Goal: Information Seeking & Learning: Learn about a topic

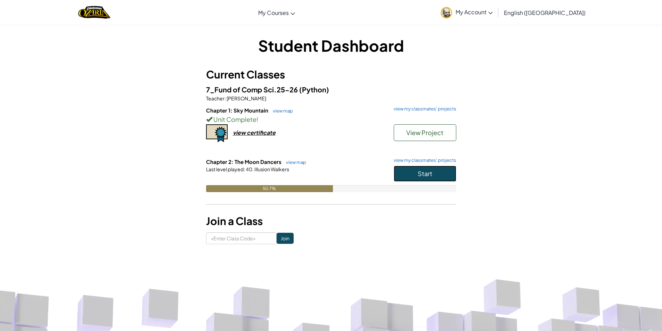
click at [438, 179] on button "Start" at bounding box center [425, 174] width 63 height 16
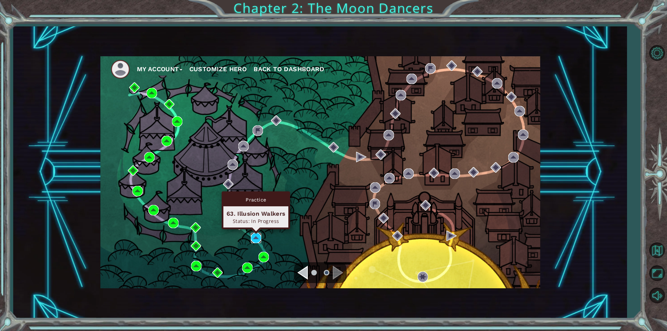
click at [256, 239] on img at bounding box center [256, 238] width 10 height 10
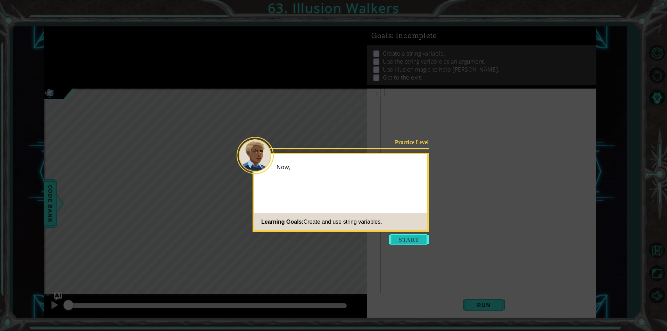
drag, startPoint x: 378, startPoint y: 228, endPoint x: 391, endPoint y: 243, distance: 19.7
click at [381, 232] on body "1 ההההההההההההההההההההההההההההההההההההההההההההההההההההההההההההההההההההההההההההה…" at bounding box center [333, 165] width 667 height 331
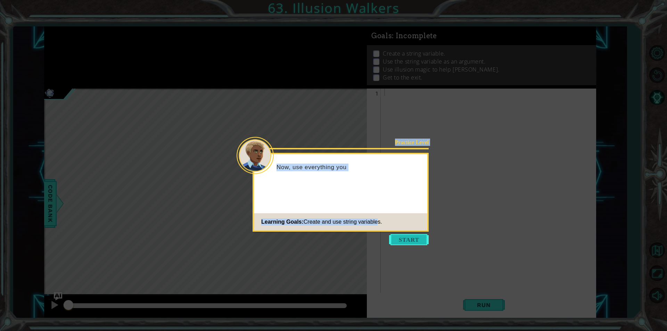
click at [410, 241] on button "Start" at bounding box center [409, 239] width 40 height 11
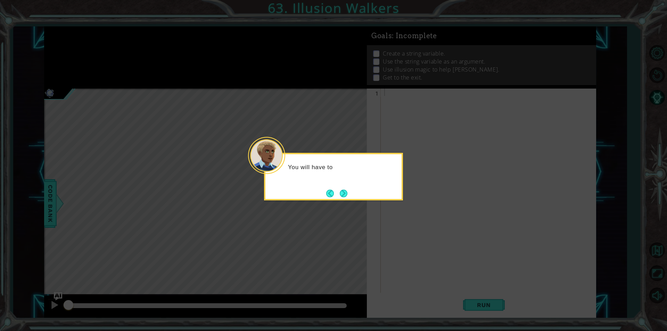
click at [351, 192] on div "You will have to" at bounding box center [333, 177] width 139 height 48
click at [351, 192] on div "You will have to assign a vari" at bounding box center [333, 177] width 139 height 48
click at [348, 193] on button "Next" at bounding box center [343, 193] width 9 height 9
click at [345, 195] on button "Next" at bounding box center [343, 193] width 9 height 9
click at [345, 195] on button "Next" at bounding box center [344, 193] width 8 height 8
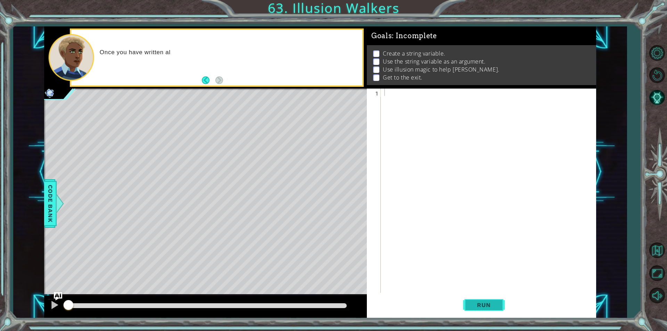
click at [469, 308] on button "Run" at bounding box center [484, 305] width 42 height 23
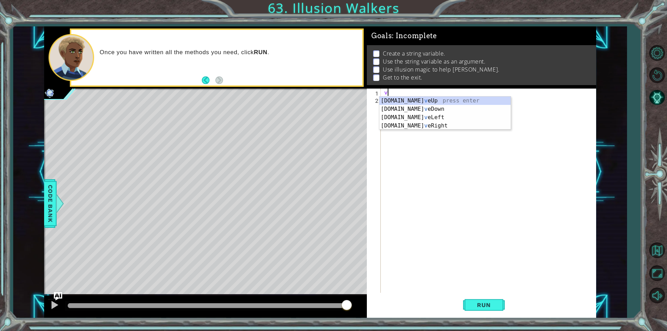
type textarea "v"
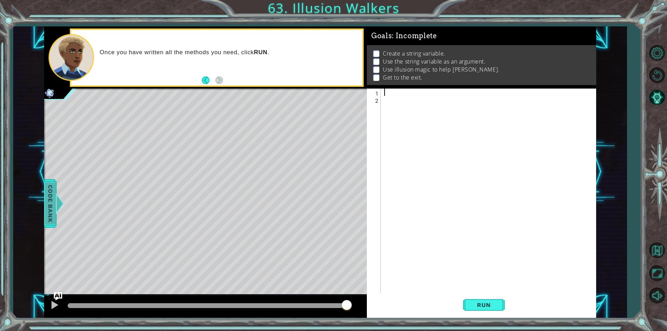
click at [50, 207] on span "Code Bank" at bounding box center [50, 203] width 11 height 42
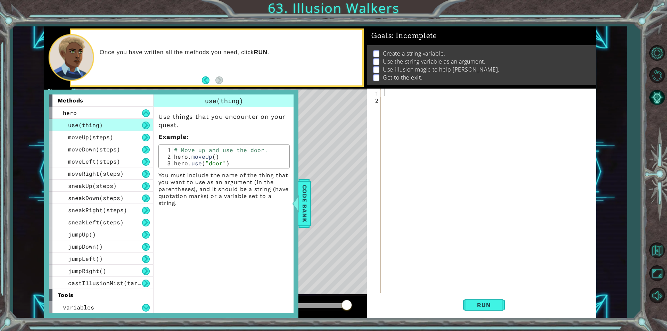
click at [312, 210] on div "Level Map" at bounding box center [204, 191] width 321 height 205
click at [307, 210] on span "Code Bank" at bounding box center [304, 203] width 11 height 42
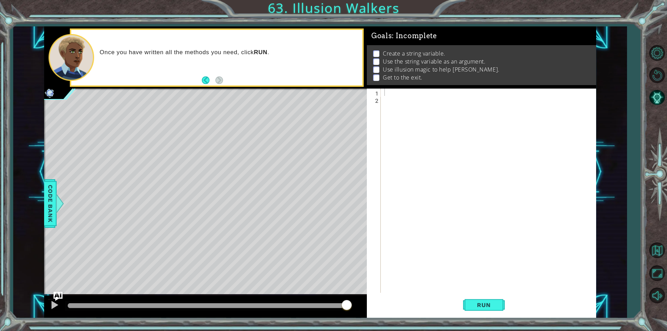
click at [58, 293] on img "Ask AI" at bounding box center [58, 296] width 9 height 9
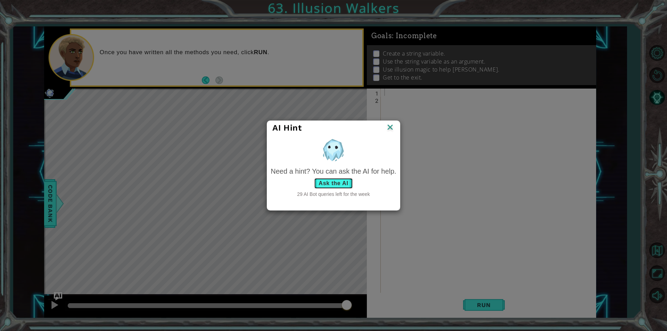
click at [332, 178] on button "Ask the AI" at bounding box center [333, 183] width 39 height 11
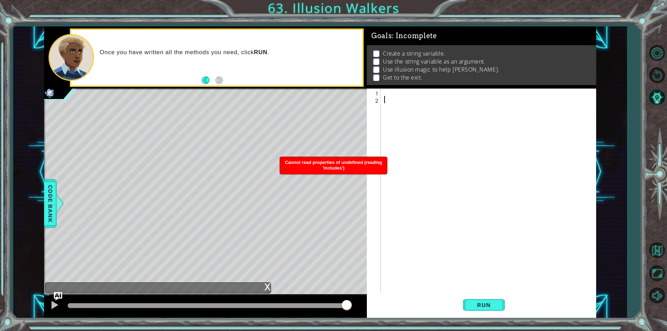
click at [396, 100] on div at bounding box center [490, 198] width 215 height 219
click at [394, 92] on div at bounding box center [490, 198] width 215 height 219
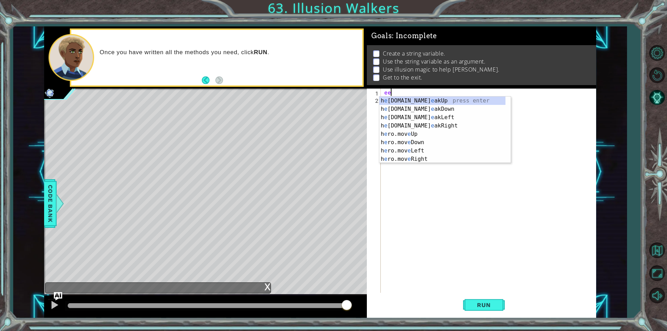
type textarea "e"
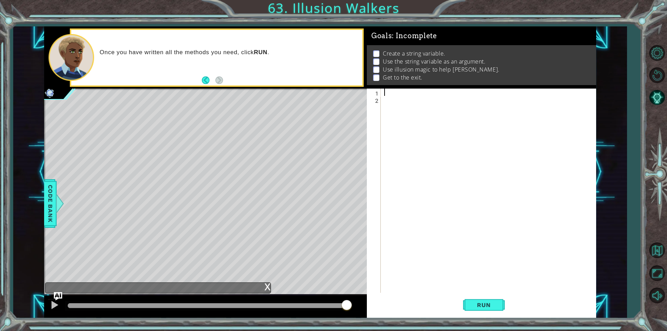
type textarea "d"
click at [659, 267] on button "Maximize Browser" at bounding box center [657, 273] width 20 height 20
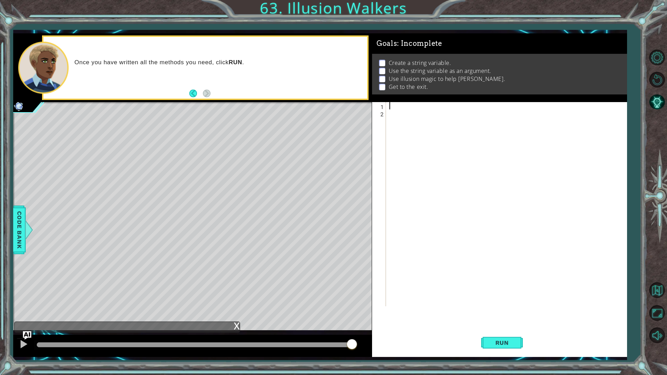
click at [487, 108] on div at bounding box center [508, 211] width 240 height 219
type textarea "friends="Octans""
click at [416, 119] on div "friends = "Octans"" at bounding box center [508, 211] width 240 height 219
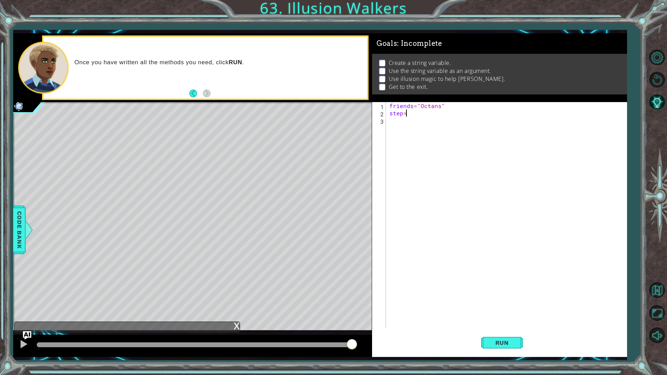
type textarea "step=2"
click at [411, 129] on div "friends = "Octans" step = 2" at bounding box center [508, 222] width 240 height 241
click at [411, 129] on div "hero.castIllusio nMist press enter" at bounding box center [450, 137] width 131 height 25
type textarea "hero.castIllusionMist(friend)"
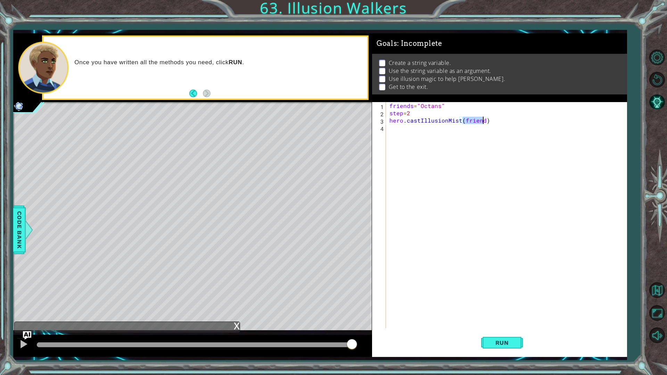
click at [461, 128] on div "friends = "Octans" step = 2 hero . castIllusionMist ( friend )" at bounding box center [508, 222] width 240 height 241
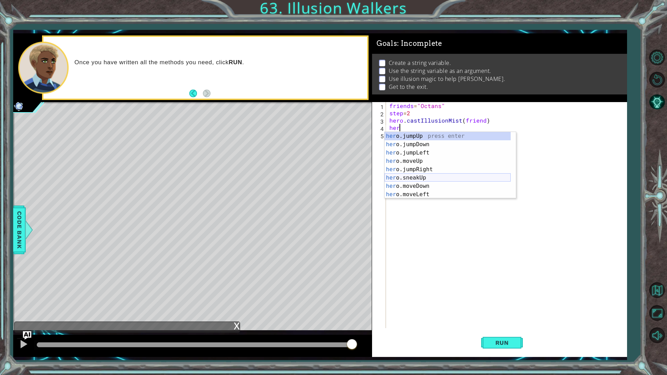
click at [401, 175] on div "her o.jumpUp press enter her o.jumpDown press enter her o.jumpLeft press enter …" at bounding box center [448, 173] width 126 height 83
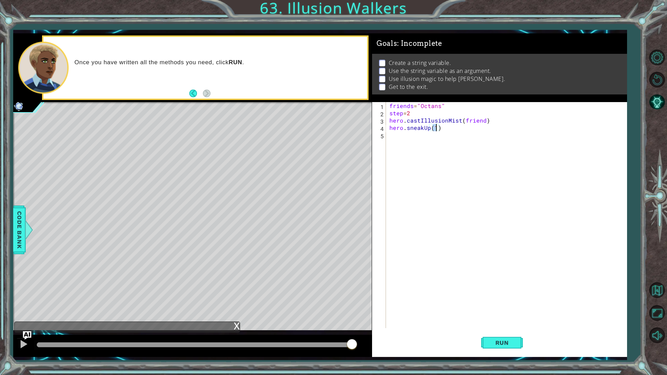
type textarea "hero.sneakUp(2)"
click at [415, 140] on div "friends = "Octans" step = 2 hero . castIllusionMist ( friend ) hero . sneakUp (…" at bounding box center [508, 222] width 240 height 241
click at [366, 119] on div "1 ההההההההההההההההההההההההההההההההההההההההההההההההההההההההההההההההההההההההההההה…" at bounding box center [320, 195] width 614 height 324
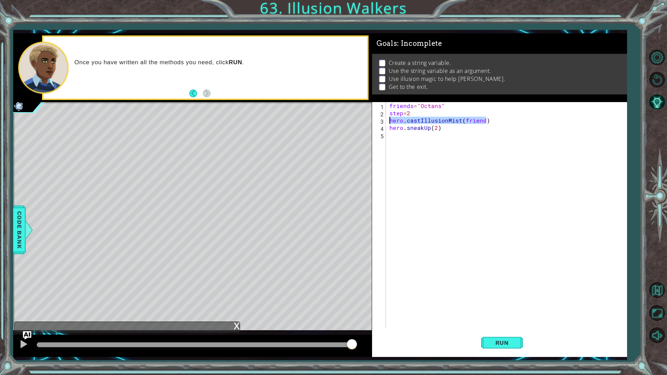
type textarea "hero.castIllusionMist(friend)"
click at [401, 142] on div "friends = "Octans" step = 2 hero . castIllusionMist ( friend ) hero . sneakUp (…" at bounding box center [508, 222] width 240 height 241
paste textarea "hero.castIllusionMist(friend)"
type textarea "hero.castIllusionMist(friend)"
click at [410, 149] on div "friends = "Octans" step = 2 hero . castIllusionMist ( friend ) hero . sneakUp (…" at bounding box center [508, 222] width 240 height 241
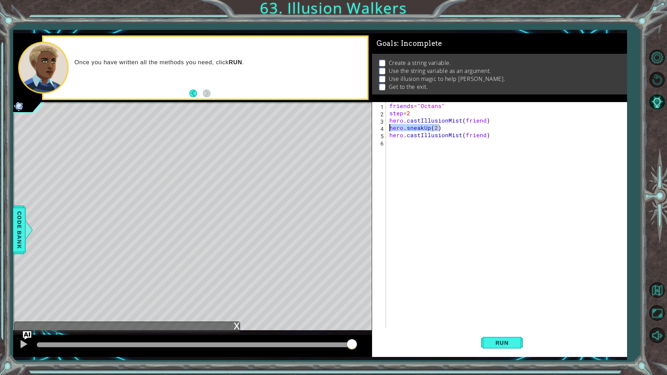
drag, startPoint x: 444, startPoint y: 126, endPoint x: 384, endPoint y: 130, distance: 60.3
click at [384, 130] on div "1 2 3 4 5 6 friends = "Octans" step = 2 hero . castIllusionMist ( friend ) hero…" at bounding box center [498, 215] width 253 height 226
type textarea "hero.sneakUp(2)"
click at [411, 147] on div "friends = "Octans" step = 2 hero . castIllusionMist ( friend ) hero . sneakUp (…" at bounding box center [508, 222] width 240 height 241
paste textarea "hero.sneakUp(2)"
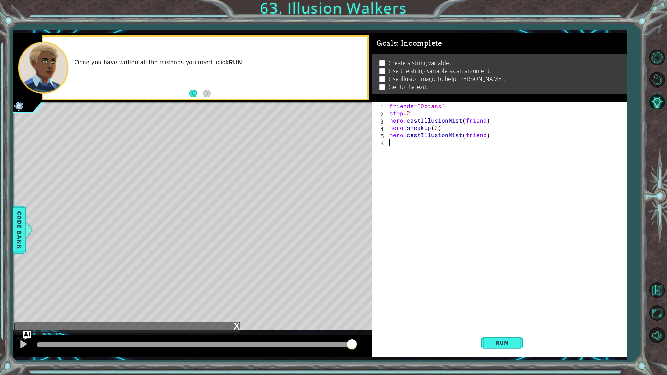
type textarea "hero.sneakUp(2)"
click at [410, 151] on div "friends = "Octans" step = 2 hero . castIllusionMist ( friend ) hero . sneakUp (…" at bounding box center [508, 222] width 240 height 241
click at [498, 134] on div "friends = "Octans" step = 2 hero . castIllusionMist ( friend ) hero . sneakUp (…" at bounding box center [508, 222] width 240 height 241
type textarea "hero.castIllusionMist(friend)"
click at [368, 133] on div "1 ההההההההההההההההההההההההההההההההההההההההההההההההההההההההההההההההההההההההההההה…" at bounding box center [320, 195] width 614 height 324
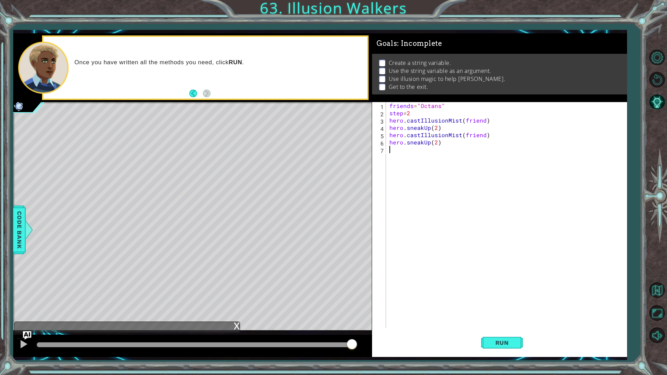
click at [402, 148] on div "friends = "Octans" step = 2 hero . castIllusionMist ( friend ) hero . sneakUp (…" at bounding box center [508, 222] width 240 height 241
paste textarea "hero.castIllusionMist(friend"
drag, startPoint x: 444, startPoint y: 144, endPoint x: 320, endPoint y: 144, distance: 124.8
click at [320, 144] on div "1 ההההההההההההההההההההההההההההההההההההההההההההההההההההההההההההההההההההההההההההה…" at bounding box center [320, 195] width 614 height 324
type textarea "hero.sneakUp(2)"
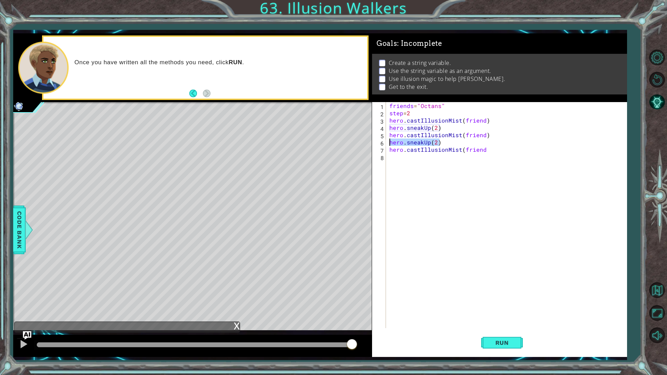
click at [401, 160] on div "friends = "Octans" step = 2 hero . castIllusionMist ( friend ) hero . sneakUp (…" at bounding box center [508, 222] width 240 height 241
paste textarea "hero.sneakUp(2)"
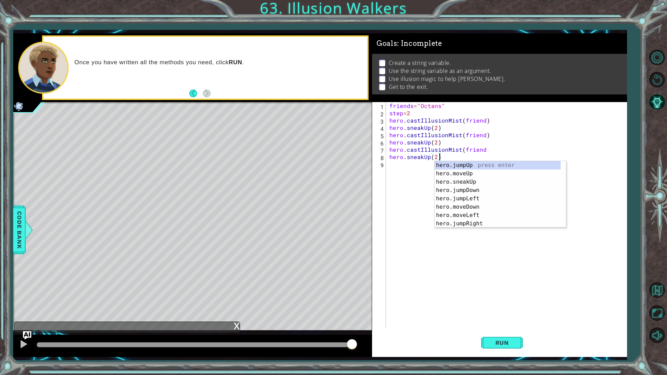
click at [435, 154] on div "friends = "Octans" step = 2 hero . castIllusionMist ( friend ) hero . sneakUp (…" at bounding box center [508, 222] width 240 height 241
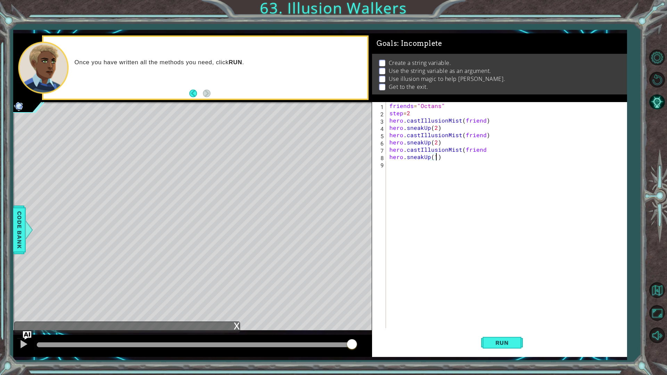
scroll to position [0, 3]
click at [486, 150] on div "friends = "Octans" step = 2 hero . castIllusionMist ( friend ) hero . sneakUp (…" at bounding box center [508, 222] width 240 height 241
type textarea "hero.castIllusionMist(friend)"
click at [336, 151] on div "1 ההההההההההההההההההההההההההההההההההההההההההההההההההההההההההההההההההההההההההההה…" at bounding box center [320, 195] width 614 height 324
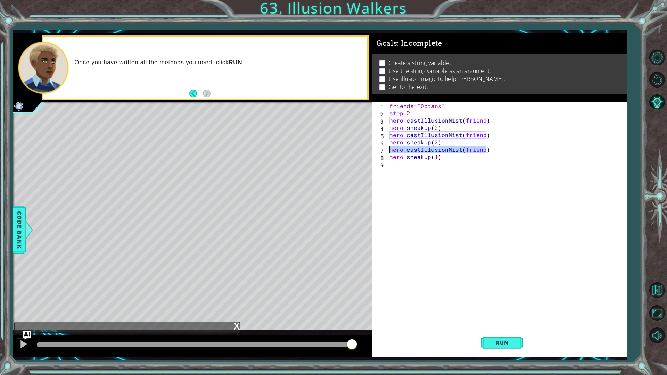
click at [458, 172] on div "friends = "Octans" step = 2 hero . castIllusionMist ( friend ) hero . sneakUp (…" at bounding box center [508, 222] width 240 height 241
paste textarea "hero.castIllusionMist(friend)"
type textarea "hero.castIllusionMist(friend)"
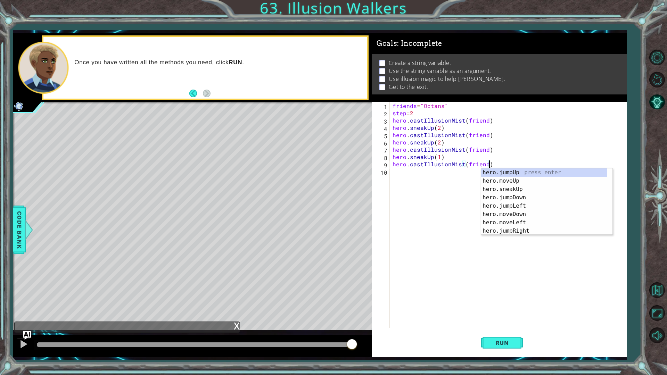
click at [428, 175] on div "friends = "Octans" step = 2 hero . castIllusionMist ( friend ) hero . sneakUp (…" at bounding box center [509, 222] width 237 height 241
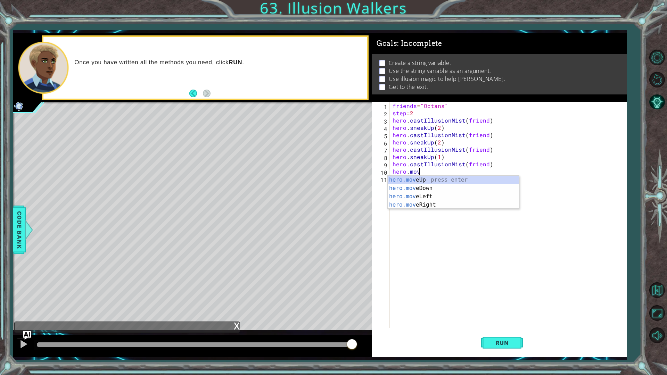
scroll to position [0, 1]
click at [440, 204] on div "hero.move Up press enter hero.move Down press enter hero.move Left press enter …" at bounding box center [453, 201] width 131 height 50
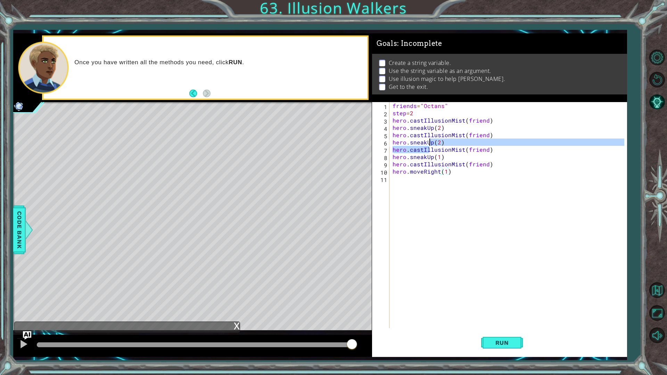
click at [428, 181] on div "friends = "Octans" step = 2 hero . castIllusionMist ( friend ) hero . sneakUp (…" at bounding box center [509, 222] width 237 height 241
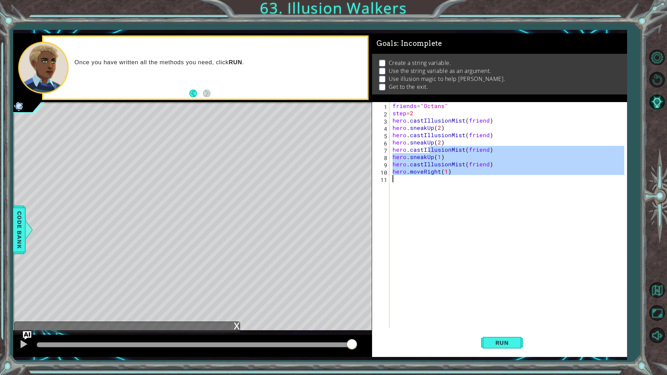
type textarea "hero.moveRight(1)"
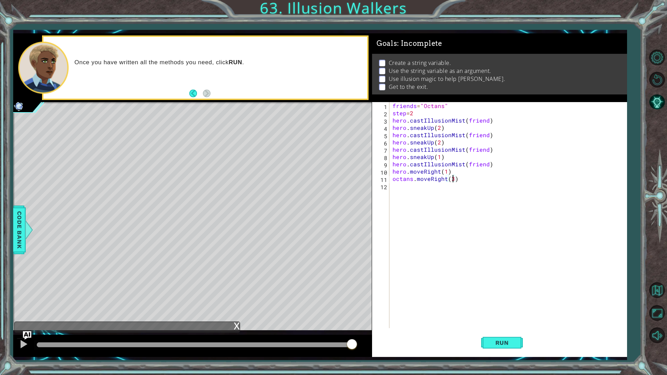
scroll to position [0, 3]
click at [443, 168] on div "friends = "Octans" step = 2 hero . castIllusionMist ( friend ) hero . sneakUp (…" at bounding box center [509, 222] width 237 height 241
click at [443, 169] on div "friends = "Octans" step = 2 hero . castIllusionMist ( friend ) hero . sneakUp (…" at bounding box center [509, 222] width 237 height 241
click at [446, 169] on div "friends = "Octans" step = 2 hero . castIllusionMist ( friend ) hero . sneakUp (…" at bounding box center [509, 222] width 237 height 241
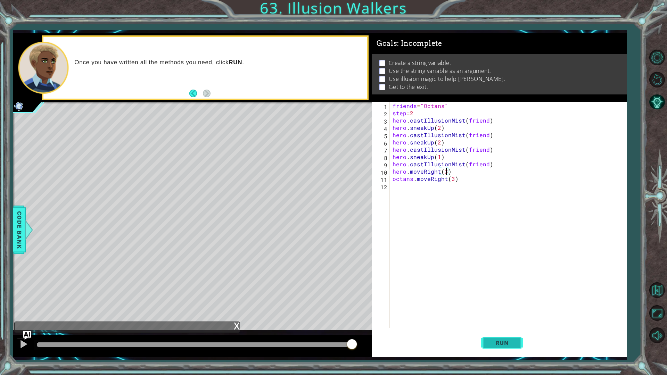
click at [509, 331] on button "Run" at bounding box center [502, 342] width 42 height 25
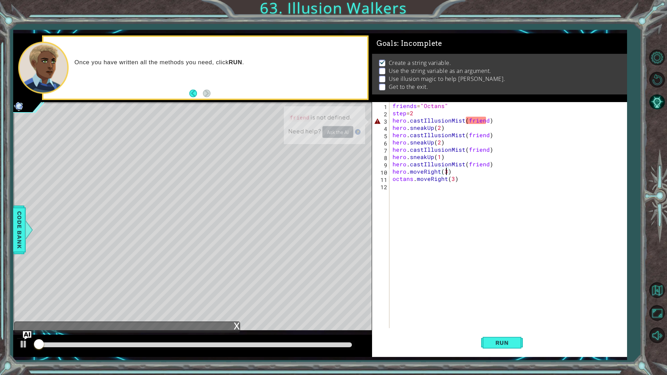
scroll to position [0, 0]
click at [302, 331] on div at bounding box center [194, 345] width 315 height 5
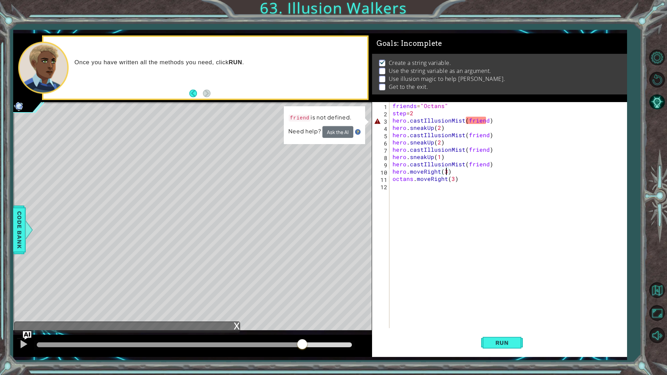
click at [474, 123] on div "friends = "Octans" step = 2 hero . castIllusionMist ( friend ) hero . sneakUp (…" at bounding box center [509, 222] width 237 height 241
click at [486, 123] on div "friends = "Octans" step = 2 hero . castIllusionMist ( friend ) hero . sneakUp (…" at bounding box center [509, 222] width 237 height 241
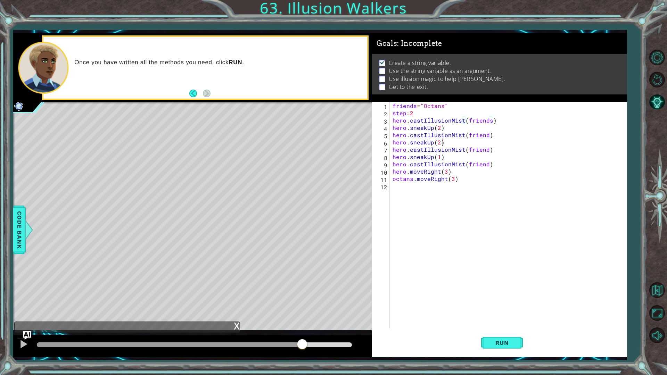
click at [486, 139] on div "friends = "Octans" step = 2 hero . castIllusionMist ( friends ) hero . sneakUp …" at bounding box center [509, 222] width 237 height 241
click at [485, 136] on div "friends = "Octans" step = 2 hero . castIllusionMist ( friends ) hero . sneakUp …" at bounding box center [509, 222] width 237 height 241
click at [487, 150] on div "friends = "Octans" step = 2 hero . castIllusionMist ( friends ) hero . sneakUp …" at bounding box center [509, 222] width 237 height 241
click at [485, 165] on div "friends = "Octans" step = 2 hero . castIllusionMist ( friends ) hero . sneakUp …" at bounding box center [509, 222] width 237 height 241
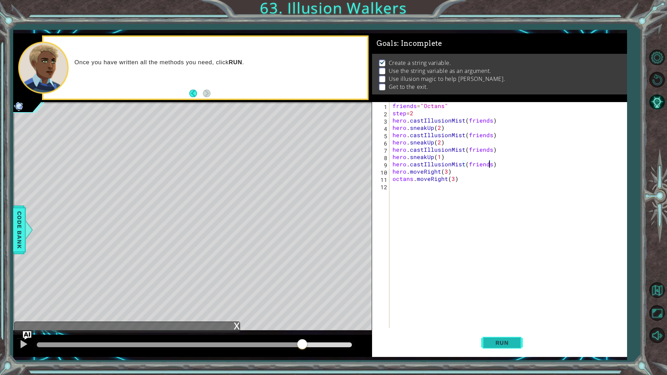
type textarea "hero.castIllusionMist(friends)"
click at [513, 331] on span "Run" at bounding box center [502, 343] width 27 height 7
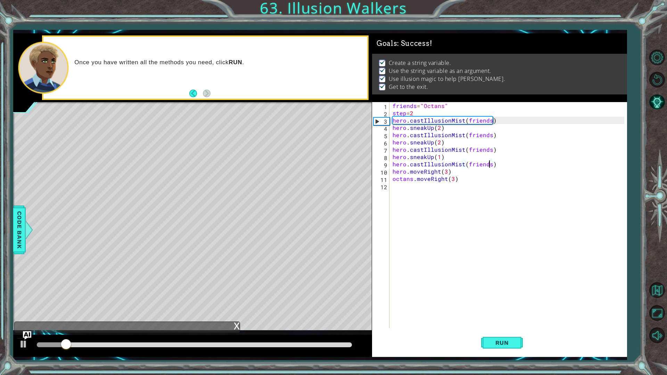
click at [195, 331] on div at bounding box center [194, 345] width 315 height 5
click at [326, 331] on div at bounding box center [194, 345] width 315 height 5
click at [26, 331] on div at bounding box center [23, 344] width 9 height 9
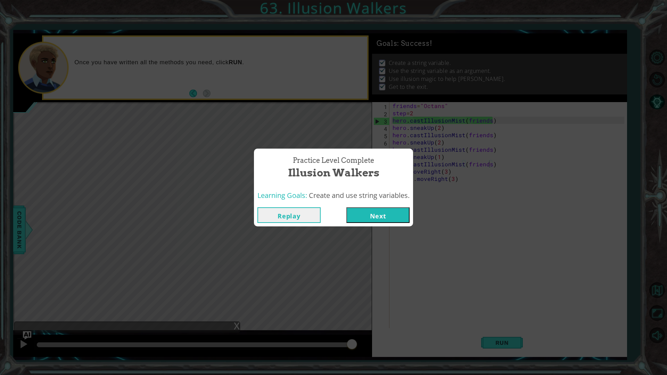
click at [367, 213] on button "Next" at bounding box center [377, 215] width 63 height 16
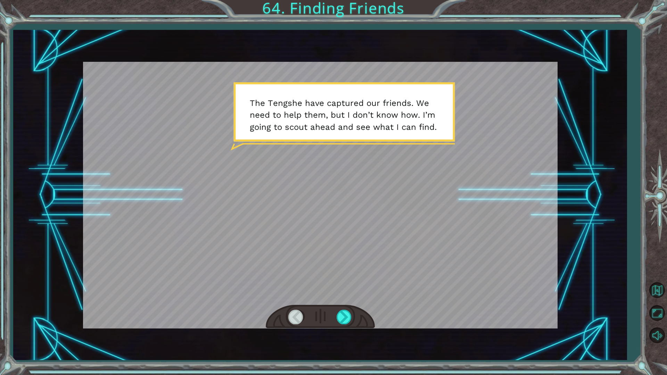
click at [346, 303] on div at bounding box center [320, 195] width 475 height 267
click at [345, 317] on div at bounding box center [345, 317] width 16 height 14
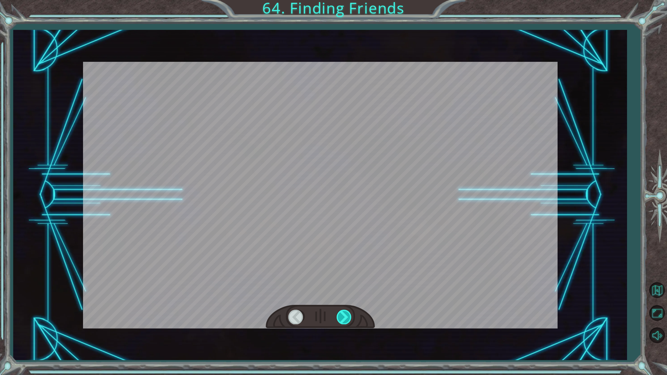
click at [345, 317] on div at bounding box center [345, 317] width 16 height 14
drag, startPoint x: 345, startPoint y: 317, endPoint x: 350, endPoint y: 317, distance: 5.3
click at [351, 319] on div at bounding box center [345, 317] width 16 height 14
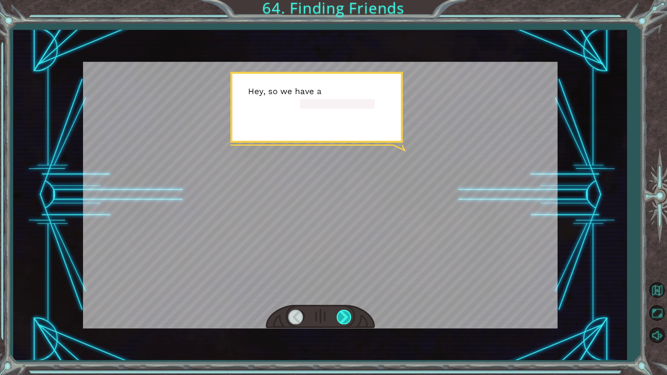
click at [348, 311] on div at bounding box center [345, 317] width 16 height 14
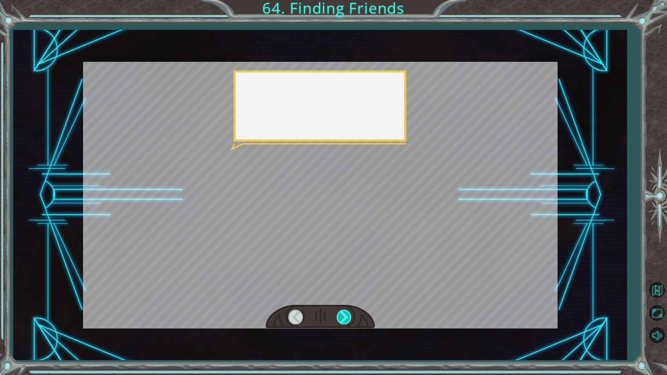
click at [348, 311] on div at bounding box center [345, 317] width 16 height 14
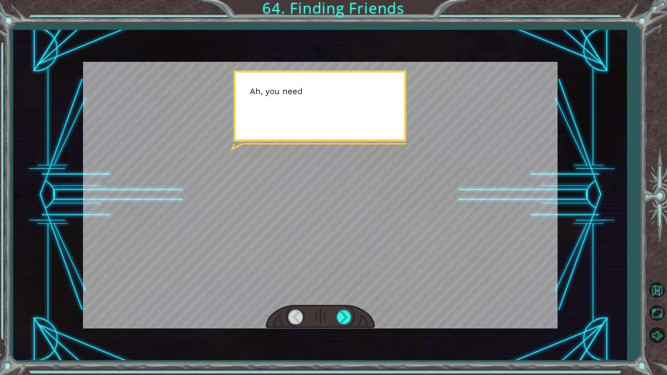
click at [347, 306] on div at bounding box center [320, 317] width 109 height 24
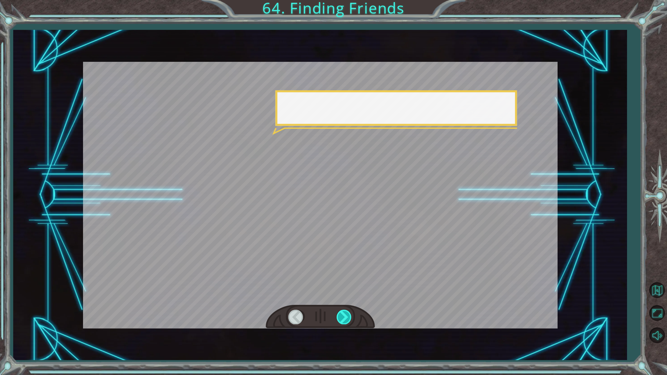
click at [349, 311] on div at bounding box center [345, 317] width 16 height 14
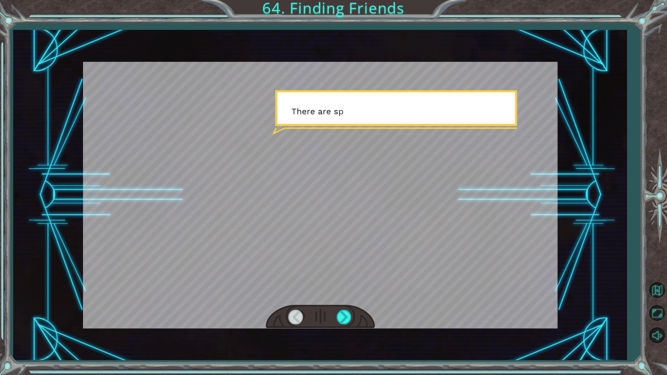
click at [349, 311] on div at bounding box center [345, 317] width 16 height 14
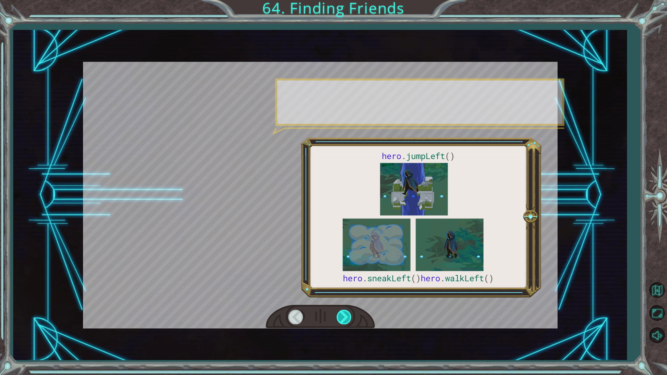
click at [349, 318] on div at bounding box center [345, 317] width 16 height 14
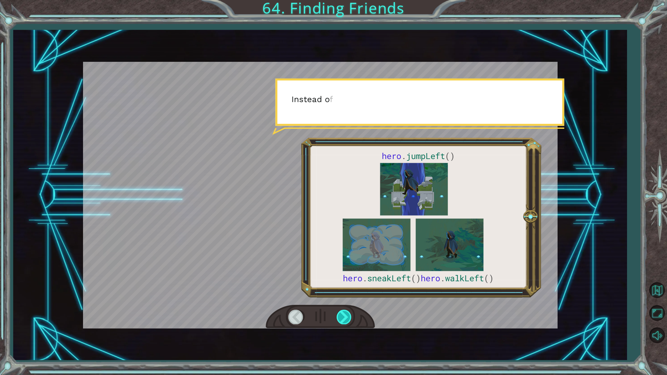
click at [345, 322] on div at bounding box center [345, 317] width 16 height 14
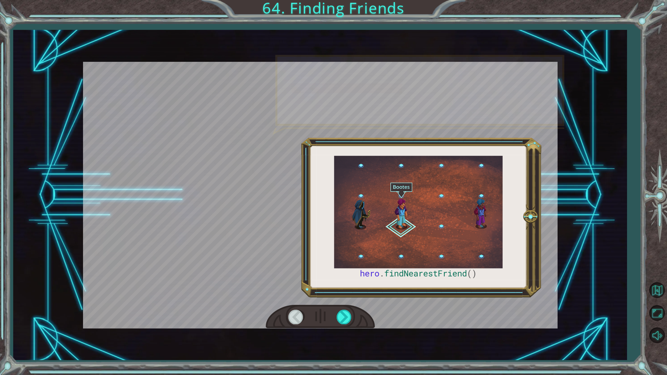
drag, startPoint x: 345, startPoint y: 322, endPoint x: 354, endPoint y: 314, distance: 11.6
click at [350, 316] on div at bounding box center [345, 317] width 16 height 14
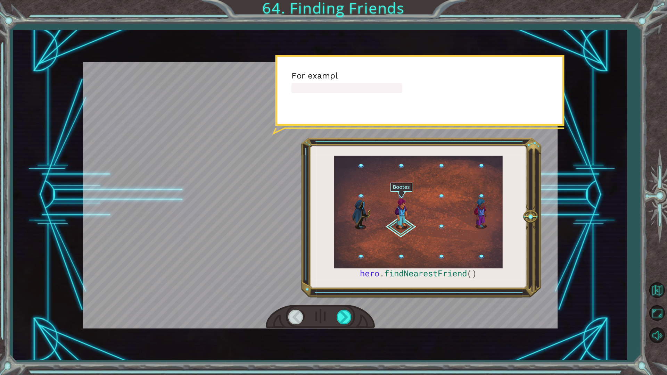
click at [353, 314] on div at bounding box center [320, 317] width 109 height 24
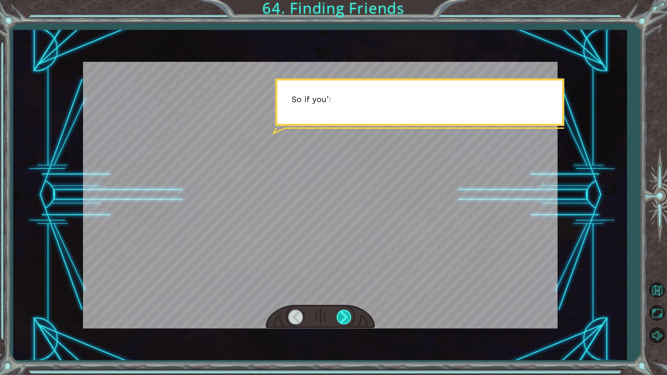
click at [348, 312] on div at bounding box center [345, 317] width 16 height 14
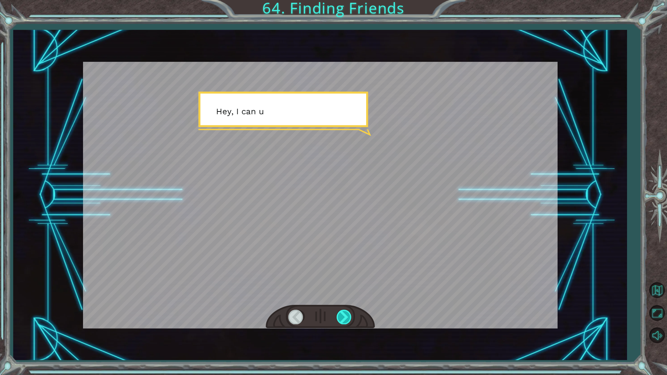
click at [348, 315] on div at bounding box center [345, 317] width 16 height 14
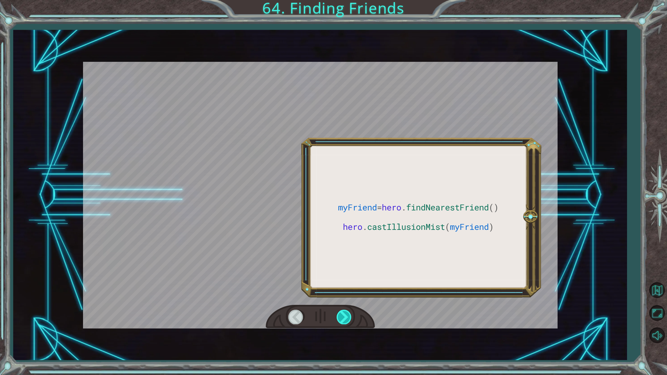
click at [348, 315] on div at bounding box center [345, 317] width 16 height 14
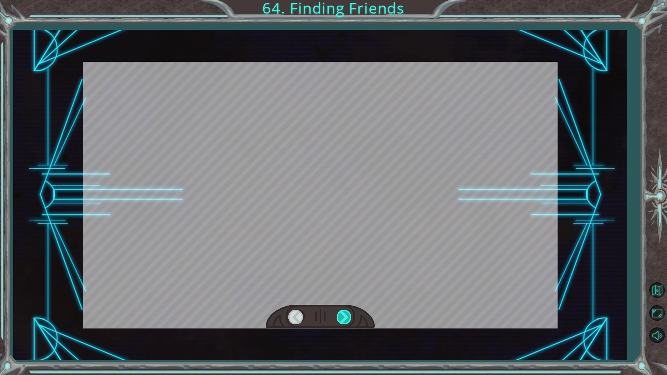
click at [348, 315] on div at bounding box center [345, 317] width 16 height 14
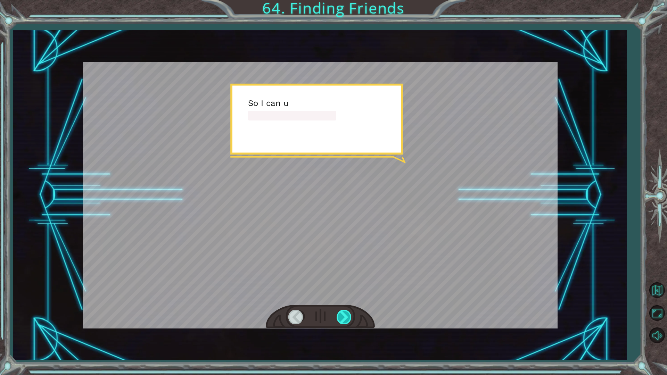
click at [348, 315] on div at bounding box center [345, 317] width 16 height 14
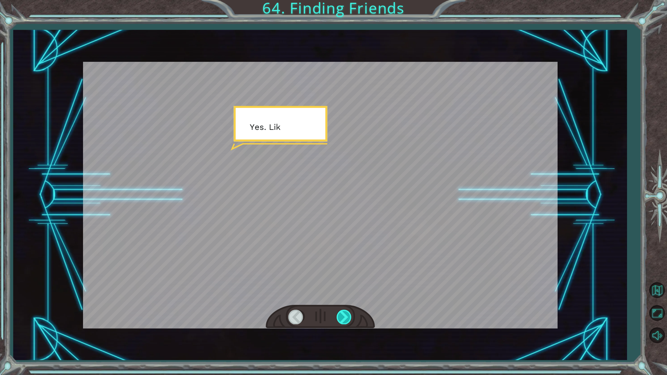
click at [348, 315] on div at bounding box center [345, 317] width 16 height 14
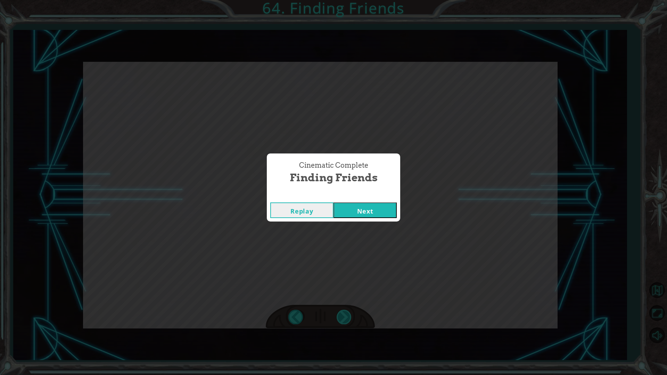
click at [348, 315] on div "Cinematic Complete Finding Friends Replay Next" at bounding box center [333, 187] width 667 height 375
click at [353, 209] on button "Next" at bounding box center [365, 211] width 63 height 16
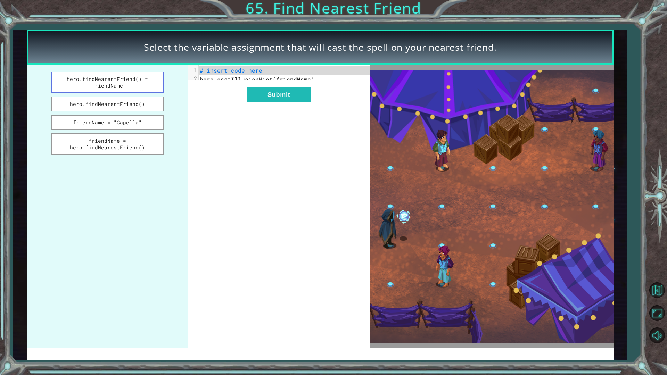
click at [87, 74] on button "hero.findNearestFriend() = friendName" at bounding box center [107, 83] width 113 height 22
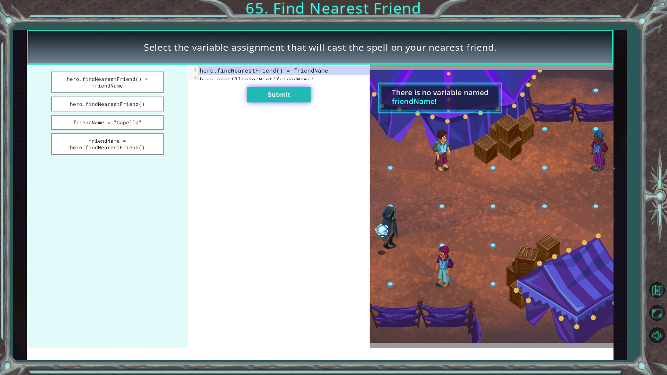
click at [286, 108] on div "xxxxxxxxxx 2 1 hero.findNearestFriend() = friendName 2 hero.castIllusionMist(fr…" at bounding box center [278, 207] width 181 height 284
click at [281, 97] on button "Submit" at bounding box center [278, 95] width 63 height 16
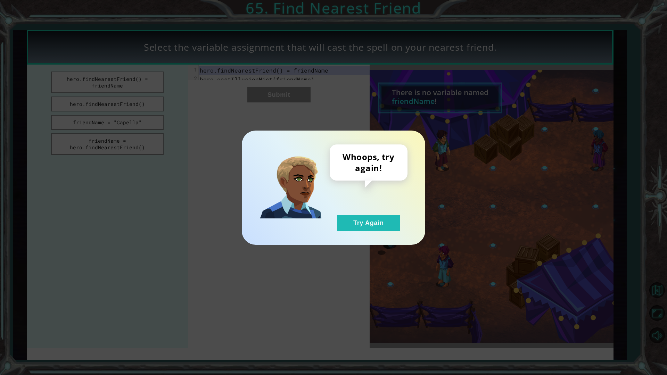
drag, startPoint x: 365, startPoint y: 226, endPoint x: 307, endPoint y: 215, distance: 58.3
click at [365, 223] on button "Try Again" at bounding box center [368, 223] width 63 height 16
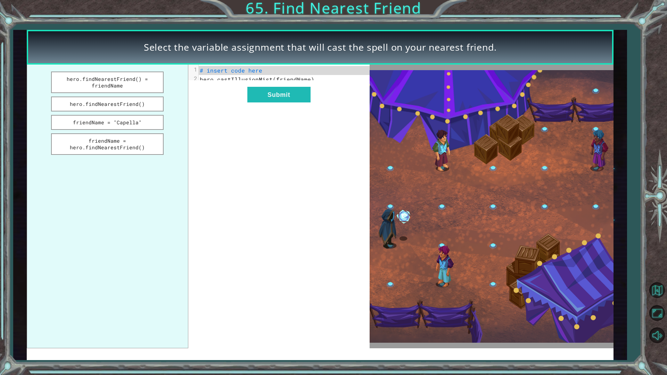
click at [116, 113] on ul "hero.findNearestFriend() = friendName hero.findNearestFriend() friendName = "Ca…" at bounding box center [108, 207] width 162 height 284
click at [128, 121] on button "friendName = "Capella"" at bounding box center [107, 122] width 113 height 15
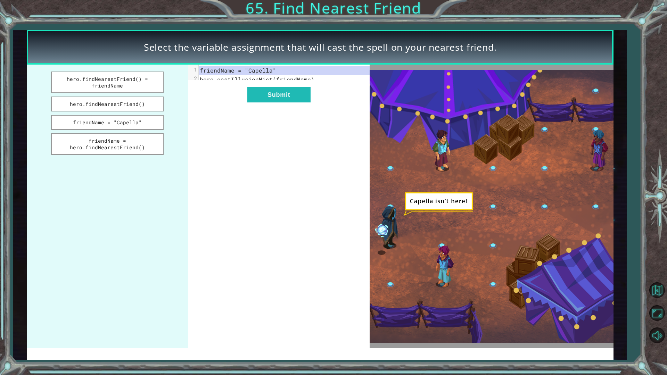
click at [293, 109] on div "xxxxxxxxxx 2 1 friendName = "Capella" 2 hero.castIllusionMist(friendName) Submit" at bounding box center [278, 207] width 181 height 284
click at [131, 137] on button "friendName = hero.findNearestFriend()" at bounding box center [107, 144] width 113 height 22
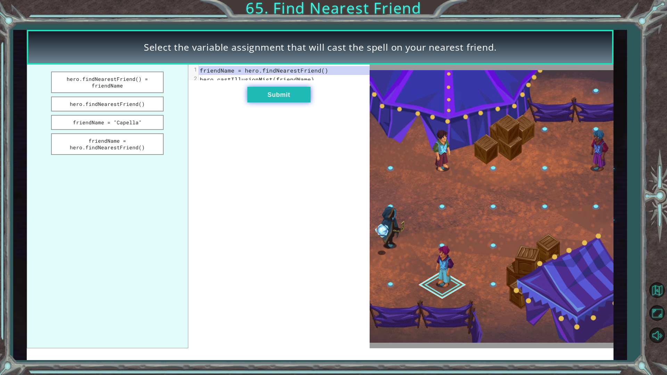
click at [286, 100] on button "Submit" at bounding box center [278, 95] width 63 height 16
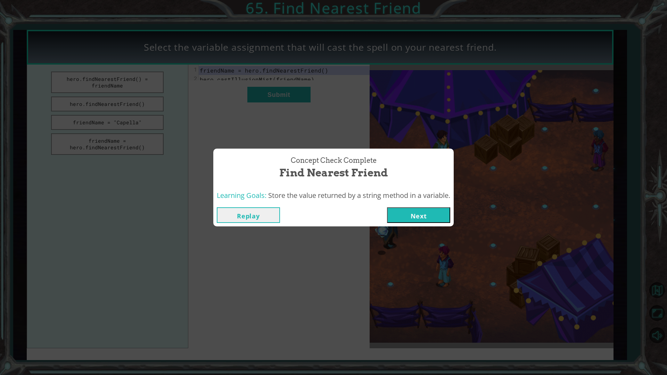
click at [409, 214] on button "Next" at bounding box center [418, 215] width 63 height 16
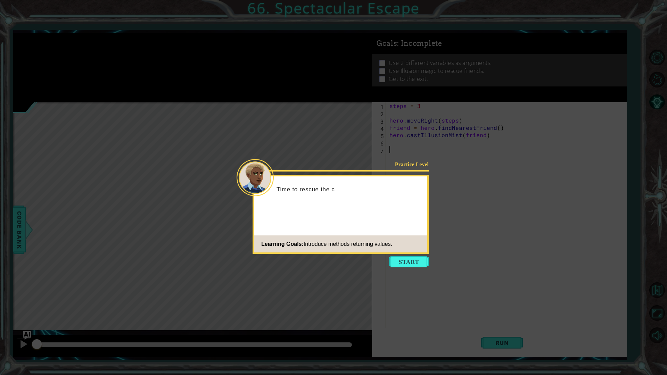
drag, startPoint x: 414, startPoint y: 262, endPoint x: 412, endPoint y: 267, distance: 5.8
click at [412, 267] on button "Start" at bounding box center [409, 261] width 40 height 11
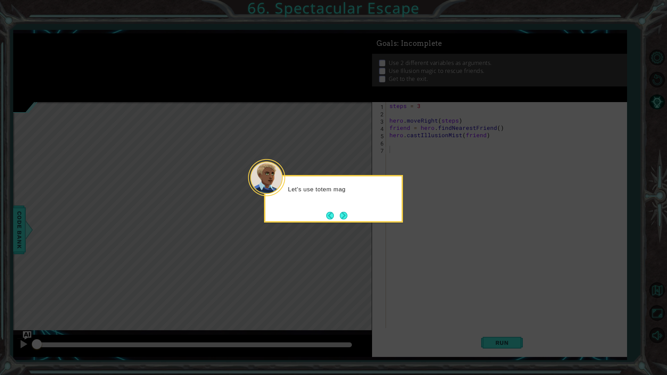
click at [340, 223] on icon at bounding box center [333, 187] width 667 height 375
click at [345, 220] on button "Next" at bounding box center [344, 216] width 8 height 8
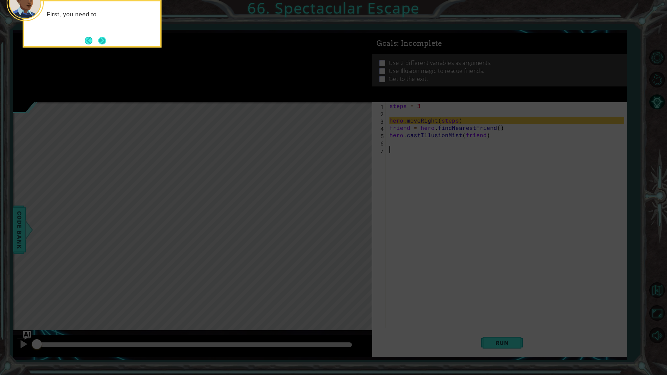
click at [103, 39] on button "Next" at bounding box center [102, 41] width 8 height 8
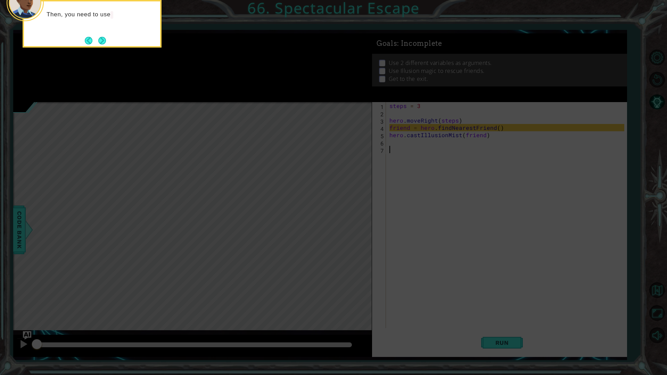
click at [99, 25] on div "Then, you need to use" at bounding box center [92, 18] width 136 height 28
click at [99, 39] on button "Next" at bounding box center [102, 41] width 8 height 8
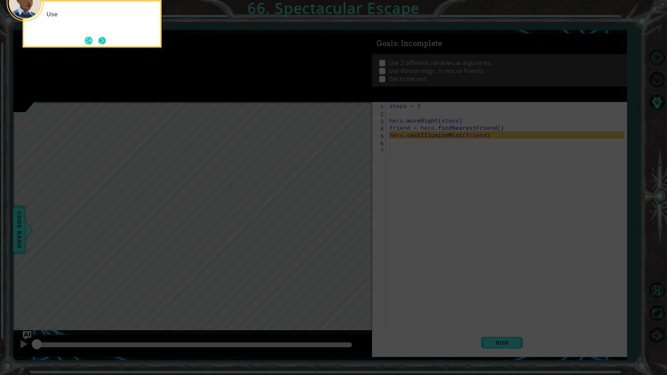
click at [100, 39] on button "Next" at bounding box center [102, 41] width 8 height 8
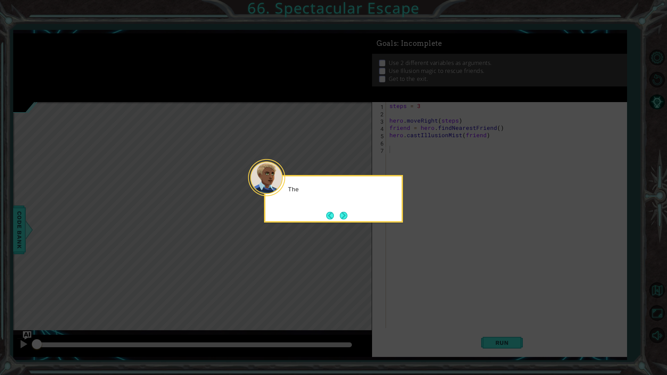
click at [100, 39] on icon at bounding box center [333, 187] width 667 height 375
click at [346, 219] on button "Next" at bounding box center [344, 216] width 8 height 8
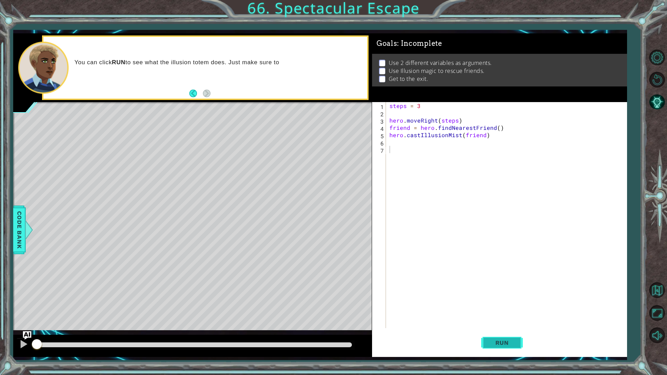
click at [513, 331] on button "Run" at bounding box center [502, 342] width 42 height 25
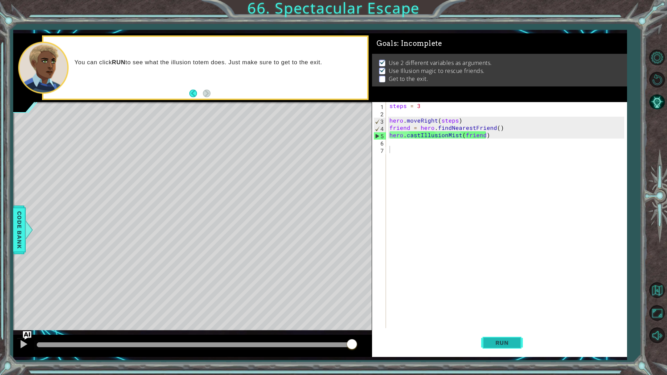
click at [520, 331] on button "Run" at bounding box center [502, 342] width 42 height 25
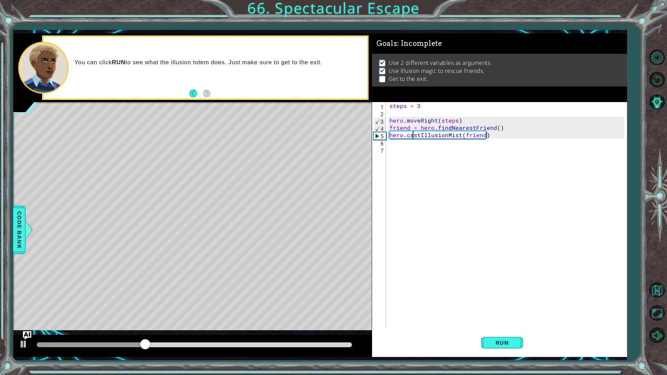
click at [414, 138] on div "steps = 3 hero . moveRight ( steps ) friend = hero . findNearestFriend ( ) hero…" at bounding box center [508, 222] width 240 height 241
type textarea "hero.castIllusionMist(friend)"
click at [413, 140] on div "steps = 3 hero . moveRight ( steps ) friend = hero . findNearestFriend ( ) hero…" at bounding box center [508, 222] width 240 height 241
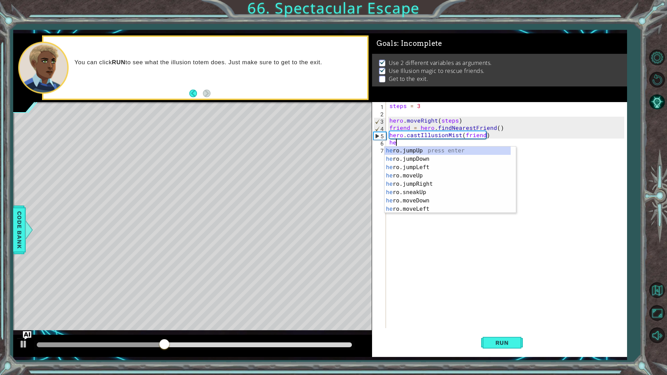
type textarea "her"
click at [432, 181] on div "her o.jumpUp press enter her o.jumpDown press enter her o.jumpLeft press enter …" at bounding box center [448, 188] width 126 height 83
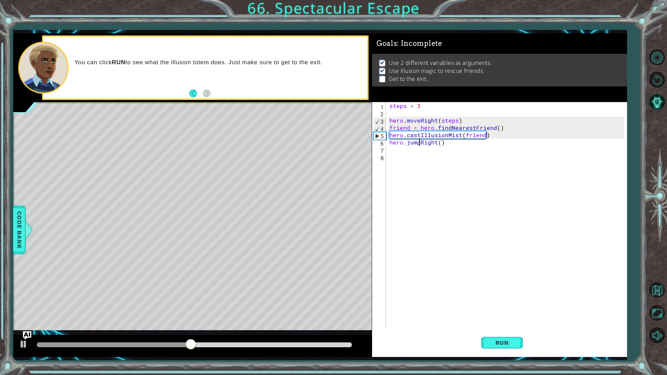
click at [419, 145] on div "steps = 3 hero . moveRight ( steps ) friend = hero . findNearestFriend ( ) hero…" at bounding box center [508, 222] width 240 height 241
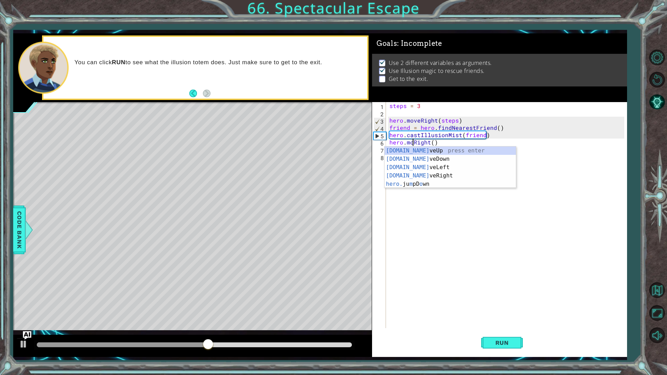
scroll to position [0, 2]
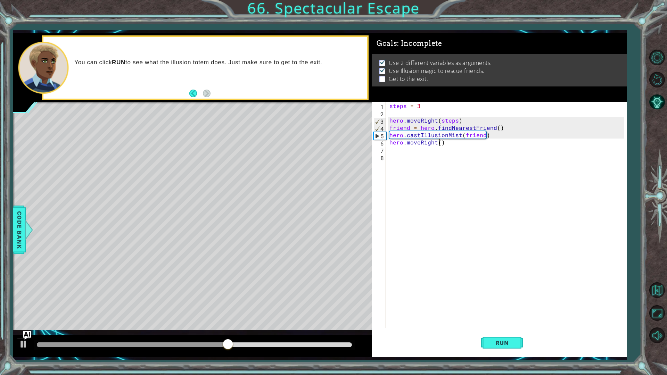
click at [439, 144] on div "steps = 3 hero . moveRight ( steps ) friend = hero . findNearestFriend ( ) hero…" at bounding box center [508, 222] width 240 height 241
type textarea "hero.moveRight(steps)"
click at [484, 331] on button "Run" at bounding box center [502, 342] width 42 height 25
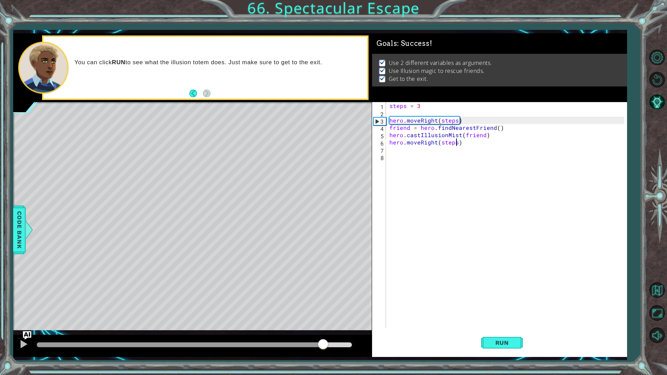
click at [323, 331] on div at bounding box center [194, 345] width 315 height 5
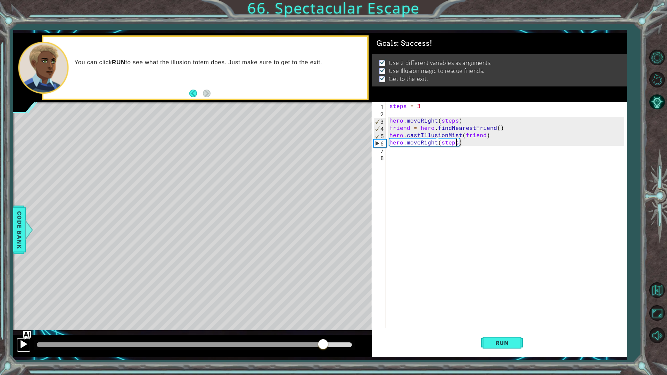
click at [28, 331] on div at bounding box center [23, 344] width 9 height 9
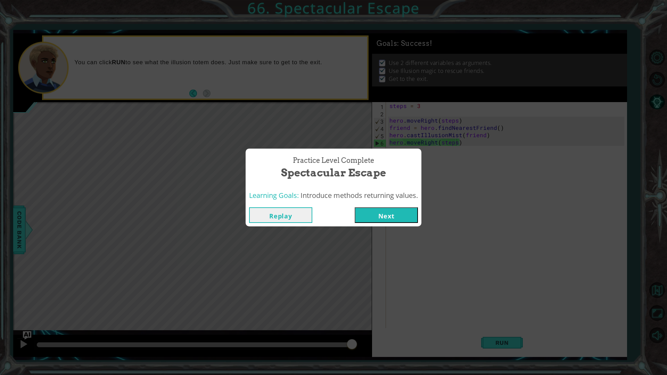
drag, startPoint x: 367, startPoint y: 208, endPoint x: 374, endPoint y: 214, distance: 9.1
click at [369, 211] on button "Next" at bounding box center [386, 215] width 63 height 16
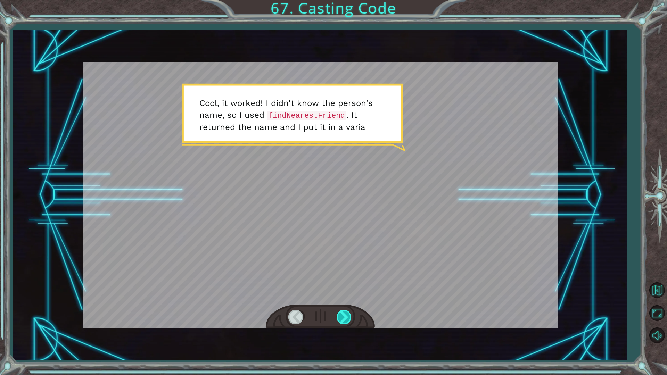
click at [344, 316] on div at bounding box center [345, 317] width 16 height 14
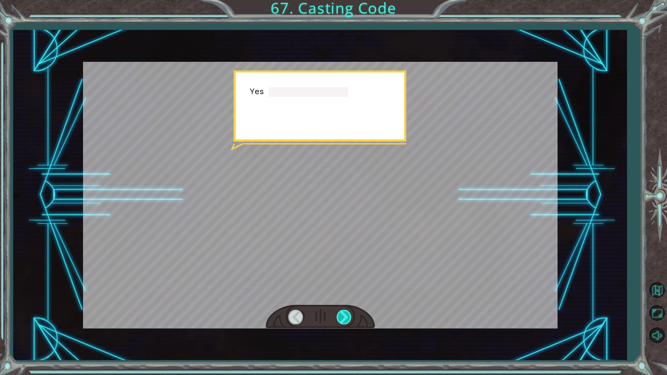
click at [344, 316] on div at bounding box center [345, 317] width 16 height 14
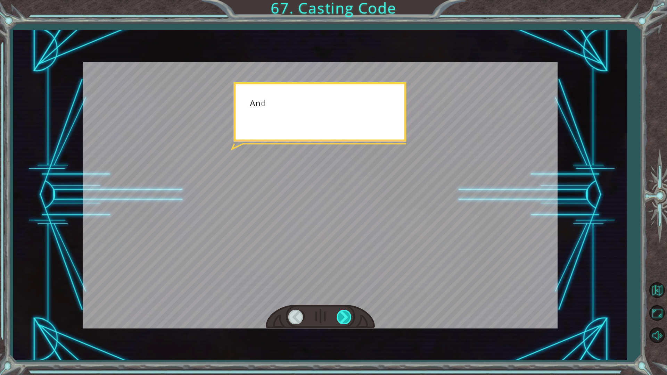
click at [344, 316] on div at bounding box center [345, 317] width 16 height 14
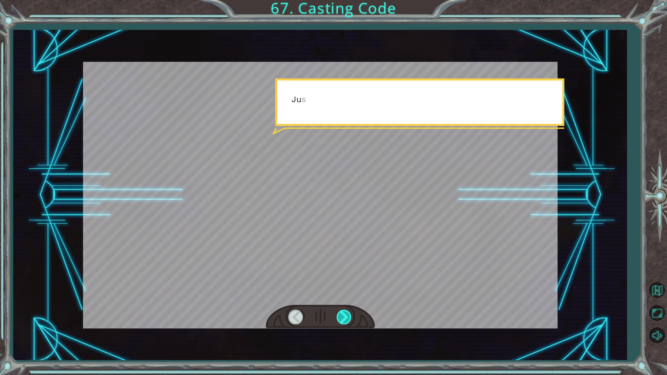
click at [344, 316] on div at bounding box center [345, 317] width 16 height 14
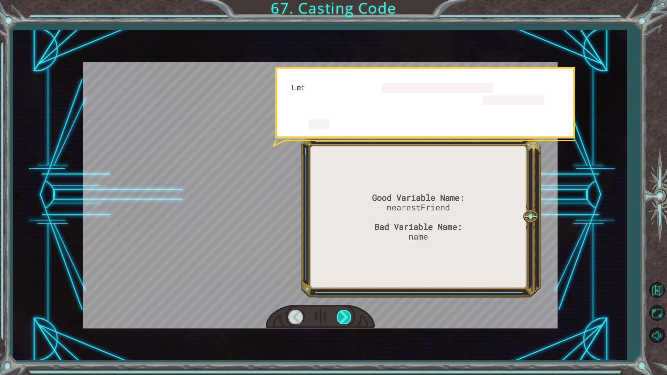
click at [344, 316] on div at bounding box center [345, 317] width 16 height 14
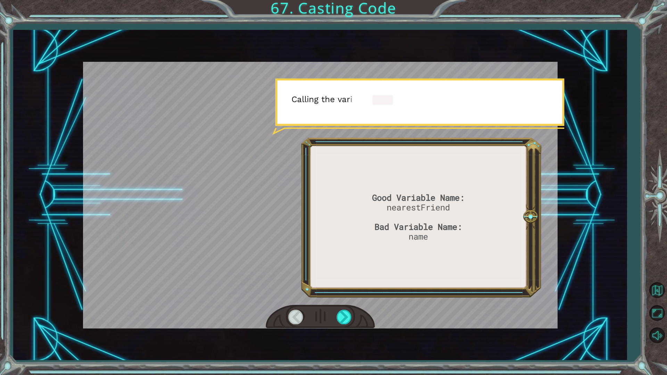
drag, startPoint x: 344, startPoint y: 316, endPoint x: 335, endPoint y: 320, distance: 9.0
click at [341, 316] on div at bounding box center [345, 317] width 16 height 14
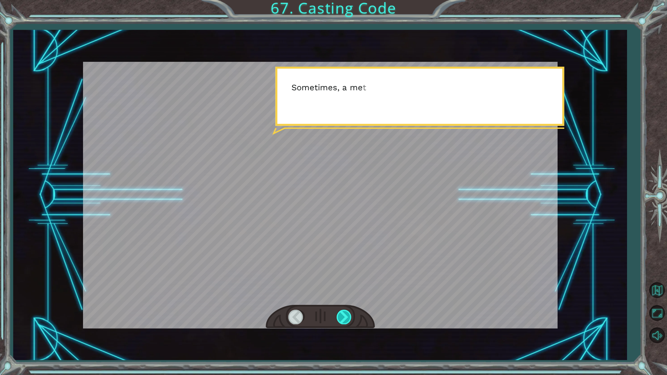
click at [338, 319] on div at bounding box center [345, 317] width 16 height 14
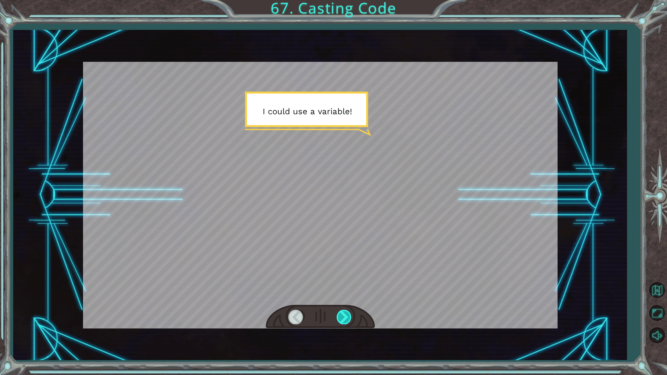
click at [344, 324] on div at bounding box center [345, 317] width 16 height 14
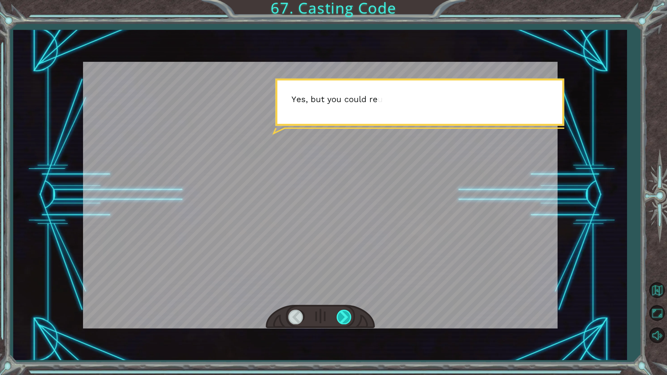
click at [344, 324] on div at bounding box center [345, 317] width 16 height 14
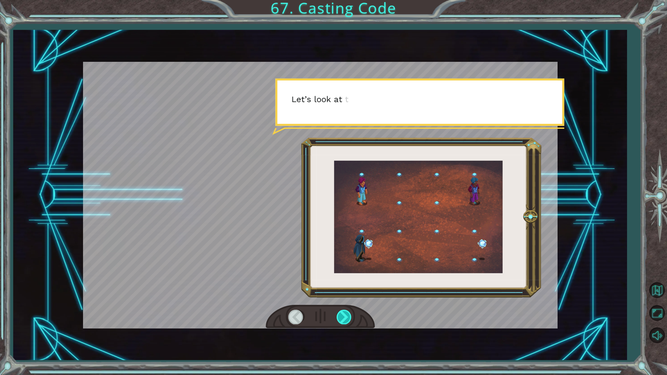
click at [344, 324] on div at bounding box center [345, 317] width 16 height 14
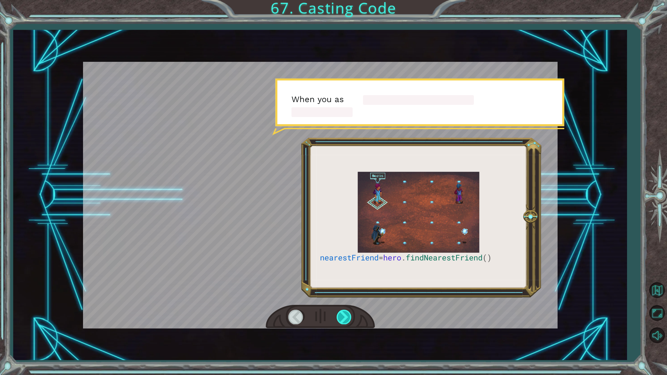
click at [344, 324] on div at bounding box center [345, 317] width 16 height 14
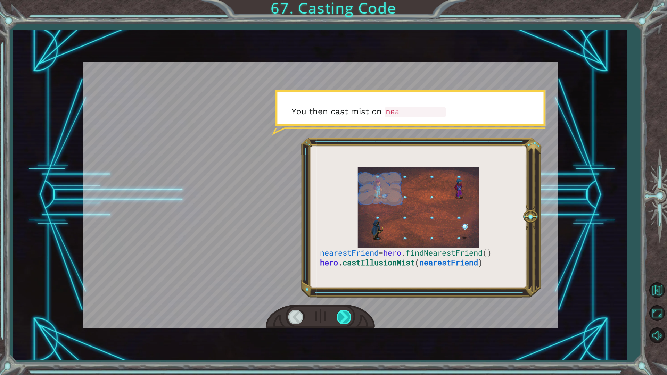
click at [344, 324] on div at bounding box center [345, 317] width 16 height 14
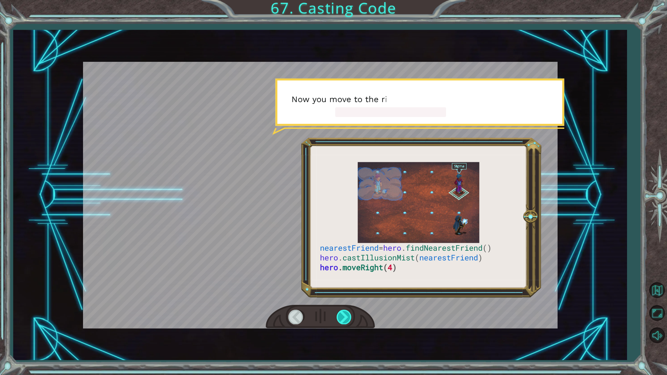
click at [344, 324] on div at bounding box center [345, 317] width 16 height 14
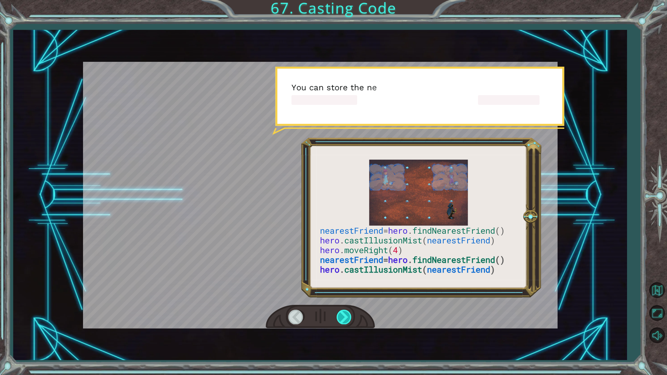
click at [344, 324] on div at bounding box center [345, 317] width 16 height 14
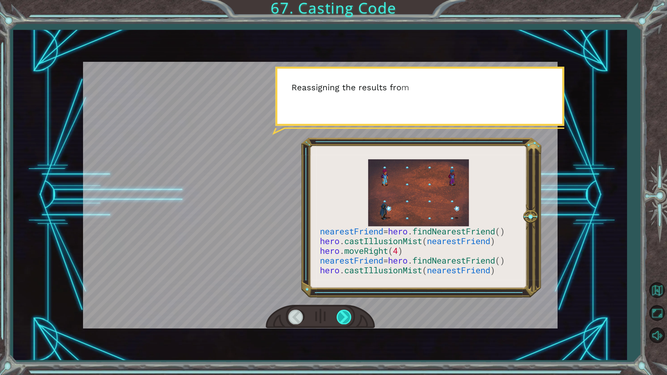
click at [344, 324] on div at bounding box center [345, 317] width 16 height 14
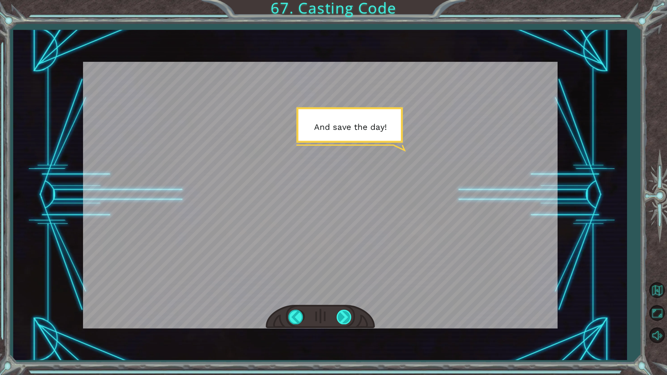
click at [344, 324] on div at bounding box center [345, 317] width 16 height 14
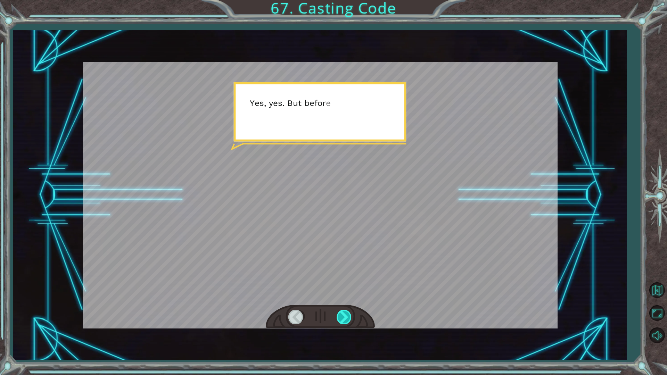
click at [344, 324] on div at bounding box center [345, 317] width 16 height 14
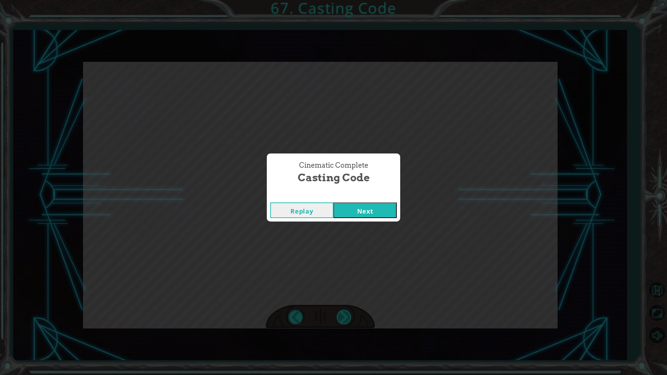
click at [344, 324] on div "Cinematic Complete Casting Code Replay Next" at bounding box center [333, 187] width 667 height 375
click at [369, 224] on div "Cinematic Complete Casting Code Replay Next" at bounding box center [333, 187] width 667 height 375
click at [369, 212] on button "Next" at bounding box center [365, 211] width 63 height 16
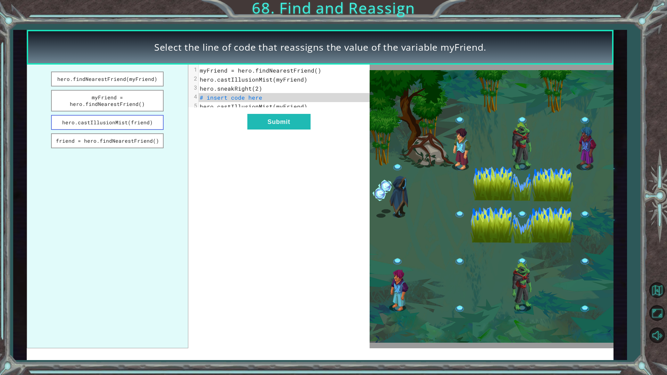
click at [123, 127] on button "hero.castIllusionMist(friend)" at bounding box center [107, 122] width 113 height 15
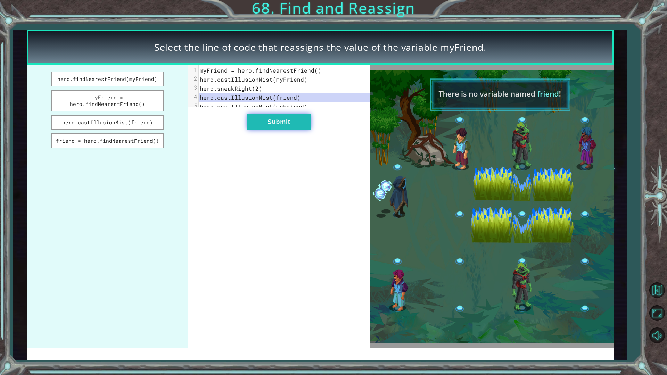
click at [269, 130] on button "Submit" at bounding box center [278, 122] width 63 height 16
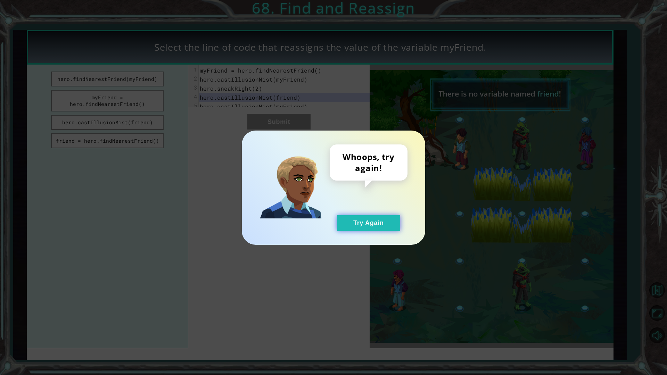
click at [379, 225] on button "Try Again" at bounding box center [368, 223] width 63 height 16
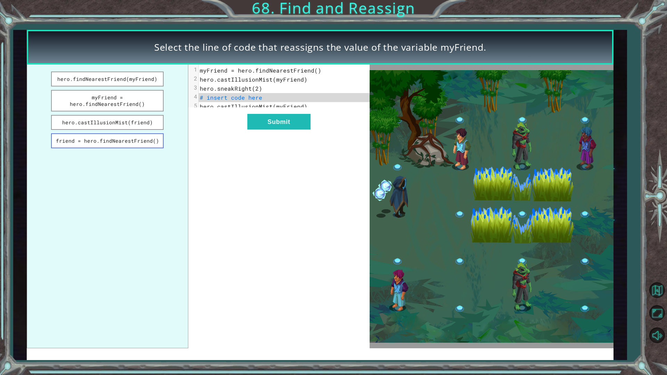
click at [105, 142] on button "friend = hero.findNearestFriend()" at bounding box center [107, 140] width 113 height 15
drag, startPoint x: 268, startPoint y: 117, endPoint x: 269, endPoint y: 123, distance: 6.5
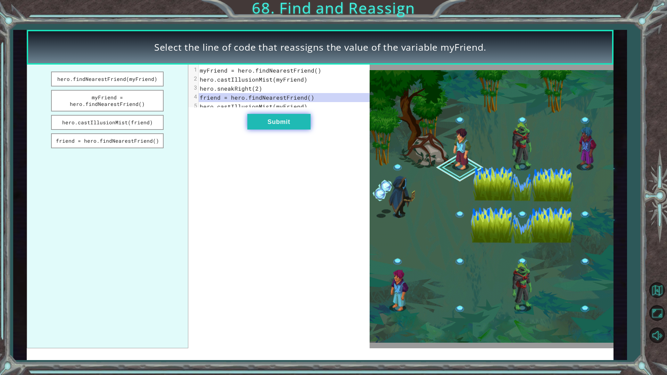
click at [267, 120] on div "xxxxxxxxxx 5 1 myFriend = hero.findNearestFriend() 2 hero.castIllusionMist(myFr…" at bounding box center [278, 207] width 181 height 284
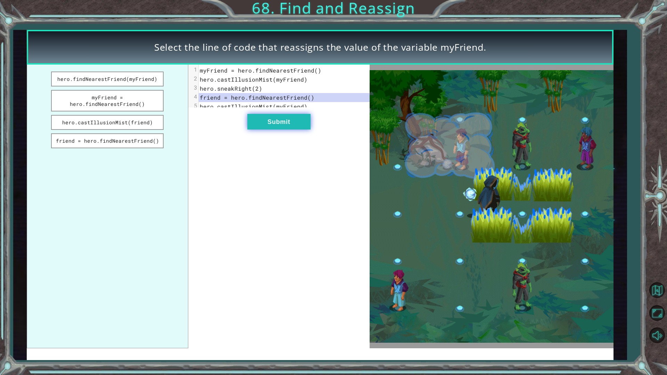
click at [270, 125] on button "Submit" at bounding box center [278, 122] width 63 height 16
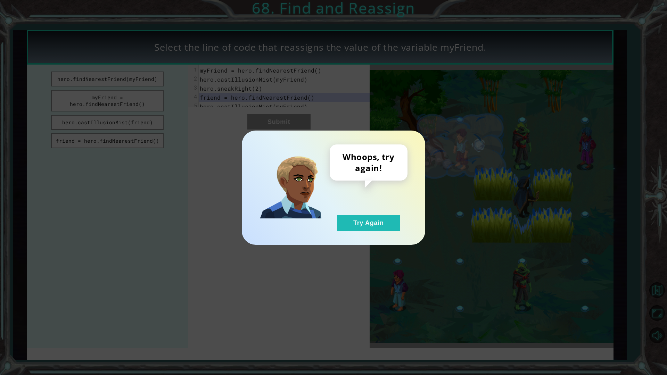
click at [364, 236] on div "Whoops, try again! Try Again" at bounding box center [333, 188] width 183 height 114
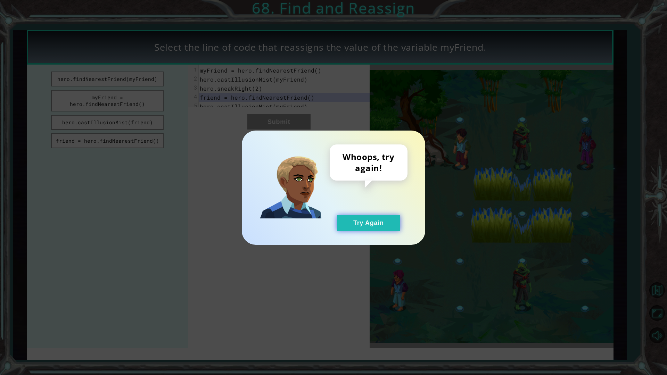
click at [357, 226] on button "Try Again" at bounding box center [368, 223] width 63 height 16
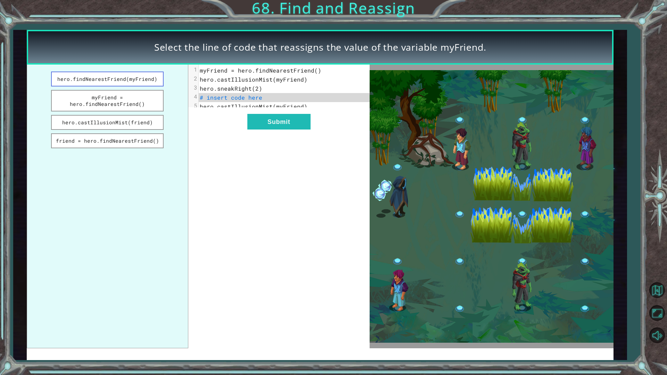
click at [118, 75] on button "hero.findNearestFriend(myFriend)" at bounding box center [107, 79] width 113 height 15
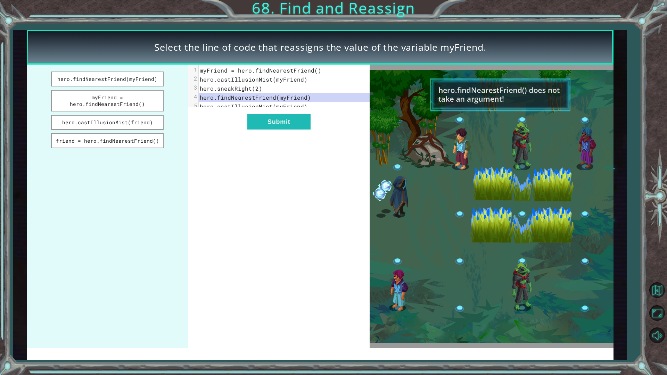
click at [295, 139] on div "xxxxxxxxxx 5 1 myFriend = hero.findNearestFriend() 2 hero.castIllusionMist(myFr…" at bounding box center [278, 207] width 181 height 284
click at [292, 124] on button "Submit" at bounding box center [278, 122] width 63 height 16
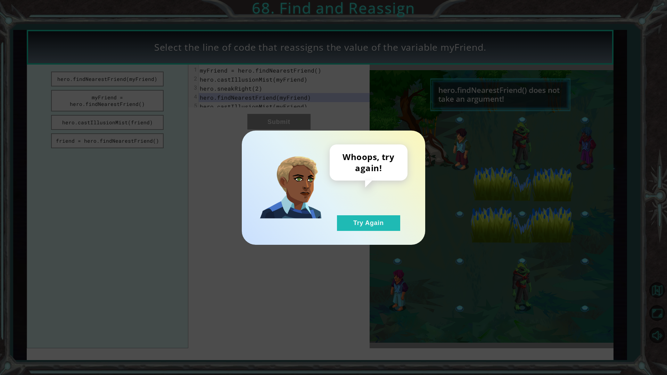
click at [375, 213] on div "Whoops, try again! Try Again" at bounding box center [369, 188] width 78 height 87
drag, startPoint x: 361, startPoint y: 226, endPoint x: 329, endPoint y: 215, distance: 34.3
click at [341, 219] on button "Try Again" at bounding box center [368, 223] width 63 height 16
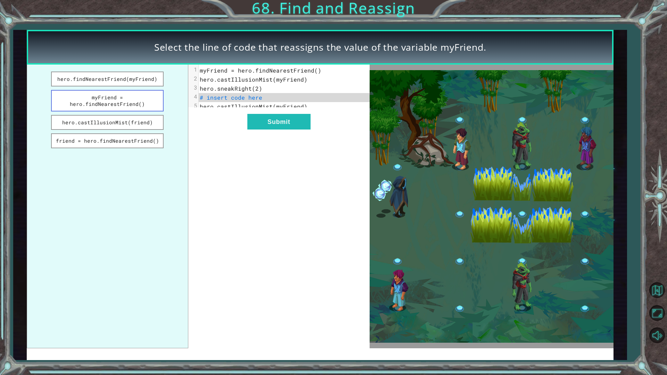
click at [111, 103] on button "myFriend = hero.findNearestFriend()" at bounding box center [107, 101] width 113 height 22
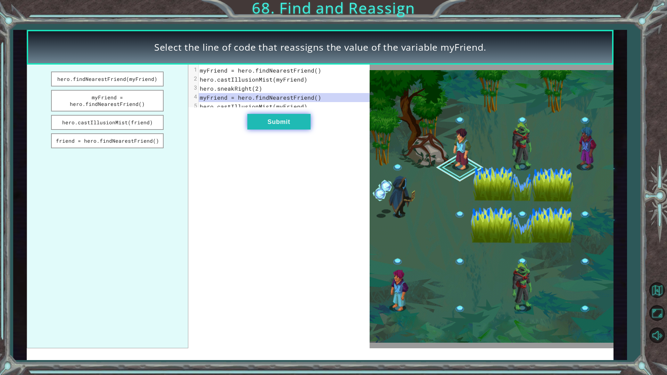
click at [308, 123] on button "Submit" at bounding box center [278, 122] width 63 height 16
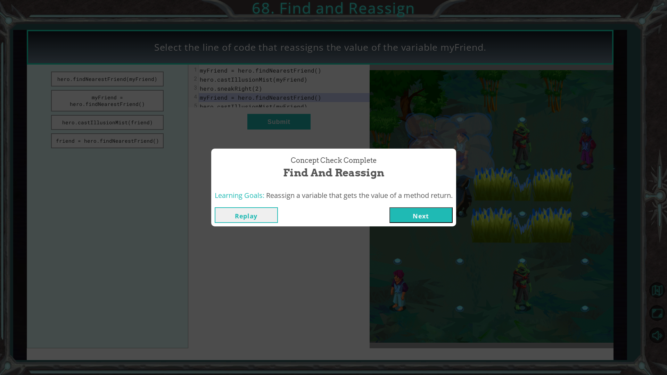
drag, startPoint x: 439, startPoint y: 216, endPoint x: 437, endPoint y: 219, distance: 3.8
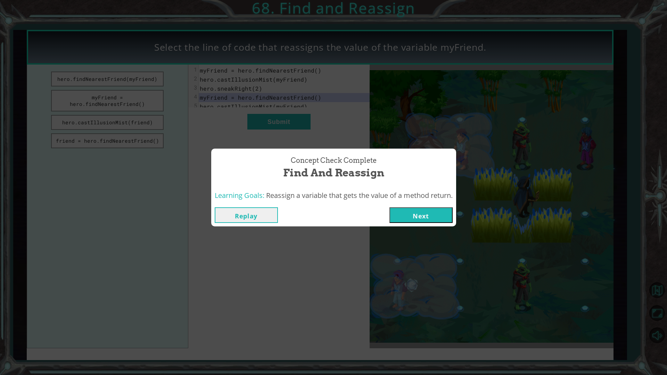
click at [437, 219] on button "Next" at bounding box center [421, 215] width 63 height 16
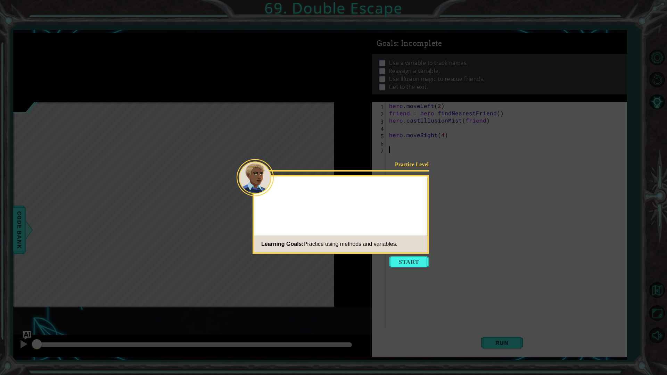
click at [402, 268] on body "1 ההההההההההההההההההההההההההההההההההההההההההההההההההההההההההההההההההההההההההההה…" at bounding box center [333, 187] width 667 height 375
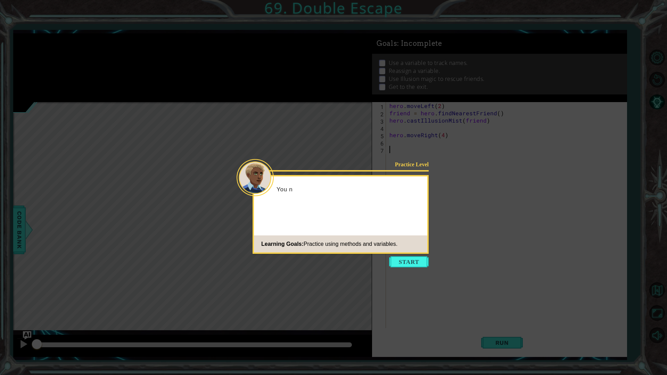
click at [415, 277] on icon at bounding box center [333, 187] width 667 height 375
click at [413, 263] on button "Start" at bounding box center [409, 261] width 40 height 11
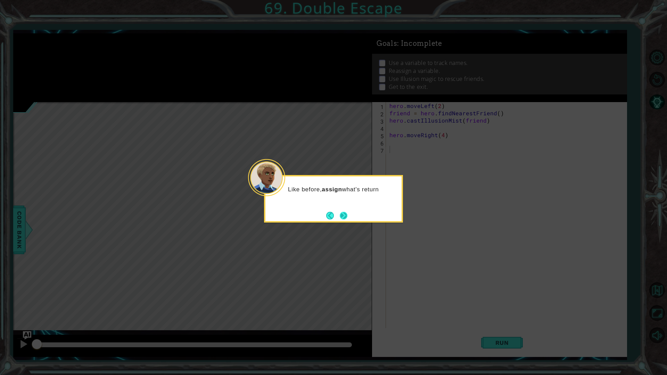
click at [340, 212] on button "Next" at bounding box center [344, 216] width 8 height 8
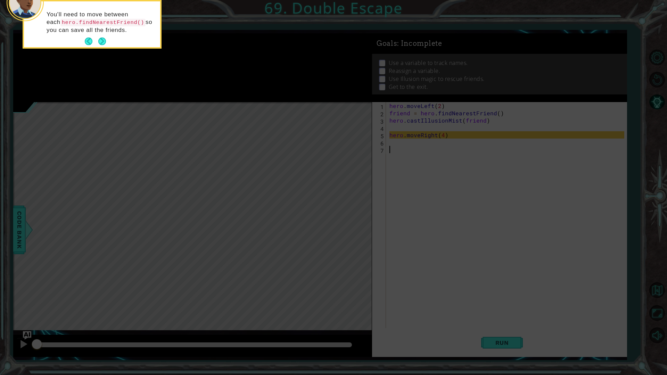
click at [388, 166] on icon at bounding box center [333, 60] width 667 height 629
click at [101, 49] on icon at bounding box center [333, 60] width 667 height 629
click at [101, 43] on button "Next" at bounding box center [102, 42] width 8 height 8
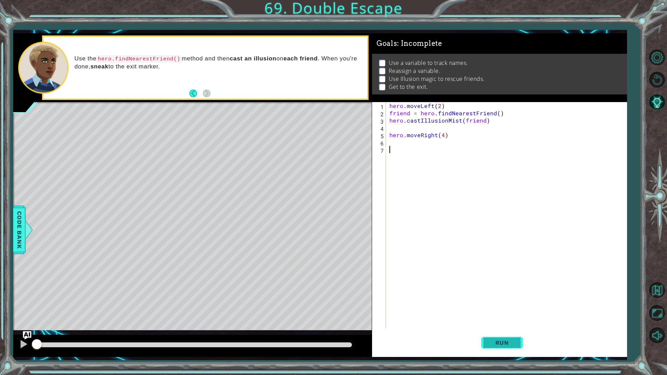
click at [501, 331] on button "Run" at bounding box center [502, 342] width 42 height 25
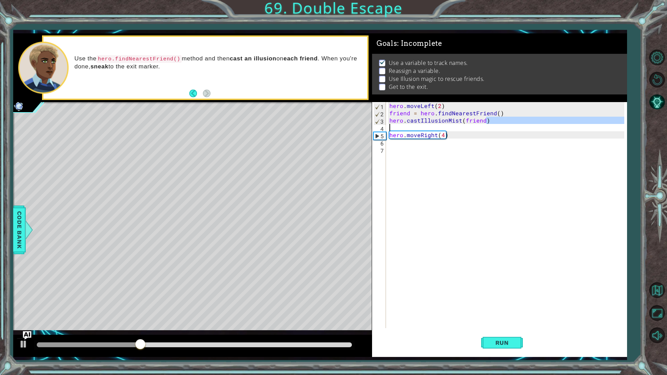
click at [497, 124] on div "hero . moveLeft ( 2 ) friend = hero . findNearestFriend ( ) hero . castIllusion…" at bounding box center [508, 222] width 240 height 241
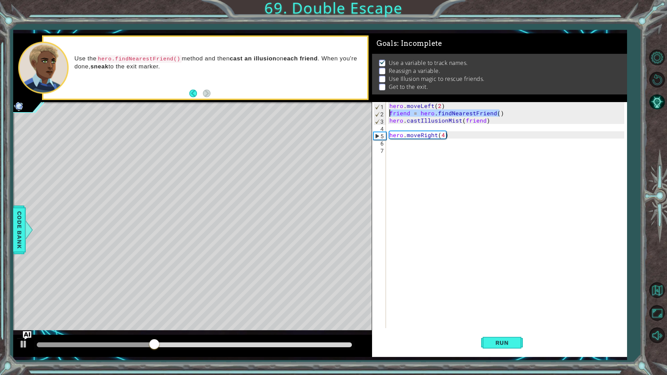
drag, startPoint x: 502, startPoint y: 112, endPoint x: 317, endPoint y: 114, distance: 185.2
click at [317, 114] on div "1 ההההההההההההההההההההההההההההההההההההההההההההההההההההההההההההההההההההההההההההה…" at bounding box center [320, 195] width 614 height 324
drag, startPoint x: 395, startPoint y: 137, endPoint x: 397, endPoint y: 144, distance: 7.2
click at [397, 144] on div "hero . moveLeft ( 2 ) friend = hero . findNearestFriend ( ) hero . castIllusion…" at bounding box center [508, 222] width 240 height 241
type textarea "hero.moveRight(4)"
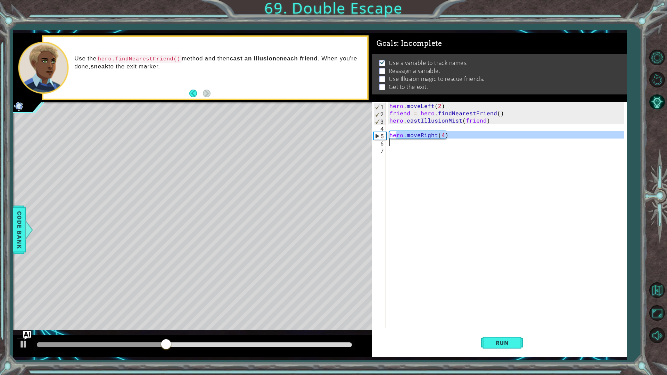
click at [397, 144] on div "hero . moveLeft ( 2 ) friend = hero . findNearestFriend ( ) hero . castIllusion…" at bounding box center [506, 215] width 237 height 226
click at [397, 144] on div "hero . moveLeft ( 2 ) friend = hero . findNearestFriend ( ) hero . castIllusion…" at bounding box center [508, 222] width 240 height 241
paste textarea "friend = hero.findNearestFriend()"
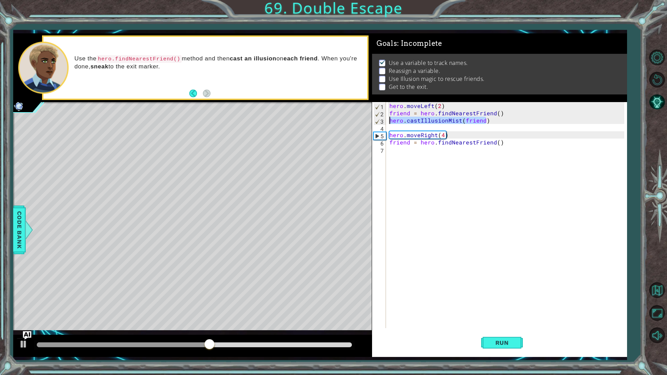
click at [354, 120] on div "1 ההההההההההההההההההההההההההההההההההההההההההההההההההההההההההההההההההההההההההההה…" at bounding box center [320, 195] width 614 height 324
type textarea "hero.castIllusionMist(friend)"
click at [418, 149] on div "hero . moveLeft ( 2 ) friend = hero . findNearestFriend ( ) hero . castIllusion…" at bounding box center [508, 222] width 240 height 241
paste textarea "hero.castIllusionMist(friend)"
type textarea "hero.castIllusionMist(friend)"
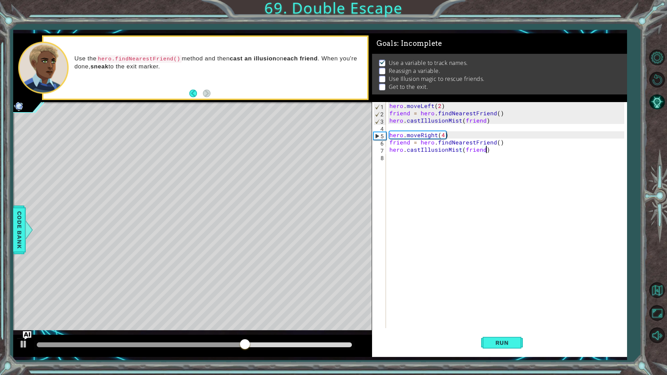
click at [442, 161] on div "hero . moveLeft ( 2 ) friend = hero . findNearestFriend ( ) hero . castIllusion…" at bounding box center [508, 222] width 240 height 241
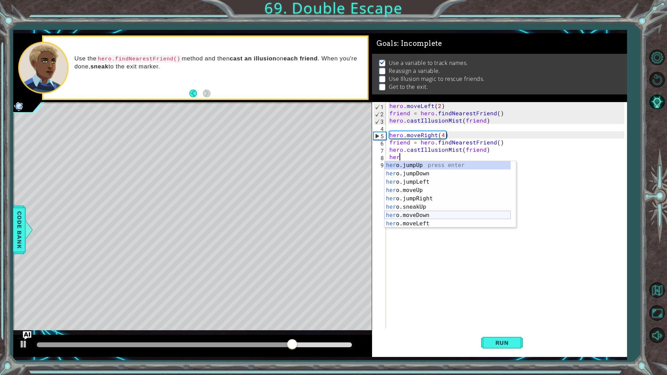
click at [411, 216] on div "her o.jumpUp press enter her o.jumpDown press enter her o.jumpLeft press enter …" at bounding box center [448, 202] width 126 height 83
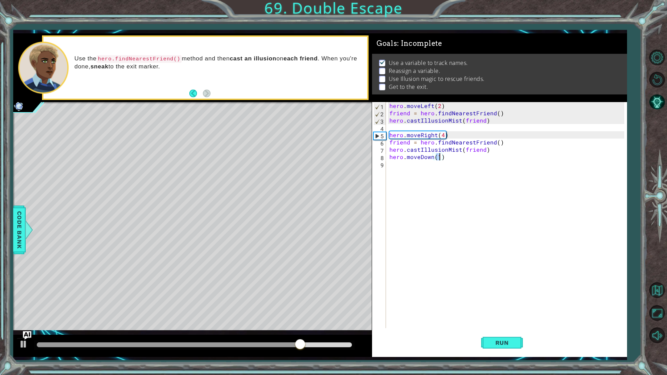
type textarea "hero.moveDown(2)"
click at [424, 167] on div "hero . moveLeft ( 2 ) friend = hero . findNearestFriend ( ) hero . castIllusion…" at bounding box center [508, 222] width 240 height 241
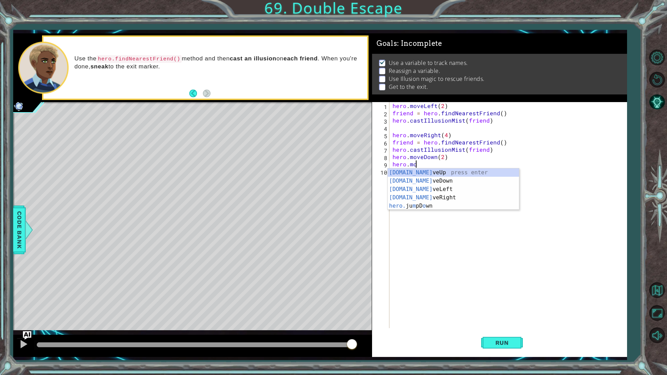
scroll to position [0, 1]
click at [432, 169] on div "hero.move Up press enter hero.move Down press enter hero.move Left press enter …" at bounding box center [453, 194] width 131 height 50
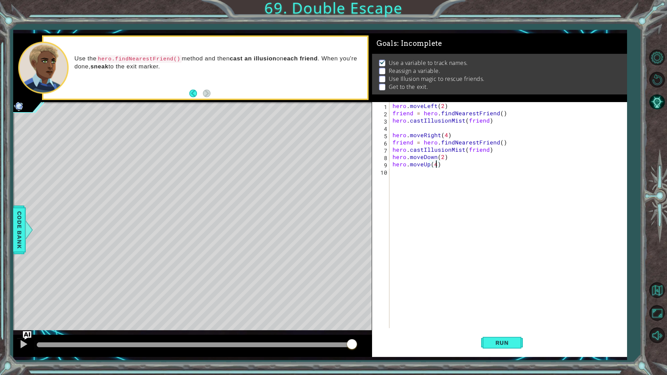
scroll to position [0, 2]
click at [505, 331] on span "Run" at bounding box center [502, 343] width 27 height 7
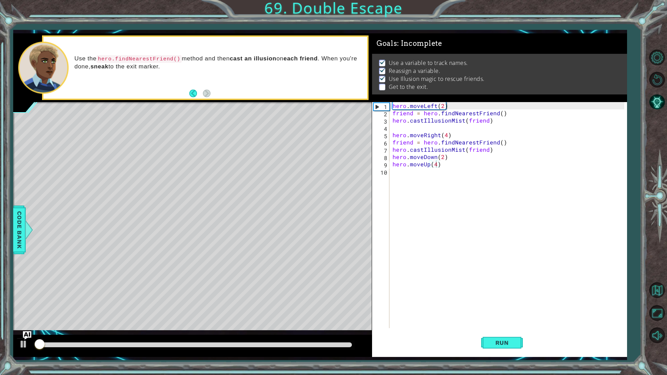
click at [307, 331] on div at bounding box center [192, 346] width 359 height 22
click at [299, 331] on div at bounding box center [194, 345] width 315 height 5
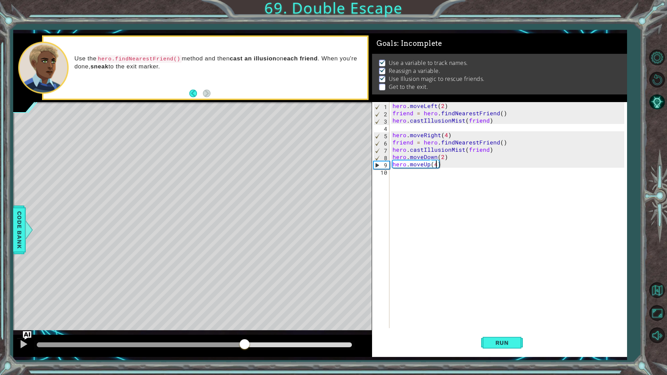
click at [244, 331] on div at bounding box center [140, 345] width 207 height 5
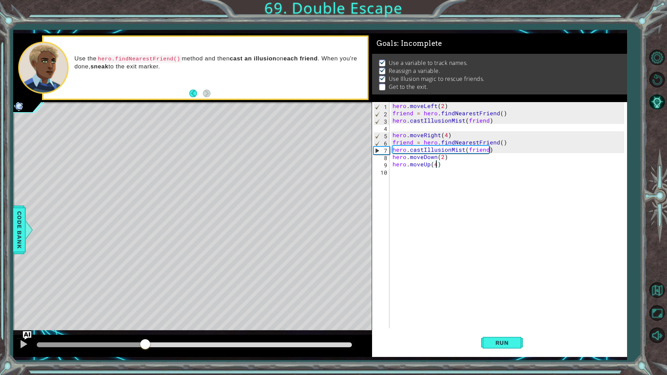
drag, startPoint x: 244, startPoint y: 347, endPoint x: 145, endPoint y: 359, distance: 99.1
click at [145, 331] on div "1 ההההההההההההההההההההההההההההההההההההההההההההההההההההההההההההההההההההההההההההה…" at bounding box center [320, 195] width 614 height 330
click at [24, 331] on div at bounding box center [23, 344] width 9 height 9
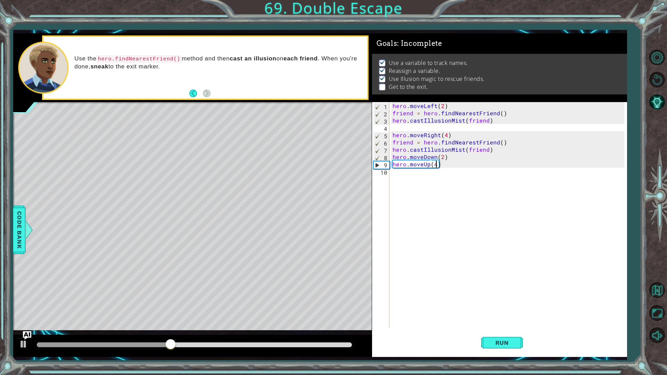
click at [435, 156] on div "hero . moveLeft ( 2 ) friend = hero . findNearestFriend ( ) hero . castIllusion…" at bounding box center [509, 222] width 237 height 241
click at [451, 168] on div "hero.moveLe ft press enter" at bounding box center [453, 173] width 131 height 25
type textarea "hero.moveLeft(2)"
click at [522, 331] on button "Run" at bounding box center [502, 342] width 42 height 25
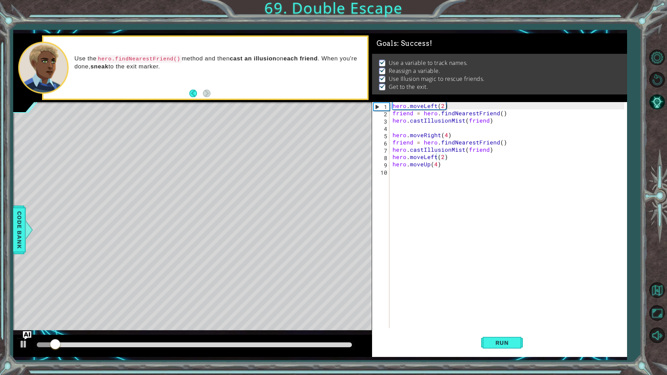
click at [289, 331] on div at bounding box center [194, 346] width 320 height 10
click at [290, 331] on div at bounding box center [194, 345] width 315 height 5
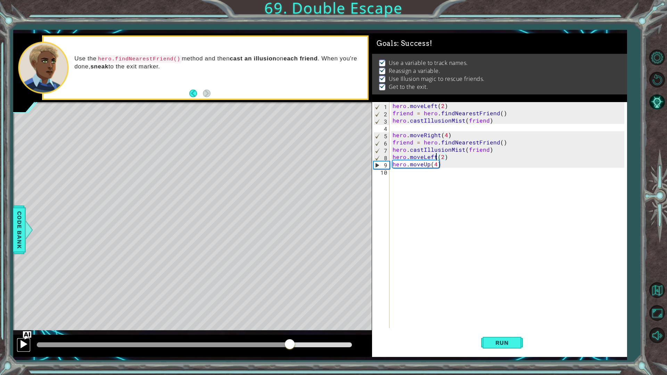
click at [28, 331] on button at bounding box center [24, 345] width 14 height 14
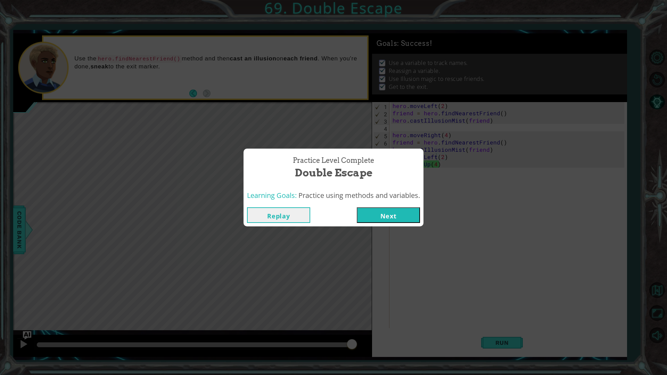
drag, startPoint x: 392, startPoint y: 215, endPoint x: 394, endPoint y: 212, distance: 3.7
click at [394, 212] on button "Next" at bounding box center [388, 215] width 63 height 16
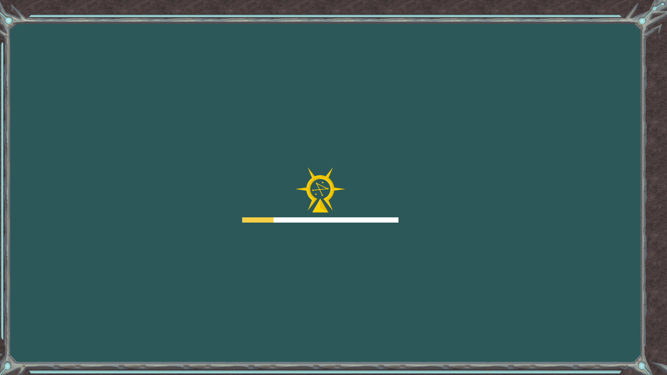
drag, startPoint x: 394, startPoint y: 212, endPoint x: 402, endPoint y: 205, distance: 10.6
click at [401, 206] on div "Goals Error loading from server. Try refreshing the page. You'll need to join a…" at bounding box center [333, 187] width 667 height 375
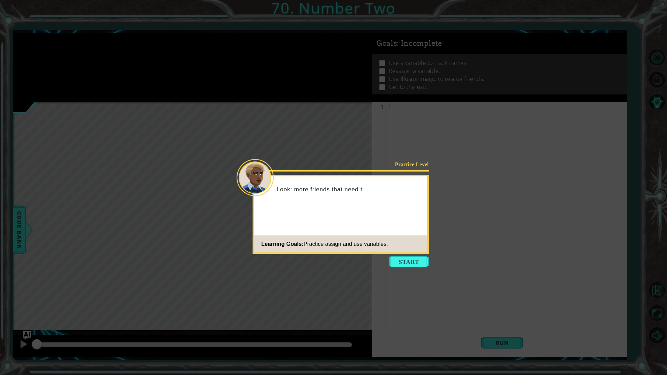
drag, startPoint x: 407, startPoint y: 262, endPoint x: 397, endPoint y: 268, distance: 11.5
click at [397, 268] on body "1 ההההההההההההההההההההההההההההההההההההההההההההההההההההההההההההההההההההההההההההה…" at bounding box center [333, 187] width 667 height 375
click at [403, 260] on button "Start" at bounding box center [409, 261] width 40 height 11
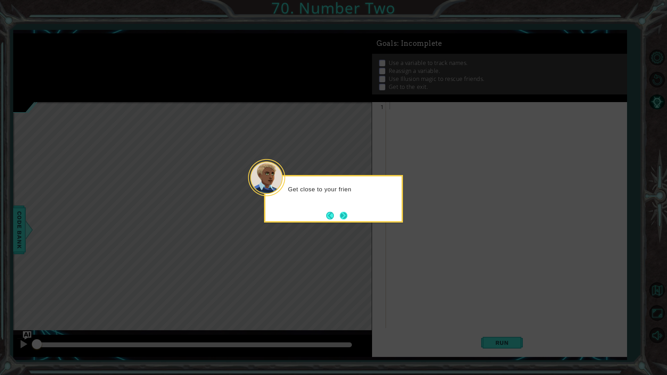
click at [345, 214] on button "Next" at bounding box center [344, 216] width 8 height 8
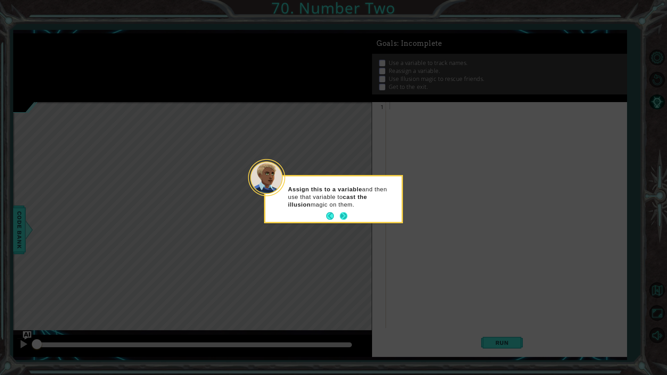
click at [341, 213] on button "Next" at bounding box center [344, 216] width 8 height 8
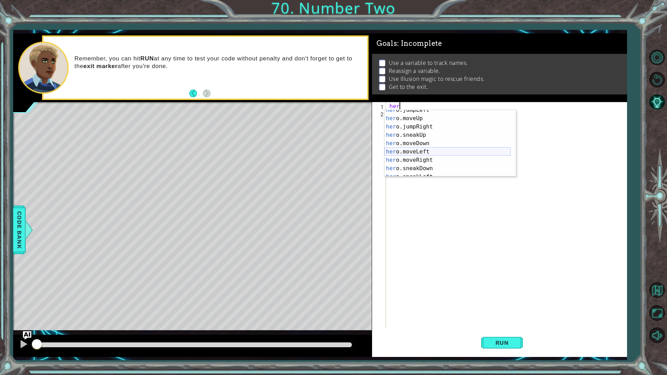
scroll to position [21, 0]
click at [428, 159] on div "her o.jumpLeft press enter her o.moveUp press enter her o.jumpRight press enter…" at bounding box center [448, 147] width 126 height 83
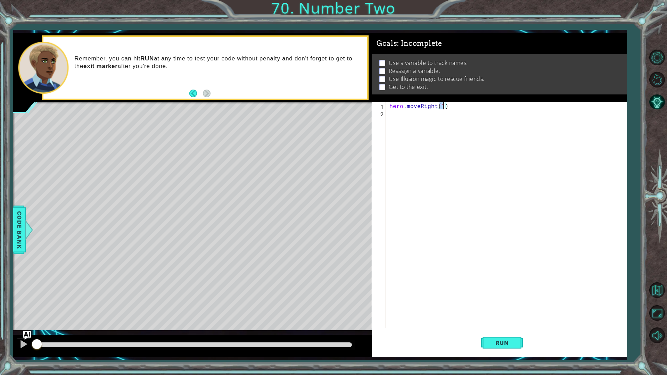
click at [415, 126] on div "hero . moveRight ( 1 )" at bounding box center [508, 222] width 240 height 241
type textarea "hero.moveRight(1)"
click at [415, 126] on div "hero . moveRight ( 1 )" at bounding box center [506, 215] width 237 height 226
click at [28, 223] on div at bounding box center [29, 230] width 9 height 21
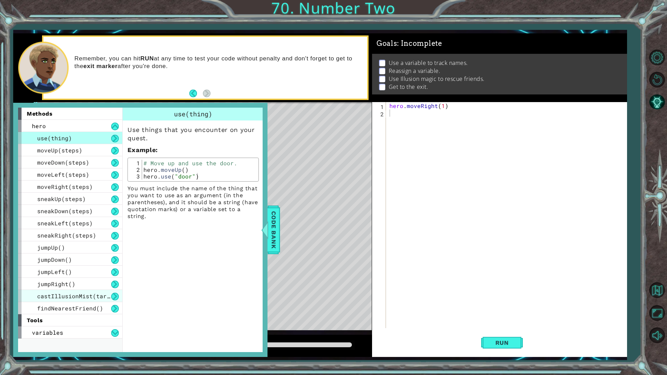
click at [71, 294] on span "castIllusionMist(target)" at bounding box center [78, 296] width 83 height 7
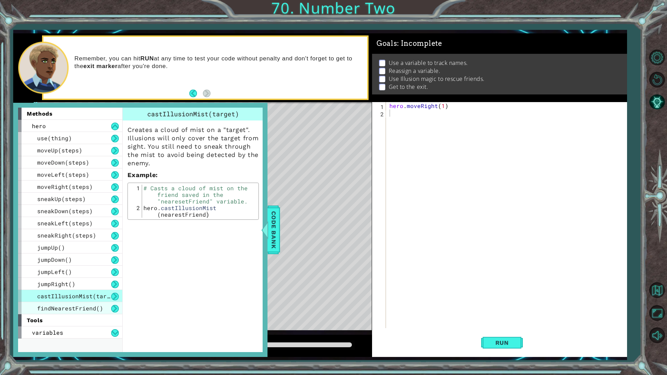
click at [76, 307] on span "findNearestFriend()" at bounding box center [70, 308] width 66 height 7
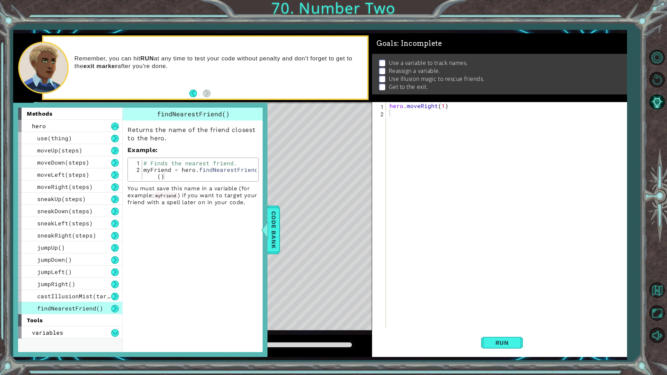
type textarea "myFriend = hero.findNearestFriend()"
drag, startPoint x: 142, startPoint y: 169, endPoint x: 261, endPoint y: 174, distance: 119.0
click at [261, 174] on div "Returns the name of the friend closest to the hero. Example : myFriend = hero.f…" at bounding box center [193, 163] width 141 height 85
click at [406, 121] on div "hero . moveRight ( 1 )" at bounding box center [508, 222] width 240 height 241
paste textarea "myFriend = hero.findNearestFriend()"
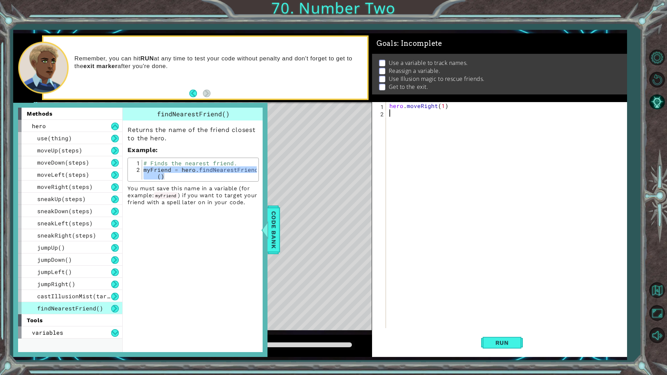
type textarea "myFriend = hero.findNearestFriend()"
click at [426, 122] on div "hero . moveRight ( 1 ) myFriend = hero . findNearestFriend ( )" at bounding box center [508, 222] width 240 height 241
click at [82, 300] on div "castIllusionMist(target)" at bounding box center [70, 296] width 104 height 12
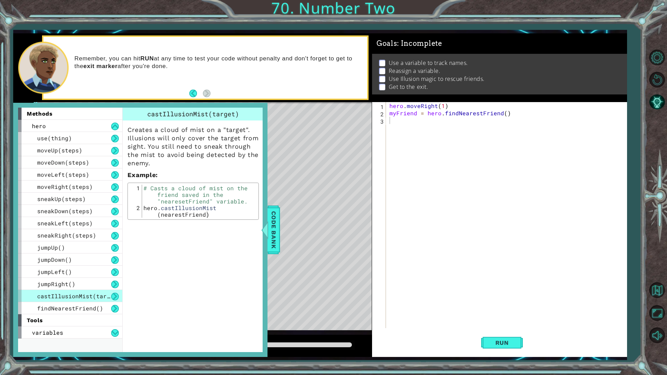
type textarea "hero.castIllusionMist(nearestFriend)"
drag, startPoint x: 143, startPoint y: 209, endPoint x: 214, endPoint y: 217, distance: 72.0
click at [214, 217] on div "# Casts a cloud of mist on the friend saved in the "nearesetFriend" variable. h…" at bounding box center [199, 218] width 115 height 66
click at [404, 129] on div "hero . moveRight ( 1 ) myFriend = hero . findNearestFriend ( )" at bounding box center [508, 222] width 240 height 241
paste textarea "hero.castIllusionMist(nearestFriend)"
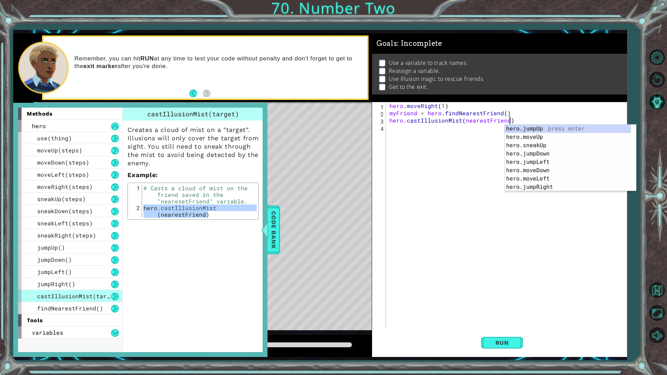
click at [485, 121] on div "hero . moveRight ( 1 ) myFriend = hero . findNearestFriend ( ) hero . castIllus…" at bounding box center [508, 222] width 240 height 241
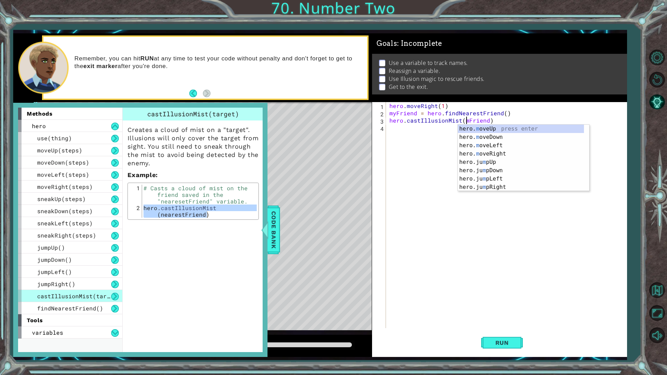
scroll to position [0, 5]
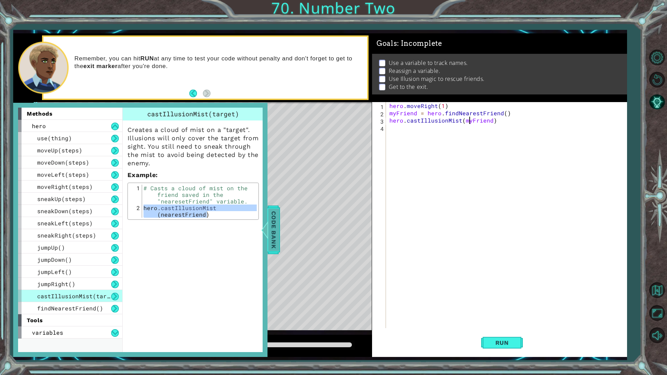
click at [279, 229] on span "Code Bank" at bounding box center [273, 230] width 11 height 42
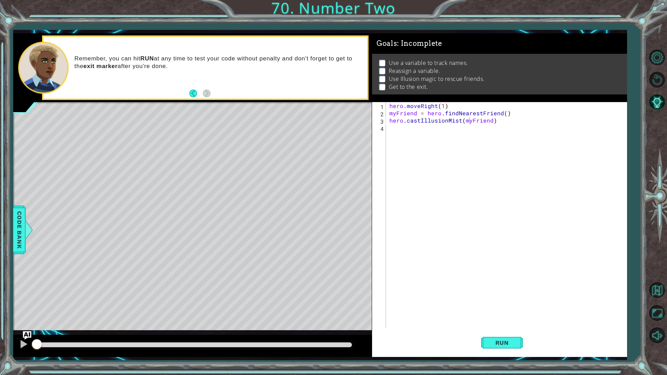
click at [444, 107] on div "hero . moveRight ( 1 ) myFriend = hero . findNearestFriend ( ) hero . castIllus…" at bounding box center [508, 222] width 240 height 241
type textarea "hero.moveRight(2)"
click at [491, 331] on button "Run" at bounding box center [502, 342] width 42 height 25
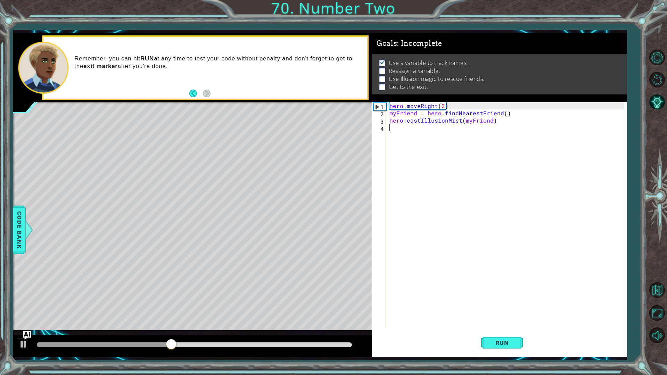
click at [431, 131] on div "hero . moveRight ( 2 ) myFriend = hero . findNearestFriend ( ) hero . castIllus…" at bounding box center [508, 222] width 240 height 241
drag, startPoint x: 460, startPoint y: 104, endPoint x: 364, endPoint y: 99, distance: 97.0
click at [364, 99] on div "1 ההההההההההההההההההההההההההההההההההההההההההההההההההההההההההההההההההההההההההההה…" at bounding box center [320, 195] width 614 height 324
type textarea "hero.moveRight(2)"
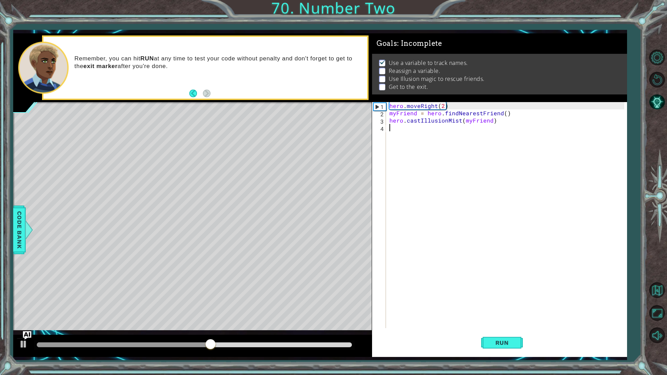
click at [404, 131] on div "hero . moveRight ( 2 ) myFriend = hero . findNearestFriend ( ) hero . castIllus…" at bounding box center [508, 222] width 240 height 241
type textarea "steps=2"
click at [421, 151] on div "hero . moveRight ( 2 ) myFriend = hero . findNearestFriend ( ) hero . castIllus…" at bounding box center [508, 222] width 240 height 241
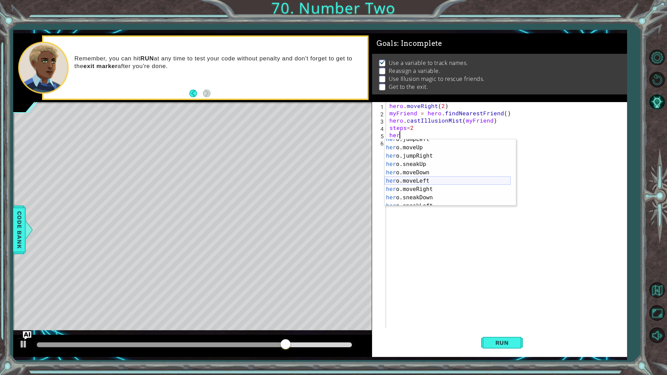
scroll to position [42, 0]
click at [421, 168] on div "her o.sneakUp press enter her o.moveDown press enter her o.moveLeft press enter…" at bounding box center [448, 180] width 126 height 83
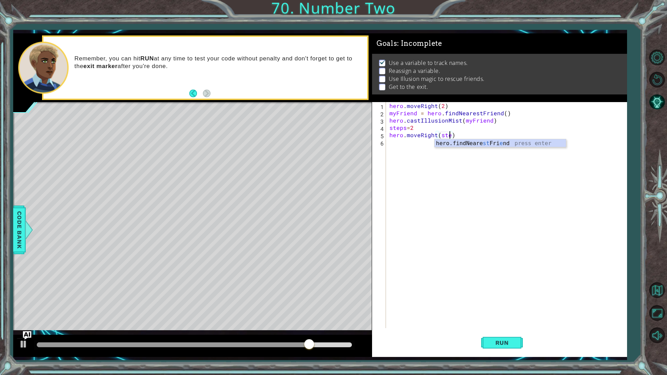
scroll to position [0, 4]
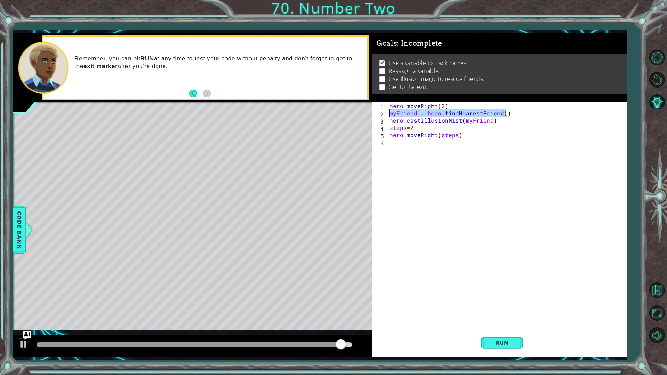
drag, startPoint x: 512, startPoint y: 111, endPoint x: 388, endPoint y: 113, distance: 123.4
click at [388, 113] on div "hero . moveRight ( 2 ) myFriend = hero . findNearestFriend ( ) hero . castIllus…" at bounding box center [508, 222] width 240 height 241
type textarea "myFriend = hero.findNearestFriend()"
click at [421, 147] on div "hero . moveRight ( 2 ) myFriend = hero . findNearestFriend ( ) hero . castIllus…" at bounding box center [508, 222] width 240 height 241
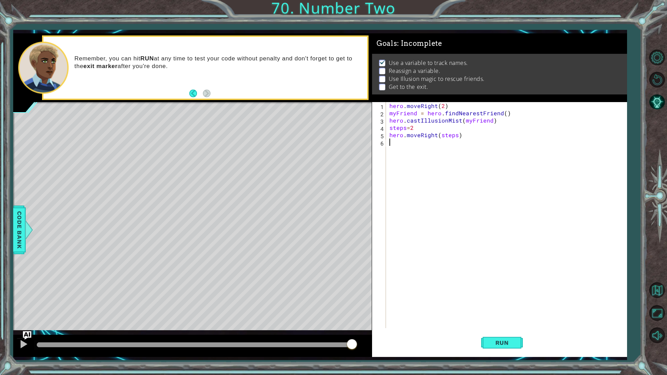
paste textarea "myFriend = hero.findNearestFriend()"
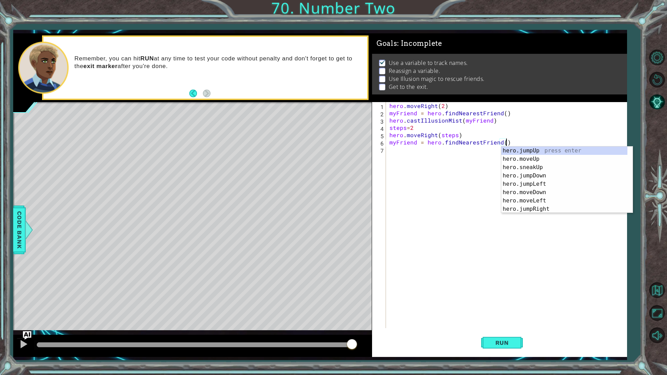
scroll to position [1, 0]
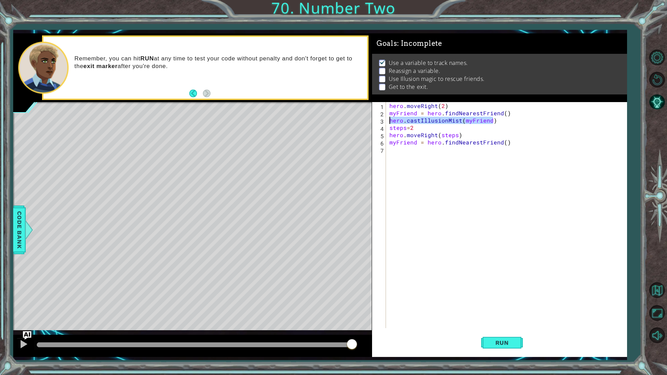
drag, startPoint x: 498, startPoint y: 122, endPoint x: 386, endPoint y: 122, distance: 111.9
click at [386, 122] on div "myFriend = hero.findNearestFriend() 1 2 3 4 5 6 7 hero . moveRight ( 2 ) myFrie…" at bounding box center [498, 215] width 253 height 226
click at [411, 146] on div "hero . moveRight ( 2 ) myFriend = hero . findNearestFriend ( ) hero . castIllus…" at bounding box center [508, 222] width 240 height 241
type textarea "myFriend = hero.findNearestFriend()"
click at [411, 150] on div "hero . moveRight ( 2 ) myFriend = hero . findNearestFriend ( ) hero . castIllus…" at bounding box center [508, 222] width 240 height 241
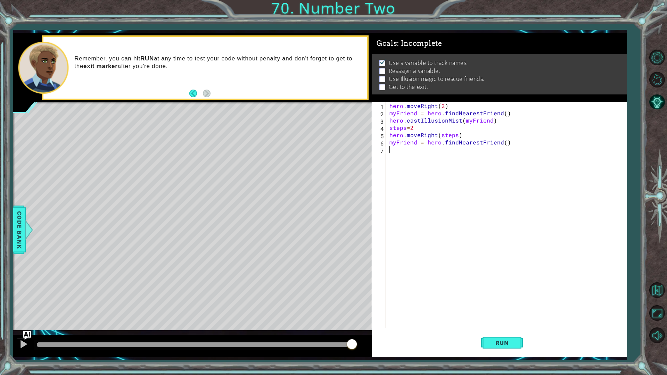
paste textarea "hero.castIllusionMist(myFriend)"
type textarea "hero.castIllusionMist(myFriend)"
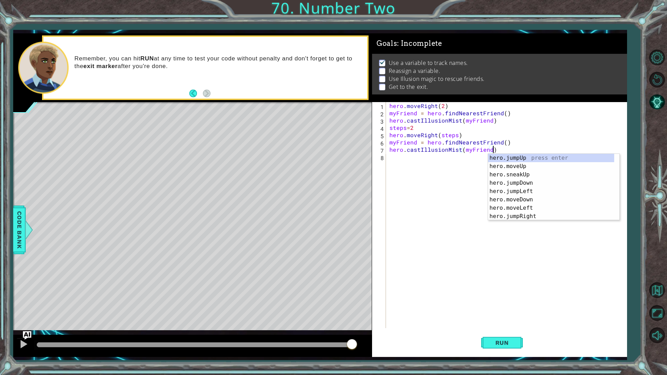
click at [405, 161] on div "hero . moveRight ( 2 ) myFriend = hero . findNearestFriend ( ) hero . castIllus…" at bounding box center [508, 222] width 240 height 241
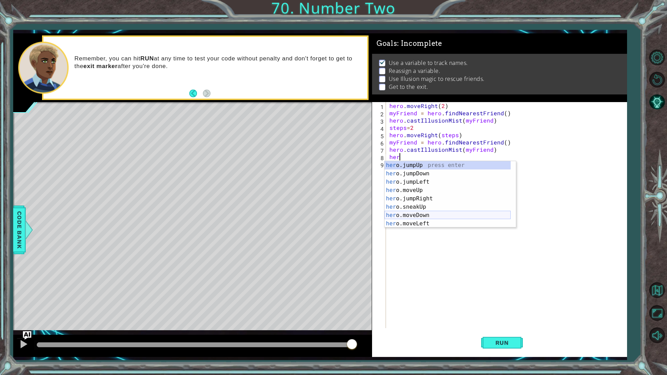
scroll to position [21, 0]
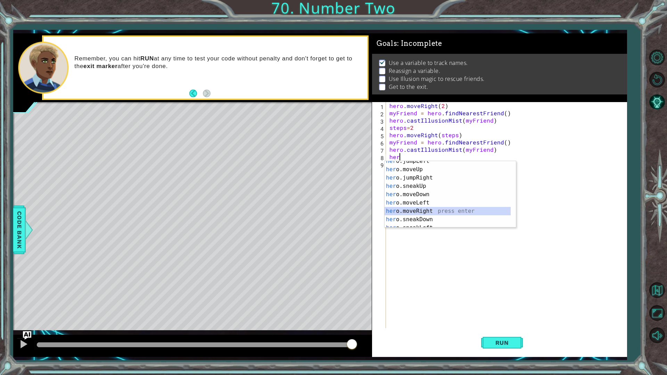
click at [417, 209] on div "her o.jumpLeft press enter her o.moveUp press enter her o.jumpRight press enter…" at bounding box center [448, 198] width 126 height 83
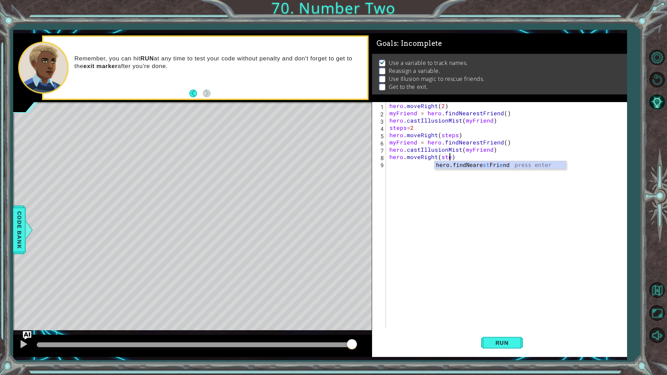
scroll to position [0, 4]
type textarea "hero.moveRight(steps)"
click at [498, 331] on button "Run" at bounding box center [502, 342] width 42 height 25
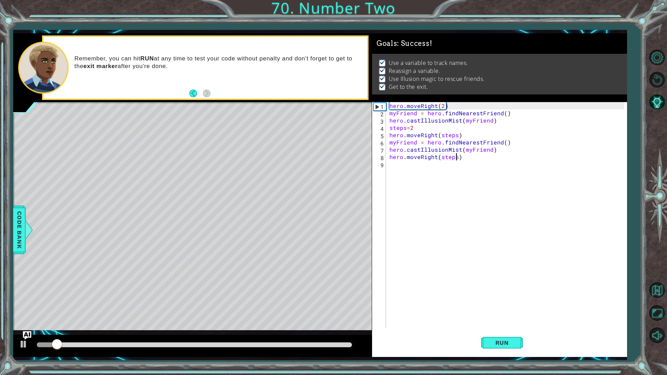
click at [271, 331] on div at bounding box center [194, 346] width 320 height 10
click at [272, 331] on div at bounding box center [194, 345] width 315 height 5
click at [28, 331] on div at bounding box center [23, 344] width 9 height 9
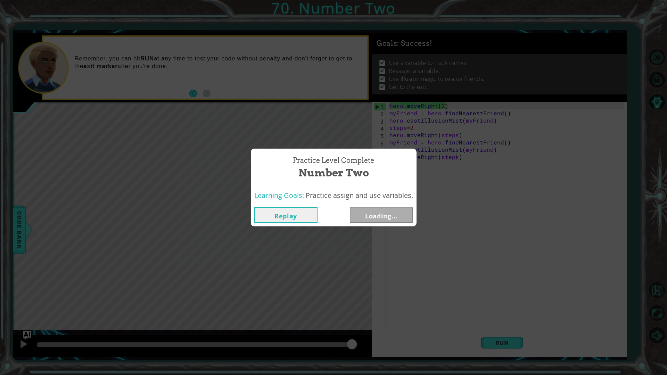
click at [277, 208] on button "Replay" at bounding box center [285, 215] width 63 height 16
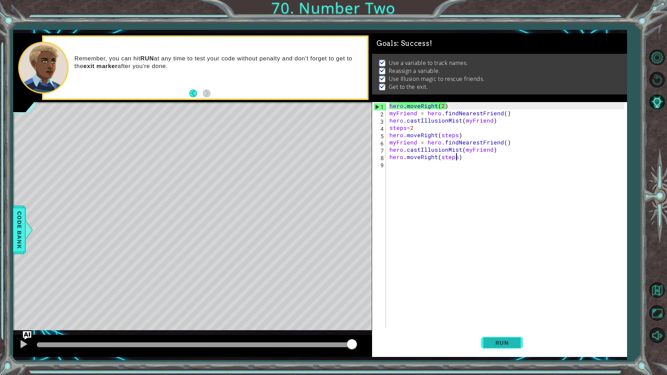
click at [503, 331] on span "Run" at bounding box center [502, 343] width 27 height 7
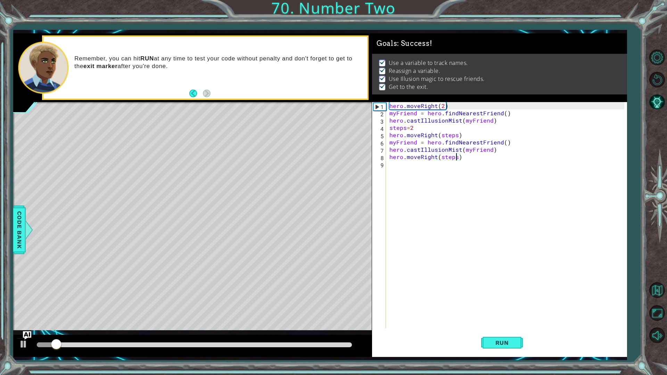
click at [314, 331] on div at bounding box center [192, 346] width 359 height 22
click at [310, 331] on div at bounding box center [192, 346] width 359 height 22
click at [308, 331] on div at bounding box center [194, 346] width 320 height 10
click at [308, 331] on div at bounding box center [194, 345] width 315 height 5
click at [26, 331] on div at bounding box center [23, 344] width 9 height 9
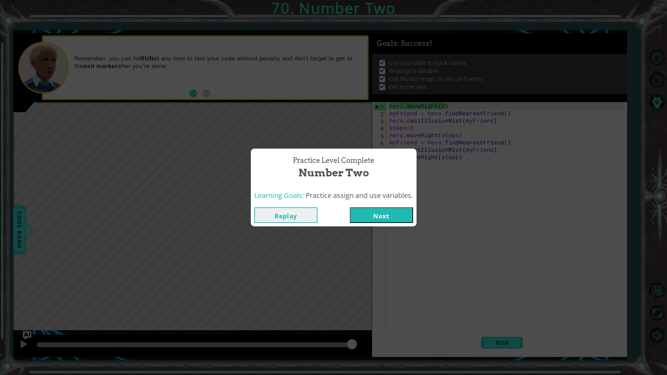
click at [392, 208] on button "Next" at bounding box center [381, 215] width 63 height 16
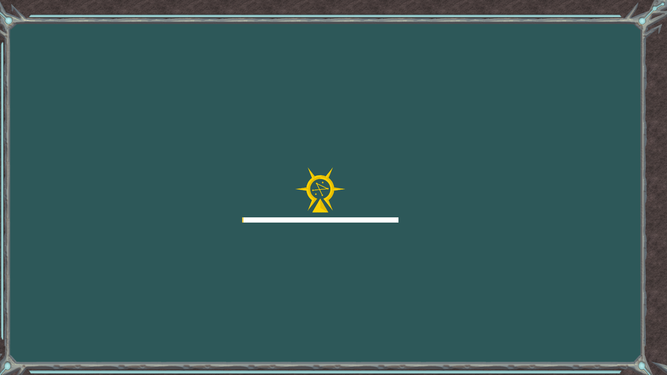
click at [242, 209] on div at bounding box center [320, 196] width 156 height 56
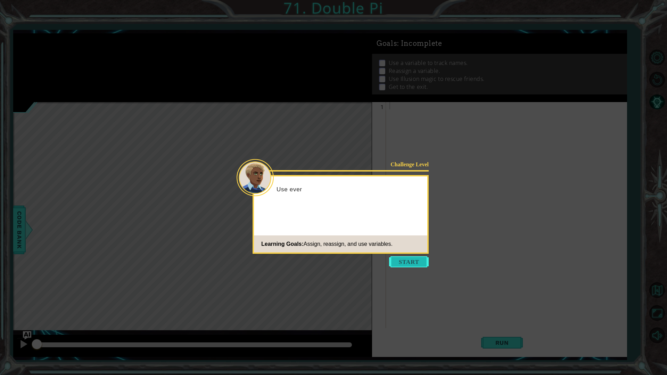
click at [409, 266] on button "Start" at bounding box center [409, 261] width 40 height 11
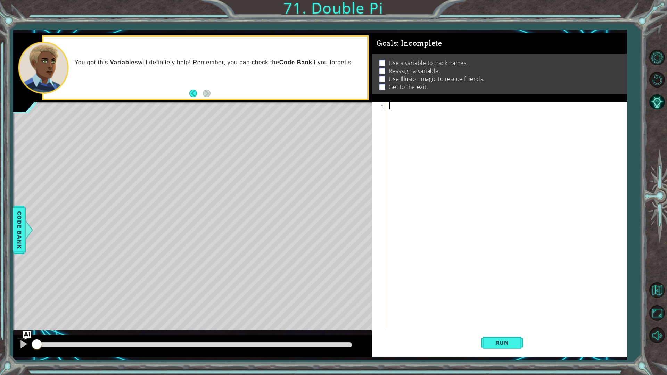
click at [441, 107] on div at bounding box center [508, 222] width 240 height 241
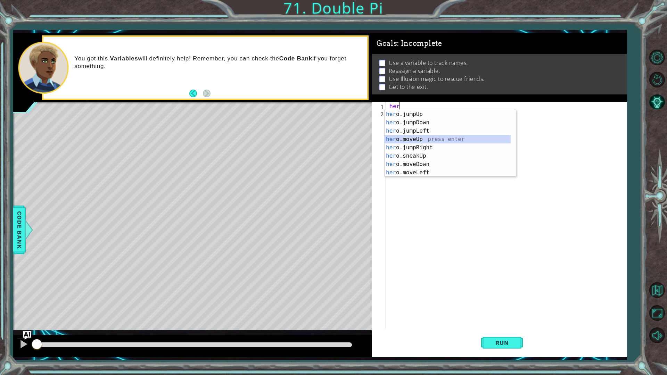
click at [424, 142] on div "her o.jumpUp press enter her o.jumpDown press enter her o.jumpLeft press enter …" at bounding box center [448, 151] width 126 height 83
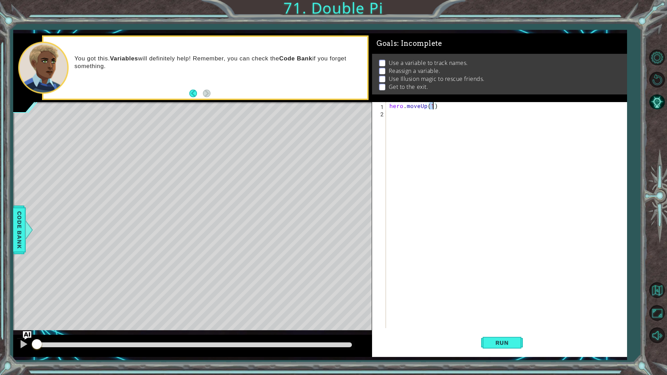
scroll to position [0, 2]
click at [431, 118] on div "hero . moveUp ( 2 )" at bounding box center [508, 222] width 240 height 241
type textarea "hero.moveUp(2)"
click at [424, 142] on div "hero . moveUp ( 2 )" at bounding box center [506, 215] width 237 height 226
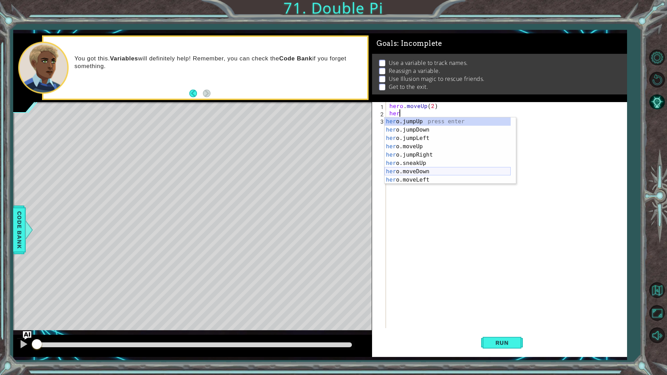
scroll to position [21, 0]
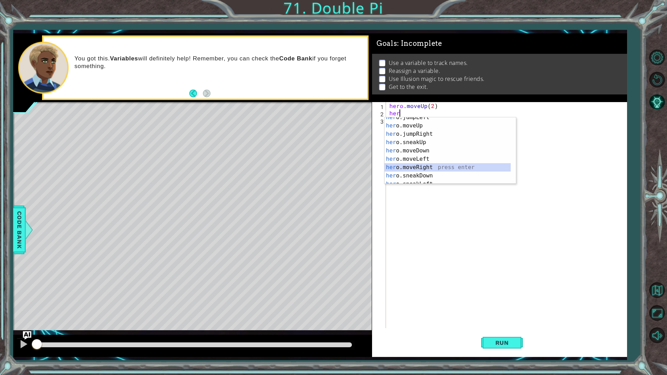
click at [418, 169] on div "her o.jumpLeft press enter her o.moveUp press enter her o.jumpRight press enter…" at bounding box center [448, 154] width 126 height 83
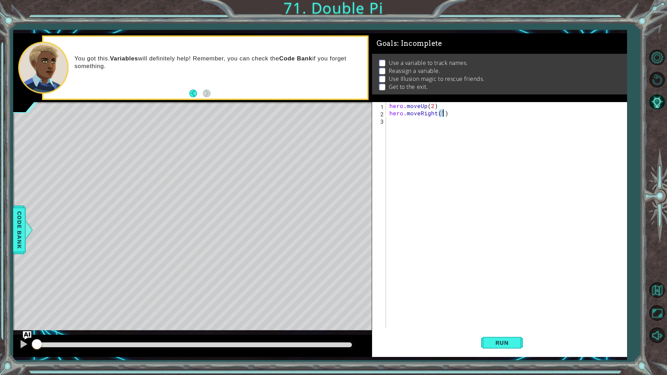
type textarea "hero.moveRight(2)"
click at [413, 128] on div "hero . moveUp ( 2 ) hero . moveRight ( 2 )" at bounding box center [508, 222] width 240 height 241
click at [440, 108] on div "hero . moveUp ( 2 ) hero . moveRight ( 2 )" at bounding box center [508, 222] width 240 height 241
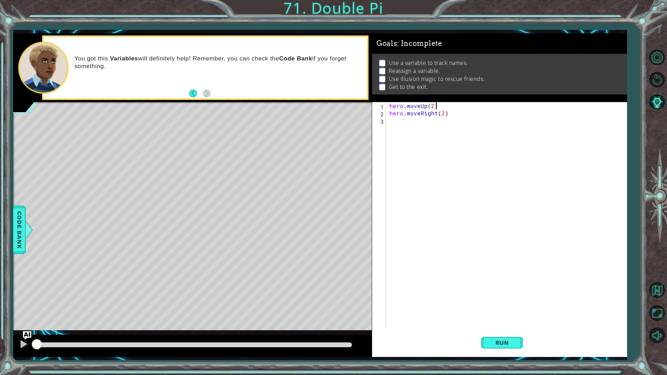
type textarea "hero.moveUp(2)"
click at [392, 107] on div "hero . moveUp ( 2 ) hero . moveRight ( 2 )" at bounding box center [508, 222] width 240 height 241
click at [390, 107] on div "hero . moveUp ( 2 ) hero . moveRight ( 2 )" at bounding box center [508, 222] width 240 height 241
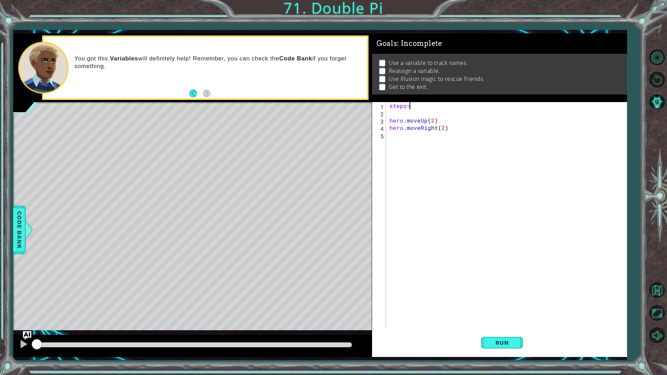
scroll to position [0, 1]
click at [432, 121] on div "steps = 2 hero . moveUp ( 2 ) hero . moveRight ( 2 )" at bounding box center [508, 222] width 240 height 241
click at [442, 128] on div "steps = 2 hero . moveUp ( steps ) hero . moveRight ( 2 )" at bounding box center [508, 222] width 240 height 241
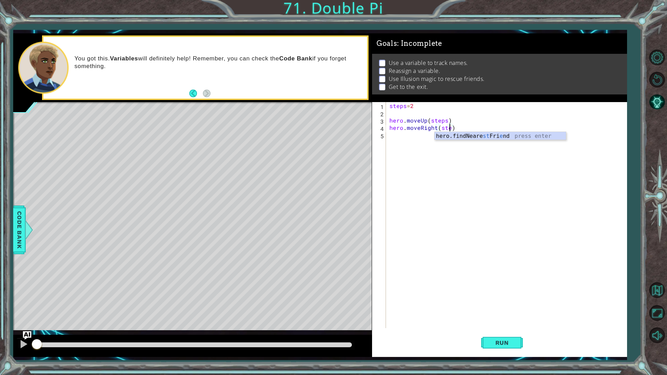
type textarea "hero.moveRight(steps)"
click at [445, 138] on div "steps = 2 hero . moveUp ( steps ) hero . moveRight ( steps )" at bounding box center [508, 222] width 240 height 241
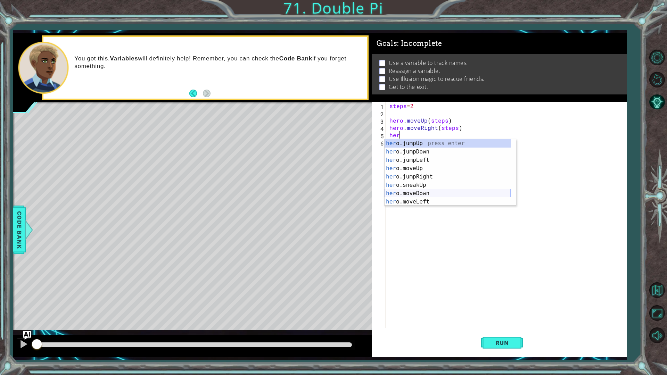
click at [428, 192] on div "her o.jumpUp press enter her o.jumpDown press enter her o.jumpLeft press enter …" at bounding box center [448, 180] width 126 height 83
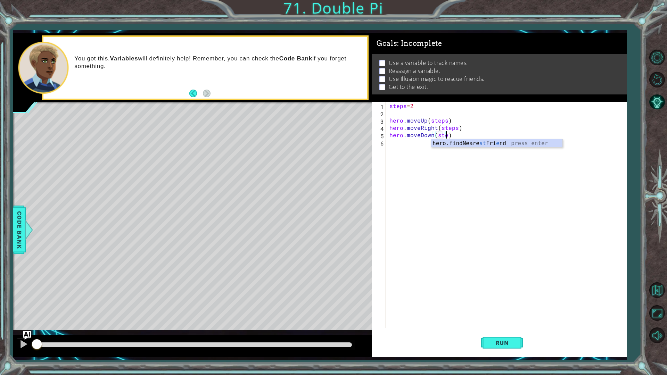
type textarea "hero.moveDown(steps)"
click at [422, 152] on div "steps = 2 hero . moveUp ( steps ) hero . moveRight ( steps ) hero . moveDown ( …" at bounding box center [508, 222] width 240 height 241
click at [19, 228] on span "Code Bank" at bounding box center [19, 230] width 11 height 42
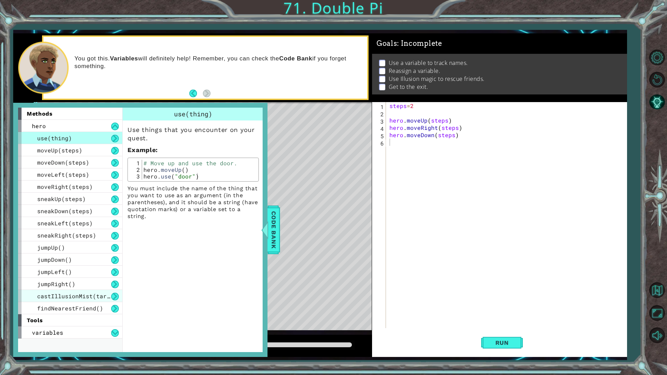
click at [67, 300] on span "castIllusionMist(target)" at bounding box center [78, 296] width 83 height 7
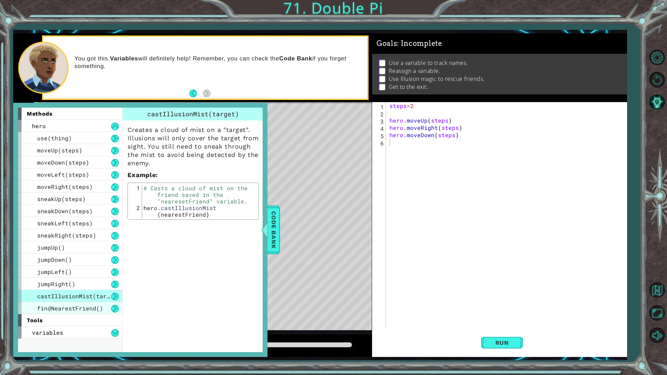
click at [72, 306] on span "findNearestFriend()" at bounding box center [70, 308] width 66 height 7
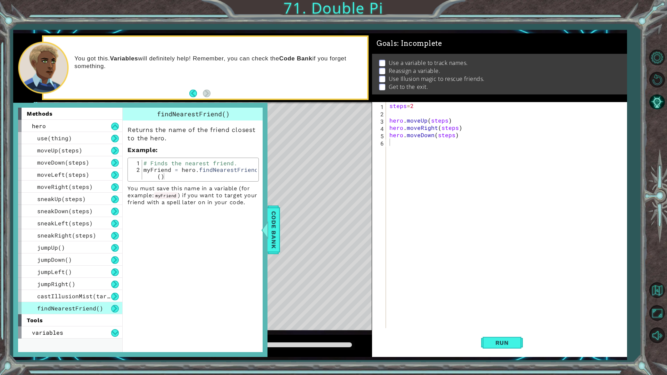
type textarea "myFriend = hero.findNearestFriend()"
drag, startPoint x: 144, startPoint y: 170, endPoint x: 246, endPoint y: 185, distance: 102.8
click at [248, 178] on div "# Finds the nearest friend. myFriend = hero . findNearestFriend ( )" at bounding box center [199, 180] width 115 height 40
type textarea "hero.moveDown(steps)"
click at [399, 138] on div "steps = 2 hero . moveUp ( steps ) hero . moveRight ( steps ) hero . moveDown ( …" at bounding box center [508, 222] width 240 height 241
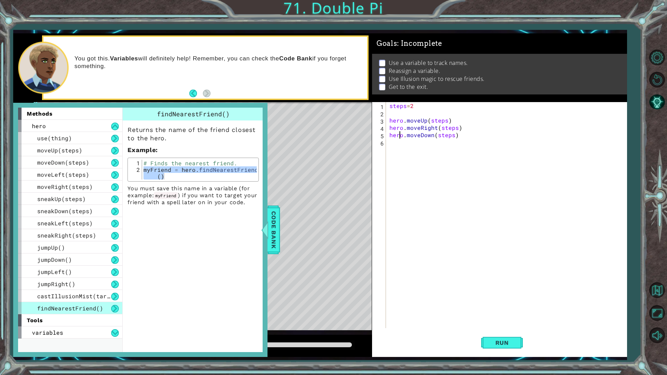
click at [399, 143] on div "steps = 2 hero . moveUp ( steps ) hero . moveRight ( steps ) hero . moveDown ( …" at bounding box center [508, 222] width 240 height 241
paste textarea "myFriend = hero.findNearestFriend()"
type textarea "myFriend = hero.findNearestFriend()"
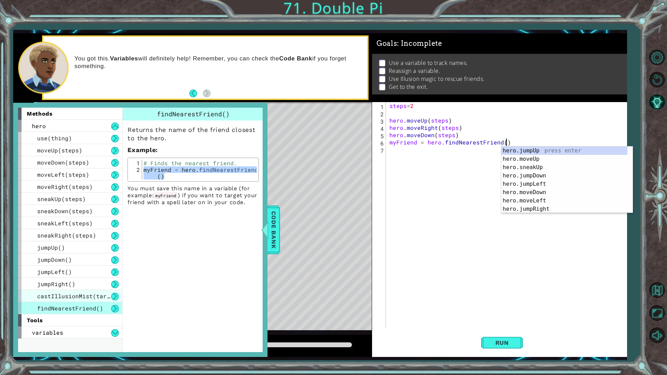
click at [59, 295] on span "castIllusionMist(target)" at bounding box center [78, 296] width 83 height 7
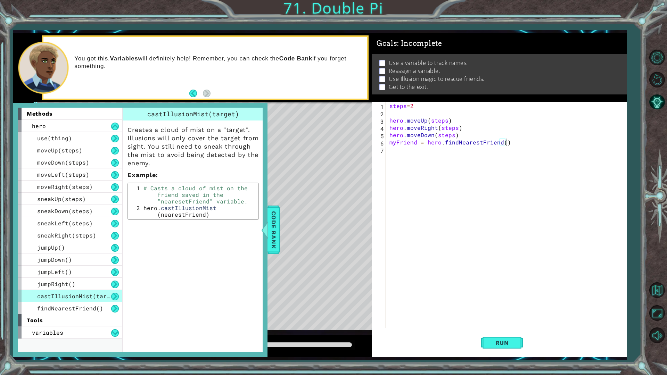
type textarea "hero.castIllusionMist(nearestFriend)"
drag, startPoint x: 144, startPoint y: 210, endPoint x: 207, endPoint y: 219, distance: 63.9
click at [207, 219] on div "hero.castIllusionMist(nearestFriend) 1 2 # Casts a cloud of mist on the friend …" at bounding box center [193, 201] width 131 height 37
click at [424, 153] on div "steps = 2 hero . moveUp ( steps ) hero . moveRight ( steps ) hero . moveDown ( …" at bounding box center [508, 222] width 240 height 241
paste textarea "hero.castIllusionMist(nearestFriend)"
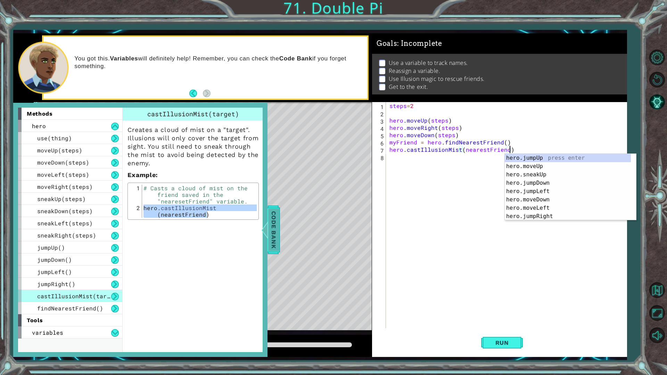
click at [270, 241] on span "Code Bank" at bounding box center [273, 230] width 11 height 42
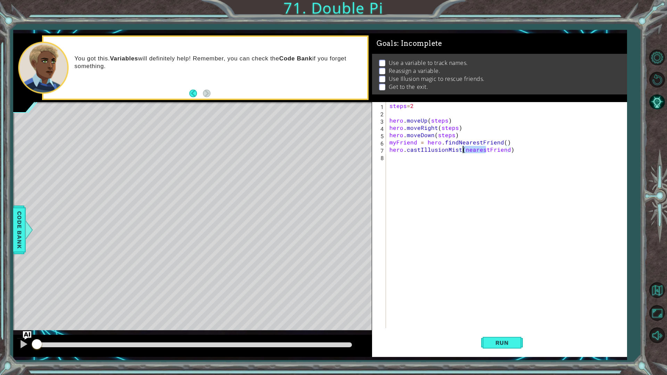
drag, startPoint x: 486, startPoint y: 153, endPoint x: 463, endPoint y: 153, distance: 23.6
click at [463, 153] on div "steps = 2 hero . moveUp ( steps ) hero . moveRight ( steps ) hero . moveDown ( …" at bounding box center [508, 222] width 240 height 241
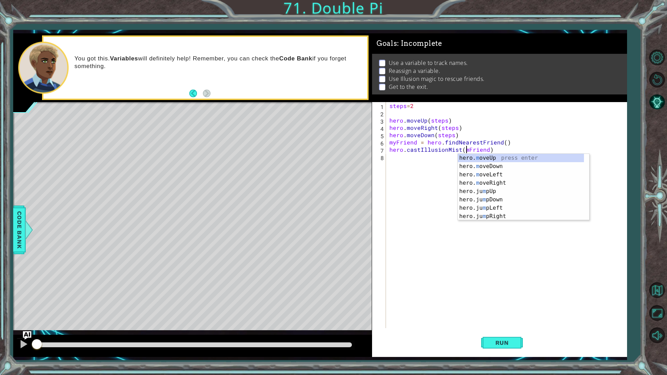
type textarea "hero.castIllusionMist(myFriend)"
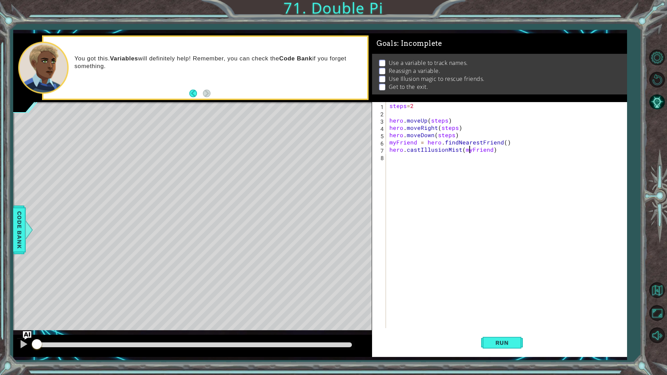
scroll to position [0, 5]
click at [437, 163] on div "steps = 2 hero . moveUp ( steps ) hero . moveRight ( steps ) hero . moveDown ( …" at bounding box center [508, 222] width 240 height 241
click at [508, 331] on span "Run" at bounding box center [502, 343] width 27 height 7
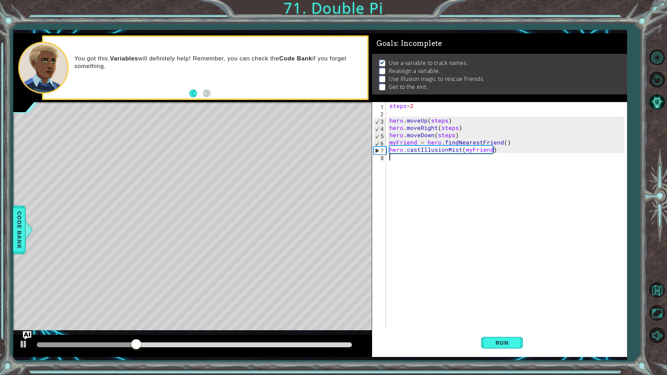
click at [410, 161] on div "steps = 2 hero . moveUp ( steps ) hero . moveRight ( steps ) hero . moveDown ( …" at bounding box center [508, 222] width 240 height 241
type textarea "steps=3"
click at [479, 162] on div "steps = 2 hero . moveUp ( steps ) hero . moveRight ( steps ) hero . moveDown ( …" at bounding box center [508, 222] width 240 height 241
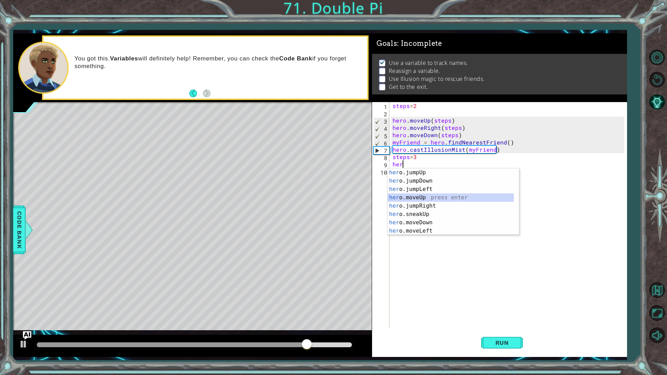
click at [407, 196] on div "her o.jumpUp press enter her o.jumpDown press enter her o.jumpLeft press enter …" at bounding box center [451, 210] width 126 height 83
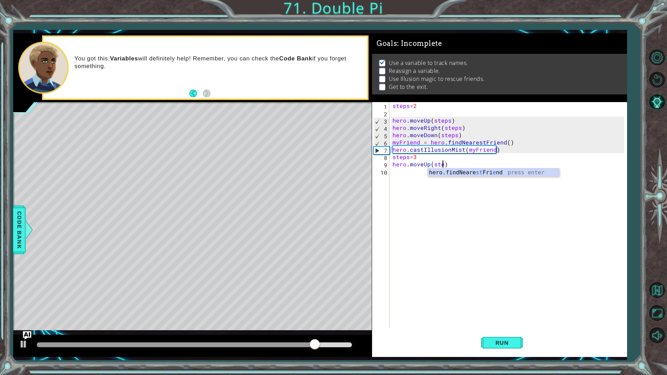
scroll to position [0, 3]
type textarea "hero.moveUp(steps)"
click at [405, 175] on div "steps = 2 hero . moveUp ( steps ) hero . moveRight ( steps ) hero . moveDown ( …" at bounding box center [509, 222] width 237 height 241
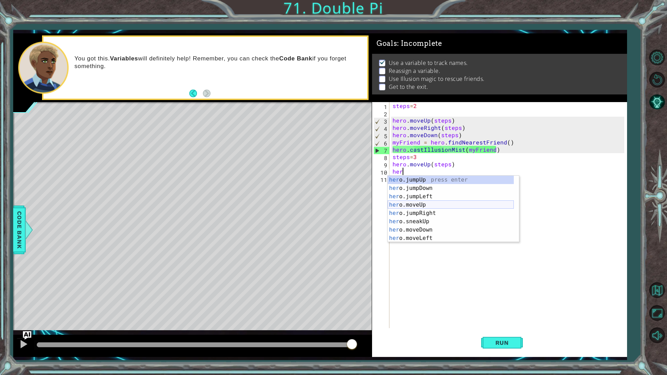
scroll to position [21, 0]
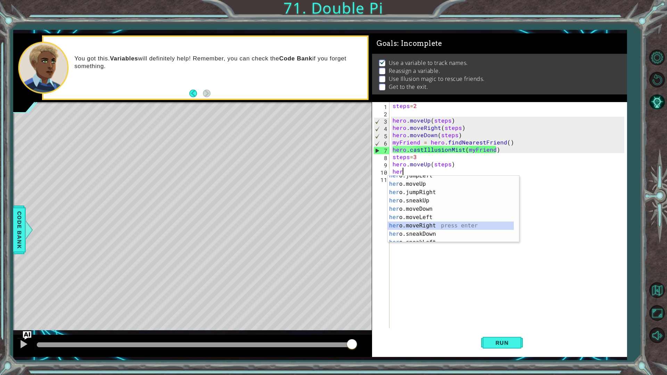
click at [427, 224] on div "her o.jumpLeft press enter her o.moveUp press enter her o.jumpRight press enter…" at bounding box center [451, 213] width 126 height 83
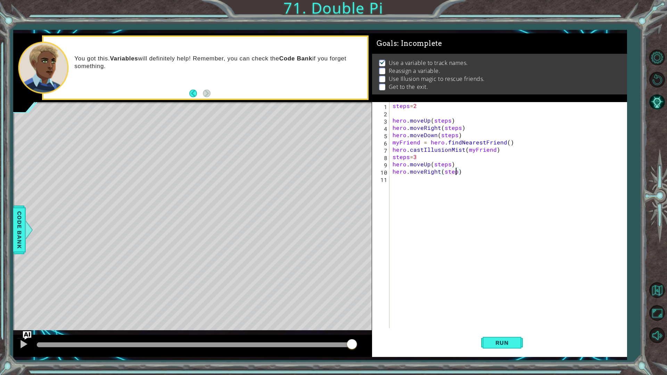
scroll to position [0, 4]
type textarea "hero.moveRight(steps)"
click at [449, 185] on div "steps = 2 hero . moveUp ( steps ) hero . moveRight ( steps ) hero . moveDown ( …" at bounding box center [509, 222] width 237 height 241
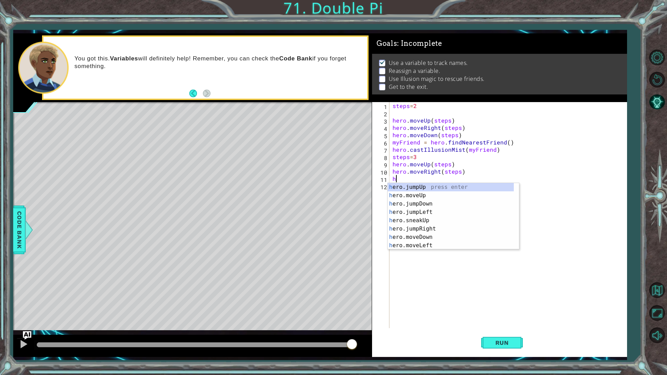
scroll to position [0, 0]
click at [456, 240] on div "her o.jumpUp press enter her o.jumpDown press enter her o.jumpLeft press enter …" at bounding box center [451, 224] width 126 height 83
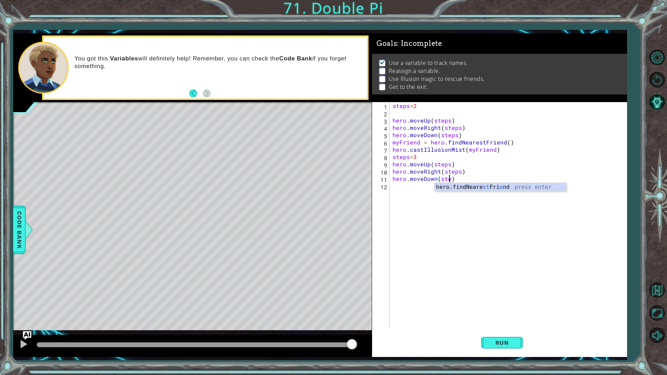
type textarea "hero.moveDown(steps)"
click at [426, 186] on div "steps = 2 hero . moveUp ( steps ) hero . moveRight ( steps ) hero . moveDown ( …" at bounding box center [509, 222] width 237 height 241
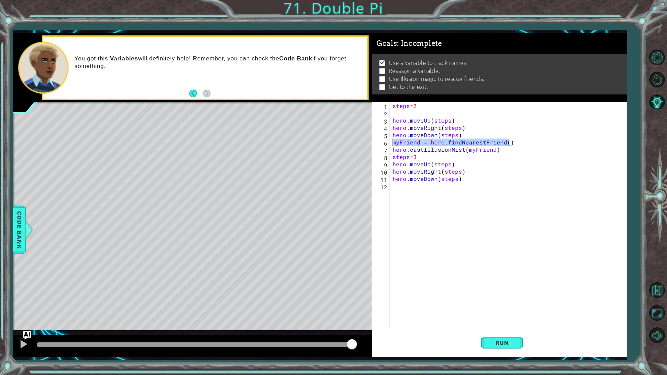
click at [360, 140] on div "1 ההההההההההההההההההההההההההההההההההההההההההההההההההההההההההההההההההההההההההההה…" at bounding box center [320, 195] width 614 height 324
type textarea "myFriend = hero.findNearestFriend()"
click at [435, 189] on div "steps = 2 hero . moveUp ( steps ) hero . moveRight ( steps ) hero . moveDown ( …" at bounding box center [509, 222] width 237 height 241
paste textarea "myFriend = hero.findNearestFriend()"
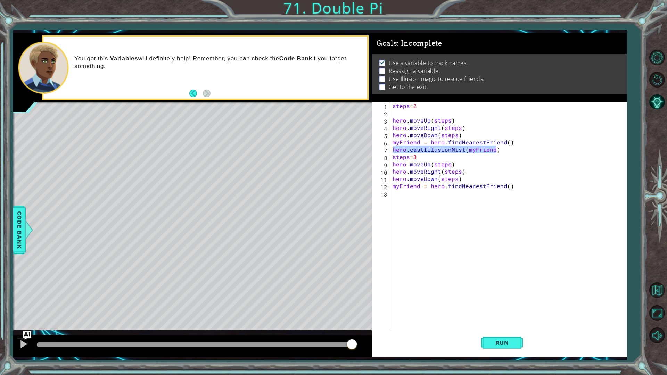
drag, startPoint x: 498, startPoint y: 152, endPoint x: 373, endPoint y: 152, distance: 125.1
click at [373, 152] on div "myFriend = hero.findNearestFriend() 1 2 3 4 5 6 7 8 9 10 11 12 13 steps = 2 her…" at bounding box center [498, 215] width 253 height 226
click at [426, 188] on div "steps = 2 hero . moveUp ( steps ) hero . moveRight ( steps ) hero . moveDown ( …" at bounding box center [509, 222] width 237 height 241
type textarea "myFriend = hero.findNearestFriend()"
click at [427, 194] on div "steps = 2 hero . moveUp ( steps ) hero . moveRight ( steps ) hero . moveDown ( …" at bounding box center [509, 222] width 237 height 241
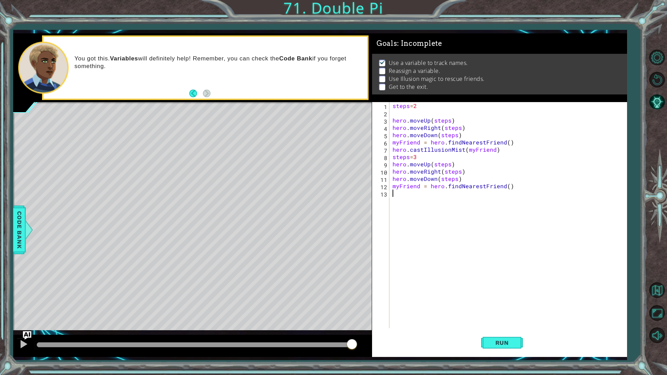
paste textarea "hero.castIllusionMist(myFriend)"
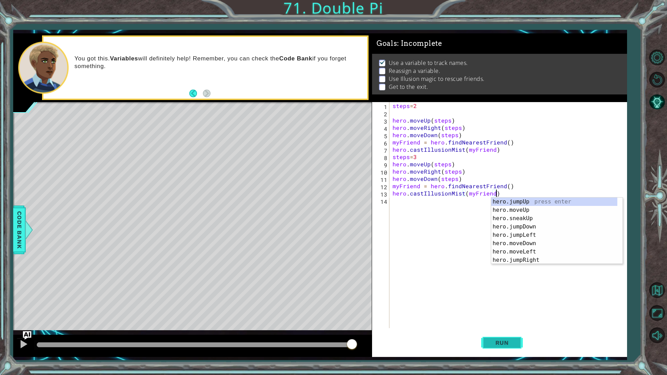
type textarea "hero.castIllusionMist(myFriend)"
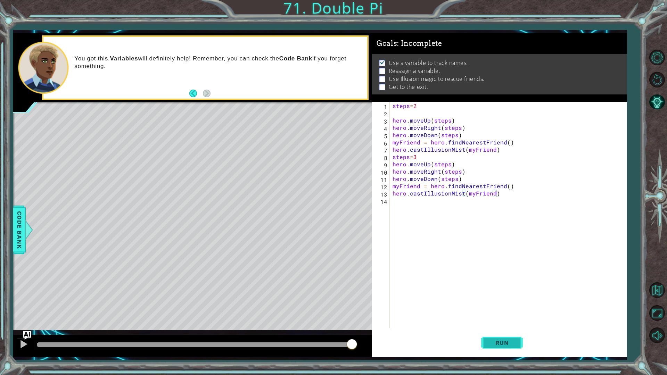
click at [503, 331] on button "Run" at bounding box center [502, 342] width 42 height 25
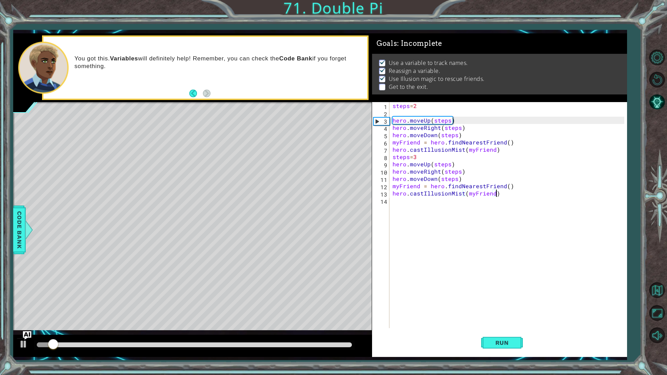
click at [463, 206] on div "steps = 2 hero . moveUp ( steps ) hero . moveRight ( steps ) hero . moveDown ( …" at bounding box center [509, 222] width 237 height 241
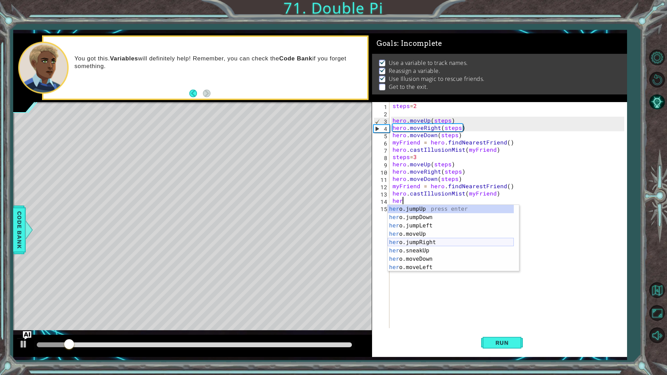
scroll to position [21, 0]
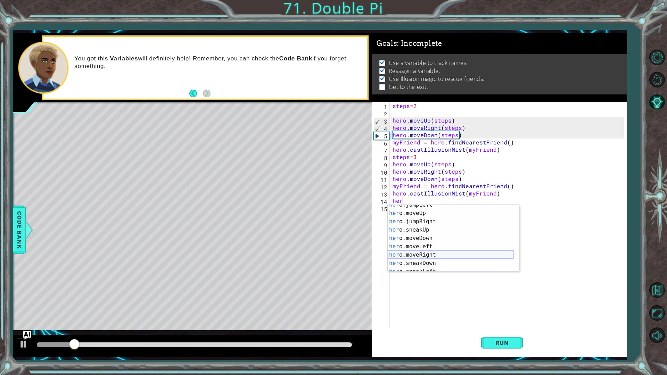
click at [431, 254] on div "her o.jumpLeft press enter her o.moveUp press enter her o.jumpRight press enter…" at bounding box center [451, 242] width 126 height 83
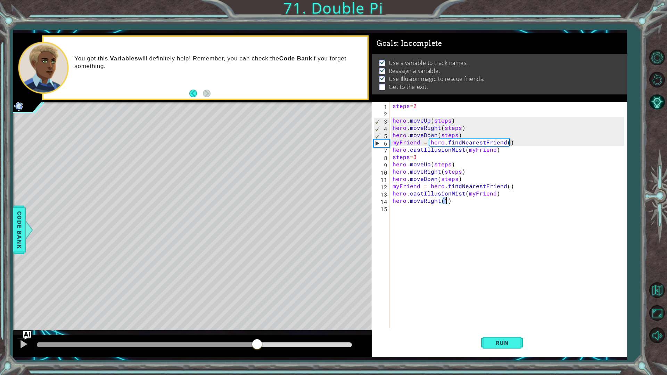
click at [257, 331] on div at bounding box center [194, 345] width 315 height 5
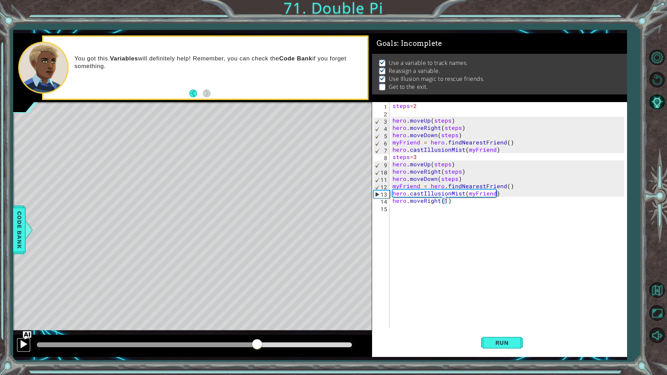
click at [26, 331] on div at bounding box center [23, 344] width 9 height 9
click at [462, 202] on div "steps = 2 hero . moveUp ( steps ) hero . moveRight ( steps ) hero . moveDown ( …" at bounding box center [509, 222] width 237 height 241
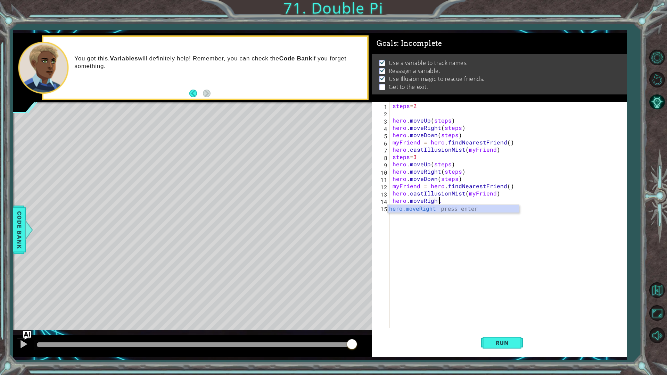
scroll to position [0, 3]
click at [288, 331] on div at bounding box center [194, 345] width 315 height 5
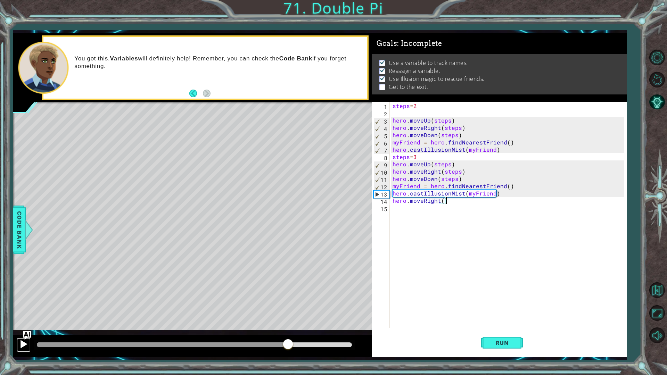
click at [18, 331] on button at bounding box center [24, 345] width 14 height 14
drag, startPoint x: 314, startPoint y: 344, endPoint x: 361, endPoint y: 353, distance: 48.1
click at [361, 331] on div at bounding box center [192, 346] width 359 height 22
click at [441, 197] on div "steps = 2 hero . moveUp ( steps ) hero . moveRight ( steps ) hero . moveDown ( …" at bounding box center [509, 222] width 237 height 241
type textarea "hero.castIllusionMist(myFriend)"
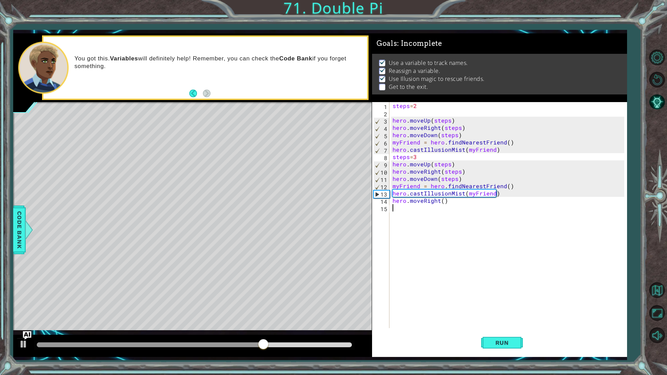
click at [444, 205] on div "steps = 2 hero . moveUp ( steps ) hero . moveRight ( steps ) hero . moveDown ( …" at bounding box center [509, 222] width 237 height 241
click at [444, 202] on div "steps = 2 hero . moveUp ( steps ) hero . moveRight ( steps ) hero . moveDown ( …" at bounding box center [509, 222] width 237 height 241
click at [500, 331] on button "Run" at bounding box center [502, 342] width 42 height 25
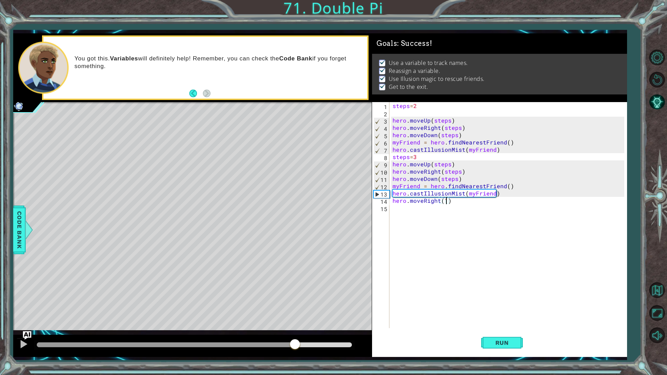
click at [295, 331] on div at bounding box center [194, 345] width 315 height 5
click at [25, 331] on img "Ask AI" at bounding box center [27, 335] width 9 height 9
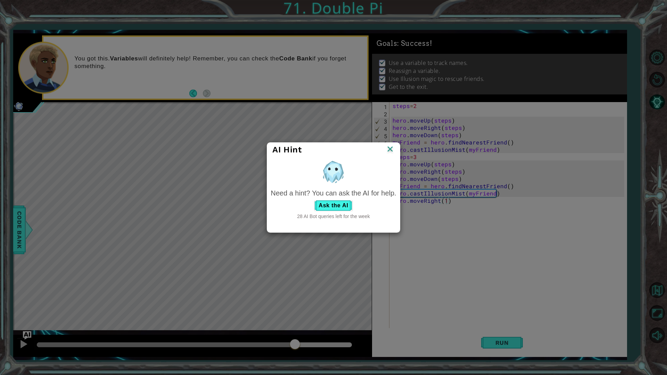
click at [386, 150] on img at bounding box center [390, 150] width 9 height 10
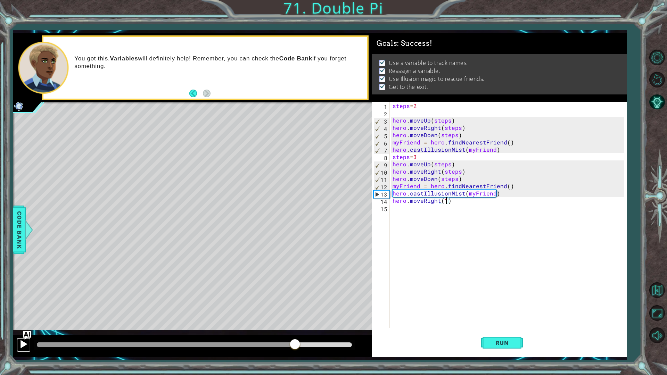
click at [25, 331] on div at bounding box center [23, 344] width 9 height 9
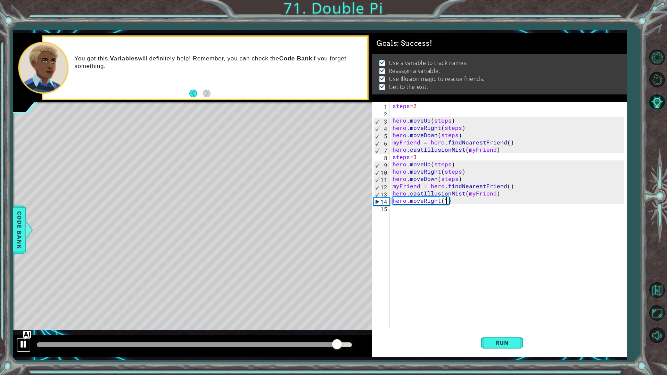
drag, startPoint x: 25, startPoint y: 347, endPoint x: 26, endPoint y: 343, distance: 4.3
click at [25, 331] on div at bounding box center [23, 344] width 9 height 9
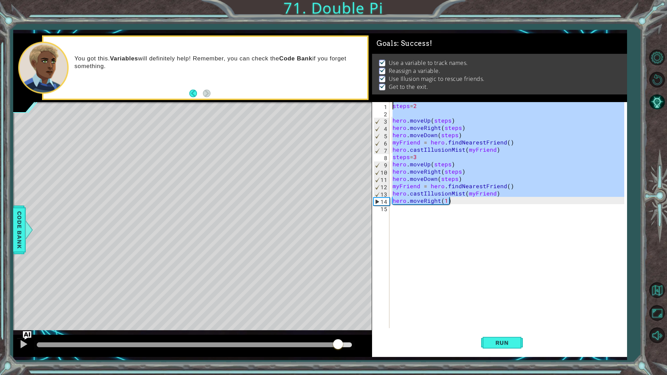
drag, startPoint x: 457, startPoint y: 199, endPoint x: 391, endPoint y: 98, distance: 120.6
click at [391, 98] on div "Goals : Success! Use а variable to track names. Reassign a variable. Use Illusi…" at bounding box center [499, 195] width 255 height 324
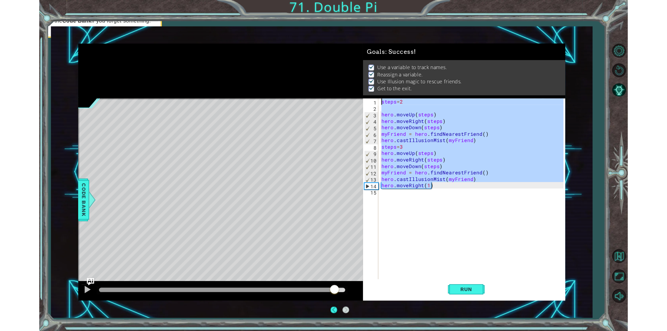
scroll to position [0, 0]
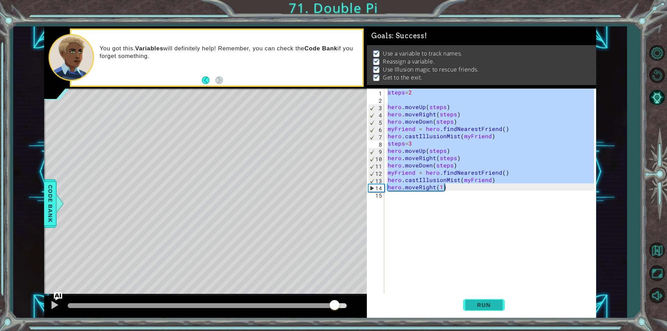
click at [484, 312] on button "Run" at bounding box center [484, 305] width 42 height 23
type textarea "steps=2"
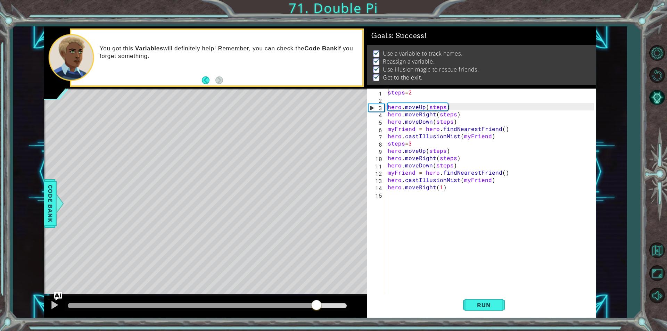
click at [316, 305] on div at bounding box center [207, 305] width 279 height 5
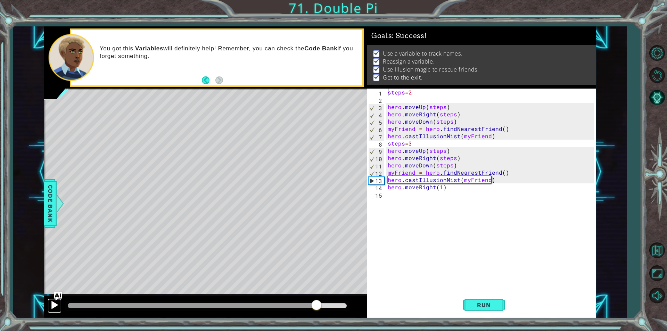
click at [50, 307] on div at bounding box center [54, 305] width 9 height 9
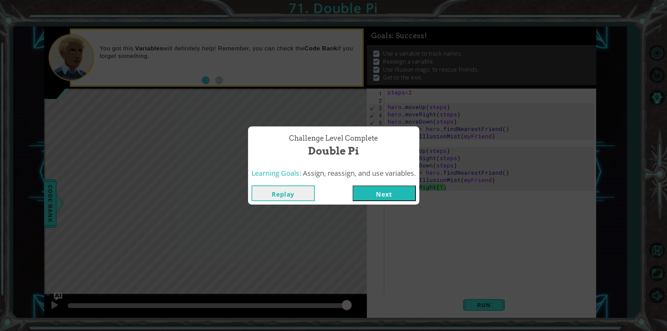
click at [367, 195] on button "Next" at bounding box center [384, 194] width 63 height 16
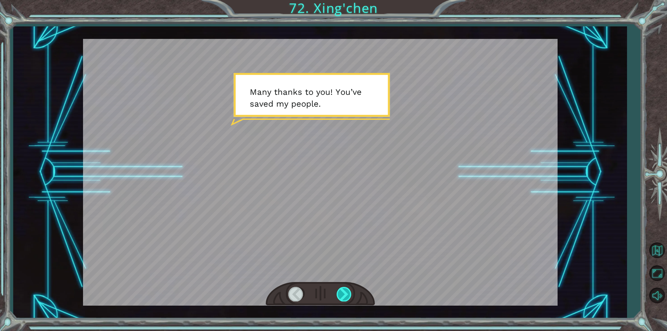
click at [342, 293] on div at bounding box center [345, 294] width 16 height 14
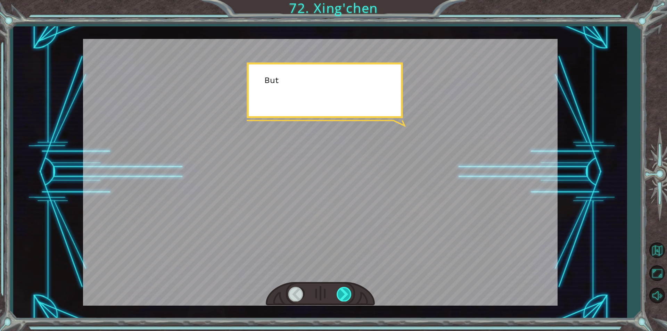
click at [344, 292] on div at bounding box center [345, 294] width 16 height 14
click at [345, 291] on div at bounding box center [345, 294] width 16 height 14
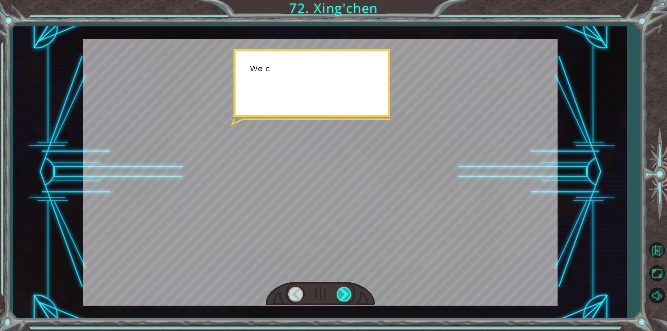
click at [345, 291] on div at bounding box center [345, 294] width 16 height 14
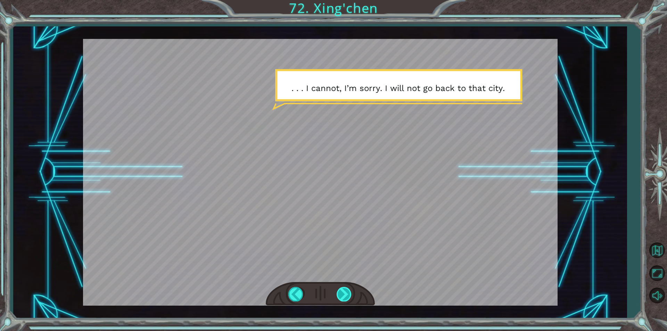
click at [345, 296] on div at bounding box center [345, 294] width 16 height 14
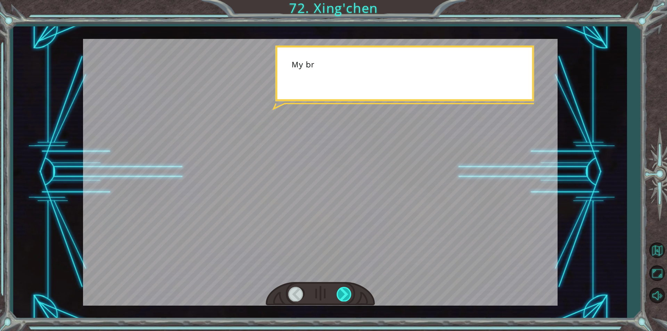
click at [345, 296] on div at bounding box center [345, 294] width 16 height 14
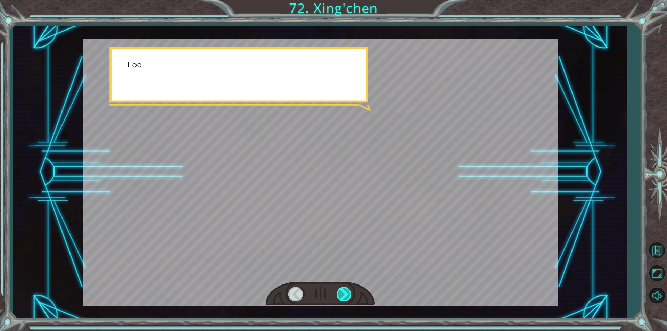
click at [345, 296] on div at bounding box center [345, 294] width 16 height 14
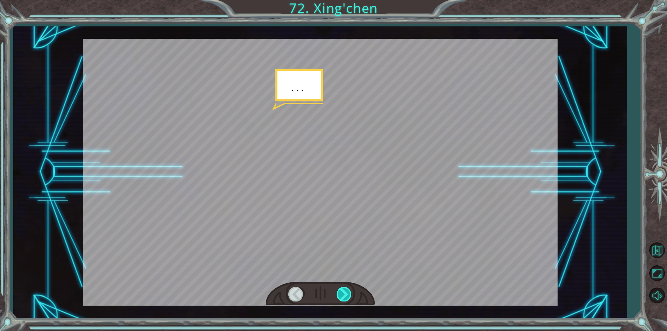
click at [345, 296] on div at bounding box center [345, 294] width 16 height 14
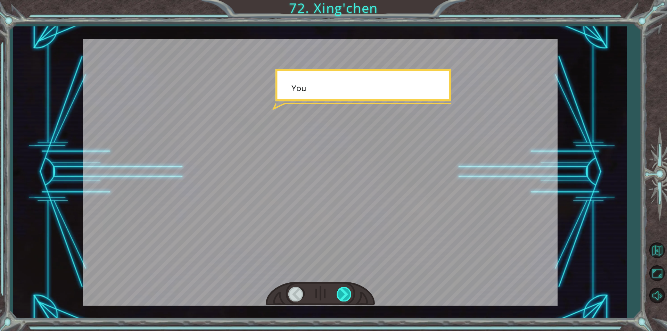
click at [345, 296] on div at bounding box center [345, 294] width 16 height 14
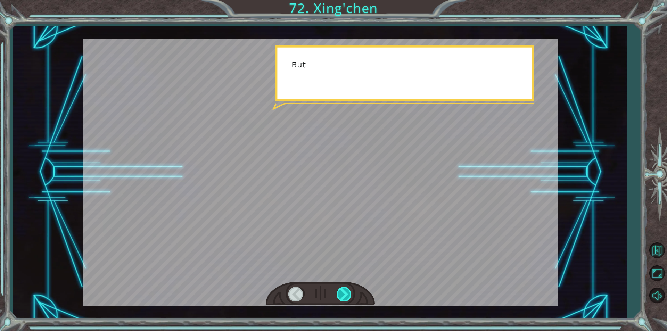
click at [345, 296] on div at bounding box center [345, 294] width 16 height 14
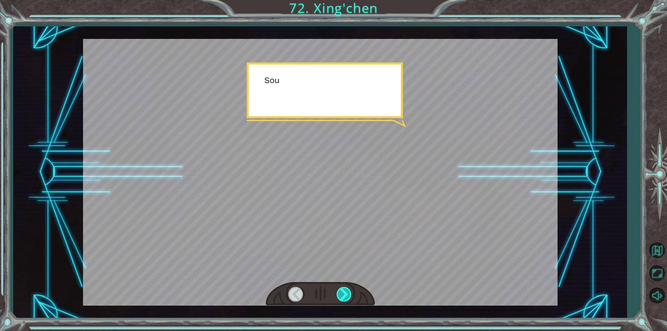
click at [345, 296] on div at bounding box center [345, 294] width 16 height 14
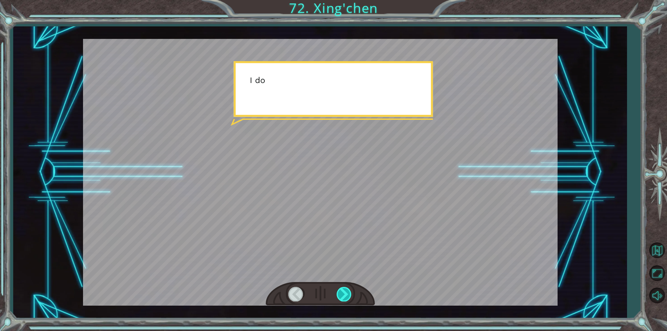
click at [345, 296] on div at bounding box center [345, 294] width 16 height 14
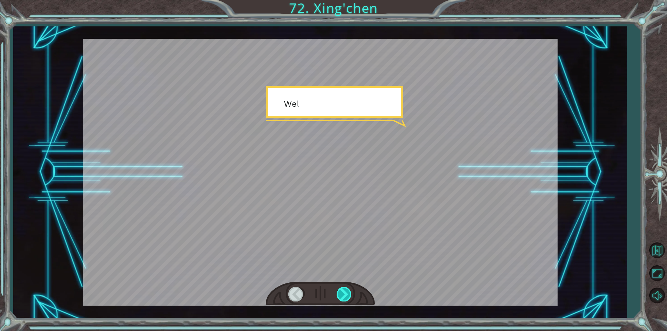
click at [345, 296] on div at bounding box center [345, 294] width 16 height 14
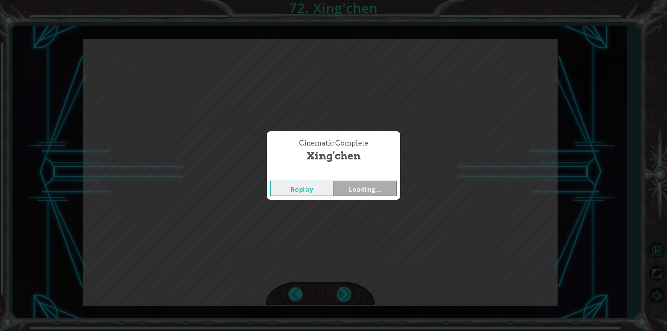
click at [345, 296] on div "Cinematic Complete [PERSON_NAME] Loading..." at bounding box center [333, 165] width 667 height 331
click at [366, 190] on button "Next" at bounding box center [365, 189] width 63 height 16
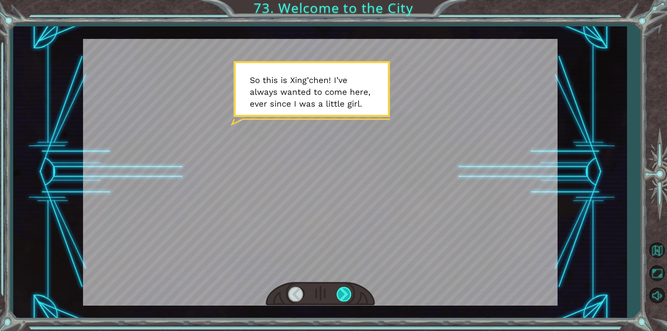
click at [351, 295] on div at bounding box center [345, 294] width 16 height 14
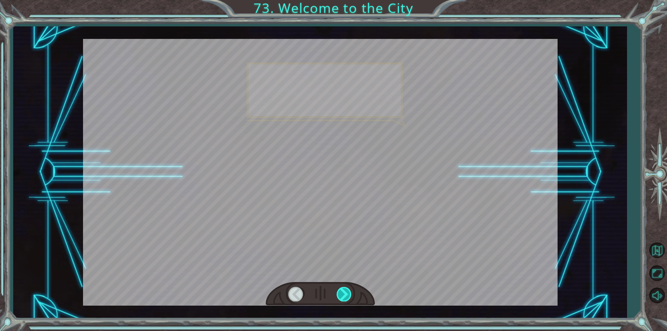
click at [351, 295] on div at bounding box center [345, 294] width 16 height 14
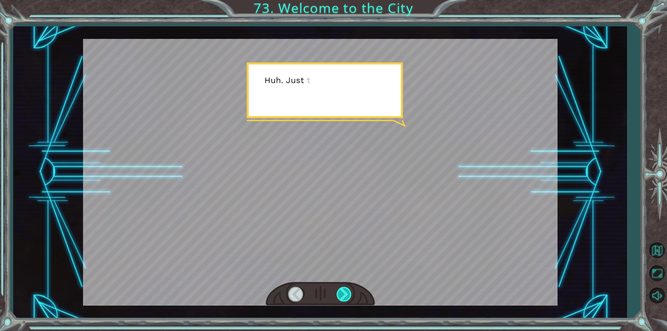
click at [351, 295] on div at bounding box center [345, 294] width 16 height 14
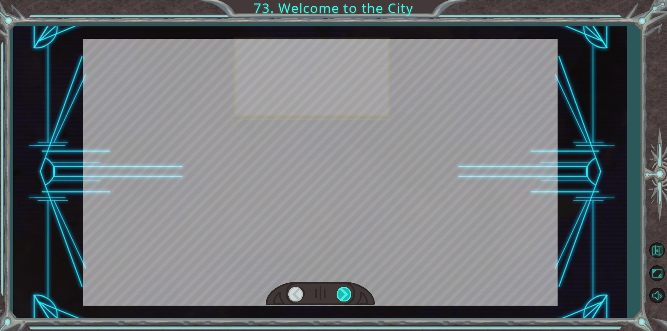
click at [351, 295] on div at bounding box center [345, 294] width 16 height 14
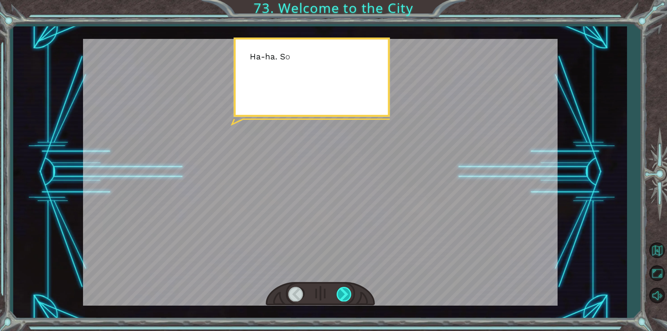
click at [351, 295] on div at bounding box center [345, 294] width 16 height 14
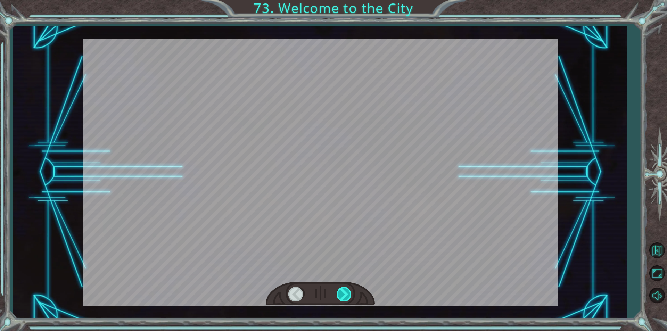
click at [351, 295] on div at bounding box center [345, 294] width 16 height 14
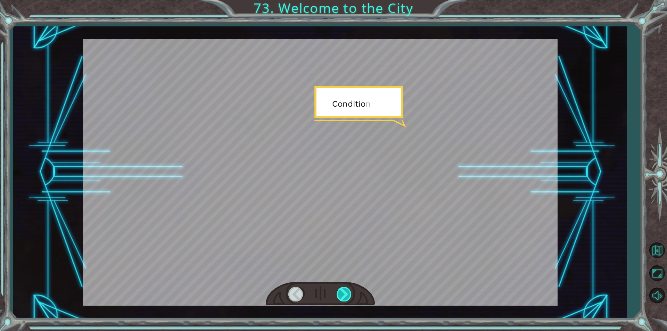
click at [351, 295] on div at bounding box center [345, 294] width 16 height 14
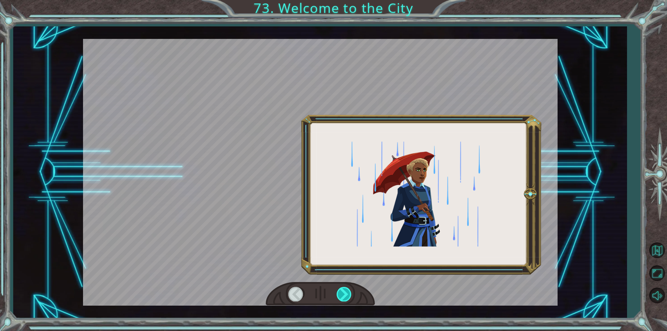
click at [351, 295] on div at bounding box center [345, 294] width 16 height 14
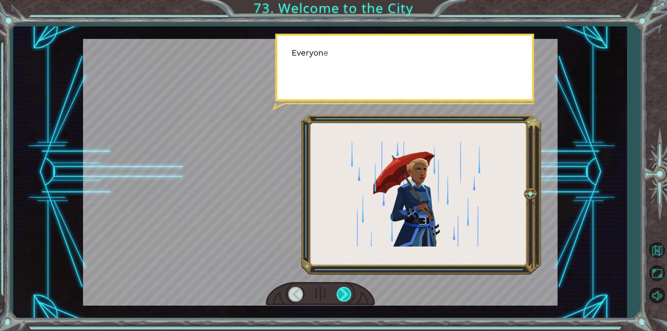
click at [351, 295] on div at bounding box center [345, 294] width 16 height 14
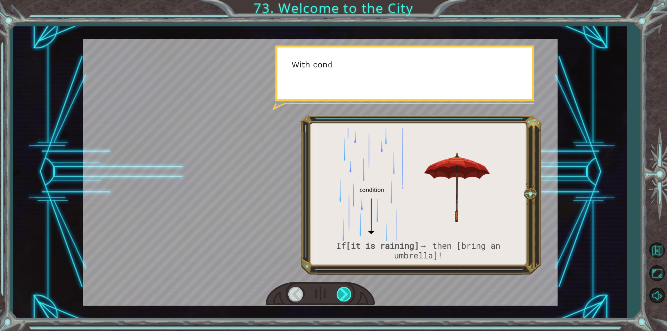
click at [351, 295] on div at bounding box center [345, 294] width 16 height 14
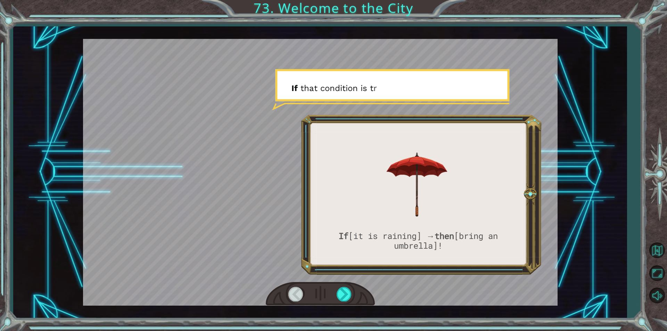
click at [289, 291] on div at bounding box center [296, 294] width 16 height 14
click at [345, 301] on div at bounding box center [345, 294] width 16 height 14
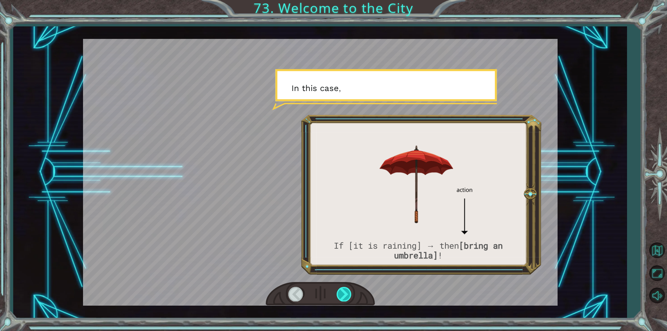
click at [345, 301] on div at bounding box center [345, 294] width 16 height 14
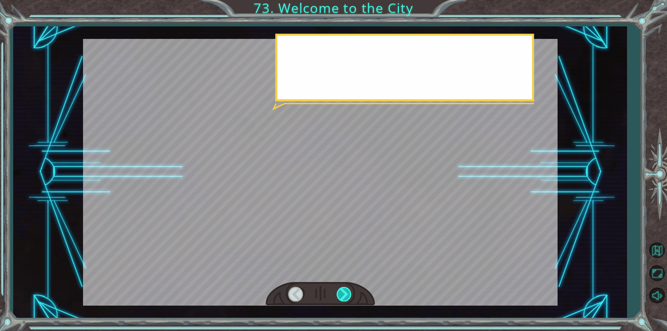
click at [345, 301] on div at bounding box center [345, 294] width 16 height 14
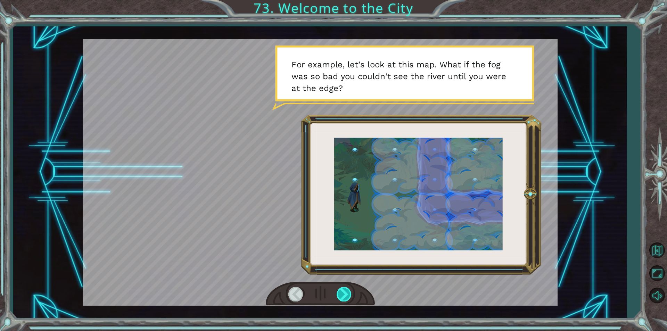
click at [347, 291] on div at bounding box center [345, 294] width 16 height 14
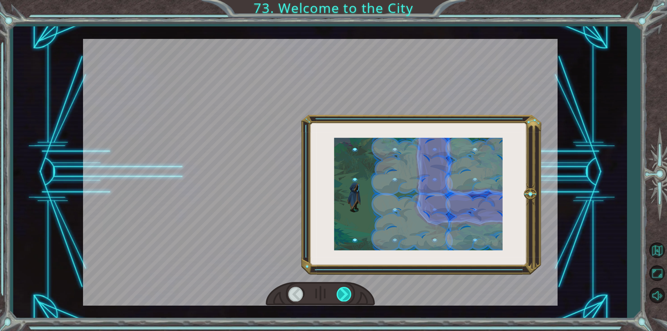
click at [348, 291] on div at bounding box center [345, 294] width 16 height 14
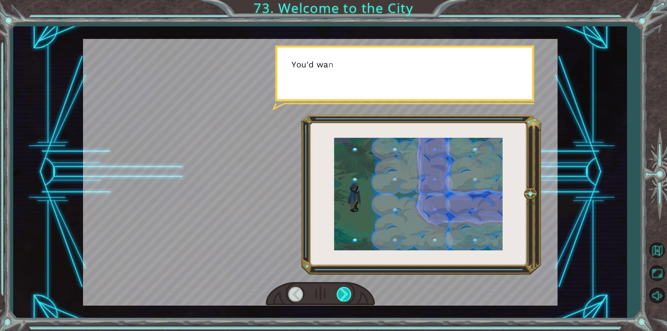
click at [348, 291] on div at bounding box center [345, 294] width 16 height 14
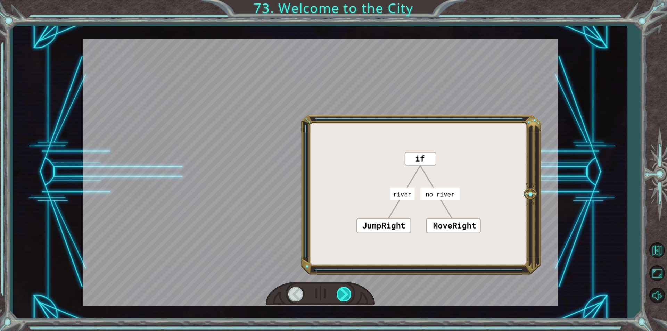
click at [348, 291] on div at bounding box center [345, 294] width 16 height 14
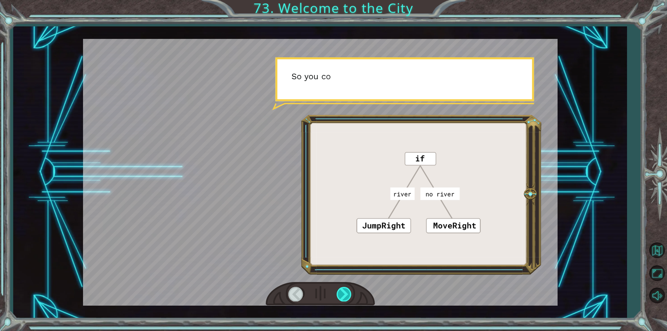
click at [348, 291] on div at bounding box center [345, 294] width 16 height 14
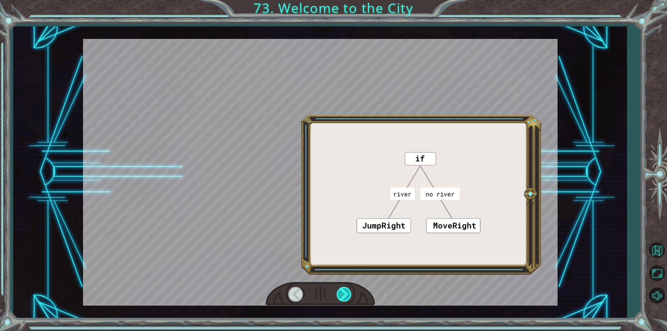
click at [348, 291] on div at bounding box center [345, 294] width 16 height 14
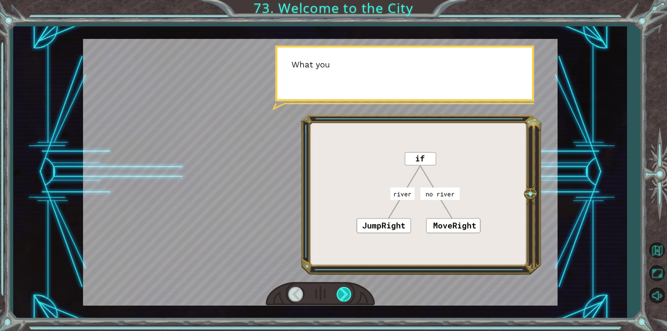
click at [348, 291] on div at bounding box center [345, 294] width 16 height 14
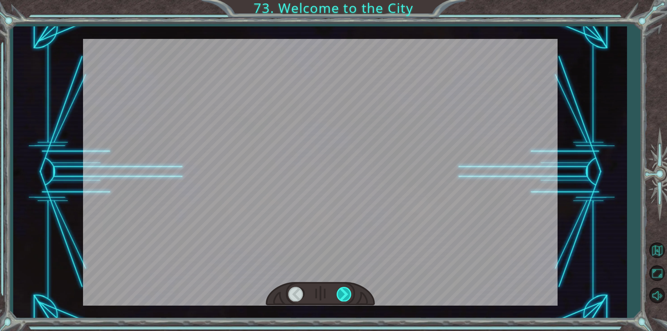
click at [348, 291] on div at bounding box center [345, 294] width 16 height 14
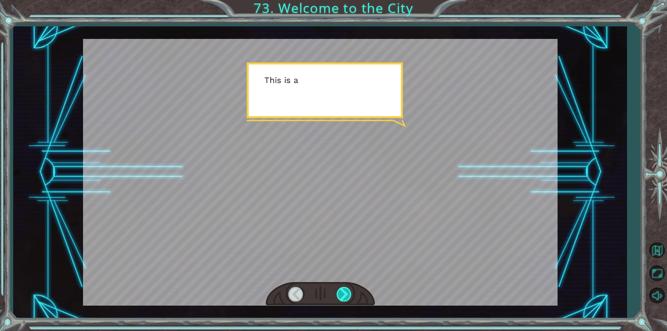
click at [348, 291] on div at bounding box center [345, 294] width 16 height 14
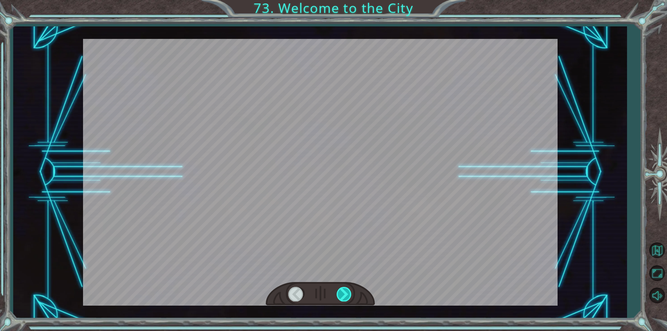
click at [348, 291] on div at bounding box center [345, 294] width 16 height 14
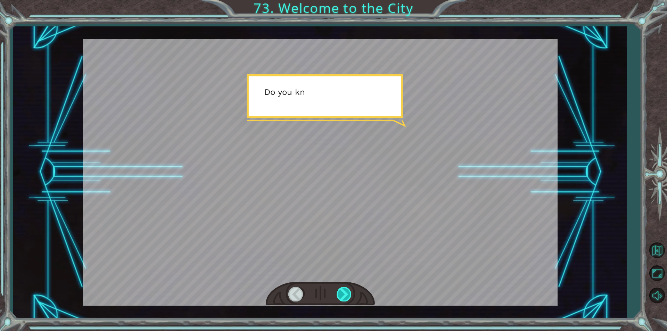
click at [348, 291] on div at bounding box center [345, 294] width 16 height 14
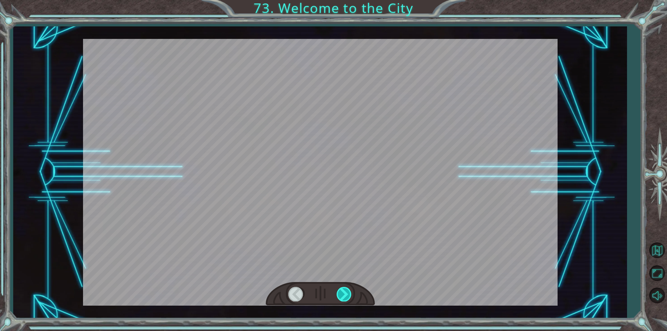
click at [348, 291] on div at bounding box center [345, 294] width 16 height 14
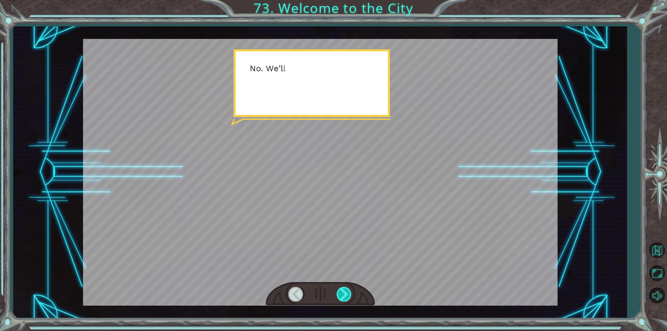
click at [348, 291] on div at bounding box center [345, 294] width 16 height 14
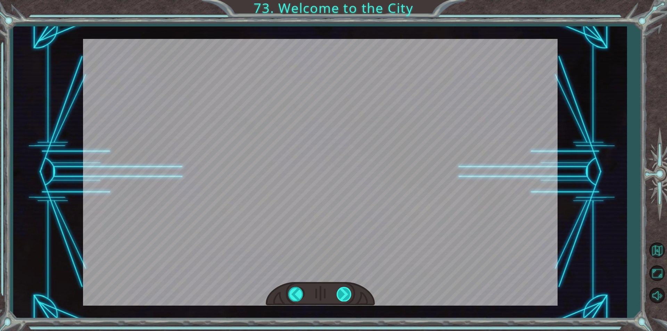
click at [348, 291] on div at bounding box center [345, 294] width 16 height 14
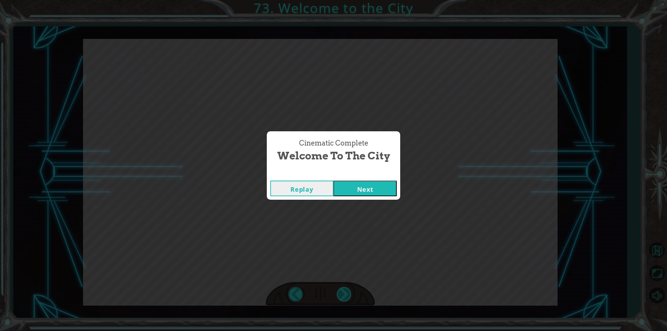
click at [348, 0] on div "S o t h i s i s X i n g ’ c h e n ! I ’ v e a l w a y s w a n t e d t o c o m e…" at bounding box center [333, 0] width 667 height 0
click at [348, 291] on div "Cinematic Complete Welcome to the City Replay Next" at bounding box center [333, 165] width 667 height 331
click at [351, 196] on div "Replay Next" at bounding box center [333, 188] width 133 height 23
click at [354, 196] on button "Next" at bounding box center [365, 189] width 63 height 16
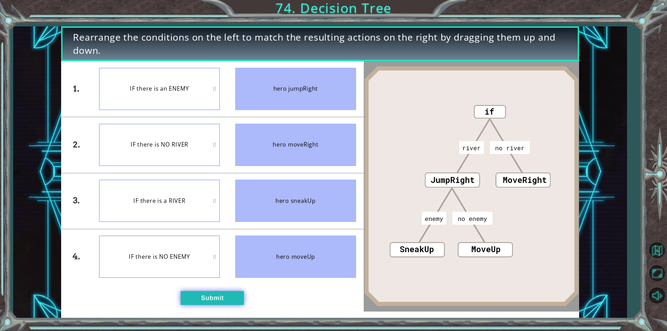
click at [204, 298] on button "Submit" at bounding box center [212, 298] width 63 height 14
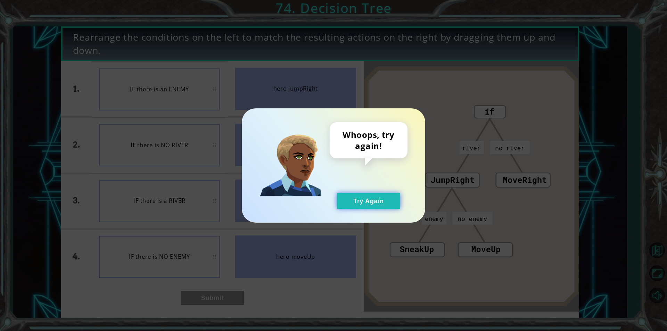
click at [385, 193] on button "Try Again" at bounding box center [368, 201] width 63 height 16
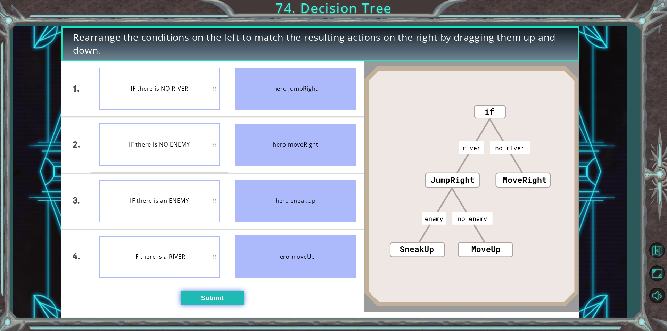
click at [222, 302] on button "Submit" at bounding box center [212, 298] width 63 height 14
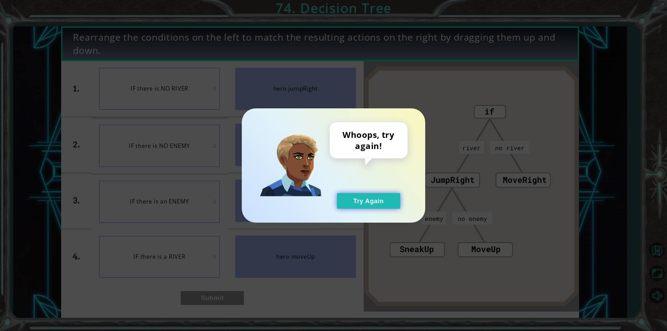
click at [351, 202] on button "Try Again" at bounding box center [368, 201] width 63 height 16
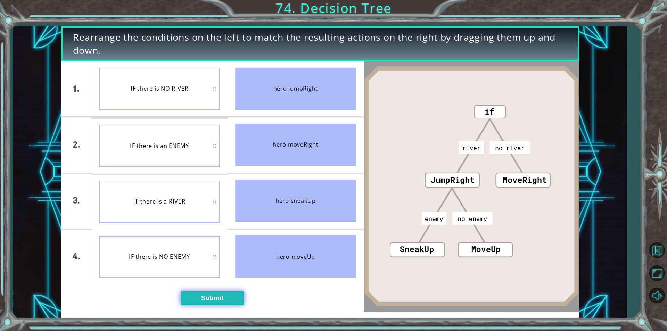
click at [202, 296] on button "Submit" at bounding box center [212, 298] width 63 height 14
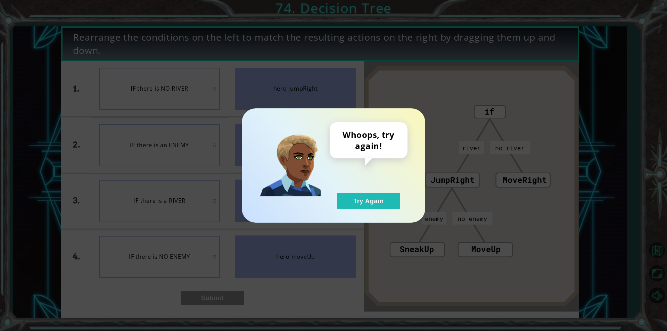
drag, startPoint x: 356, startPoint y: 201, endPoint x: 273, endPoint y: 215, distance: 83.6
click at [356, 203] on button "Try Again" at bounding box center [368, 201] width 63 height 16
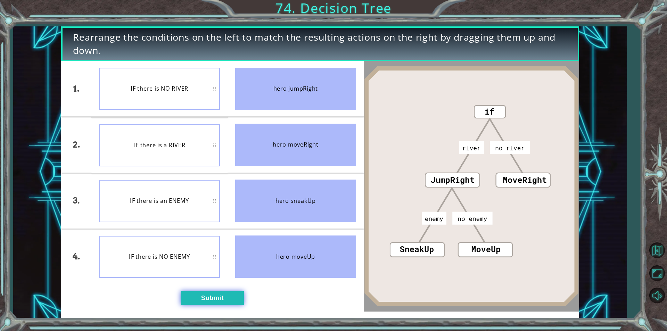
click at [198, 299] on button "Submit" at bounding box center [212, 298] width 63 height 14
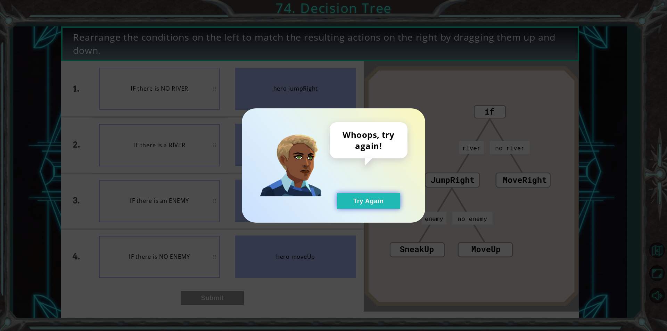
click at [343, 204] on button "Try Again" at bounding box center [368, 201] width 63 height 16
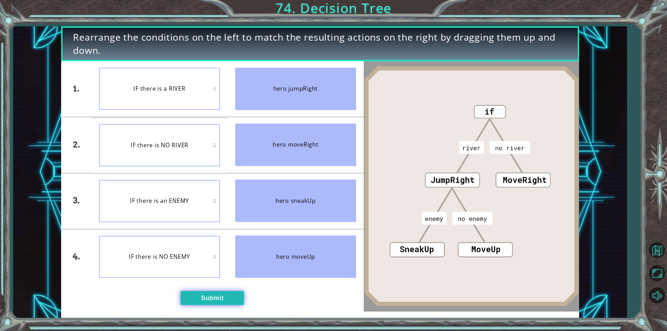
click at [210, 291] on button "Submit" at bounding box center [212, 298] width 63 height 14
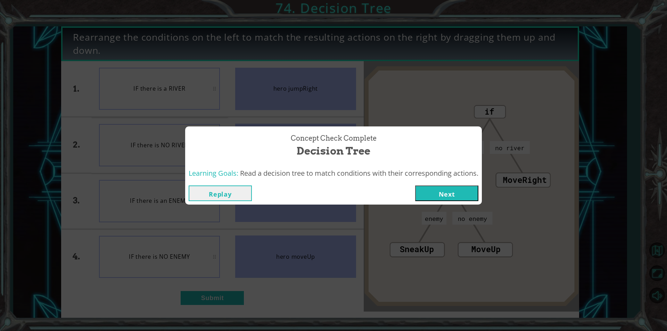
click at [209, 192] on button "Replay" at bounding box center [220, 194] width 63 height 16
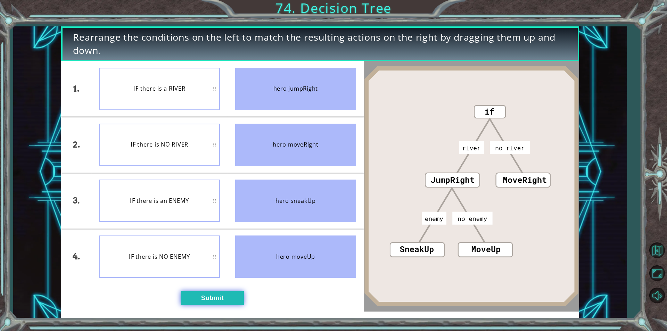
click at [229, 296] on button "Submit" at bounding box center [212, 298] width 63 height 14
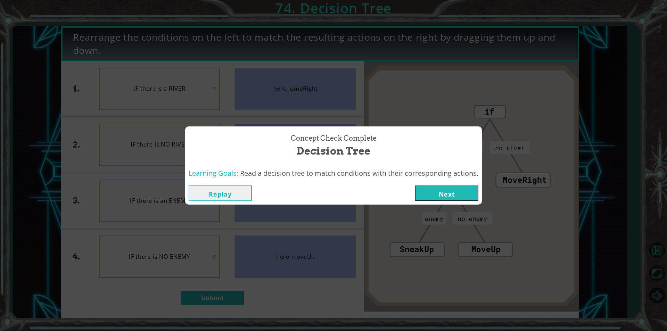
click at [441, 200] on button "Next" at bounding box center [446, 194] width 63 height 16
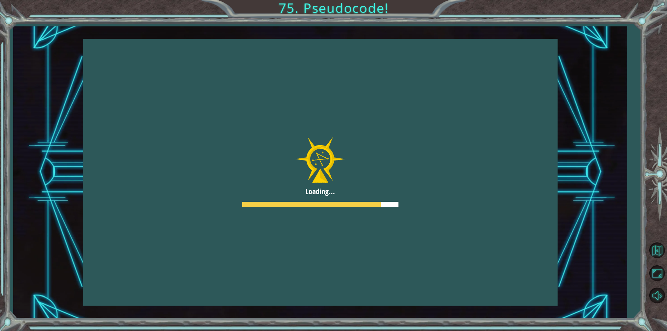
click at [348, 228] on div at bounding box center [320, 172] width 475 height 267
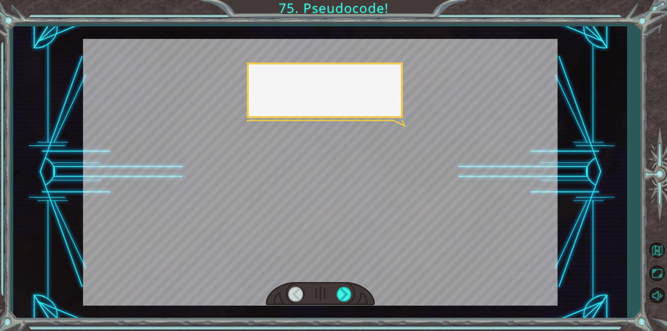
click at [348, 228] on div at bounding box center [320, 172] width 475 height 267
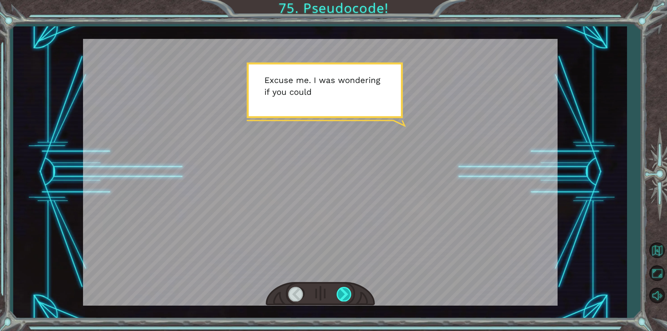
click at [341, 291] on div at bounding box center [345, 294] width 16 height 14
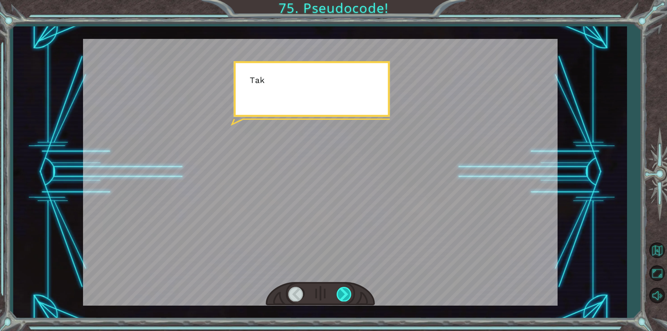
click at [341, 291] on div at bounding box center [345, 294] width 16 height 14
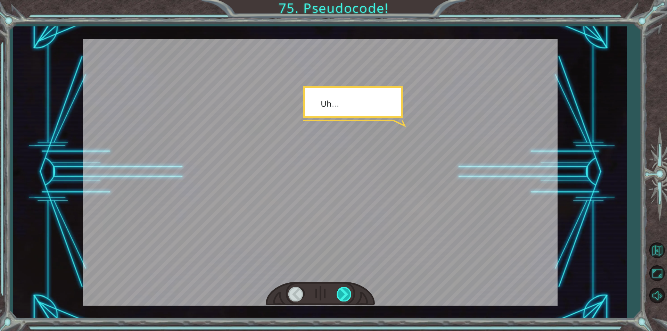
click at [341, 291] on div at bounding box center [345, 294] width 16 height 14
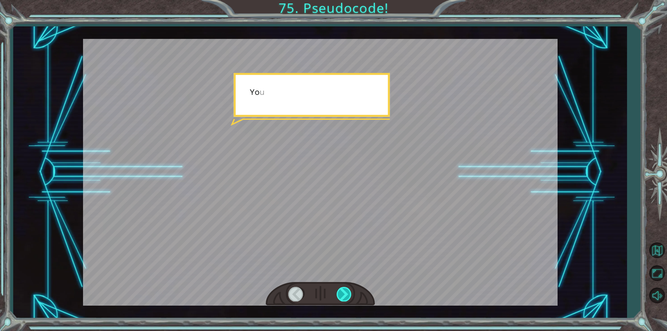
click at [341, 291] on div at bounding box center [345, 294] width 16 height 14
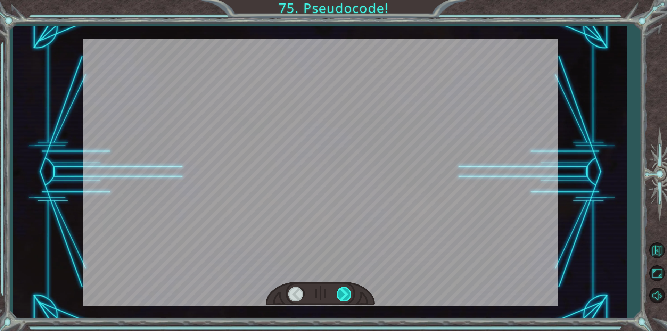
click at [341, 291] on div at bounding box center [345, 294] width 16 height 14
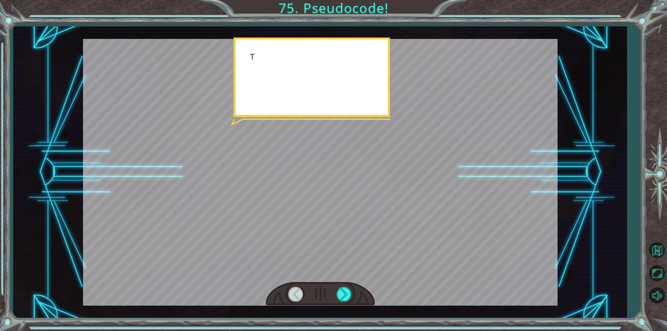
click at [335, 292] on div at bounding box center [320, 294] width 109 height 24
click at [336, 292] on div at bounding box center [320, 294] width 109 height 24
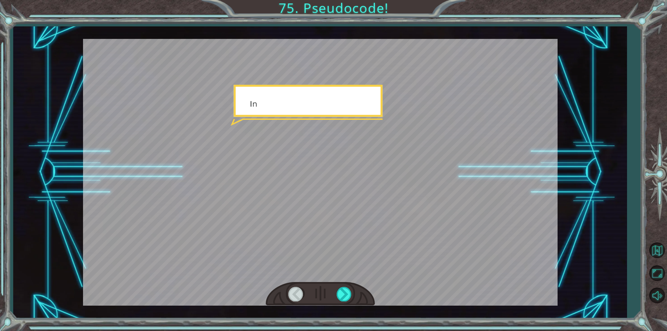
click at [334, 293] on div at bounding box center [320, 294] width 109 height 24
click at [336, 293] on div at bounding box center [320, 294] width 109 height 24
click at [337, 293] on div at bounding box center [345, 294] width 16 height 14
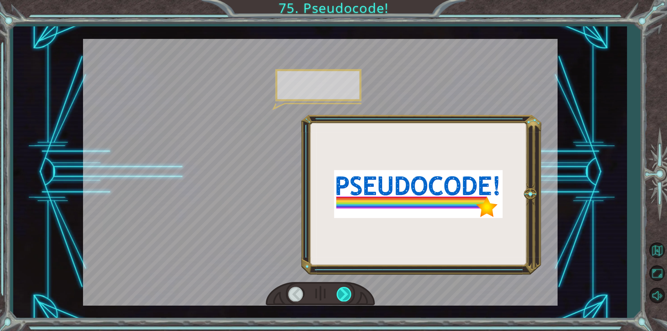
click at [337, 293] on div at bounding box center [345, 294] width 16 height 14
click at [338, 292] on div at bounding box center [345, 294] width 16 height 14
click at [338, 294] on div at bounding box center [345, 294] width 16 height 14
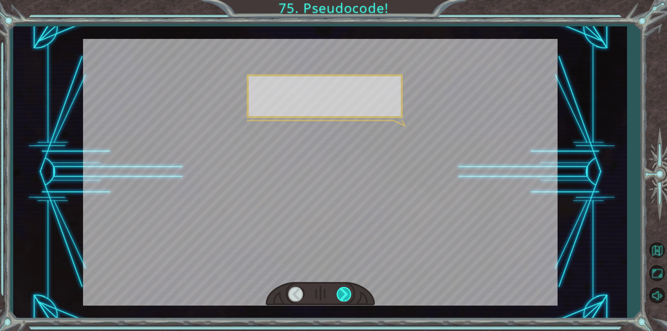
click at [338, 294] on div at bounding box center [345, 294] width 16 height 14
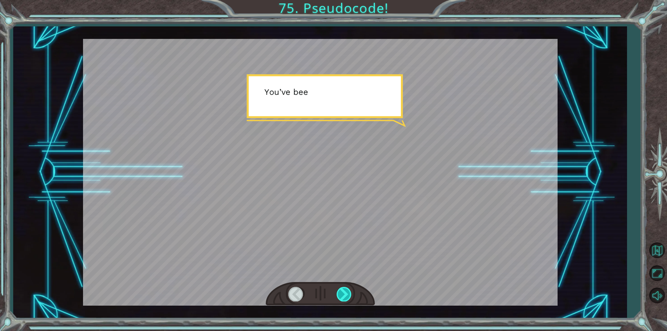
click at [338, 294] on div at bounding box center [345, 294] width 16 height 14
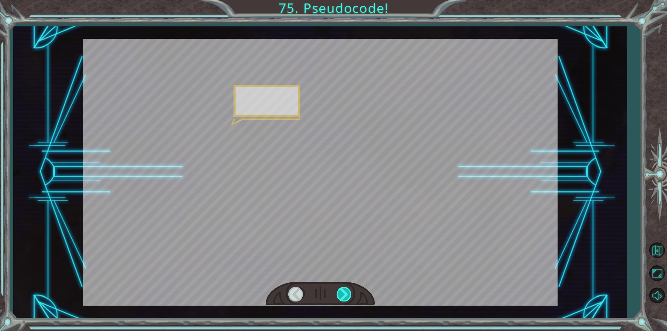
click at [338, 294] on div at bounding box center [345, 294] width 16 height 14
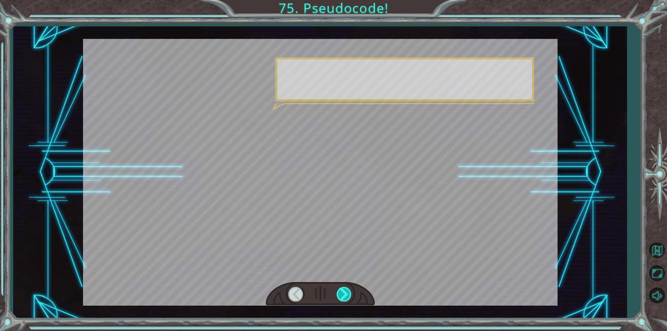
click at [338, 294] on div at bounding box center [345, 294] width 16 height 14
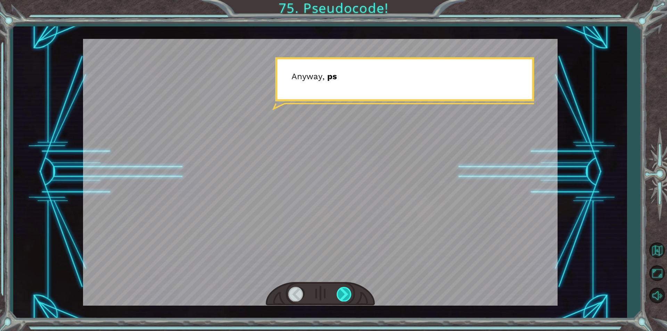
click at [338, 294] on div at bounding box center [345, 294] width 16 height 14
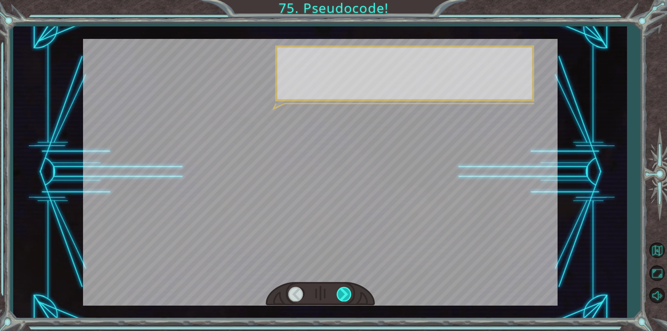
click at [338, 294] on div at bounding box center [345, 294] width 16 height 14
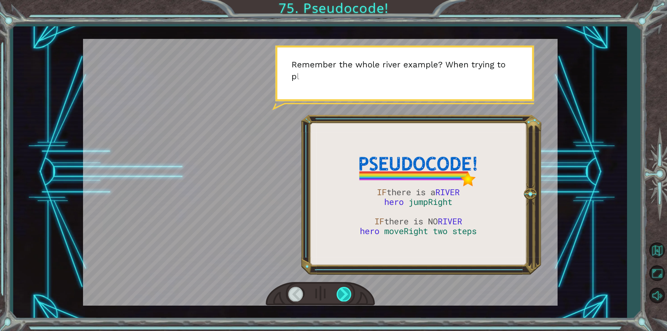
click at [338, 294] on div at bounding box center [345, 294] width 16 height 14
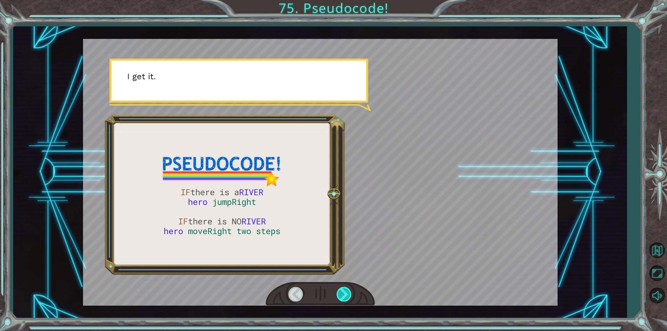
click at [338, 294] on div at bounding box center [345, 294] width 16 height 14
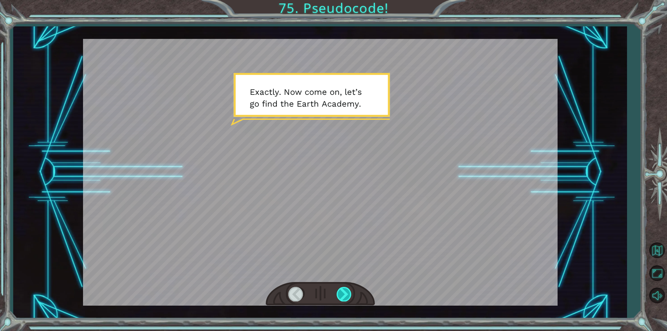
click at [338, 294] on div at bounding box center [345, 294] width 16 height 14
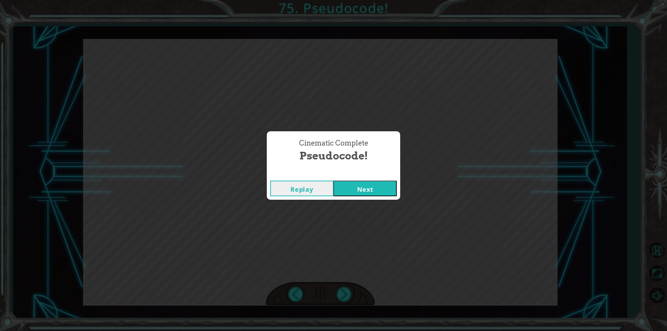
drag, startPoint x: 383, startPoint y: 195, endPoint x: 385, endPoint y: 189, distance: 6.8
click at [383, 191] on button "Next" at bounding box center [365, 189] width 63 height 16
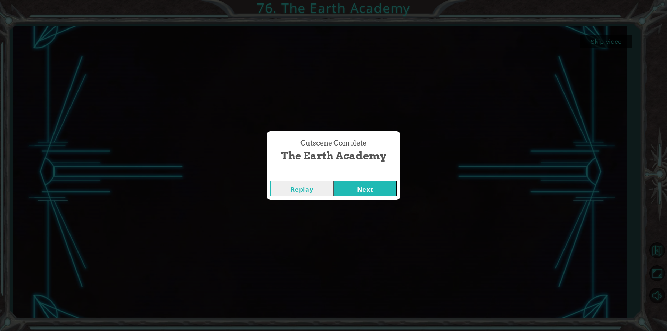
click at [366, 186] on button "Next" at bounding box center [365, 189] width 63 height 16
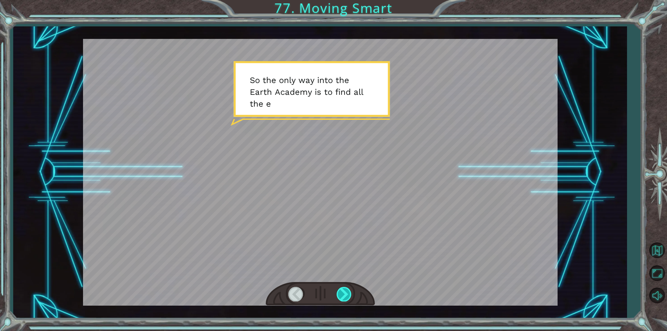
click at [345, 292] on div at bounding box center [345, 294] width 16 height 14
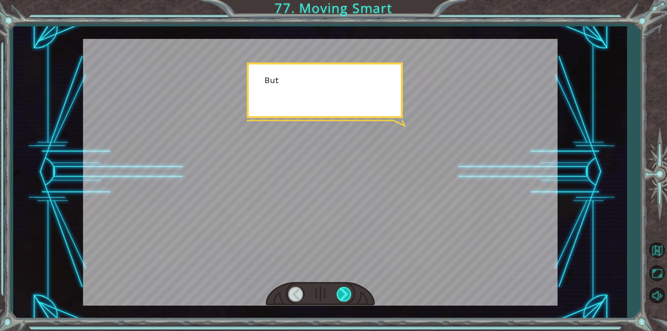
click at [344, 293] on div at bounding box center [345, 294] width 16 height 14
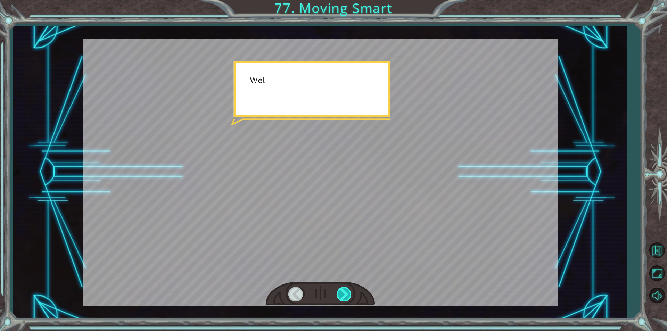
click at [344, 293] on div at bounding box center [345, 294] width 16 height 14
click at [345, 294] on div at bounding box center [345, 294] width 16 height 14
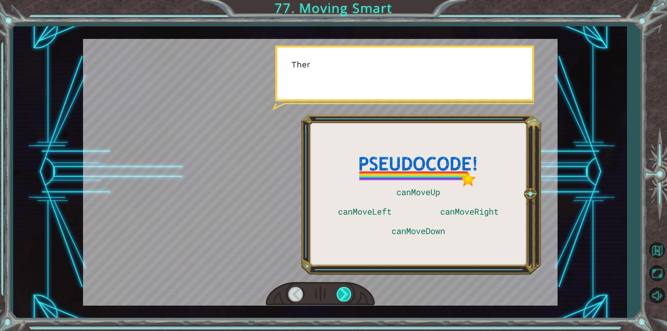
click at [347, 294] on div at bounding box center [345, 294] width 16 height 14
click at [348, 293] on div at bounding box center [345, 294] width 16 height 14
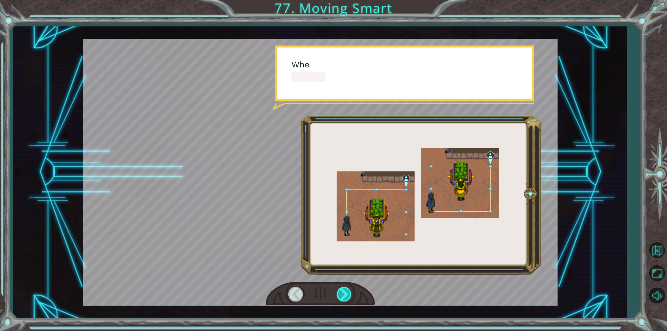
click at [348, 293] on div at bounding box center [345, 294] width 16 height 14
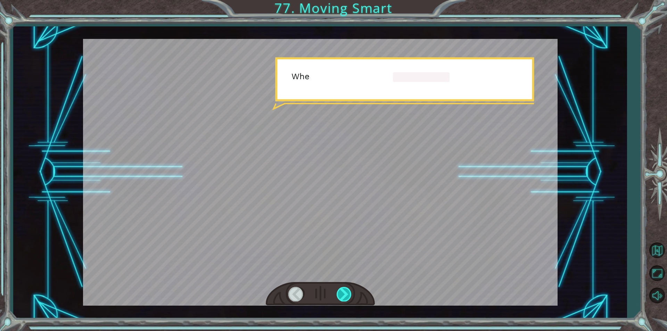
click at [348, 293] on div at bounding box center [345, 294] width 16 height 14
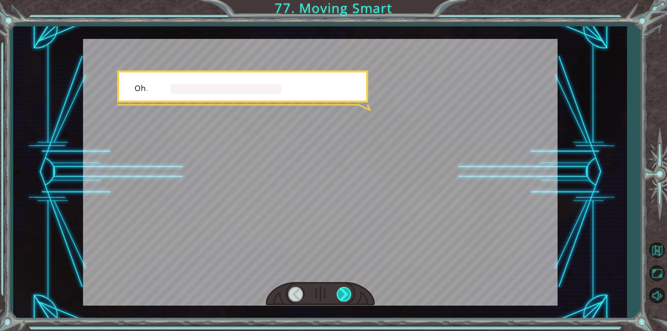
click at [348, 293] on div at bounding box center [345, 294] width 16 height 14
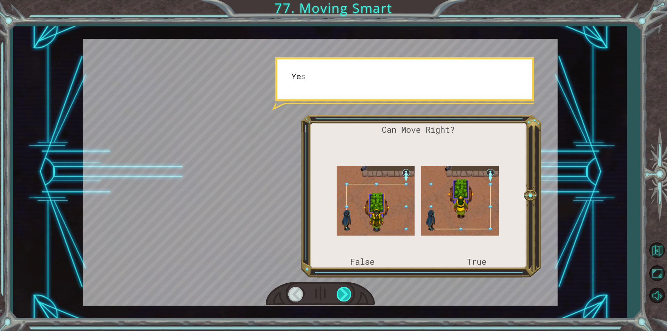
click at [349, 293] on div at bounding box center [345, 294] width 16 height 14
click at [348, 293] on div at bounding box center [345, 294] width 16 height 14
drag, startPoint x: 346, startPoint y: 294, endPoint x: 343, endPoint y: 297, distance: 4.7
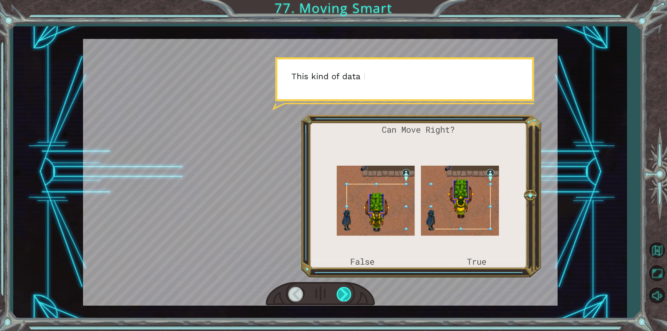
click at [343, 297] on div at bounding box center [345, 294] width 16 height 14
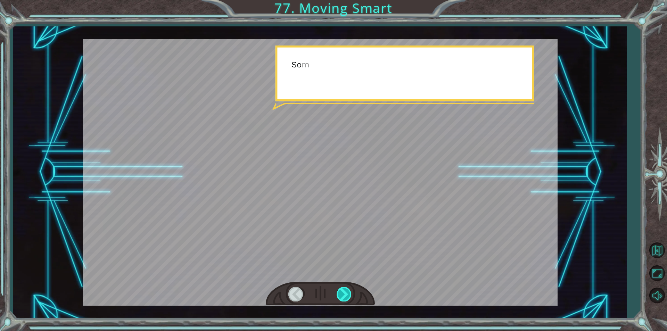
click at [342, 297] on div at bounding box center [345, 294] width 16 height 14
click at [344, 296] on div at bounding box center [345, 294] width 16 height 14
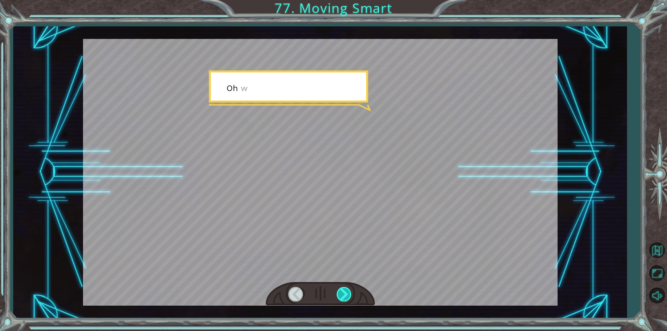
click at [344, 296] on div at bounding box center [345, 294] width 16 height 14
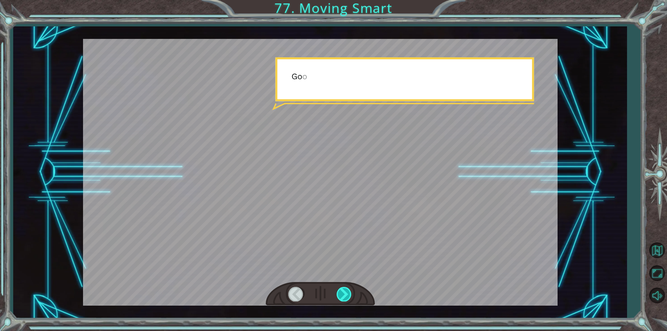
click at [344, 296] on div at bounding box center [345, 294] width 16 height 14
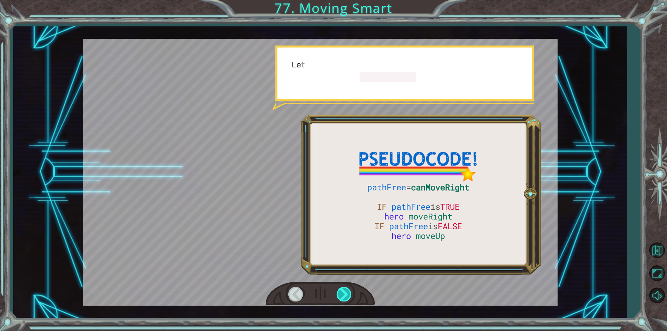
click at [344, 296] on div at bounding box center [345, 294] width 16 height 14
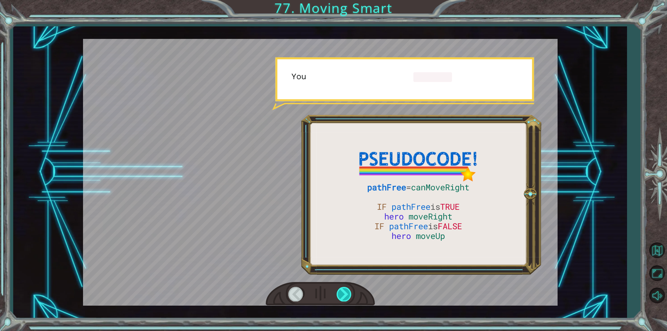
click at [344, 296] on div at bounding box center [345, 294] width 16 height 14
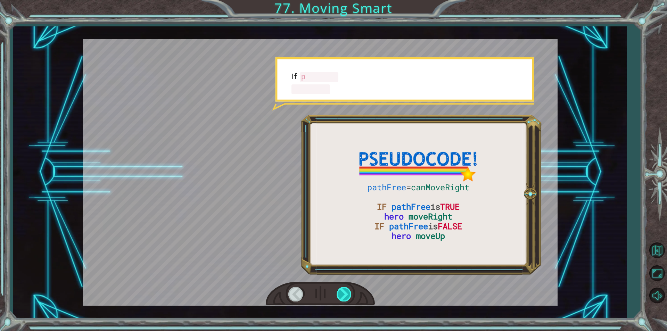
click at [344, 296] on div at bounding box center [345, 294] width 16 height 14
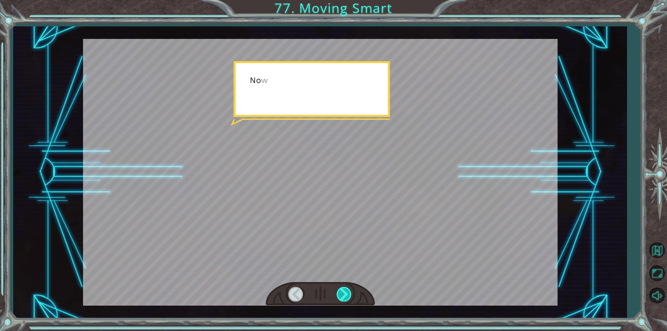
click at [344, 296] on div at bounding box center [345, 294] width 16 height 14
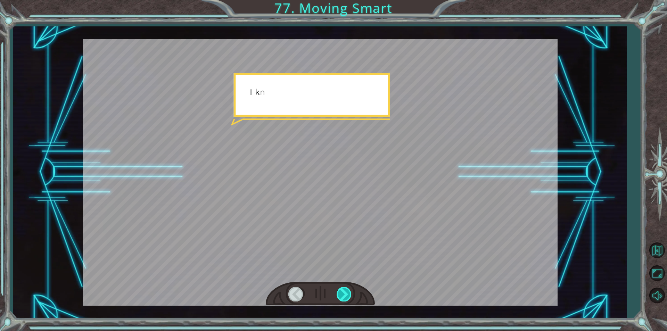
click at [344, 296] on div at bounding box center [345, 294] width 16 height 14
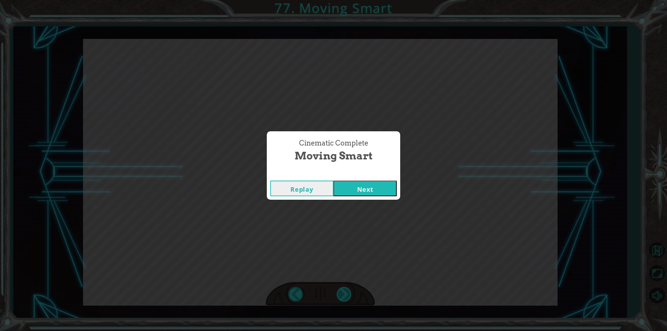
click at [344, 0] on div "pathFree = canMoveRight IF pathFree is TRUE hero moveRight IF pathFree is FALSE…" at bounding box center [333, 0] width 667 height 0
click at [344, 296] on div "Cinematic Complete Moving Smart Replay Next" at bounding box center [333, 165] width 667 height 331
click at [374, 191] on button "Next" at bounding box center [365, 189] width 63 height 16
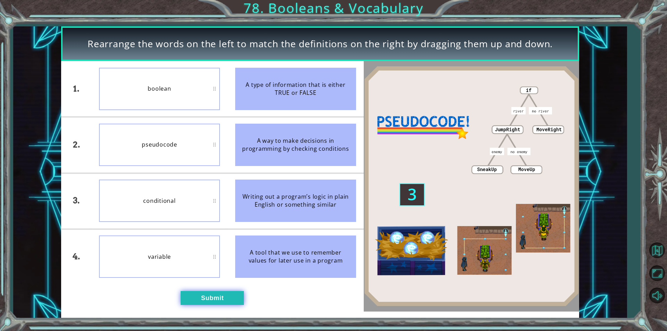
click at [214, 299] on button "Submit" at bounding box center [212, 298] width 63 height 14
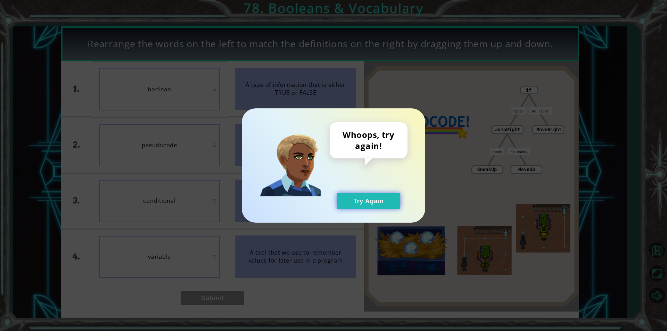
click at [345, 202] on button "Try Again" at bounding box center [368, 201] width 63 height 16
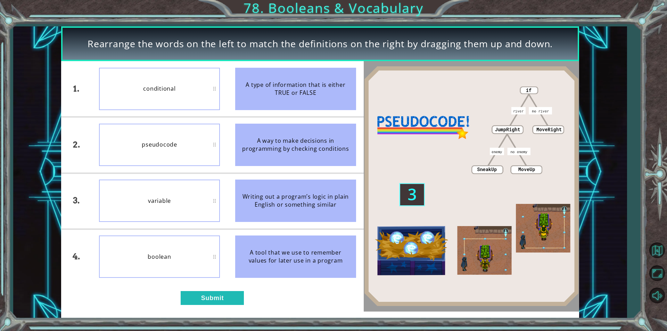
click at [173, 140] on div "pseudocode" at bounding box center [159, 145] width 121 height 42
click at [243, 311] on div "1. 2. 3. 4. pseudocode conditional boolean variable A type of information that …" at bounding box center [212, 186] width 303 height 250
click at [236, 303] on button "Submit" at bounding box center [212, 298] width 63 height 14
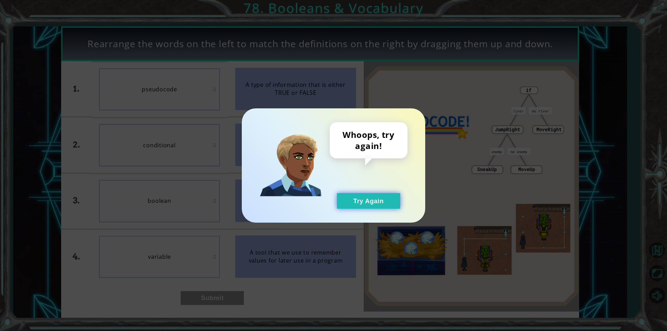
click at [363, 198] on button "Try Again" at bounding box center [368, 201] width 63 height 16
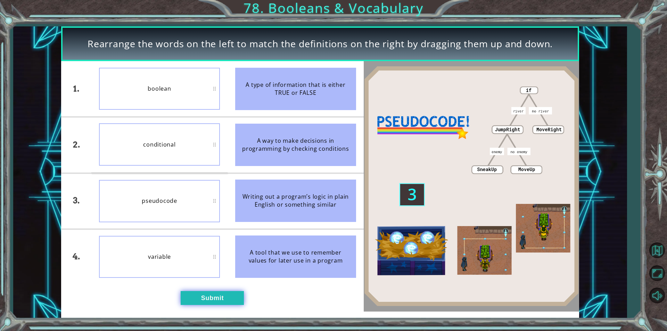
click at [232, 300] on button "Submit" at bounding box center [212, 298] width 63 height 14
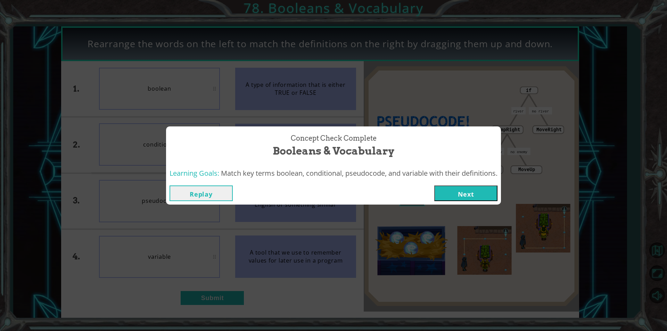
click at [179, 192] on button "Replay" at bounding box center [201, 194] width 63 height 16
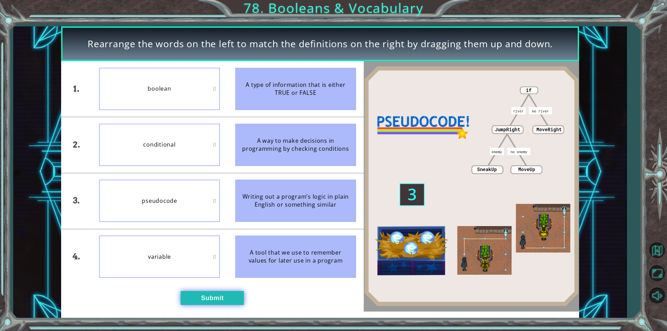
click at [214, 302] on button "Submit" at bounding box center [212, 298] width 63 height 14
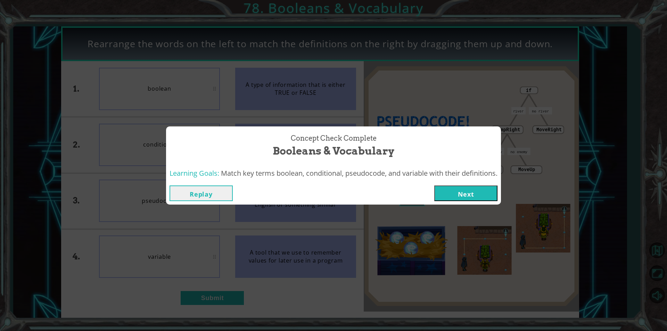
click at [455, 193] on button "Next" at bounding box center [465, 194] width 63 height 16
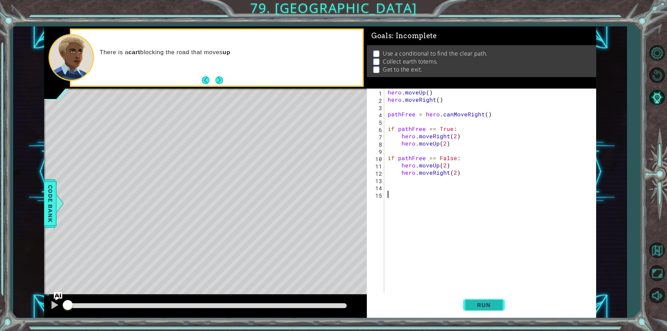
click at [484, 308] on span "Run" at bounding box center [483, 305] width 27 height 7
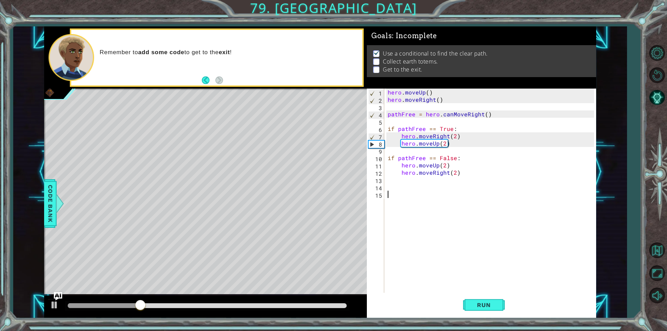
drag, startPoint x: 395, startPoint y: 230, endPoint x: 605, endPoint y: 121, distance: 236.3
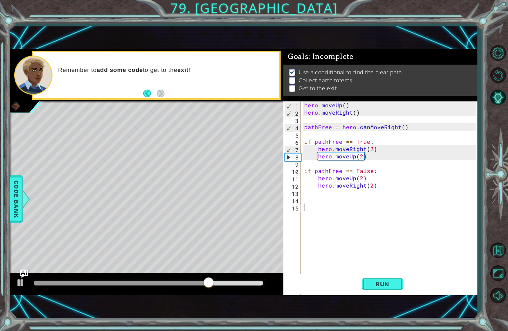
click at [499, 145] on div at bounding box center [498, 173] width 20 height 131
click at [499, 136] on div at bounding box center [498, 173] width 20 height 131
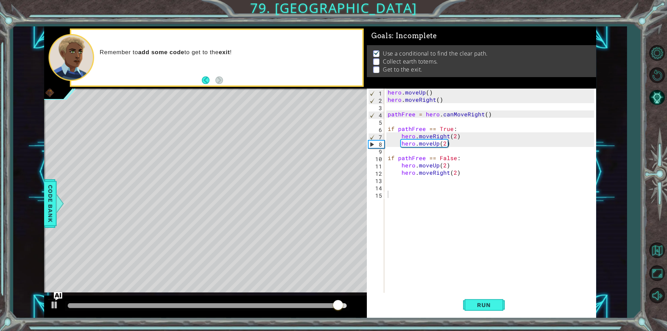
click at [422, 193] on div "hero . moveUp ( ) hero . moveRight ( ) pathFree = hero . canMoveRight ( ) if pa…" at bounding box center [491, 198] width 211 height 219
paste textarea "hero.moveRight(2)"
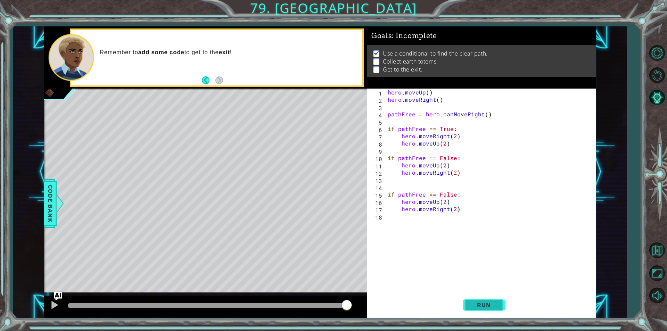
drag, startPoint x: 479, startPoint y: 302, endPoint x: 480, endPoint y: 297, distance: 4.9
click at [479, 299] on button "Run" at bounding box center [484, 305] width 42 height 23
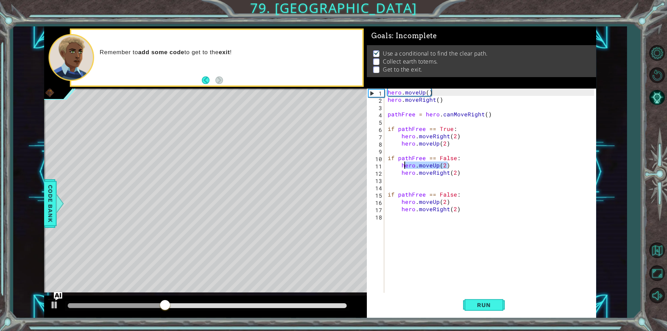
drag, startPoint x: 447, startPoint y: 166, endPoint x: 409, endPoint y: 169, distance: 38.7
click at [408, 169] on div "hero . moveUp ( ) hero . moveRight ( ) pathFree = hero . canMoveRight ( ) if pa…" at bounding box center [491, 198] width 211 height 219
click at [435, 166] on div "hero . moveUp ( ) hero . moveRight ( ) pathFree = hero . canMoveRight ( ) if pa…" at bounding box center [491, 198] width 211 height 219
click at [438, 166] on div "hero . moveUp ( ) hero . moveRight ( ) pathFree = hero . canMoveRight ( ) if pa…" at bounding box center [491, 198] width 211 height 219
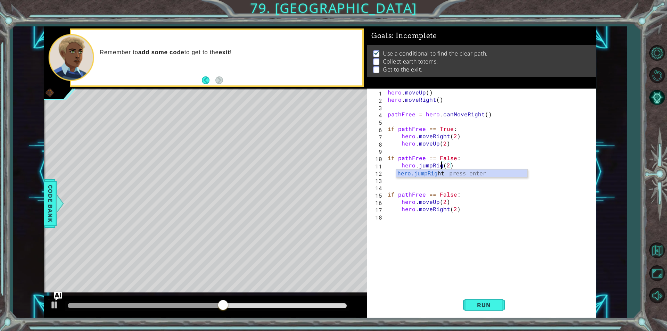
scroll to position [0, 3]
click at [484, 297] on button "Run" at bounding box center [484, 305] width 42 height 23
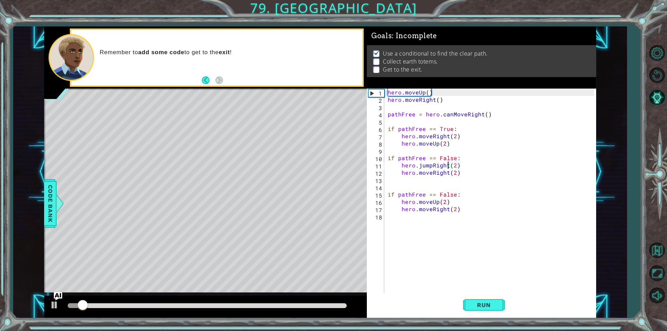
click at [454, 169] on div "hero . moveUp ( ) hero . moveRight ( ) pathFree = hero . canMoveRight ( ) if pa…" at bounding box center [491, 198] width 211 height 219
click at [475, 311] on button "Run" at bounding box center [484, 305] width 42 height 23
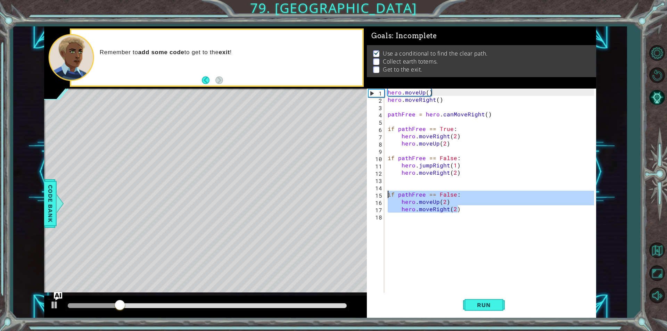
drag, startPoint x: 453, startPoint y: 210, endPoint x: 379, endPoint y: 197, distance: 75.1
click at [379, 197] on div "hero.jumpRight(1) 1 2 3 4 5 6 7 8 9 10 11 12 13 14 15 16 17 18 hero . moveUp ( …" at bounding box center [480, 191] width 227 height 204
type textarea "if pathFree == False: hero.moveUp(2)"
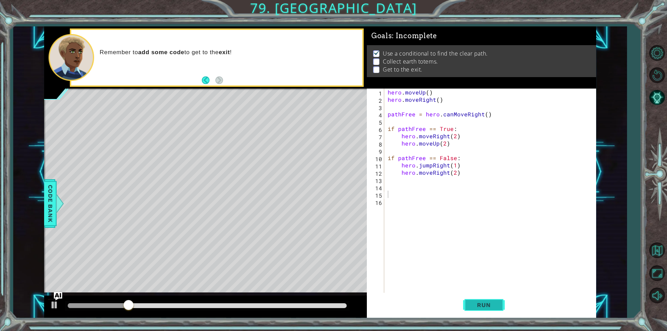
click at [481, 296] on button "Run" at bounding box center [484, 305] width 42 height 23
click at [459, 157] on div "hero . moveUp ( ) hero . moveRight ( ) pathFree = hero . canMoveRight ( ) if pa…" at bounding box center [491, 198] width 211 height 219
type textarea "if pathFree == False:"
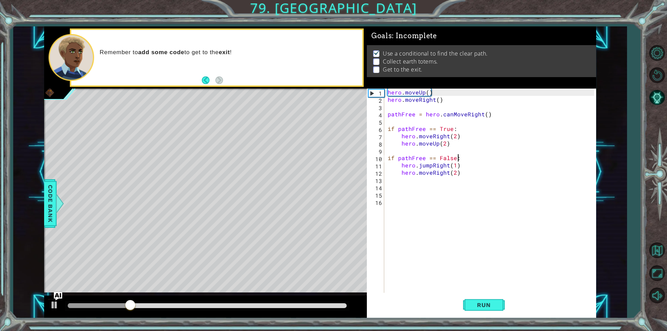
click at [463, 150] on div "hero . moveUp ( ) hero . moveRight ( ) pathFree = hero . canMoveRight ( ) if pa…" at bounding box center [491, 198] width 211 height 219
click at [459, 146] on div "hero . moveUp ( ) hero . moveRight ( ) pathFree = hero . canMoveRight ( ) if pa…" at bounding box center [491, 198] width 211 height 219
type textarea "hero.moveUp(2)"
click at [453, 150] on div "hero . moveUp ( ) hero . moveRight ( ) pathFree = hero . canMoveRight ( ) if pa…" at bounding box center [491, 198] width 211 height 219
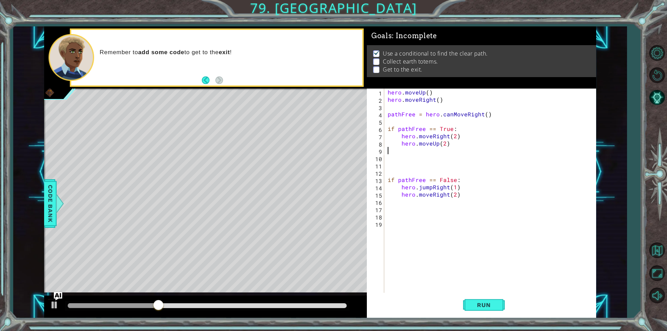
click at [445, 154] on div "hero . moveUp ( ) hero . moveRight ( ) pathFree = hero . canMoveRight ( ) if pa…" at bounding box center [491, 198] width 211 height 219
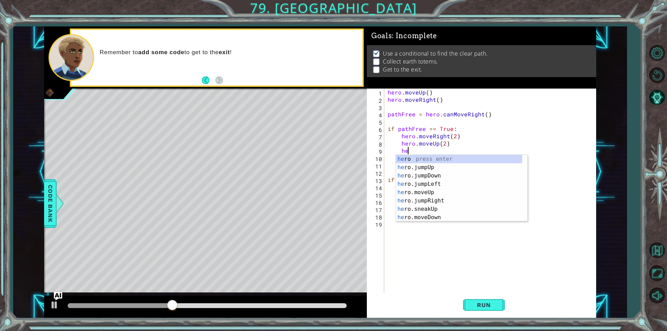
type textarea "her"
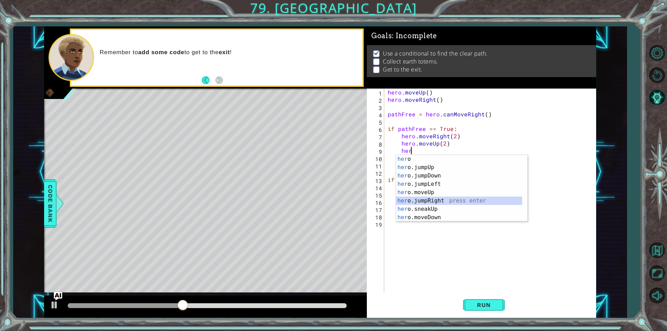
click at [426, 198] on div "her o press enter her o.jumpUp press enter her o.jumpDown press enter her o.jum…" at bounding box center [459, 196] width 126 height 83
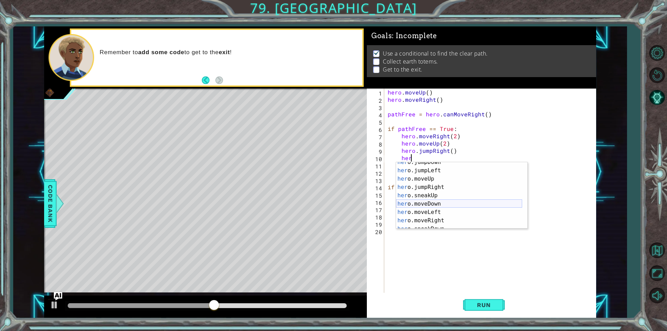
scroll to position [21, 0]
click at [432, 219] on div "her o.jumpDown press enter her o.jumpLeft press enter her o.moveUp press enter …" at bounding box center [459, 199] width 126 height 83
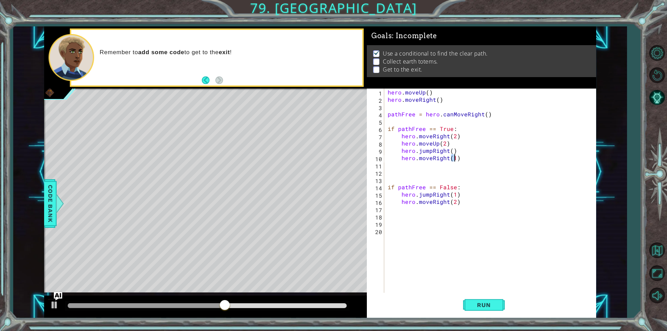
type textarea "hero.moveRight(1)"
click at [419, 167] on div "hero . moveUp ( ) hero . moveRight ( ) pathFree = hero . canMoveRight ( ) if pa…" at bounding box center [491, 198] width 211 height 219
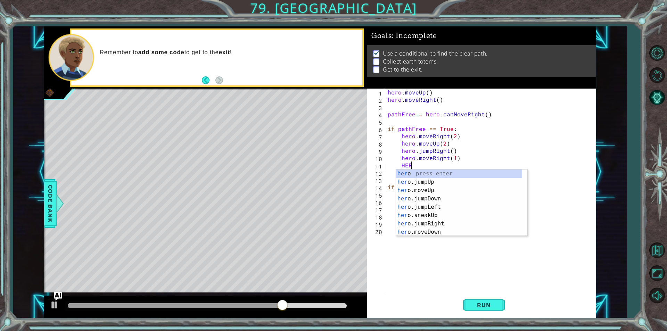
type textarea "H"
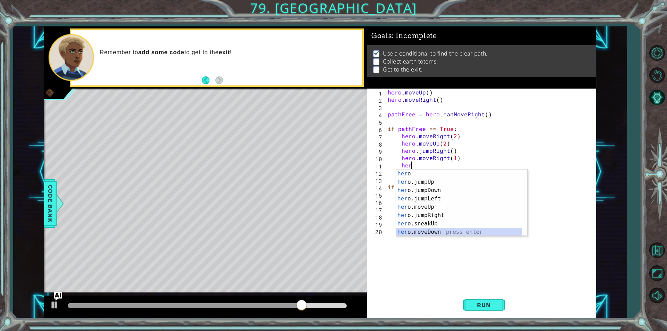
click at [425, 235] on div "her o press enter her o.jumpUp press enter her o.jumpDown press enter her o.jum…" at bounding box center [459, 211] width 126 height 83
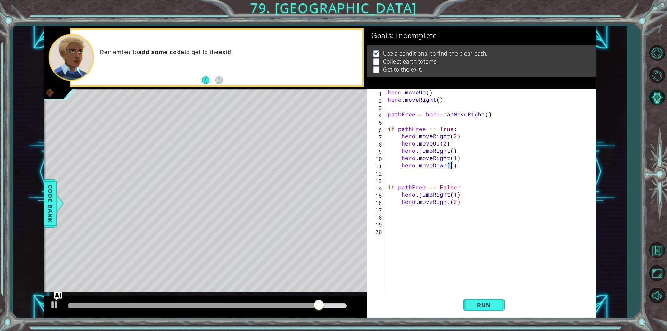
click at [432, 165] on div "hero . moveUp ( ) hero . moveRight ( ) pathFree = hero . canMoveRight ( ) if pa…" at bounding box center [491, 198] width 211 height 219
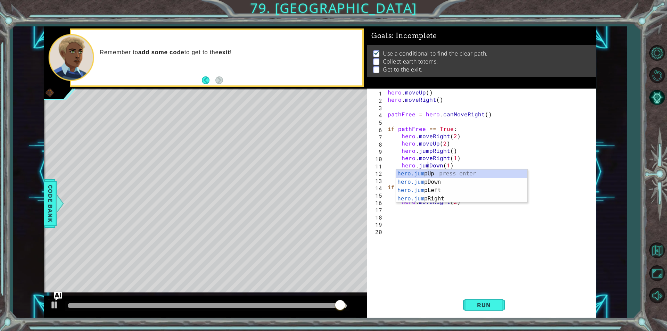
scroll to position [0, 2]
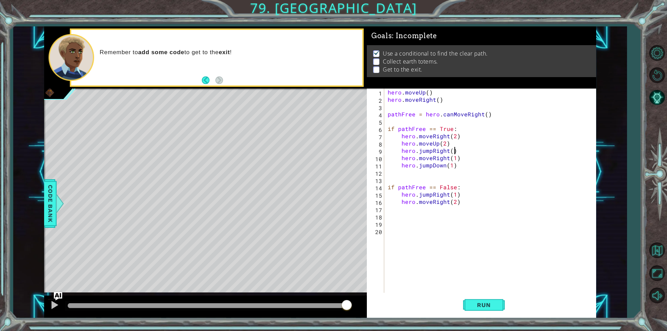
click at [463, 154] on div "hero . moveUp ( ) hero . moveRight ( ) pathFree = hero . canMoveRight ( ) if pa…" at bounding box center [491, 198] width 211 height 219
type textarea "hero.jumpRight()"
click at [459, 171] on div "hero . moveUp ( ) hero . moveRight ( ) pathFree = hero . canMoveRight ( ) if pa…" at bounding box center [491, 198] width 211 height 219
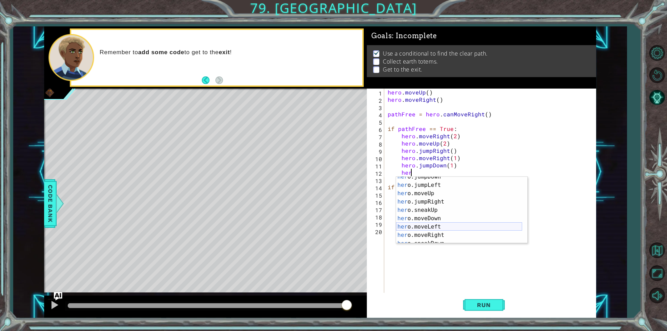
scroll to position [21, 0]
click at [426, 213] on div "her o.jumpDown press enter her o.jumpLeft press enter her o.moveUp press enter …" at bounding box center [459, 214] width 126 height 83
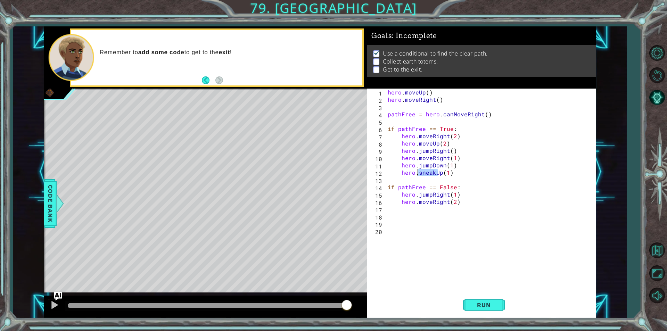
drag, startPoint x: 439, startPoint y: 173, endPoint x: 417, endPoint y: 171, distance: 22.0
click at [417, 171] on div "hero . moveUp ( ) hero . moveRight ( ) pathFree = hero . canMoveRight ( ) if pa…" at bounding box center [491, 198] width 211 height 219
click at [486, 308] on span "Run" at bounding box center [483, 305] width 27 height 7
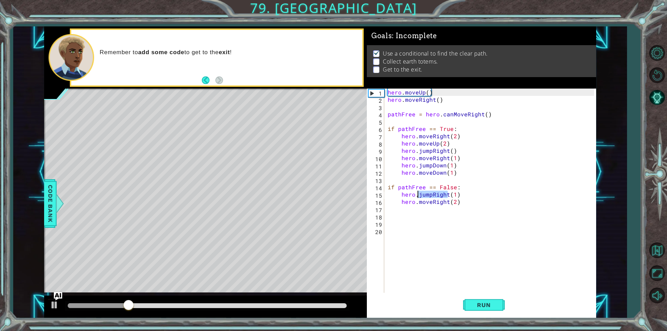
drag, startPoint x: 447, startPoint y: 195, endPoint x: 418, endPoint y: 194, distance: 29.5
click at [418, 194] on div "hero . moveUp ( ) hero . moveRight ( ) pathFree = hero . canMoveRight ( ) if pa…" at bounding box center [491, 198] width 211 height 219
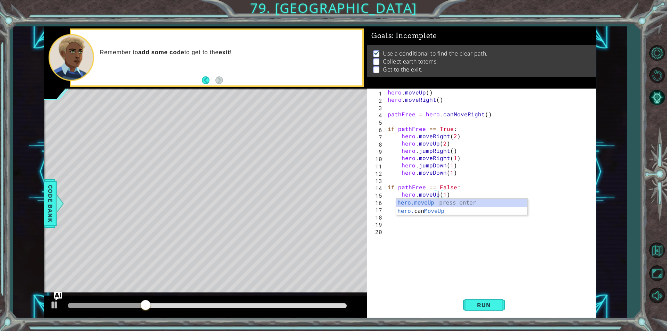
scroll to position [0, 3]
click at [444, 196] on div "hero . moveUp ( ) hero . moveRight ( ) pathFree = hero . canMoveRight ( ) if pa…" at bounding box center [491, 198] width 211 height 219
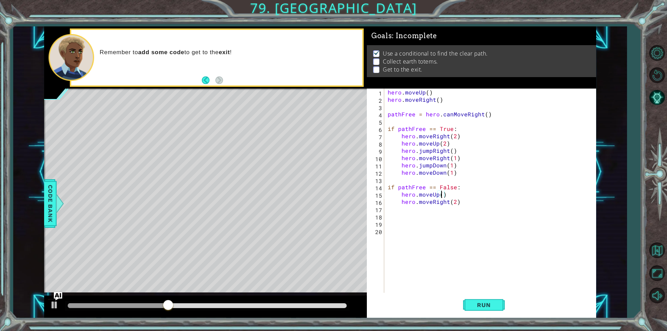
type textarea "hero.moveUp(2)"
click at [442, 214] on div "hero . moveUp ( ) hero . moveRight ( ) pathFree = hero . canMoveRight ( ) if pa…" at bounding box center [491, 198] width 211 height 219
click at [433, 208] on div "hero . moveUp ( ) hero . moveRight ( ) pathFree = hero . canMoveRight ( ) if pa…" at bounding box center [491, 198] width 211 height 219
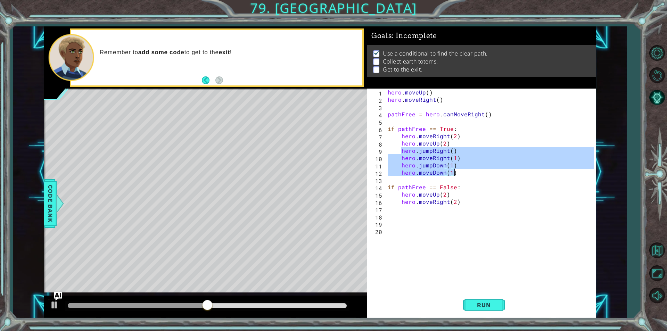
drag, startPoint x: 401, startPoint y: 150, endPoint x: 462, endPoint y: 172, distance: 64.6
click at [462, 172] on div "hero . moveUp ( ) hero . moveRight ( ) pathFree = hero . canMoveRight ( ) if pa…" at bounding box center [491, 198] width 211 height 219
click at [449, 205] on div "hero . moveUp ( ) hero . moveRight ( ) pathFree = hero . canMoveRight ( ) if pa…" at bounding box center [491, 198] width 211 height 219
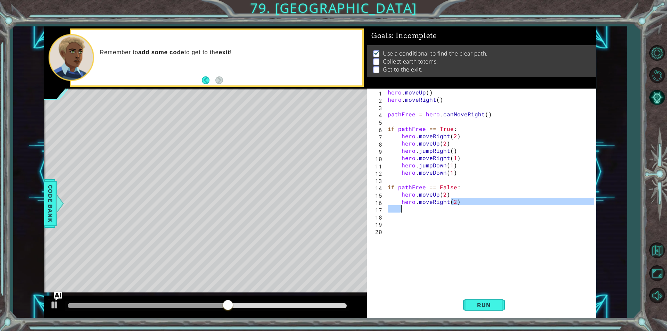
type textarea "hero.moveRight(2)"
click at [447, 210] on div "hero . moveUp ( ) hero . moveRight ( ) pathFree = hero . canMoveRight ( ) if pa…" at bounding box center [490, 191] width 208 height 204
type textarea "v"
paste textarea "hero.moveDown(1)"
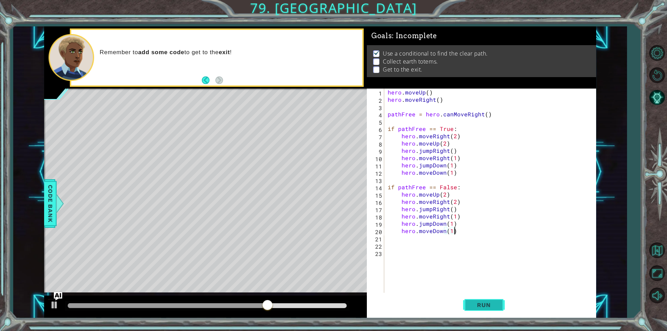
type textarea "hero.moveDown(1)"
click at [465, 303] on button "Run" at bounding box center [484, 305] width 42 height 23
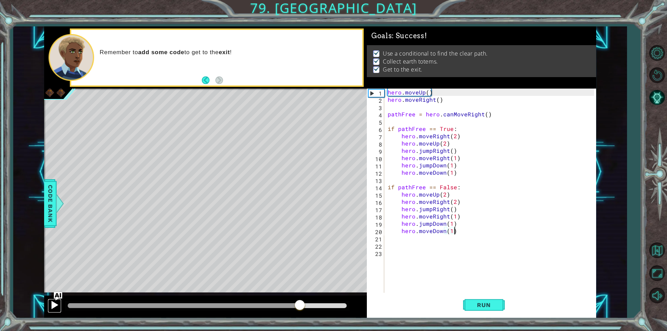
click at [50, 303] on div at bounding box center [54, 305] width 9 height 9
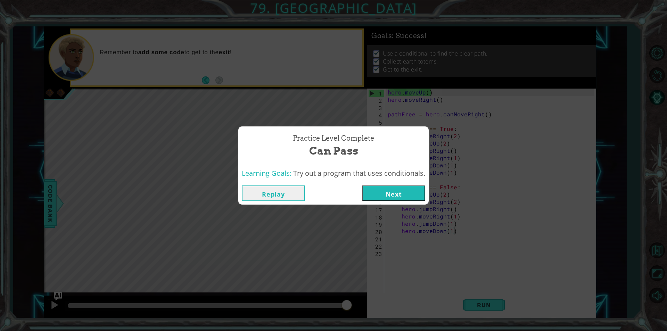
drag, startPoint x: 393, startPoint y: 192, endPoint x: 405, endPoint y: 222, distance: 31.9
click at [393, 192] on button "Next" at bounding box center [393, 194] width 63 height 16
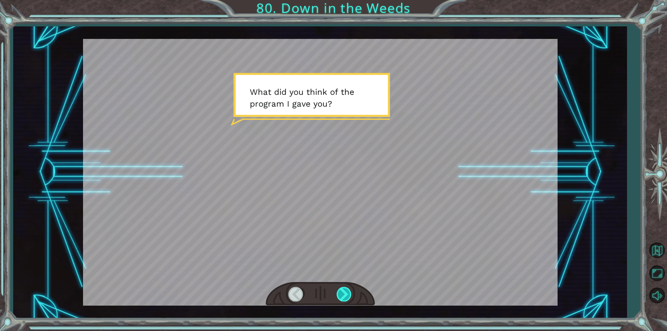
click at [338, 297] on div at bounding box center [345, 294] width 16 height 14
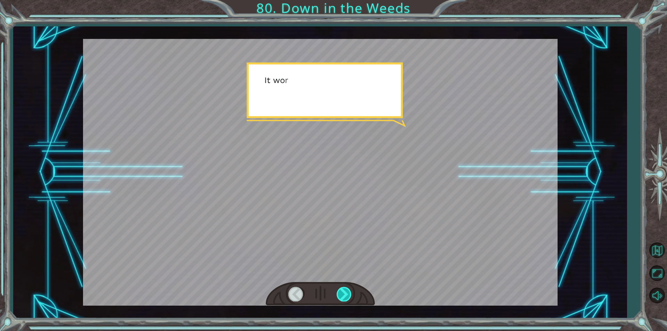
click at [338, 297] on div at bounding box center [345, 294] width 16 height 14
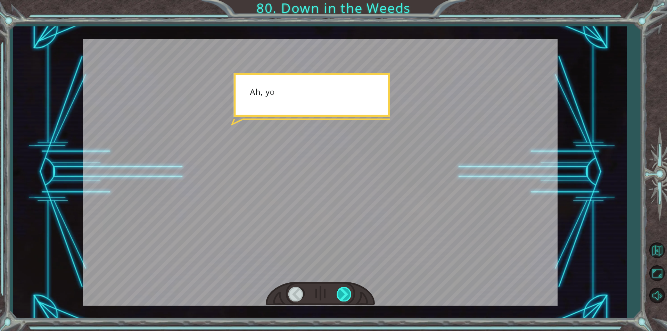
click at [338, 297] on div at bounding box center [345, 294] width 16 height 14
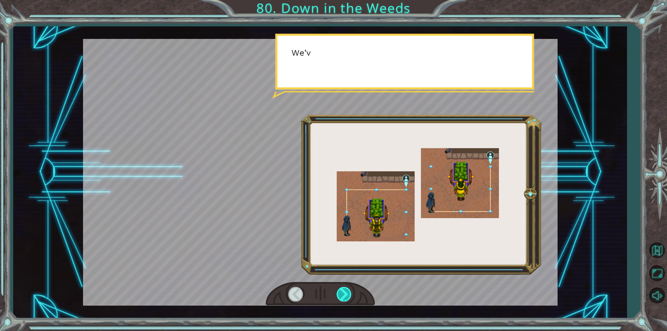
click at [338, 297] on div at bounding box center [345, 294] width 16 height 14
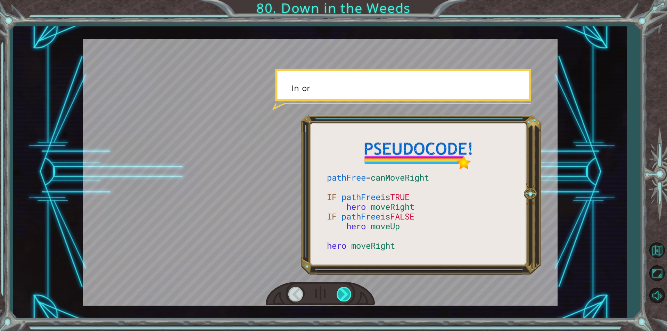
click at [338, 297] on div at bounding box center [345, 294] width 16 height 14
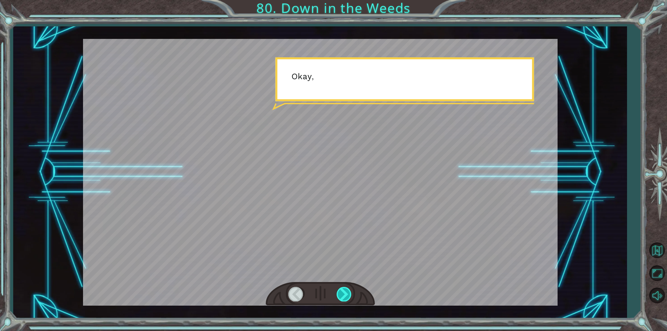
click at [338, 297] on div at bounding box center [345, 294] width 16 height 14
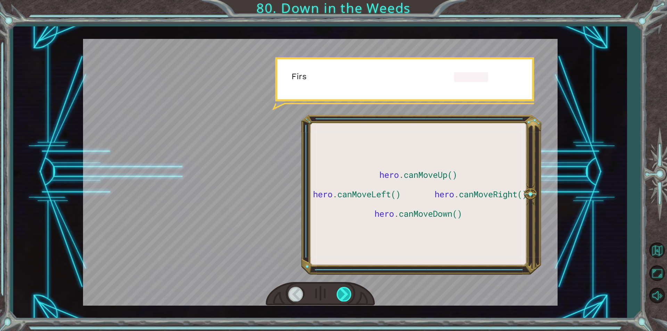
click at [338, 297] on div at bounding box center [345, 294] width 16 height 14
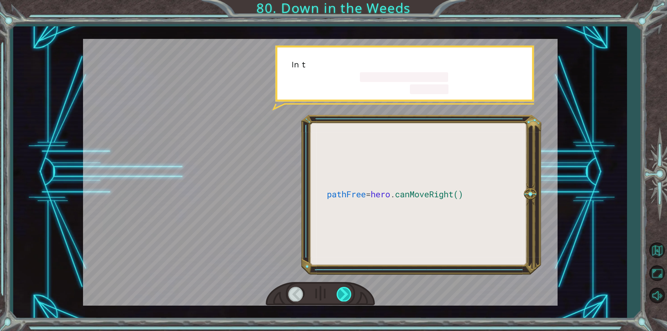
click at [338, 297] on div at bounding box center [345, 294] width 16 height 14
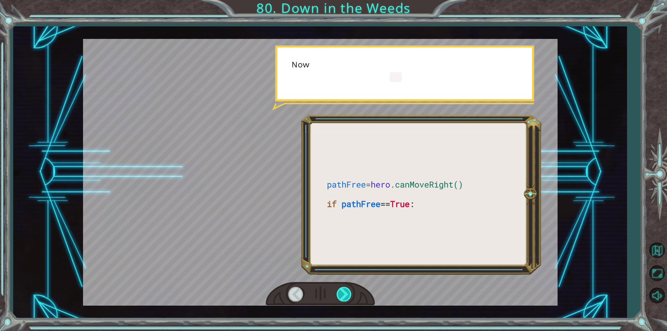
click at [338, 297] on div at bounding box center [345, 294] width 16 height 14
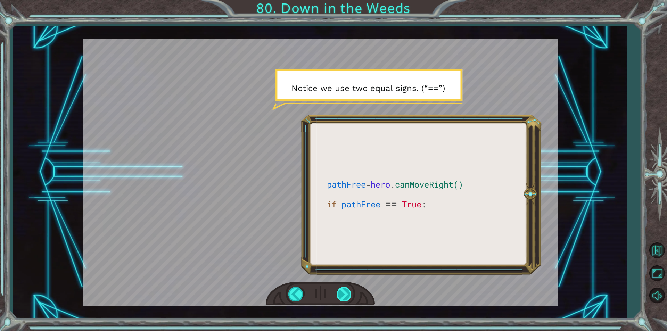
click at [346, 289] on div at bounding box center [345, 294] width 16 height 14
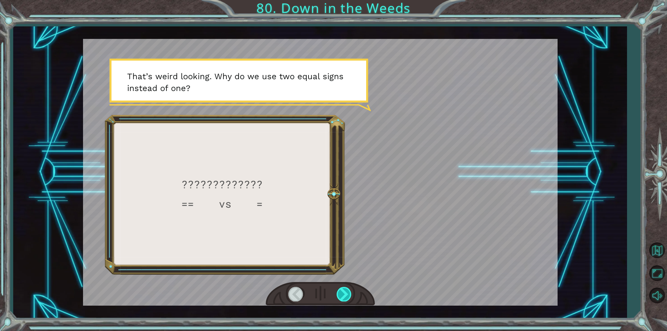
click at [346, 289] on div at bounding box center [345, 294] width 16 height 14
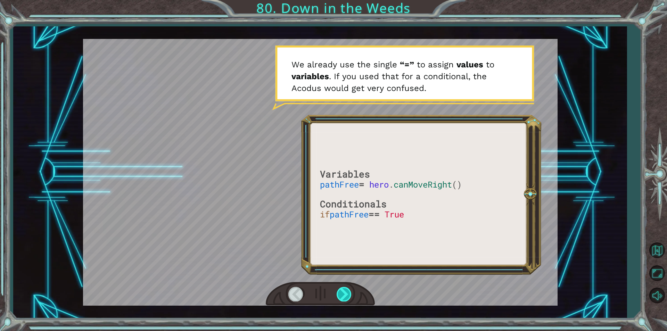
click at [346, 289] on div at bounding box center [345, 294] width 16 height 14
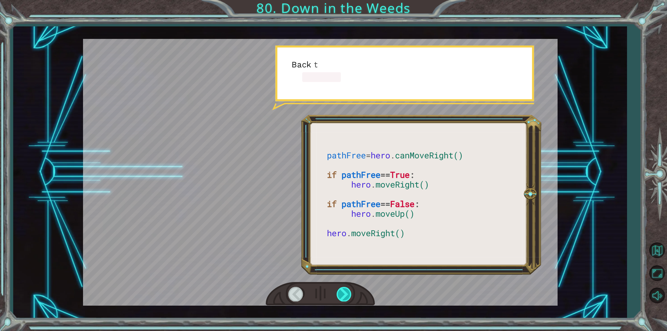
click at [346, 289] on div at bounding box center [345, 294] width 16 height 14
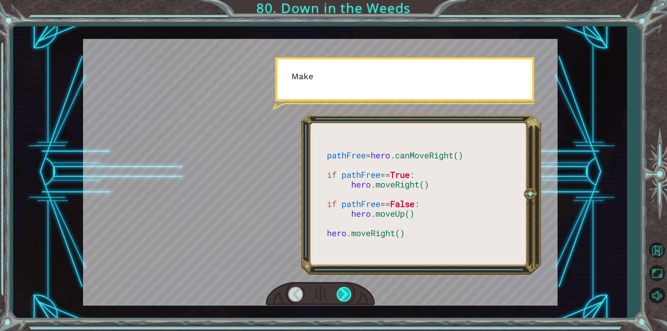
click at [346, 289] on div at bounding box center [345, 294] width 16 height 14
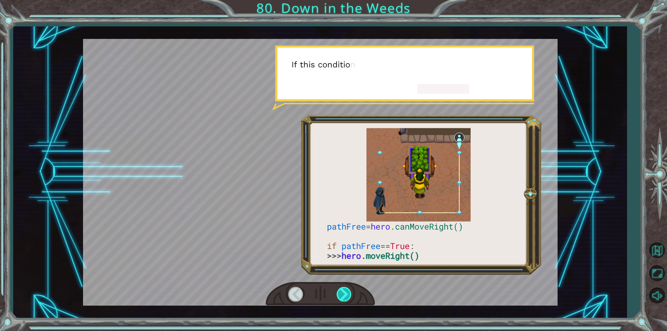
click at [346, 289] on div at bounding box center [345, 294] width 16 height 14
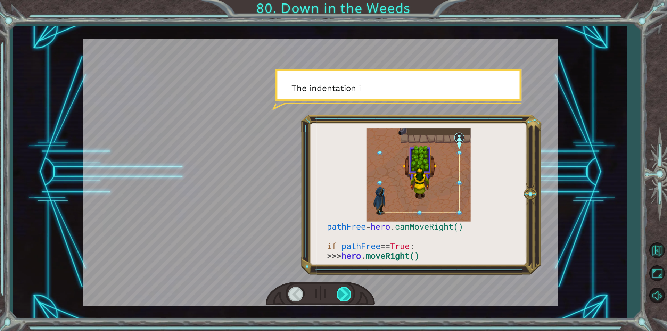
click at [346, 289] on div at bounding box center [345, 294] width 16 height 14
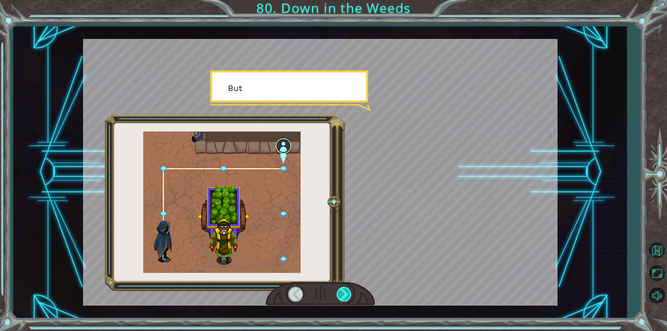
click at [346, 289] on div at bounding box center [345, 294] width 16 height 14
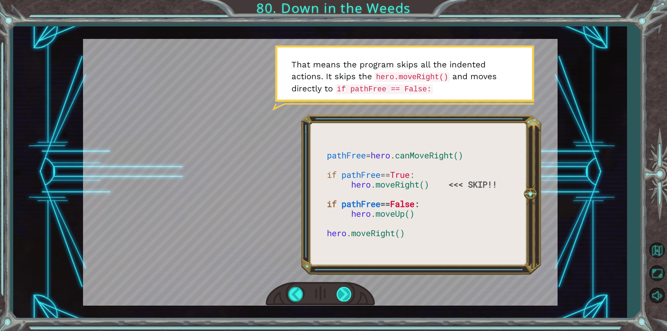
click at [341, 293] on div at bounding box center [345, 294] width 16 height 14
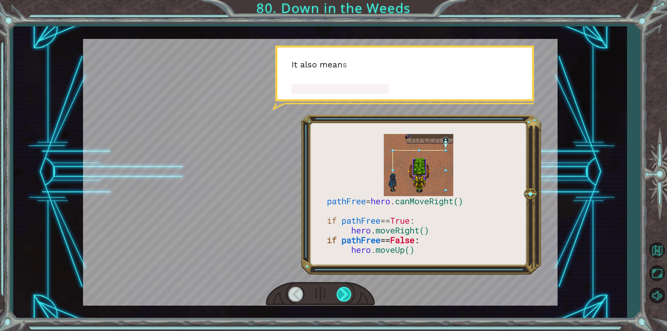
click at [341, 293] on div at bounding box center [345, 294] width 16 height 14
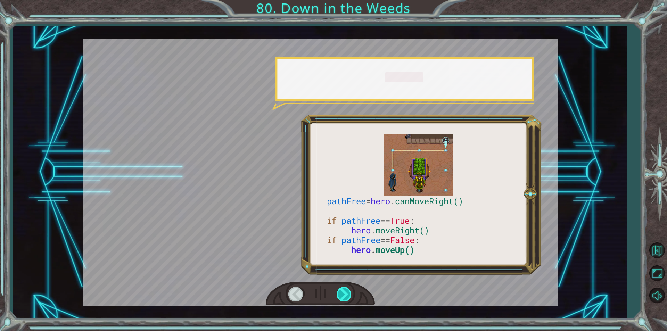
click at [341, 293] on div at bounding box center [345, 294] width 16 height 14
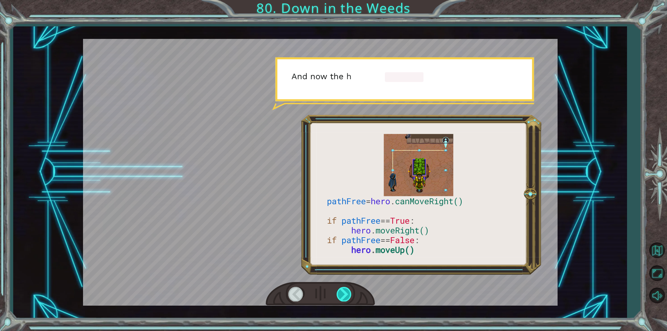
click at [341, 293] on div at bounding box center [345, 294] width 16 height 14
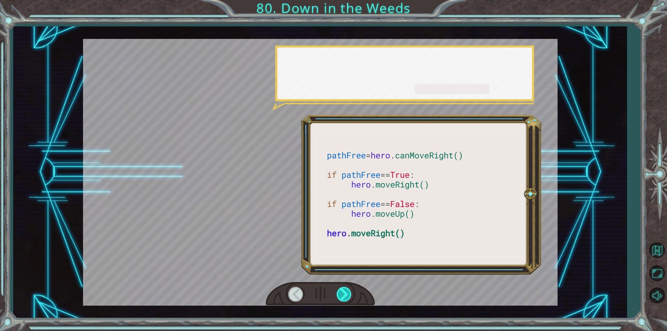
click at [338, 294] on div at bounding box center [345, 294] width 16 height 14
drag, startPoint x: 338, startPoint y: 294, endPoint x: 332, endPoint y: 299, distance: 7.5
click at [332, 299] on div at bounding box center [320, 294] width 109 height 24
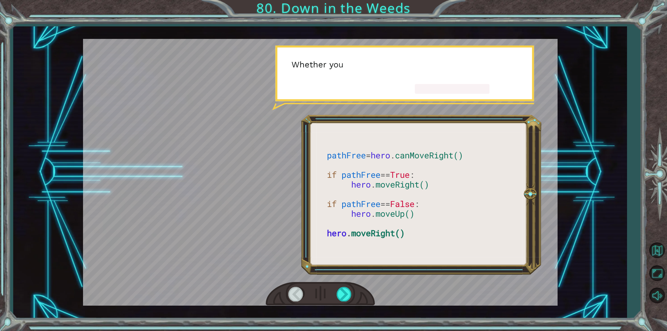
click at [333, 299] on div at bounding box center [320, 294] width 109 height 24
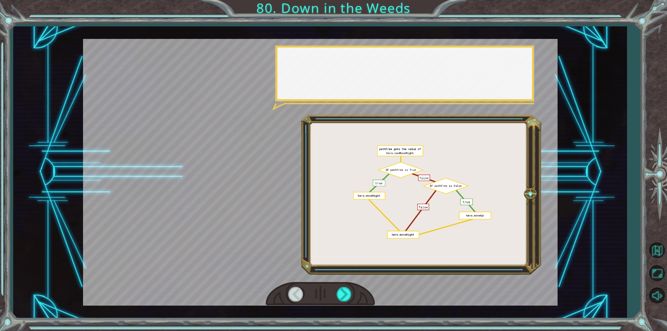
click at [333, 299] on div at bounding box center [320, 294] width 109 height 24
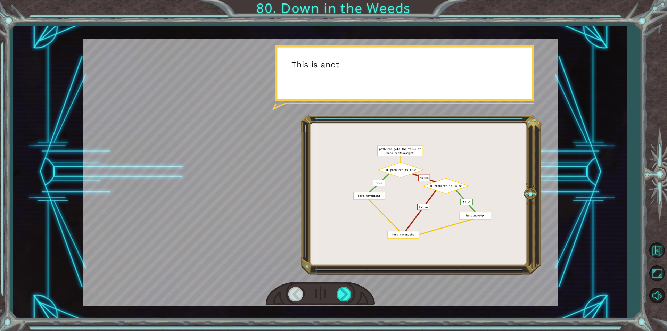
click at [334, 297] on div at bounding box center [320, 294] width 109 height 24
drag, startPoint x: 334, startPoint y: 297, endPoint x: 346, endPoint y: 288, distance: 14.7
click at [345, 289] on div at bounding box center [320, 294] width 109 height 24
click at [347, 286] on div at bounding box center [320, 294] width 109 height 24
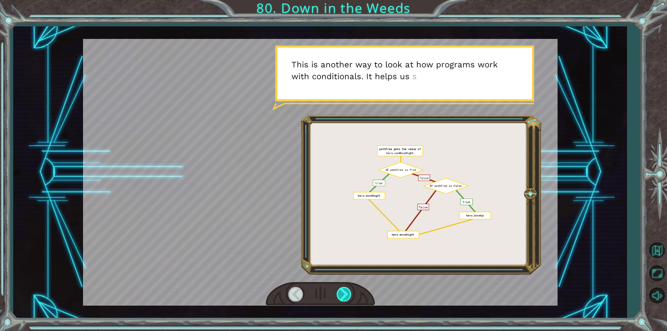
drag, startPoint x: 347, startPoint y: 286, endPoint x: 342, endPoint y: 291, distance: 6.4
click at [342, 291] on div at bounding box center [320, 294] width 109 height 24
click at [342, 291] on div at bounding box center [345, 294] width 16 height 14
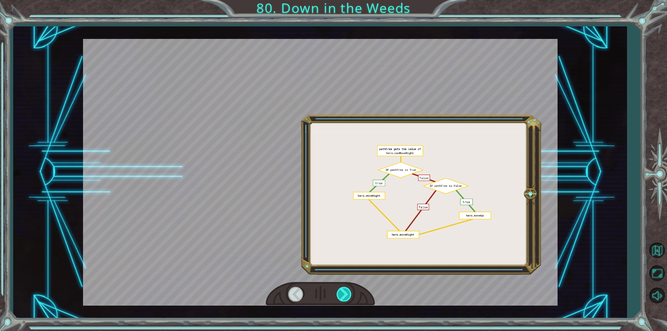
click at [342, 291] on div at bounding box center [345, 294] width 16 height 14
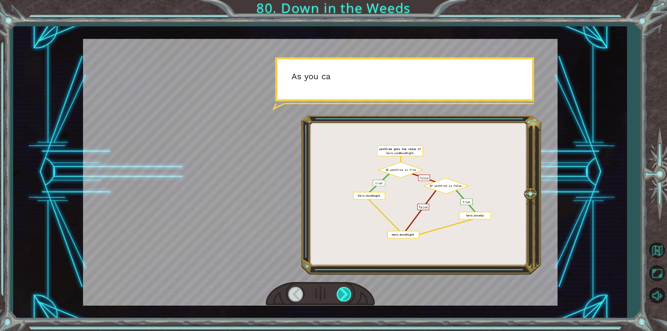
click at [342, 291] on div at bounding box center [345, 294] width 16 height 14
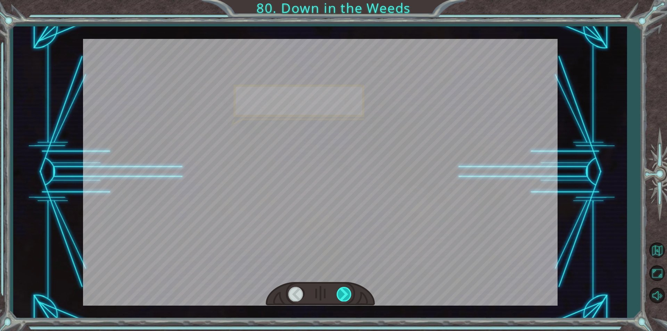
click at [342, 291] on div at bounding box center [345, 294] width 16 height 14
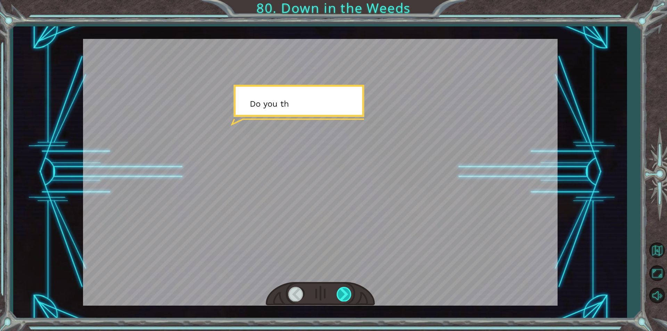
click at [342, 291] on div at bounding box center [345, 294] width 16 height 14
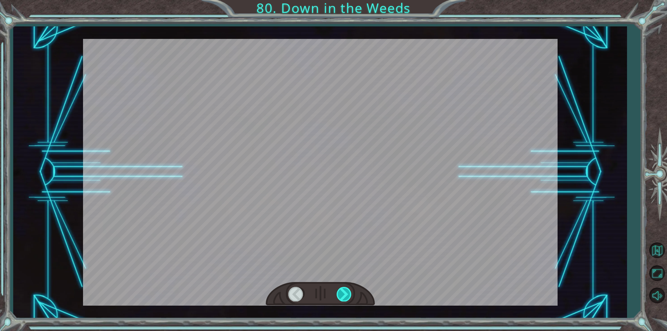
click at [342, 291] on div at bounding box center [345, 294] width 16 height 14
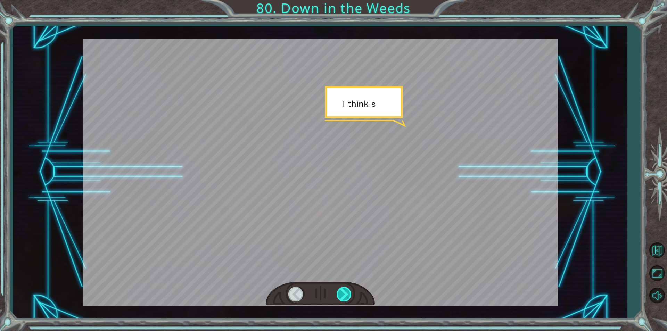
click at [342, 291] on div at bounding box center [345, 294] width 16 height 14
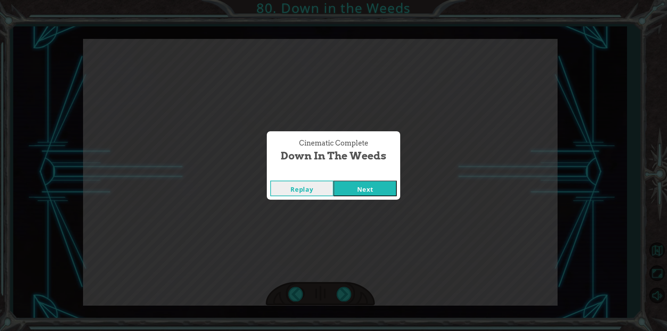
click at [359, 191] on button "Next" at bounding box center [365, 189] width 63 height 16
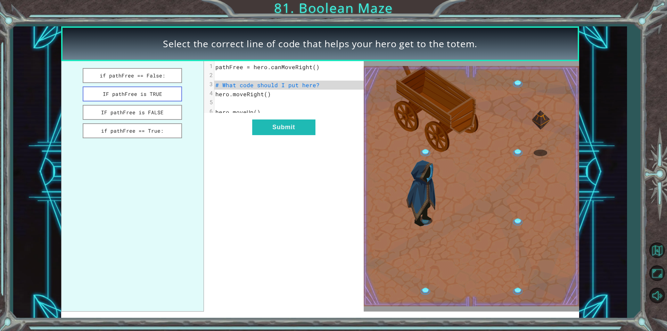
click at [161, 95] on button "IF pathFree is TRUE" at bounding box center [132, 94] width 99 height 15
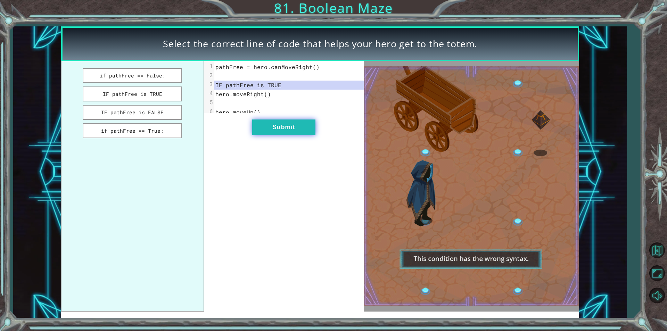
click at [279, 135] on button "Submit" at bounding box center [283, 128] width 63 height 16
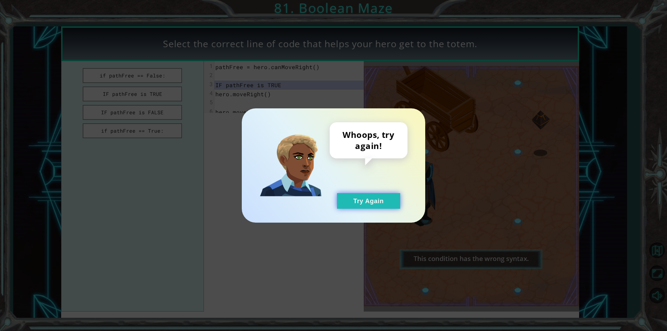
click at [356, 204] on button "Try Again" at bounding box center [368, 201] width 63 height 16
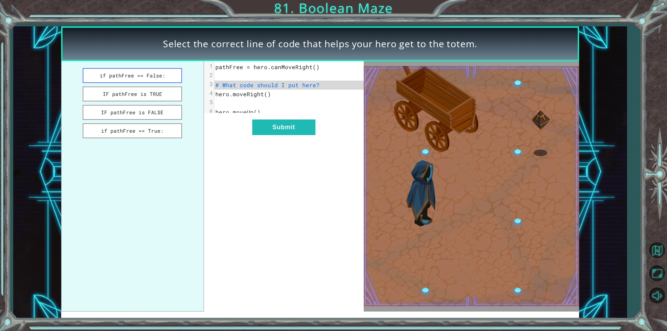
click at [150, 77] on button "if pathFree == False:" at bounding box center [132, 75] width 99 height 15
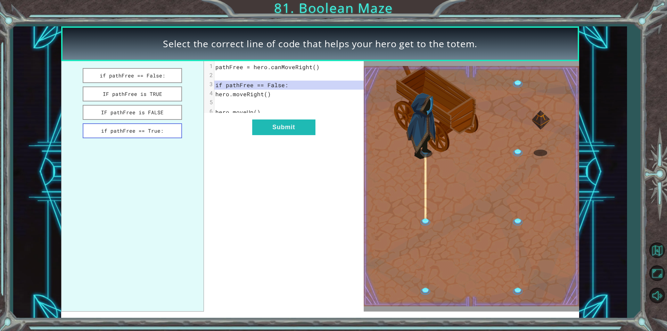
click at [167, 129] on button "if pathFree == True:" at bounding box center [132, 130] width 99 height 15
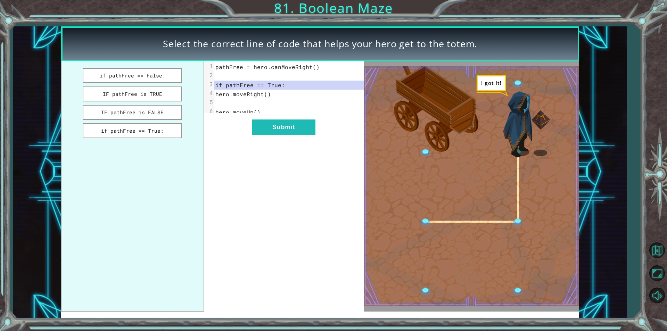
click at [268, 144] on div "xxxxxxxxxx 6 1 pathFree = hero.canMoveRight() 2 ​ 3 if pathFree == True: 4 hero…" at bounding box center [284, 186] width 160 height 250
click at [271, 135] on button "Submit" at bounding box center [283, 128] width 63 height 16
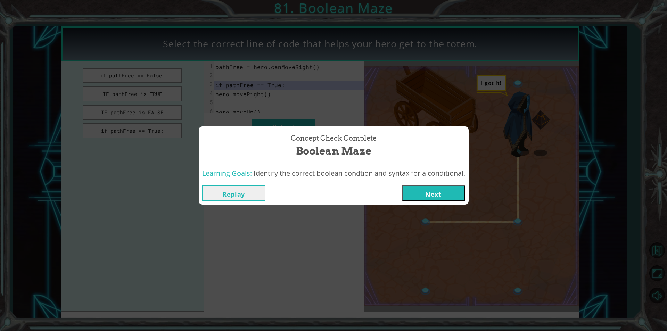
click at [416, 189] on button "Next" at bounding box center [433, 194] width 63 height 16
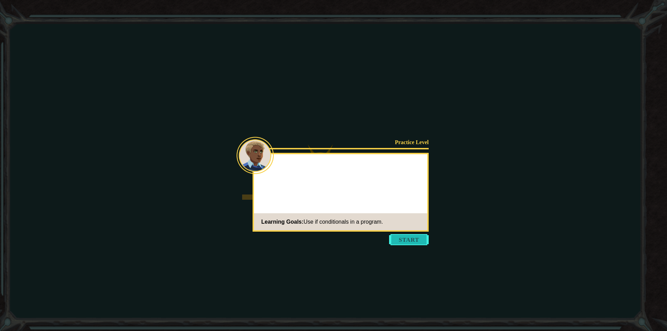
click at [402, 236] on button "Start" at bounding box center [409, 239] width 40 height 11
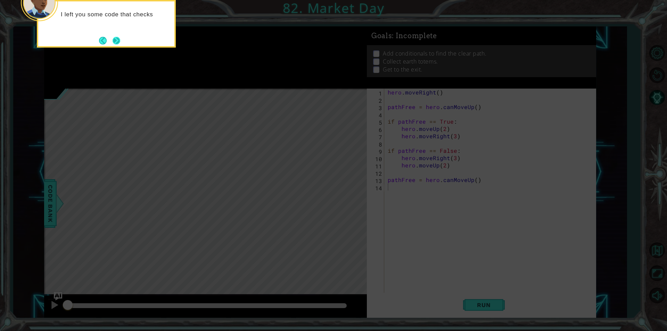
click at [116, 46] on footer at bounding box center [109, 40] width 21 height 10
click at [115, 43] on button "Next" at bounding box center [117, 41] width 8 height 8
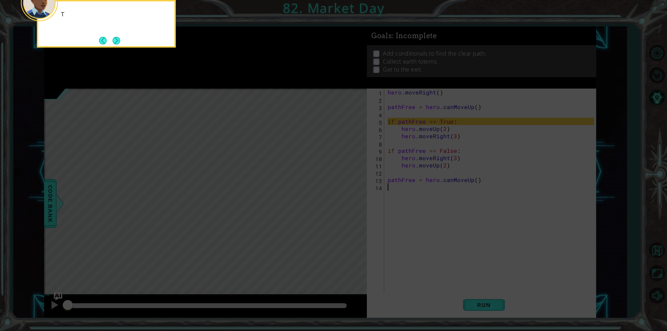
click at [115, 43] on button "Next" at bounding box center [117, 41] width 8 height 8
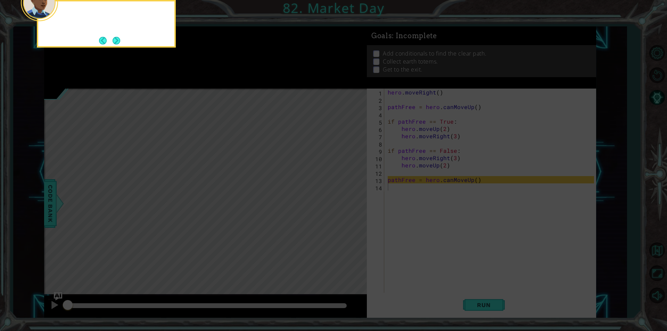
click at [115, 43] on button "Next" at bounding box center [117, 41] width 8 height 8
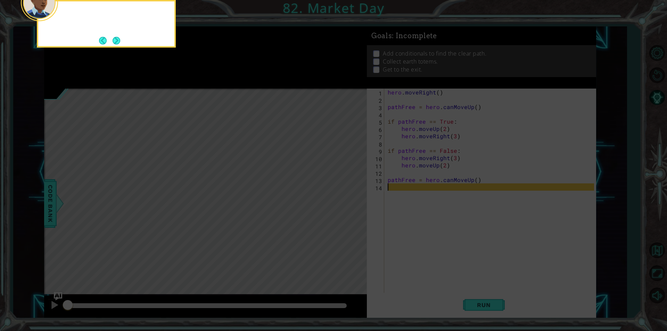
click at [115, 43] on button "Next" at bounding box center [116, 40] width 8 height 8
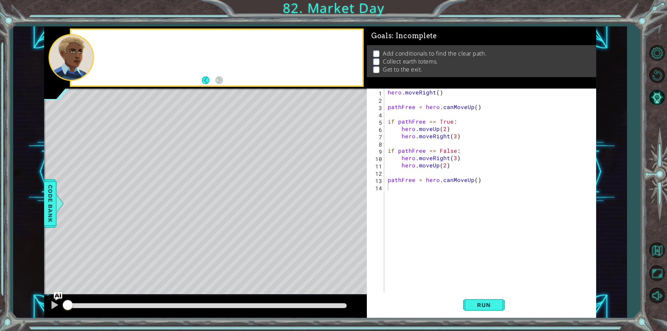
click at [115, 43] on div at bounding box center [216, 58] width 291 height 56
click at [488, 299] on button "Run" at bounding box center [484, 305] width 42 height 23
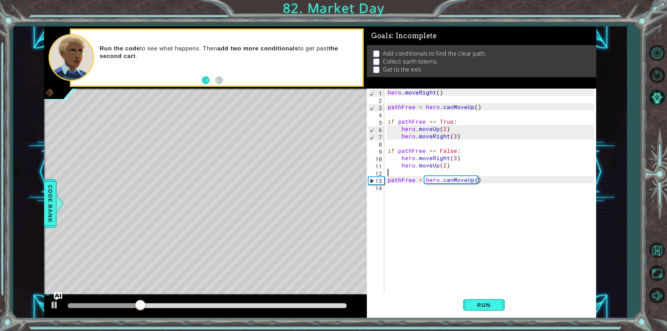
click at [417, 172] on div "hero . moveRight ( ) pathFree = hero . canMoveUp ( ) if pathFree == True : hero…" at bounding box center [491, 198] width 211 height 219
click at [420, 141] on div "hero . moveRight ( ) pathFree = hero . canMoveUp ( ) if pathFree == True : hero…" at bounding box center [491, 198] width 211 height 219
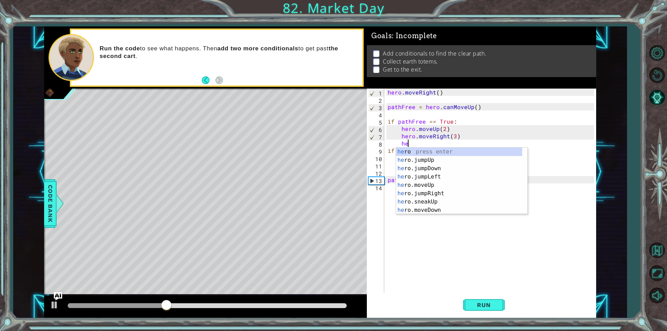
scroll to position [0, 1]
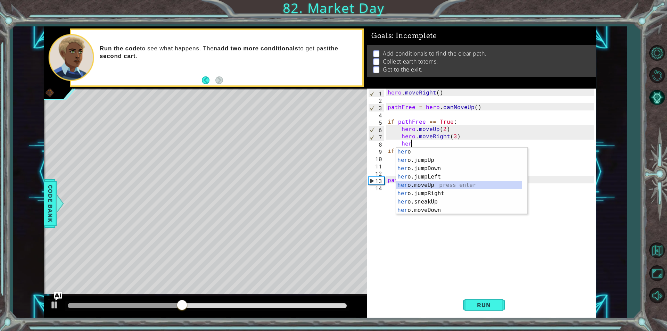
click at [433, 185] on div "her o press enter her o.jumpUp press enter her o.jumpDown press enter her o.jum…" at bounding box center [459, 189] width 126 height 83
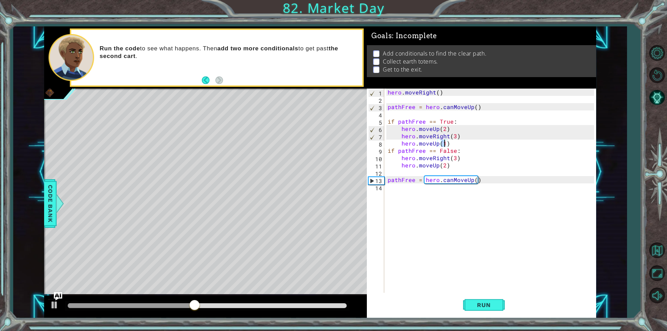
type textarea "hero.moveUp(2)"
click at [462, 144] on div "hero . moveRight ( ) pathFree = hero . canMoveUp ( ) if pathFree == True : hero…" at bounding box center [491, 198] width 211 height 219
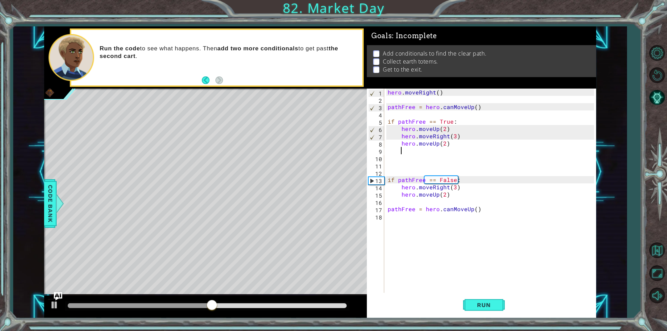
click at [423, 153] on div "hero . moveRight ( ) pathFree = hero . canMoveUp ( ) if pathFree == True : hero…" at bounding box center [491, 198] width 211 height 219
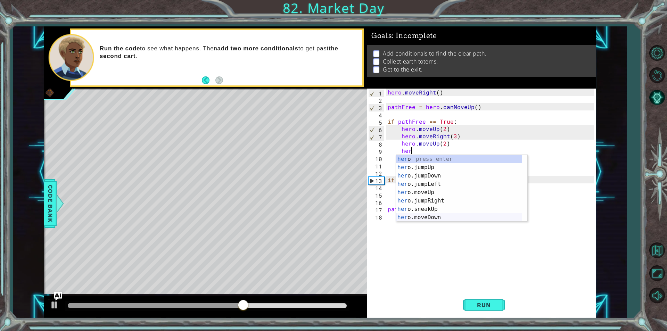
scroll to position [21, 0]
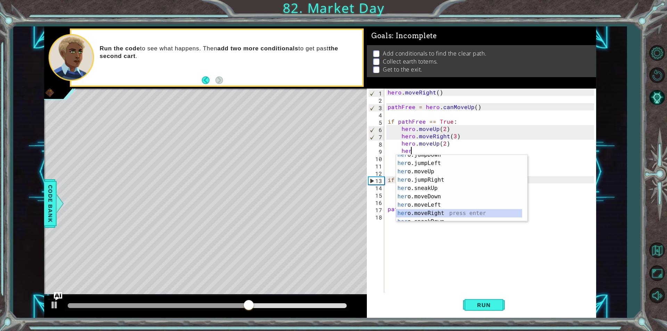
click at [432, 211] on div "her o.jumpDown press enter her o.jumpLeft press enter her o.moveUp press enter …" at bounding box center [459, 192] width 126 height 83
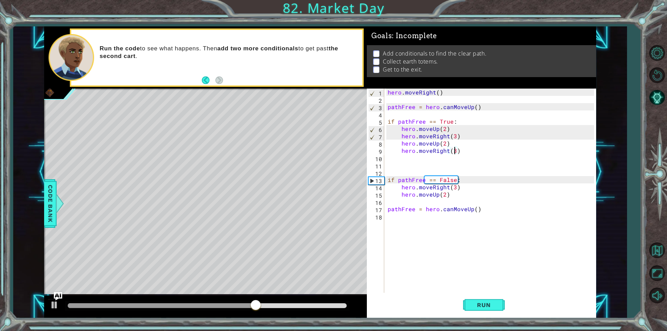
scroll to position [0, 4]
click at [469, 303] on button "Run" at bounding box center [484, 305] width 42 height 23
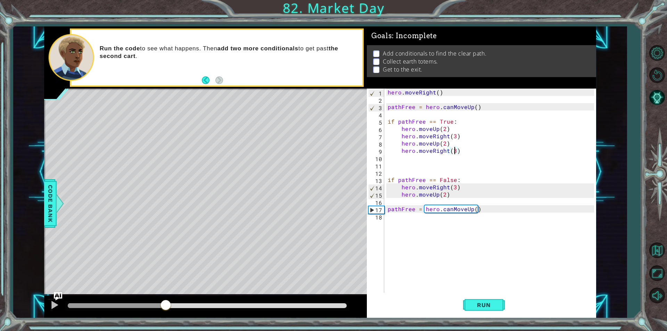
drag, startPoint x: 166, startPoint y: 305, endPoint x: 156, endPoint y: 305, distance: 10.4
click at [166, 305] on div at bounding box center [207, 305] width 279 height 5
click at [55, 304] on div at bounding box center [54, 305] width 9 height 9
drag, startPoint x: 466, startPoint y: 303, endPoint x: 442, endPoint y: 303, distance: 24.0
click at [467, 303] on button "Run" at bounding box center [484, 305] width 42 height 23
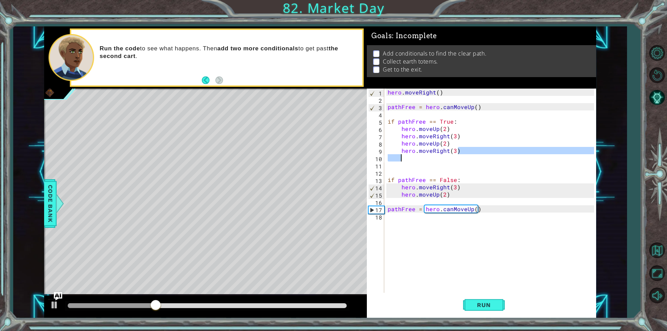
drag, startPoint x: 460, startPoint y: 150, endPoint x: 431, endPoint y: 156, distance: 30.4
click at [431, 156] on div "hero . moveRight ( ) pathFree = hero . canMoveUp ( ) if pathFree == True : hero…" at bounding box center [491, 198] width 211 height 219
click at [437, 197] on div "hero . moveRight ( ) pathFree = hero . canMoveUp ( ) if pathFree == True : hero…" at bounding box center [491, 198] width 211 height 219
type textarea "hero.moveUp(2)"
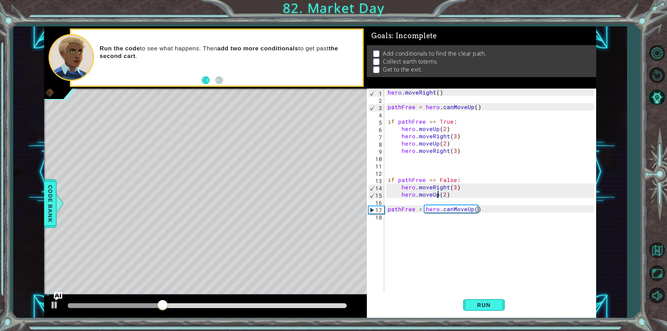
click at [455, 195] on div "hero . moveRight ( ) pathFree = hero . canMoveUp ( ) if pathFree == True : hero…" at bounding box center [491, 198] width 211 height 219
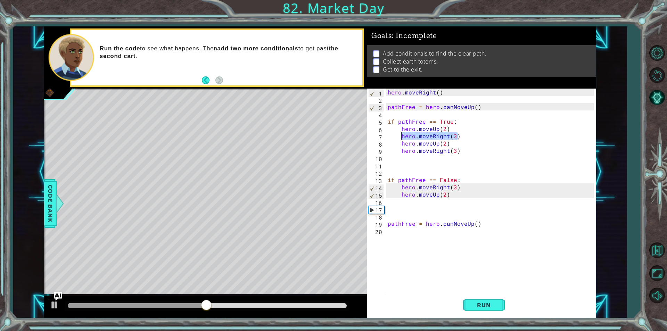
drag, startPoint x: 451, startPoint y: 139, endPoint x: 400, endPoint y: 135, distance: 50.9
click at [400, 135] on div "hero . moveRight ( ) pathFree = hero . canMoveUp ( ) if pathFree == True : hero…" at bounding box center [491, 198] width 211 height 219
type textarea "hero.moveRight(3)"
click at [431, 201] on div "hero . moveRight ( ) pathFree = hero . canMoveUp ( ) if pathFree == True : hero…" at bounding box center [491, 198] width 211 height 219
paste textarea "hero.moveRight(3)"
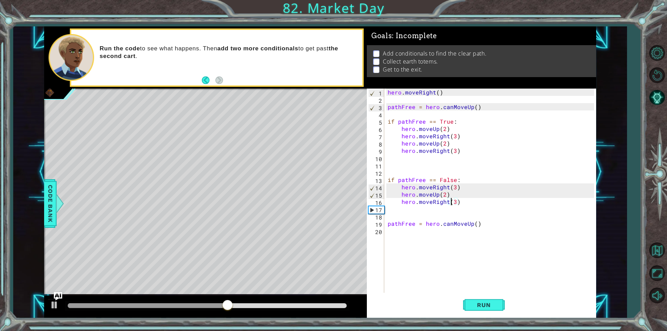
click at [452, 203] on div "hero . moveRight ( ) pathFree = hero . canMoveUp ( ) if pathFree == True : hero…" at bounding box center [491, 198] width 211 height 219
click at [454, 202] on div "hero . moveRight ( ) pathFree = hero . canMoveUp ( ) if pathFree == True : hero…" at bounding box center [491, 198] width 211 height 219
type textarea "hero.moveRight(2)"
click at [418, 210] on div "hero . moveRight ( ) pathFree = hero . canMoveUp ( ) if pathFree == True : hero…" at bounding box center [491, 198] width 211 height 219
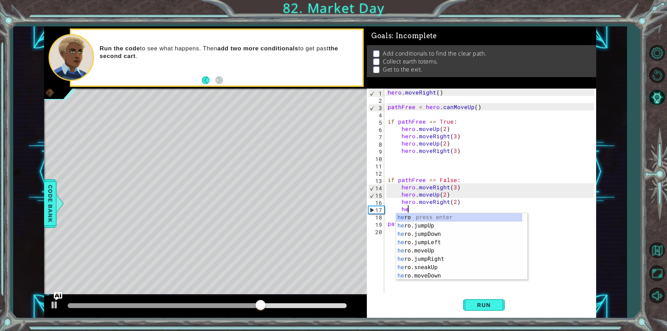
scroll to position [0, 1]
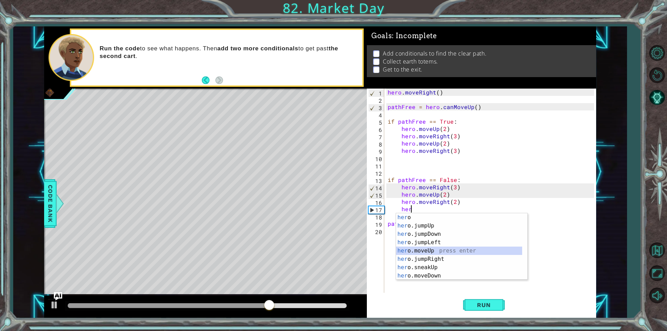
click at [464, 251] on div "her o press enter her o.jumpUp press enter her o.jumpDown press enter her o.jum…" at bounding box center [459, 254] width 126 height 83
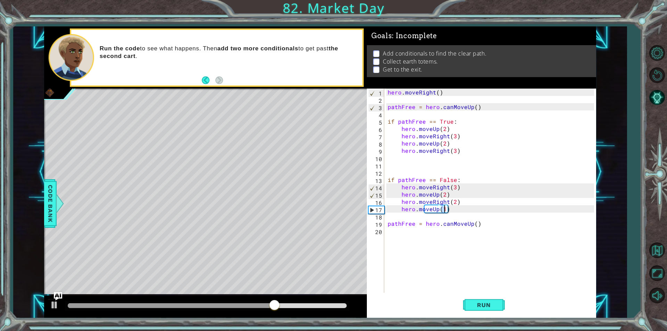
type textarea "hero.moveUp(2)"
click at [430, 215] on div "hero . moveRight ( ) pathFree = hero . canMoveUp ( ) if pathFree == True : hero…" at bounding box center [491, 198] width 211 height 219
type textarea "j"
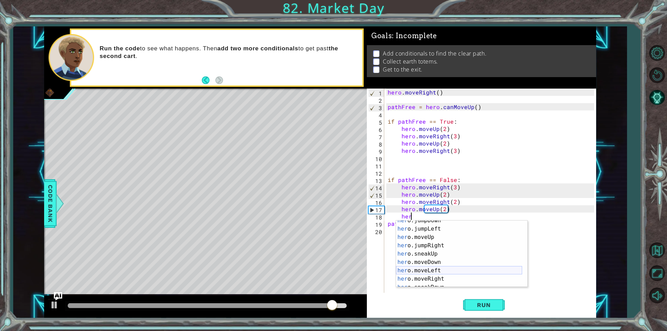
scroll to position [21, 0]
click at [434, 278] on div "her o.jumpDown press enter her o.jumpLeft press enter her o.moveUp press enter …" at bounding box center [459, 258] width 126 height 83
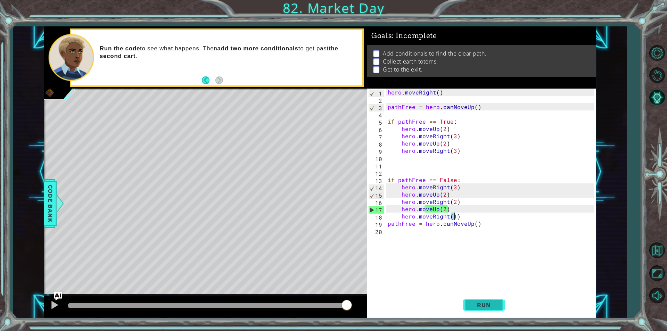
type textarea "hero.moveRight(1)"
click at [468, 307] on button "Run" at bounding box center [484, 305] width 42 height 23
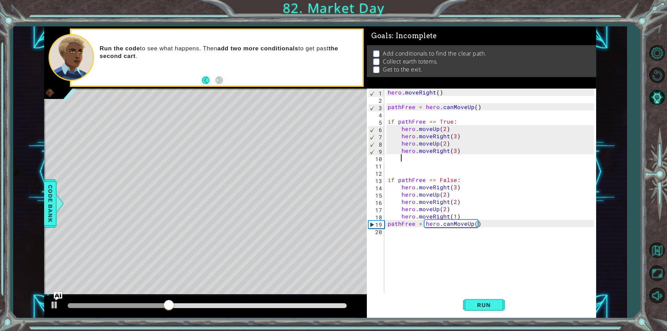
click at [422, 158] on div "hero . moveRight ( ) pathFree = hero . canMoveUp ( ) if pathFree == True : hero…" at bounding box center [491, 198] width 211 height 219
click at [415, 170] on div "hero . moveRight ( ) pathFree = hero . canMoveUp ( ) if pathFree == True : hero…" at bounding box center [491, 198] width 211 height 219
click at [402, 173] on div "hero . moveRight ( ) pathFree = hero . canMoveUp ( ) if pathFree == True : hero…" at bounding box center [491, 198] width 211 height 219
click at [442, 115] on div "hero . moveRight ( ) pathFree = hero . canMoveUp ( ) if pathFree == True : hero…" at bounding box center [491, 198] width 211 height 219
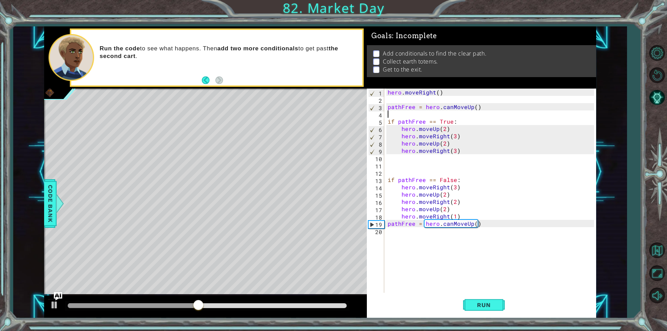
scroll to position [0, 0]
click at [480, 107] on div "hero . moveRight ( ) pathFree = hero . canMoveUp ( ) if pathFree == True : hero…" at bounding box center [491, 198] width 211 height 219
click at [489, 110] on div "hero . moveRight ( ) pathFree = hero . canMoveUp ( ) if pathFree == True : hero…" at bounding box center [491, 198] width 211 height 219
click at [491, 197] on div "hero . moveRight ( ) pathFree = hero . canMoveUp ( ) if pathFree == True : hero…" at bounding box center [491, 198] width 211 height 219
click at [503, 110] on div "hero . moveRight ( ) pathFree = hero . canMoveUp ( ) if pathFree == True : hero…" at bounding box center [491, 198] width 211 height 219
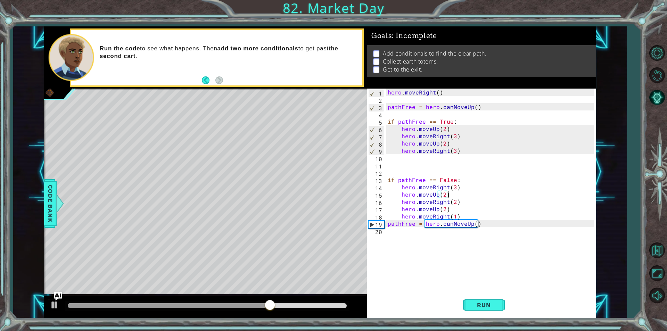
type textarea "pathFree = hero.canMoveUp()"
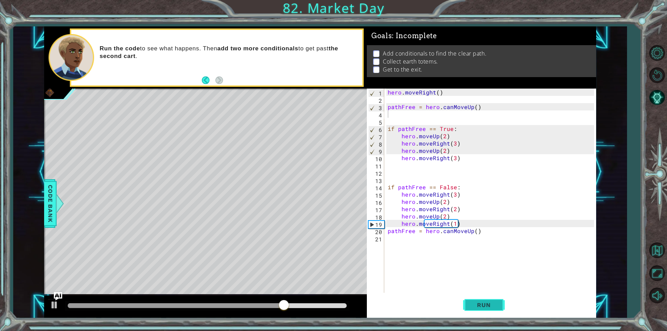
drag, startPoint x: 485, startPoint y: 293, endPoint x: 483, endPoint y: 305, distance: 12.8
click at [485, 296] on div "1 2 3 4 5 6 7 8 9 10 11 12 13 14 15 16 17 18 19 20 21 hero . moveRight ( ) path…" at bounding box center [481, 203] width 229 height 229
click at [483, 305] on span "Run" at bounding box center [483, 305] width 27 height 7
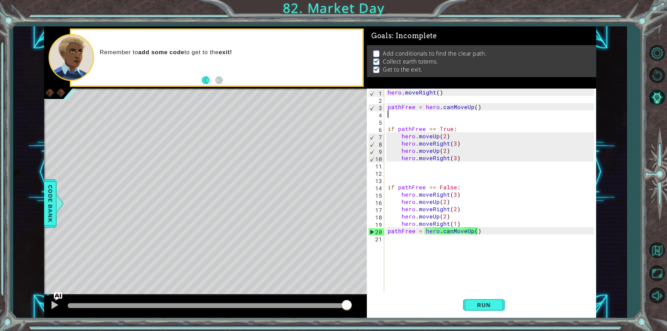
click at [441, 262] on div "hero . moveRight ( ) pathFree = hero . canMoveUp ( ) if pathFree == True : hero…" at bounding box center [491, 198] width 211 height 219
click at [472, 317] on div "1 2 3 4 5 6 7 8 9 10 11 12 13 14 15 16 17 18 19 20 21 hero . moveRight ( ) path…" at bounding box center [481, 203] width 229 height 229
click at [493, 308] on span "Run" at bounding box center [483, 305] width 27 height 7
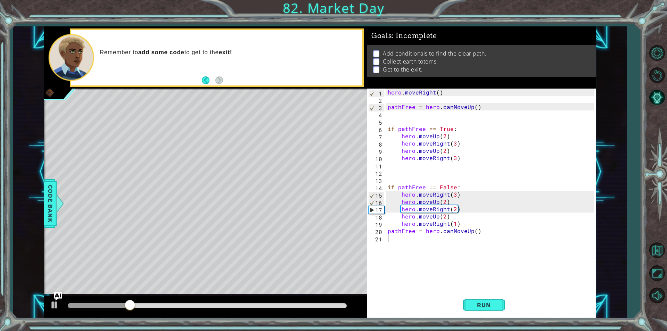
click at [416, 234] on div "hero . moveRight ( ) pathFree = hero . canMoveUp ( ) if pathFree == True : hero…" at bounding box center [491, 198] width 211 height 219
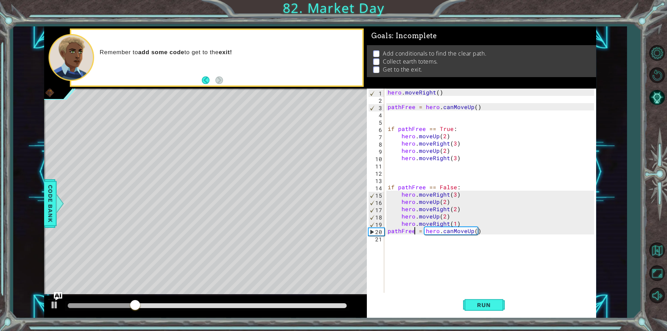
type textarea "pathFree1 = hero.canMoveUp()"
click at [419, 244] on div "hero . moveRight ( ) pathFree = hero . canMoveUp ( ) if pathFree == True : hero…" at bounding box center [491, 198] width 211 height 219
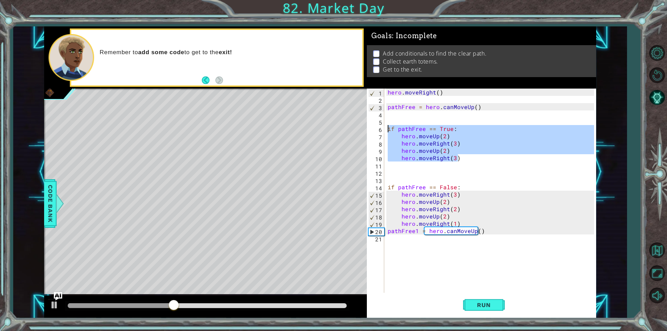
drag, startPoint x: 461, startPoint y: 161, endPoint x: 385, endPoint y: 131, distance: 81.8
click at [385, 131] on div "1 2 3 4 5 6 7 8 9 10 11 12 13 14 15 16 17 18 19 20 21 hero . moveRight ( ) path…" at bounding box center [480, 191] width 227 height 204
type textarea "if pathFree == True: hero.moveUp(2)"
click at [414, 259] on div "hero . moveRight ( ) pathFree = hero . canMoveUp ( ) if pathFree == True : hero…" at bounding box center [491, 198] width 211 height 219
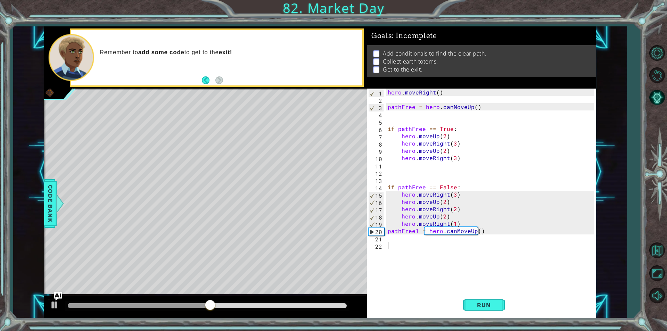
paste textarea "hero.moveRight(3)"
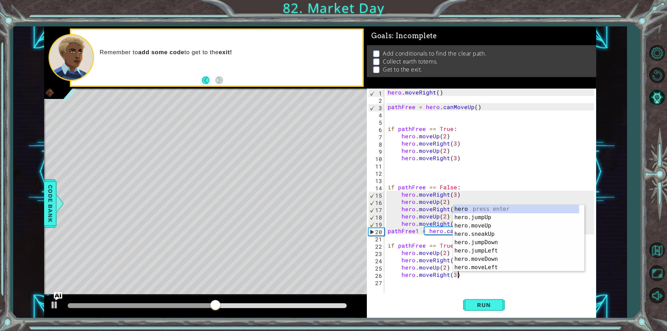
click at [414, 253] on div "hero . moveRight ( ) pathFree = hero . canMoveUp ( ) if pathFree == True : hero…" at bounding box center [491, 198] width 211 height 219
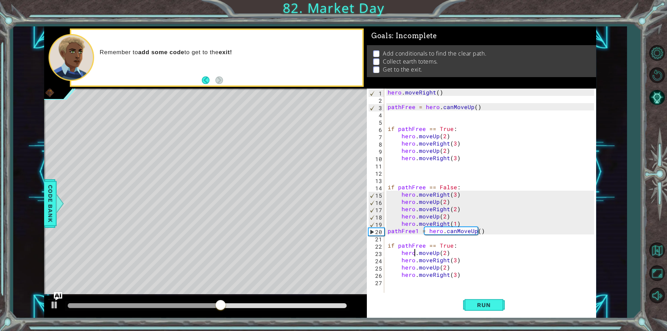
click at [423, 245] on div "hero . moveRight ( ) pathFree = hero . canMoveUp ( ) if pathFree == True : hero…" at bounding box center [491, 198] width 211 height 219
click at [389, 245] on div "hero . moveRight ( ) pathFree = hero . canMoveUp ( ) if pathFree == True : hero…" at bounding box center [491, 198] width 211 height 219
click at [418, 269] on div "hero . moveRight ( ) pathFree = hero . canMoveUp ( ) if pathFree == True : hero…" at bounding box center [491, 198] width 211 height 219
click at [454, 260] on div "hero . moveRight ( ) pathFree = hero . canMoveUp ( ) if pathFree == True : hero…" at bounding box center [491, 198] width 211 height 219
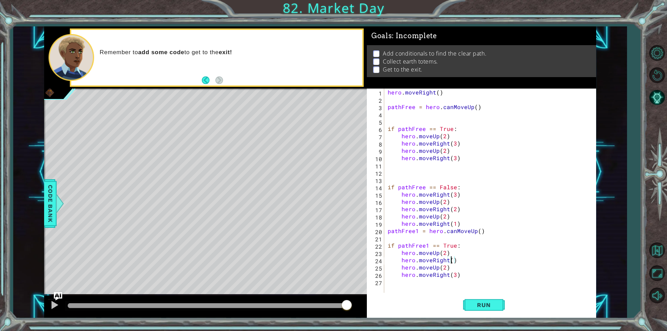
scroll to position [0, 4]
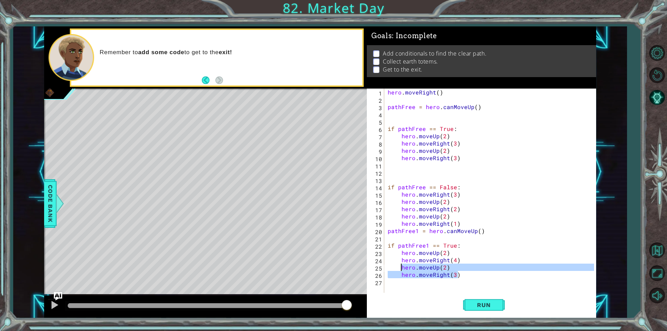
drag, startPoint x: 439, startPoint y: 280, endPoint x: 402, endPoint y: 269, distance: 39.2
click at [402, 269] on div "hero . moveRight ( ) pathFree = hero . canMoveUp ( ) if pathFree == True : hero…" at bounding box center [491, 198] width 211 height 219
type textarea "hero.moveUp(2) hero.moveRight(3)"
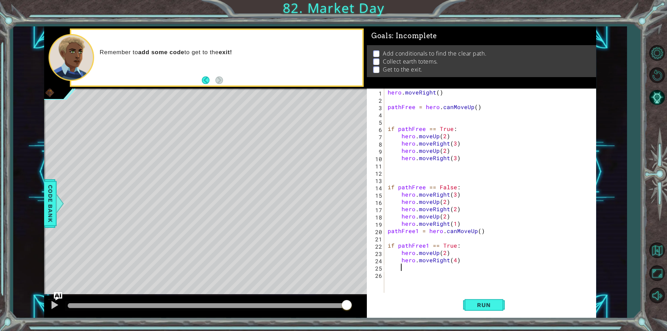
click at [411, 281] on div "hero . moveRight ( ) pathFree = hero . canMoveUp ( ) if pathFree == True : hero…" at bounding box center [491, 198] width 211 height 219
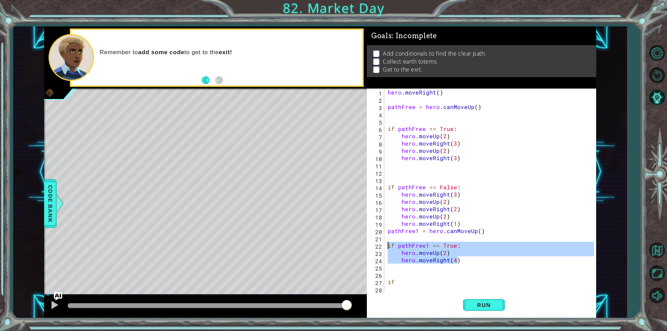
drag, startPoint x: 423, startPoint y: 259, endPoint x: 380, endPoint y: 245, distance: 45.1
click at [380, 245] on div "if 1 2 3 4 5 6 7 8 9 10 11 12 13 14 15 16 17 18 19 20 21 22 23 24 25 26 27 28 h…" at bounding box center [480, 191] width 227 height 204
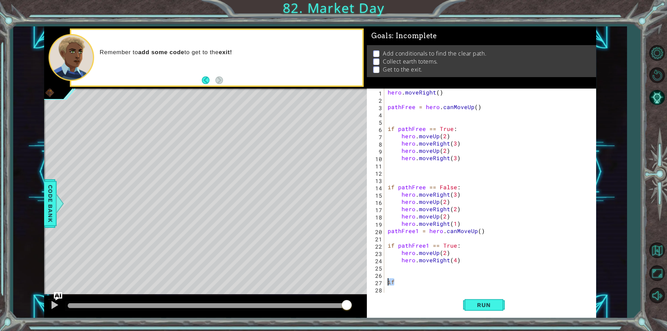
drag, startPoint x: 376, startPoint y: 278, endPoint x: 362, endPoint y: 278, distance: 13.9
click at [362, 278] on div "1 ההההההההההההההההההההההההההההההההההההההההההההההההההההההההההההההההההההההההההההה…" at bounding box center [320, 172] width 552 height 292
paste textarea "hero.moveRight(4)"
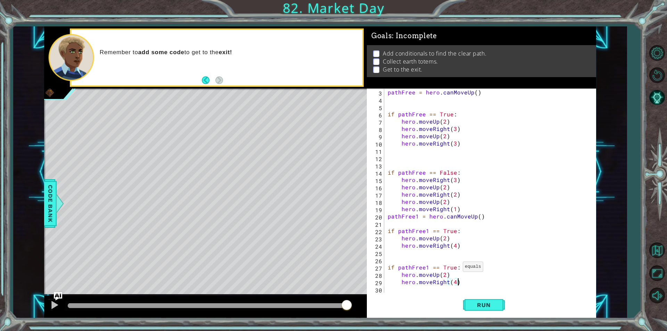
click at [455, 269] on div "pathFree = hero . canMoveUp ( ) if pathFree == True : hero . moveUp ( 2 ) hero …" at bounding box center [489, 198] width 206 height 219
click at [498, 312] on button "Run" at bounding box center [484, 305] width 42 height 23
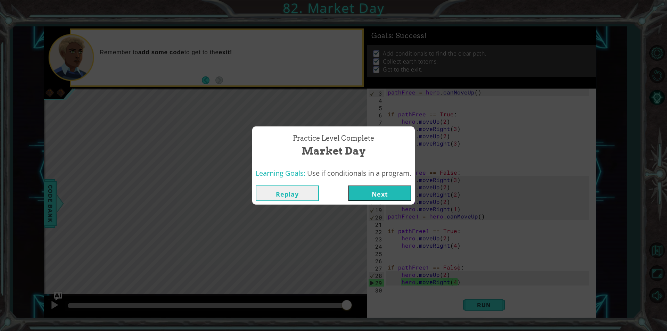
click at [310, 197] on button "Replay" at bounding box center [287, 194] width 63 height 16
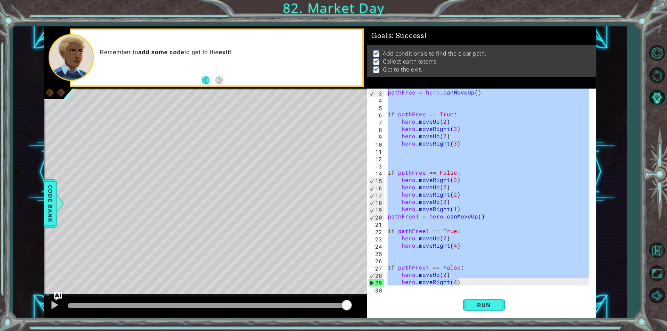
drag, startPoint x: 471, startPoint y: 281, endPoint x: 381, endPoint y: 91, distance: 210.0
click at [381, 91] on div "if pathFree1 == False: 3 4 5 6 7 8 9 10 11 12 13 14 15 16 17 18 19 20 21 22 23 …" at bounding box center [480, 191] width 227 height 204
drag, startPoint x: 387, startPoint y: 93, endPoint x: 488, endPoint y: 304, distance: 233.5
click at [488, 304] on div "pathFree = hero.canMoveUp() 3 4 5 6 7 8 9 10 11 12 13 14 15 16 17 18 19 20 21 2…" at bounding box center [481, 203] width 229 height 229
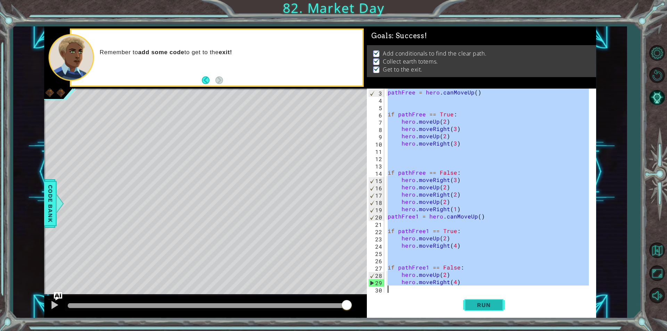
type textarea "hero.moveRight(4)"
click at [478, 303] on span "Run" at bounding box center [483, 305] width 27 height 7
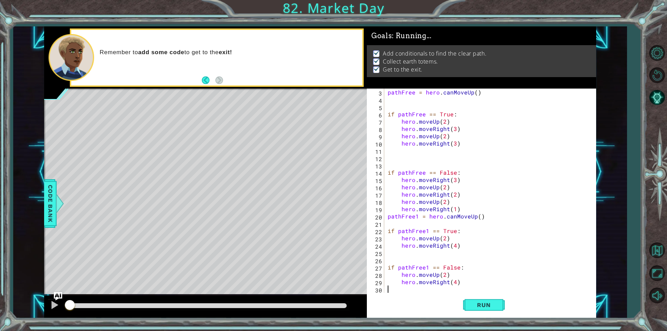
scroll to position [0, 0]
click at [326, 300] on div at bounding box center [205, 307] width 323 height 22
click at [325, 307] on div at bounding box center [207, 305] width 279 height 5
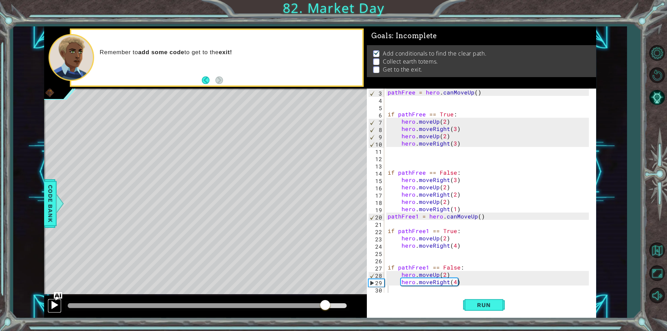
click at [50, 308] on div at bounding box center [54, 305] width 9 height 9
click at [475, 312] on button "Run" at bounding box center [484, 305] width 42 height 23
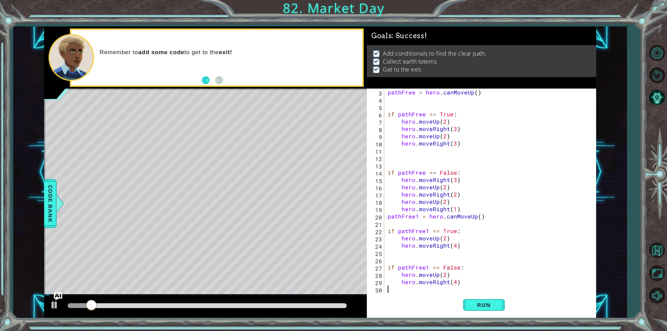
click at [305, 309] on div at bounding box center [207, 306] width 285 height 10
drag, startPoint x: 307, startPoint y: 302, endPoint x: 240, endPoint y: 310, distance: 66.8
click at [304, 302] on div at bounding box center [207, 306] width 285 height 10
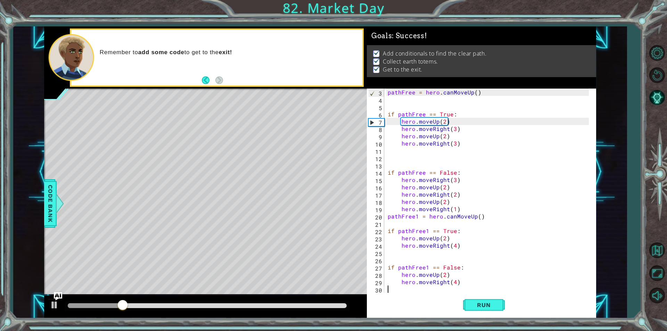
drag, startPoint x: 319, startPoint y: 309, endPoint x: 310, endPoint y: 313, distance: 9.5
click at [316, 310] on div at bounding box center [207, 306] width 285 height 10
click at [310, 307] on div at bounding box center [207, 305] width 279 height 5
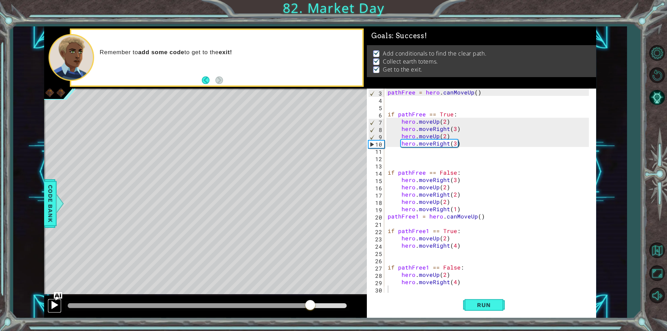
click at [56, 303] on div at bounding box center [54, 305] width 9 height 9
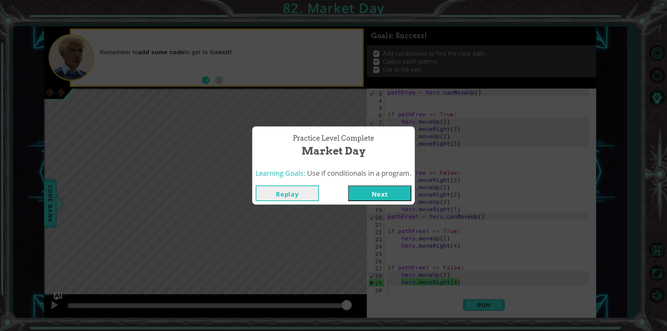
click at [373, 193] on button "Next" at bounding box center [379, 194] width 63 height 16
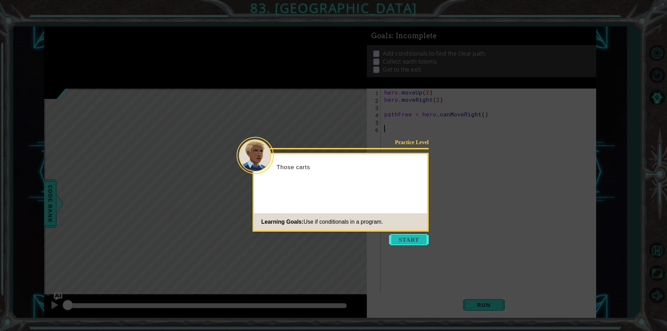
click at [408, 238] on button "Start" at bounding box center [409, 239] width 40 height 11
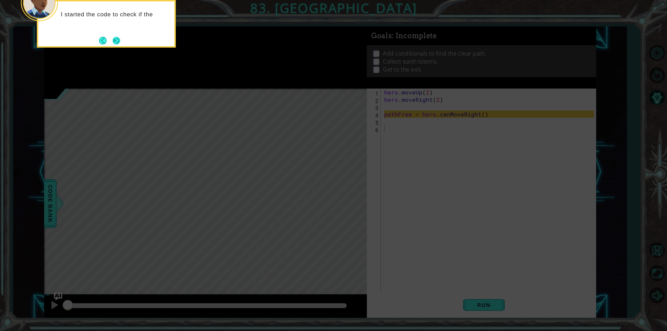
click at [116, 36] on button "Next" at bounding box center [116, 40] width 8 height 8
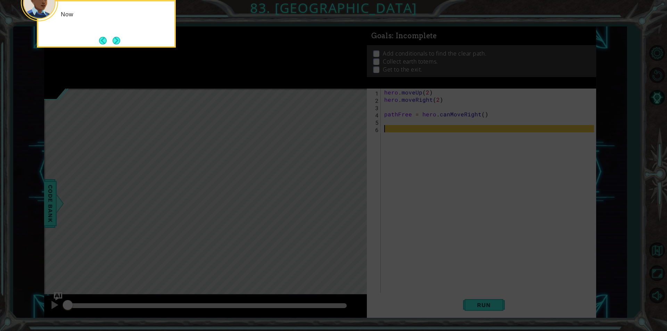
click at [116, 37] on button "Next" at bounding box center [117, 41] width 8 height 8
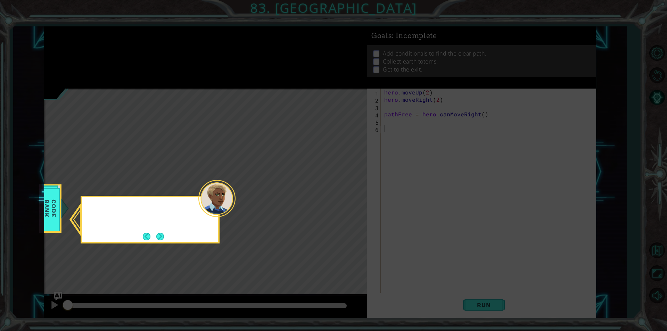
click at [116, 36] on icon at bounding box center [333, 165] width 667 height 331
click at [165, 244] on icon at bounding box center [333, 165] width 667 height 331
click at [163, 240] on button "Next" at bounding box center [160, 237] width 8 height 8
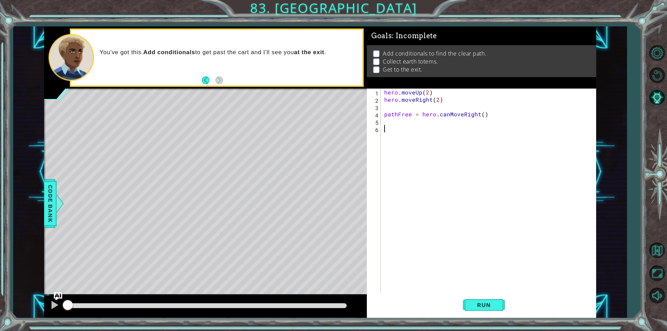
click at [405, 267] on div "hero . moveUp ( 2 ) hero . moveRight ( 2 ) pathFree = hero . canMoveRight ( )" at bounding box center [490, 198] width 215 height 219
click at [478, 302] on span "Run" at bounding box center [483, 305] width 27 height 7
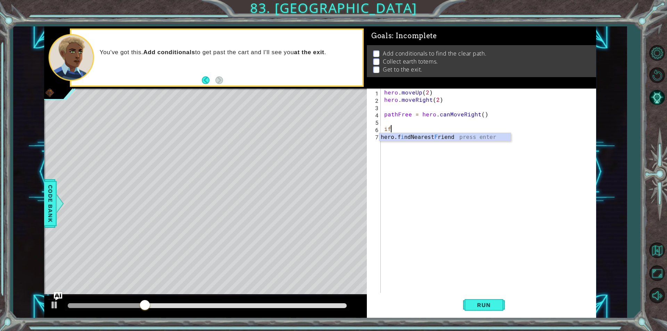
type textarea "if"
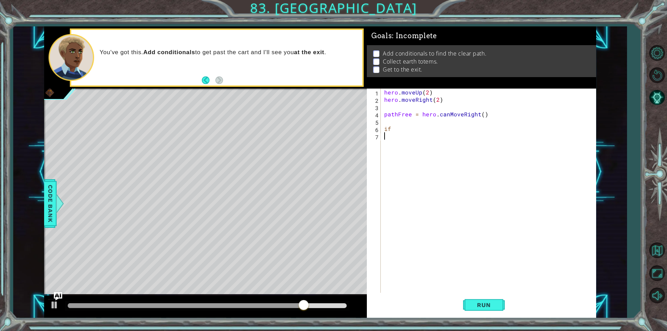
drag, startPoint x: 440, startPoint y: 170, endPoint x: 554, endPoint y: 146, distance: 116.9
click at [554, 146] on div "hero . moveUp ( 2 ) hero . moveRight ( 2 ) pathFree = hero . canMoveRight ( ) if" at bounding box center [490, 198] width 215 height 219
click at [414, 126] on div "hero . moveUp ( 2 ) hero . moveRight ( 2 ) pathFree = hero . canMoveRight ( ) if" at bounding box center [490, 198] width 215 height 219
type textarea "if"
drag, startPoint x: 439, startPoint y: 273, endPoint x: 454, endPoint y: 315, distance: 44.4
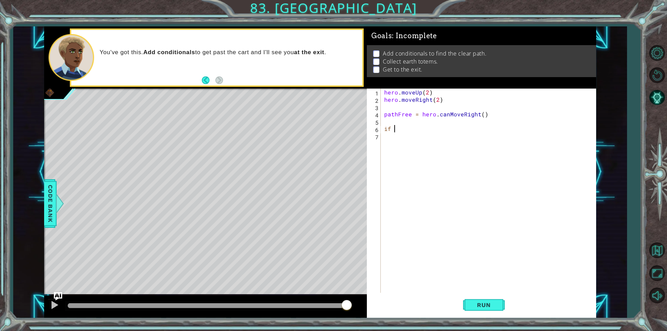
click at [443, 290] on div "hero . moveUp ( 2 ) hero . moveRight ( 2 ) pathFree = hero . canMoveRight ( ) if" at bounding box center [490, 198] width 215 height 219
click at [478, 311] on button "Run" at bounding box center [484, 305] width 42 height 23
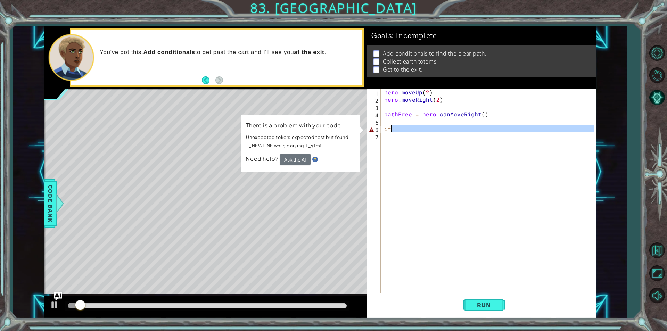
drag, startPoint x: 429, startPoint y: 133, endPoint x: 377, endPoint y: 129, distance: 52.6
click at [377, 129] on div "1 2 3 4 5 6 7 hero . moveUp ( 2 ) hero . moveRight ( 2 ) pathFree = hero . canM…" at bounding box center [480, 191] width 227 height 204
type textarea "if"
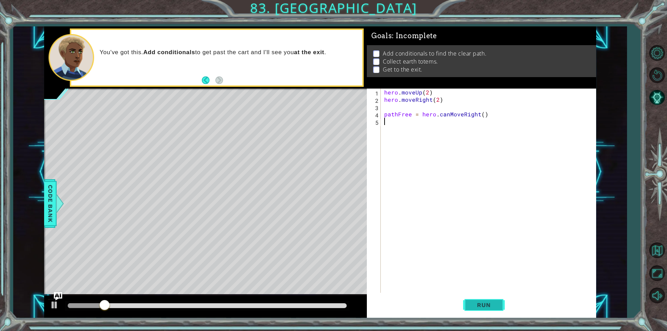
click at [489, 298] on button "Run" at bounding box center [484, 305] width 42 height 23
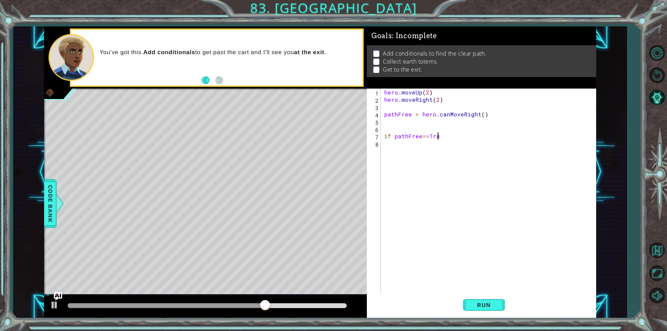
scroll to position [0, 3]
type textarea "if pathFree==True:"
click at [330, 103] on div "1 ההההההההההההההההההההההההההההההההההההההההההההההההההההההההההההההההההההההההההההה…" at bounding box center [320, 172] width 552 height 292
type textarea "hero.moveRight(2)"
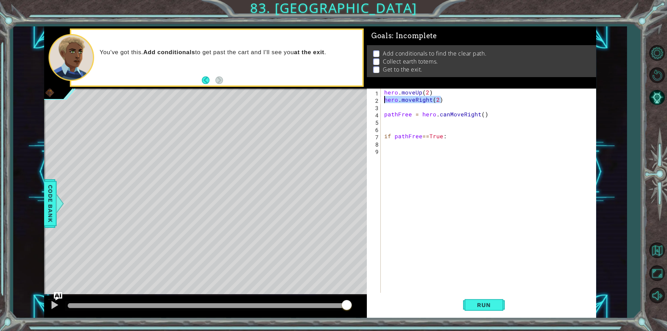
click at [413, 144] on div "hero . moveUp ( 2 ) hero . moveRight ( 2 ) pathFree = hero . canMoveRight ( ) i…" at bounding box center [490, 198] width 215 height 219
paste textarea "hero.moveRight(2)"
type textarea "hero.moveRight(2)"
click at [410, 155] on div "hero . moveUp ( 2 ) hero . moveRight ( 2 ) pathFree = hero . canMoveRight ( ) i…" at bounding box center [490, 198] width 215 height 219
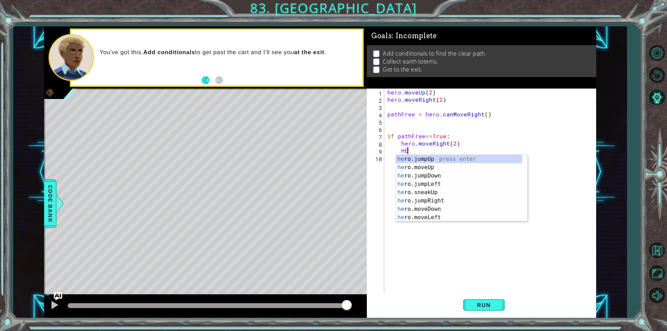
scroll to position [0, 1]
type textarea "H"
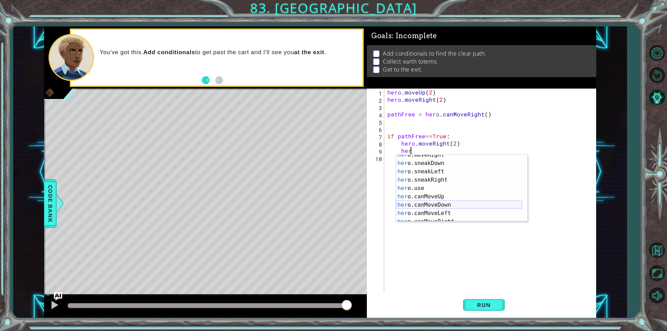
scroll to position [0, 0]
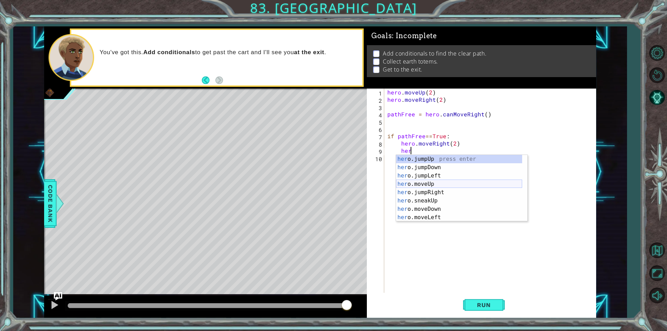
click at [432, 181] on div "her o.jumpUp press enter her o.jumpDown press enter her o.jumpLeft press enter …" at bounding box center [459, 196] width 126 height 83
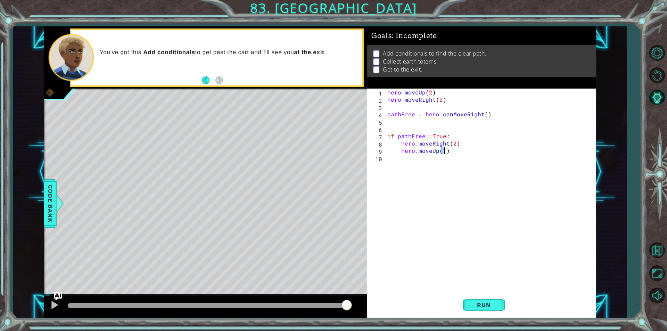
type textarea "hero.moveUp(3)"
click at [449, 165] on div "hero . moveUp ( 2 ) hero . moveRight ( 2 ) pathFree = hero . canMoveRight ( ) i…" at bounding box center [492, 198] width 212 height 219
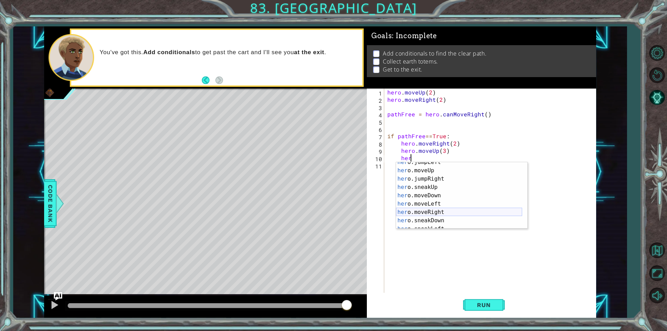
scroll to position [42, 0]
click at [432, 193] on div "her o.sneakUp press enter her o.moveDown press enter her o.moveLeft press enter…" at bounding box center [459, 203] width 126 height 83
type textarea "hero.moveRight(1)"
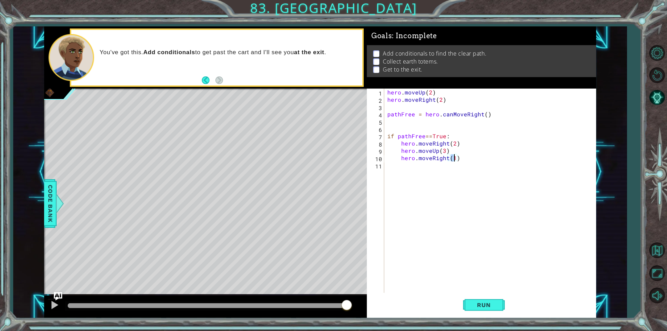
click at [420, 170] on div "hero . moveUp ( 2 ) hero . moveRight ( 2 ) pathFree = hero . canMoveRight ( ) i…" at bounding box center [492, 198] width 212 height 219
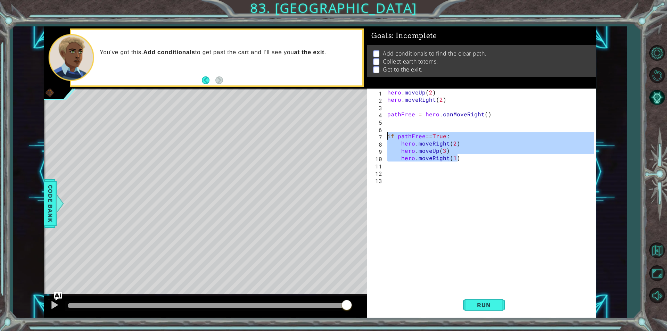
drag, startPoint x: 463, startPoint y: 157, endPoint x: 387, endPoint y: 135, distance: 78.6
click at [387, 135] on div "hero . moveUp ( 2 ) hero . moveRight ( 2 ) pathFree = hero . canMoveRight ( ) i…" at bounding box center [492, 198] width 212 height 219
type textarea "if pathFree==True: hero.moveRight(2)"
drag, startPoint x: 420, startPoint y: 170, endPoint x: 419, endPoint y: 173, distance: 4.0
click at [419, 172] on div "hero . moveUp ( 2 ) hero . moveRight ( 2 ) pathFree = hero . canMoveRight ( ) i…" at bounding box center [492, 198] width 212 height 219
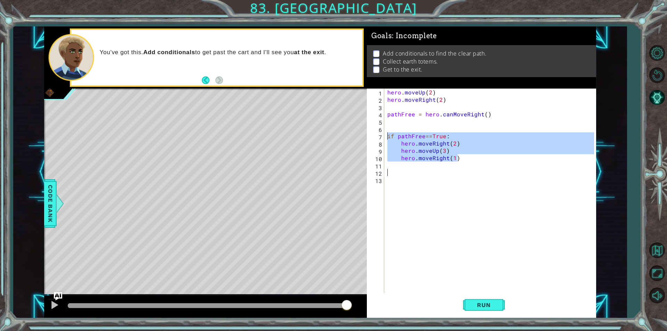
click at [419, 178] on div "hero . moveUp ( 2 ) hero . moveRight ( 2 ) pathFree = hero . canMoveRight ( ) i…" at bounding box center [492, 198] width 212 height 219
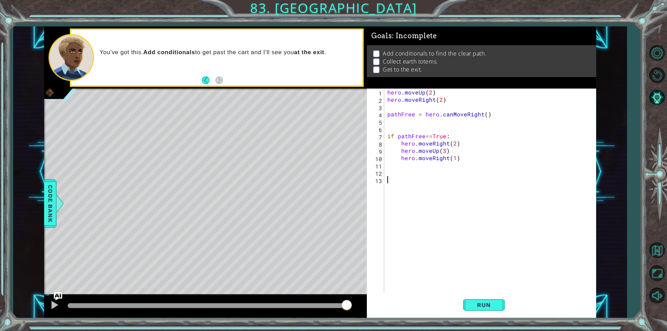
click at [400, 169] on div "hero . moveUp ( 2 ) hero . moveRight ( 2 ) pathFree = hero . canMoveRight ( ) i…" at bounding box center [492, 198] width 212 height 219
click at [400, 171] on div "hero . moveUp ( 2 ) hero . moveRight ( 2 ) pathFree = hero . canMoveRight ( ) i…" at bounding box center [490, 191] width 208 height 204
paste textarea "hero.moveRight(1)"
click at [444, 175] on div "hero . moveUp ( 2 ) hero . moveRight ( 2 ) pathFree = hero . canMoveRight ( ) i…" at bounding box center [492, 198] width 212 height 219
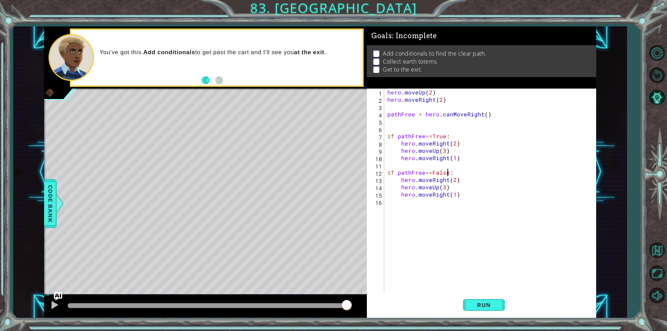
click at [447, 180] on div "hero . moveUp ( 2 ) hero . moveRight ( 2 ) pathFree = hero . canMoveRight ( ) i…" at bounding box center [492, 198] width 212 height 219
click at [421, 177] on div "hero . moveUp ( 2 ) hero . moveRight ( 2 ) pathFree = hero . canMoveRight ( ) i…" at bounding box center [492, 198] width 212 height 219
click at [436, 189] on div "hero . moveUp ( 2 ) hero . moveRight ( 2 ) pathFree = hero . canMoveRight ( ) i…" at bounding box center [492, 198] width 212 height 219
click at [437, 189] on div "hero . moveUp ( 2 ) hero . moveRight ( 2 ) pathFree = hero . canMoveRight ( ) i…" at bounding box center [492, 198] width 212 height 219
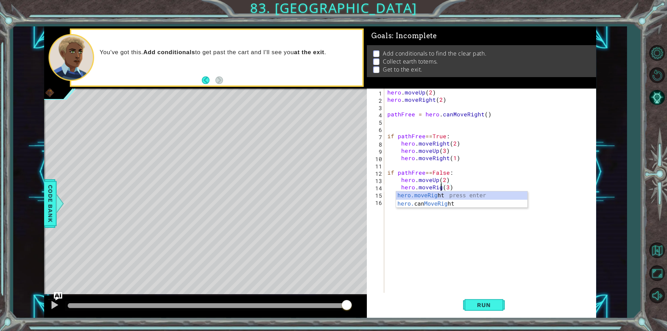
scroll to position [0, 3]
click at [455, 183] on div "hero . moveUp ( 2 ) hero . moveRight ( 2 ) pathFree = hero . canMoveRight ( ) i…" at bounding box center [492, 198] width 212 height 219
click at [445, 195] on div "hero . moveUp ( 2 ) hero . moveRight ( 2 ) pathFree = hero . canMoveRight ( ) i…" at bounding box center [492, 198] width 212 height 219
click at [447, 195] on div "hero . moveUp ( 2 ) hero . moveRight ( 2 ) pathFree = hero . canMoveRight ( ) i…" at bounding box center [492, 198] width 212 height 219
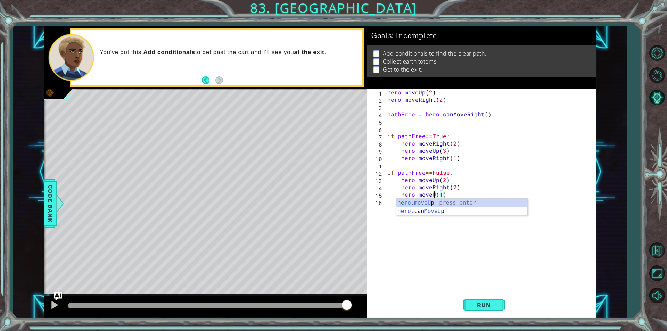
type textarea "hero.moveUp(1)"
click at [401, 239] on div "hero . moveUp ( 2 ) hero . moveRight ( 2 ) pathFree = hero . canMoveRight ( ) i…" at bounding box center [492, 198] width 212 height 219
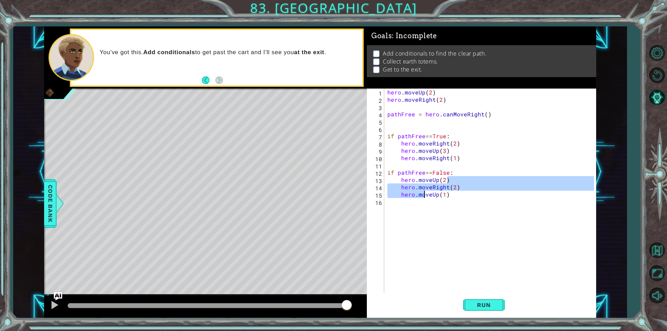
drag, startPoint x: 473, startPoint y: 182, endPoint x: 432, endPoint y: 195, distance: 43.4
click at [423, 194] on div "hero . moveUp ( 2 ) hero . moveRight ( 2 ) pathFree = hero . canMoveRight ( ) i…" at bounding box center [492, 198] width 212 height 219
click at [468, 189] on div "hero . moveUp ( 2 ) hero . moveRight ( 2 ) pathFree = hero . canMoveRight ( ) i…" at bounding box center [490, 191] width 208 height 204
type textarea "hero.moveRight(2)"
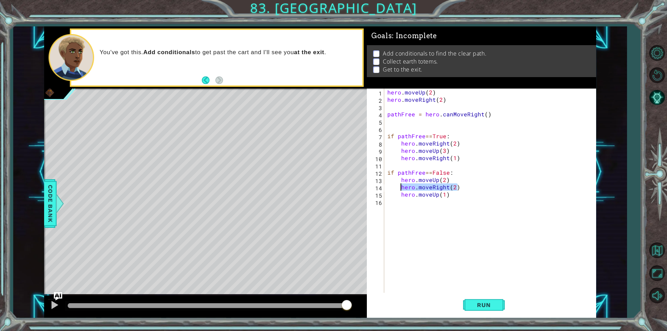
drag, startPoint x: 468, startPoint y: 189, endPoint x: 402, endPoint y: 189, distance: 66.4
click at [402, 189] on div "hero . moveUp ( 2 ) hero . moveRight ( 2 ) pathFree = hero . canMoveRight ( ) i…" at bounding box center [492, 198] width 212 height 219
click at [428, 200] on div "hero . moveUp ( 2 ) hero . moveRight ( 2 ) pathFree = hero . canMoveRight ( ) i…" at bounding box center [492, 198] width 212 height 219
paste textarea "hero.moveRight(2)"
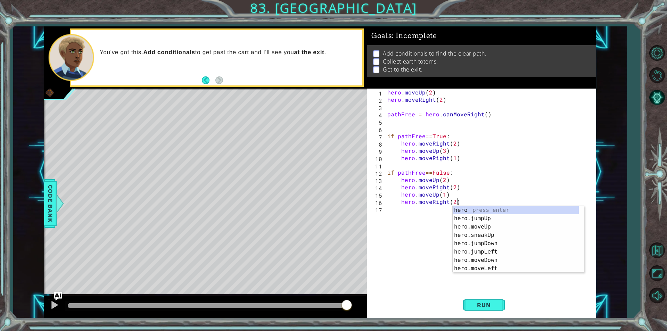
scroll to position [1, 0]
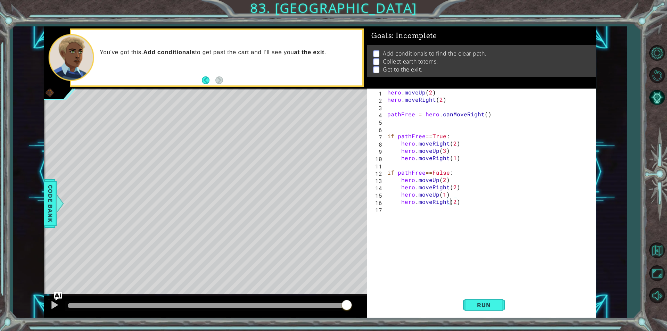
click at [451, 202] on div "hero . moveUp ( 2 ) hero . moveRight ( 2 ) pathFree = hero . canMoveRight ( ) i…" at bounding box center [492, 198] width 212 height 219
click at [453, 202] on div "hero . moveUp ( 2 ) hero . moveRight ( 2 ) pathFree = hero . canMoveRight ( ) i…" at bounding box center [492, 198] width 212 height 219
type textarea "hero.moveRight(1)"
click at [477, 310] on button "Run" at bounding box center [484, 305] width 42 height 23
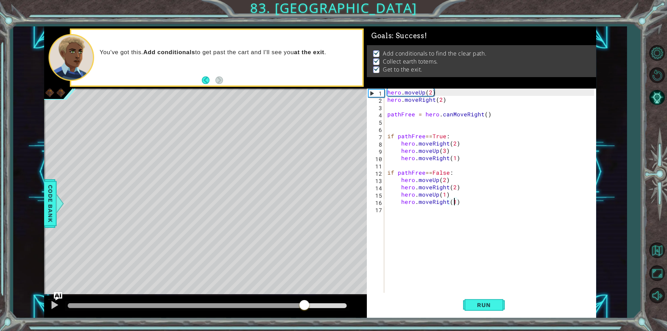
click at [305, 303] on div at bounding box center [207, 305] width 279 height 5
click at [54, 306] on div at bounding box center [54, 305] width 9 height 9
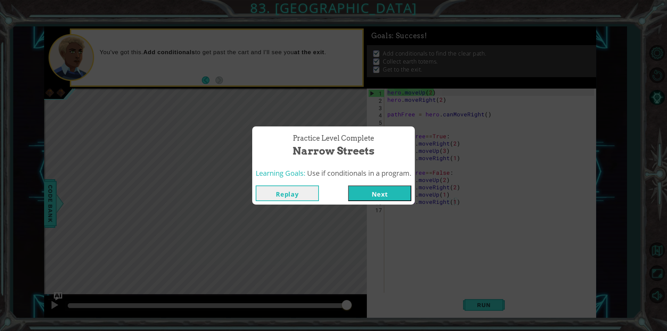
click at [296, 189] on button "Replay" at bounding box center [287, 194] width 63 height 16
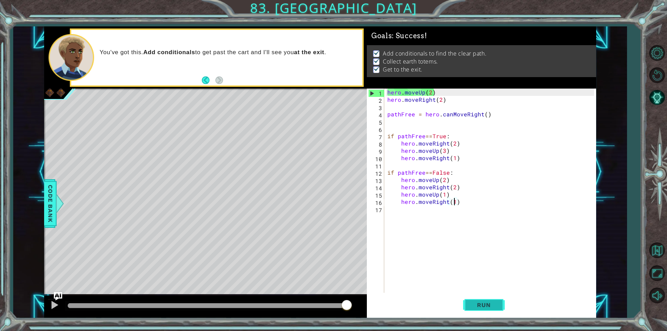
click at [484, 313] on button "Run" at bounding box center [484, 305] width 42 height 23
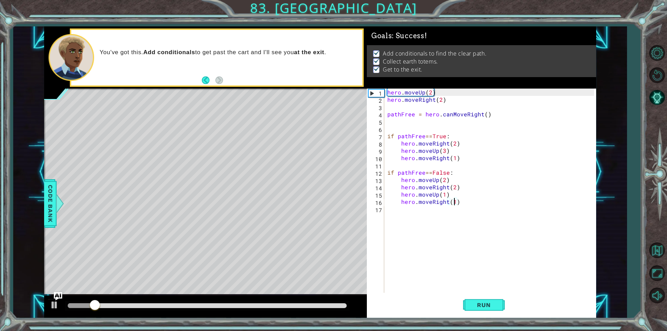
click at [327, 304] on div at bounding box center [207, 305] width 279 height 5
drag, startPoint x: 56, startPoint y: 308, endPoint x: 64, endPoint y: 306, distance: 8.0
click at [54, 309] on div at bounding box center [54, 305] width 9 height 9
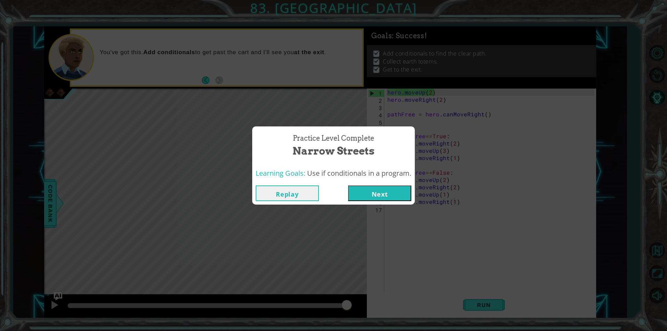
click at [404, 188] on button "Next" at bounding box center [379, 194] width 63 height 16
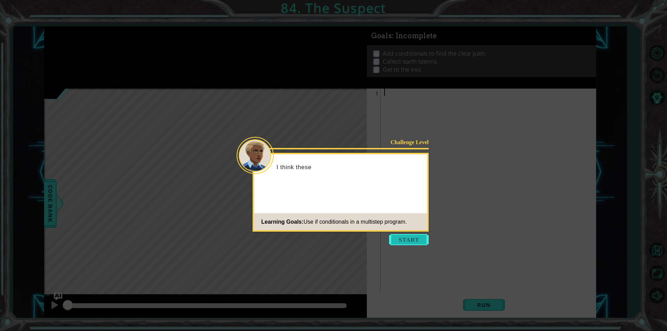
click at [405, 235] on button "Start" at bounding box center [409, 239] width 40 height 11
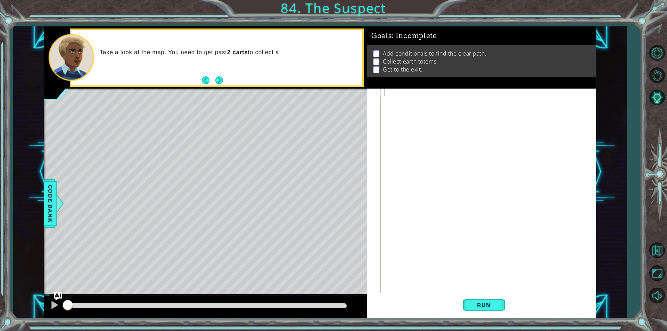
click at [461, 307] on div "Run" at bounding box center [483, 305] width 229 height 23
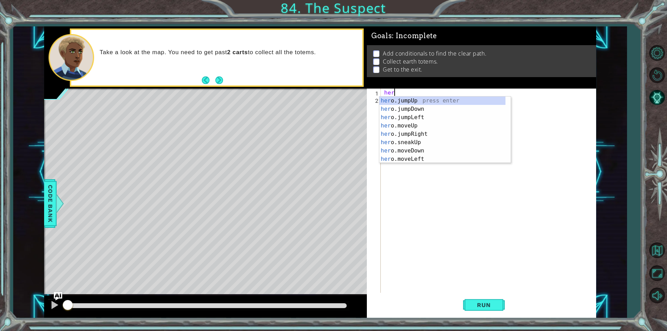
type textarea "her"
click at [14, 3] on div "1 ההההההההההההההההההההההההההההההההההההההההההההההההההההההההההההההההההההההההההההה…" at bounding box center [333, 165] width 667 height 331
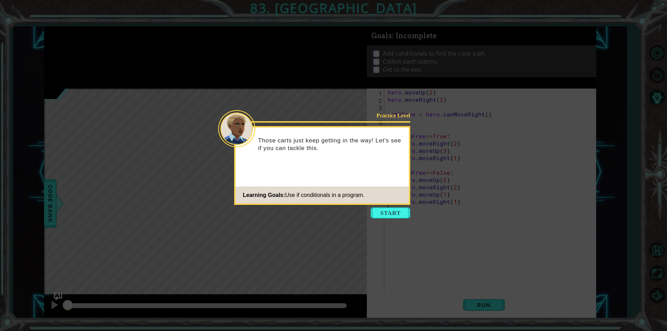
click at [402, 188] on footer "Learning Goals: Use if conditionals in a program." at bounding box center [322, 195] width 173 height 17
click at [404, 215] on button "Start" at bounding box center [391, 212] width 40 height 11
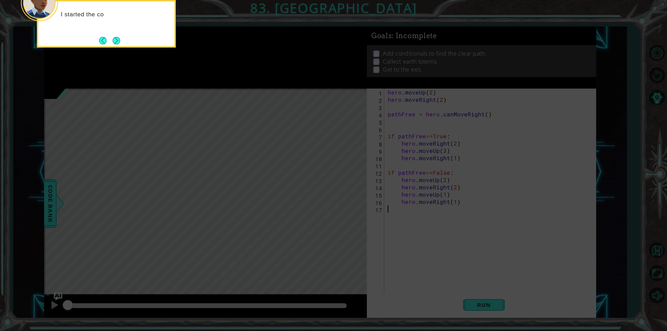
click at [115, 51] on icon at bounding box center [333, 49] width 667 height 563
click at [109, 43] on button "Back" at bounding box center [106, 41] width 14 height 8
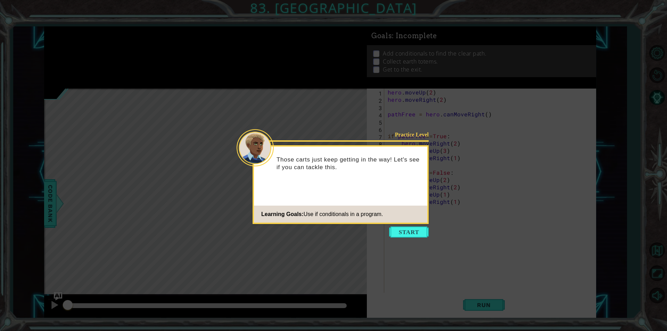
click at [118, 39] on icon at bounding box center [333, 165] width 667 height 331
click at [264, 183] on div "Those carts just keep getting in the way! Let's see if you can tackle this." at bounding box center [340, 166] width 173 height 35
click at [383, 210] on div "Learning Goals: Use if conditionals in a program." at bounding box center [318, 214] width 129 height 14
click at [398, 222] on footer "Learning Goals: Use if conditionals in a program." at bounding box center [340, 214] width 173 height 17
click at [403, 230] on button "Start" at bounding box center [409, 232] width 40 height 11
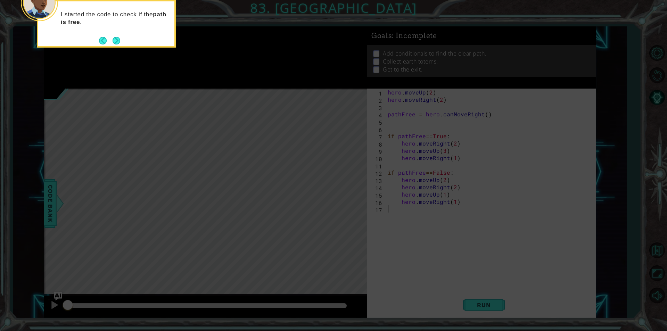
click at [115, 47] on div "I started the code to check if the path is free ." at bounding box center [106, 24] width 139 height 48
click at [116, 38] on button "Next" at bounding box center [116, 40] width 9 height 9
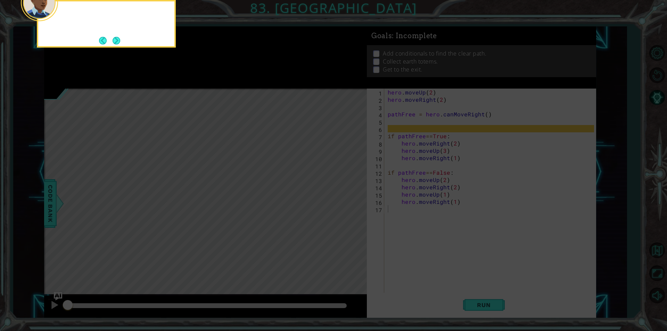
click at [116, 38] on button "Next" at bounding box center [117, 41] width 8 height 8
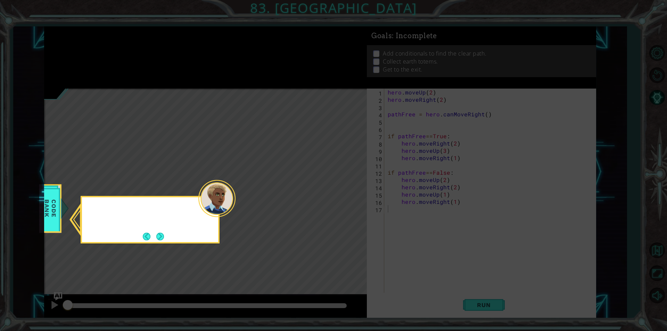
click at [116, 38] on icon at bounding box center [333, 165] width 667 height 331
click at [157, 238] on button "Next" at bounding box center [160, 237] width 8 height 8
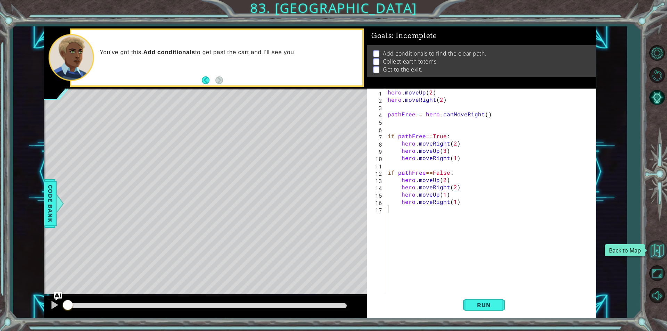
click at [662, 243] on button "Back to Map" at bounding box center [657, 250] width 20 height 20
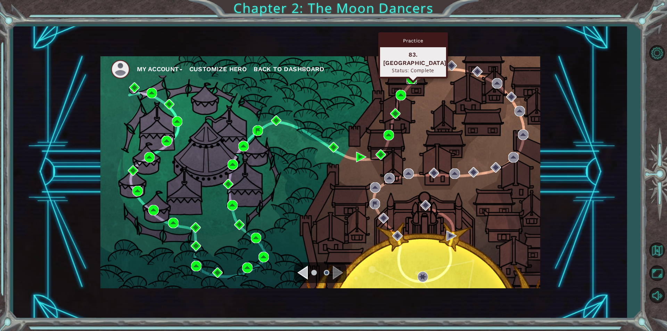
click at [416, 80] on img at bounding box center [412, 79] width 10 height 10
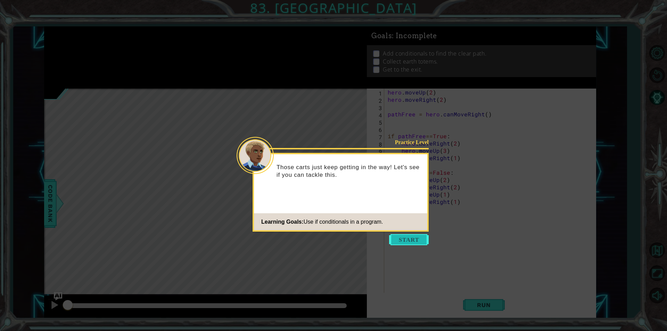
click at [399, 240] on button "Start" at bounding box center [409, 239] width 40 height 11
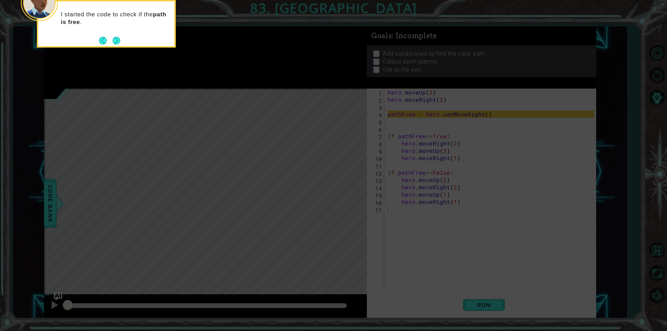
drag, startPoint x: 123, startPoint y: 36, endPoint x: 116, endPoint y: 39, distance: 7.5
click at [121, 36] on div "I started the code to check if the path is free ." at bounding box center [106, 21] width 136 height 35
click at [116, 39] on button "Next" at bounding box center [117, 41] width 8 height 8
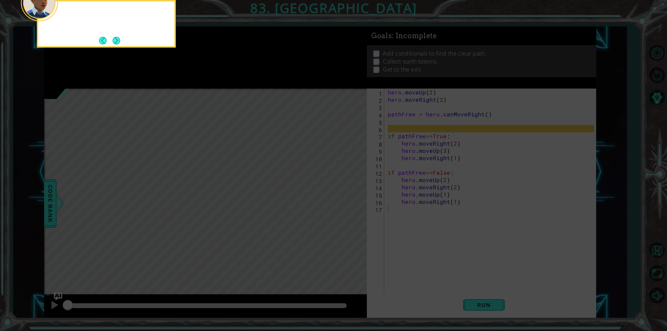
click at [117, 39] on button "Next" at bounding box center [117, 41] width 8 height 8
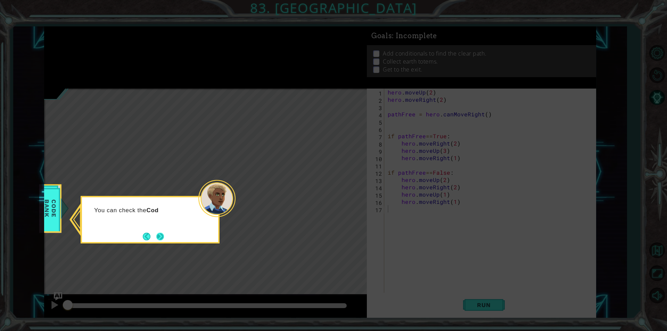
click at [164, 238] on button "Next" at bounding box center [160, 237] width 8 height 8
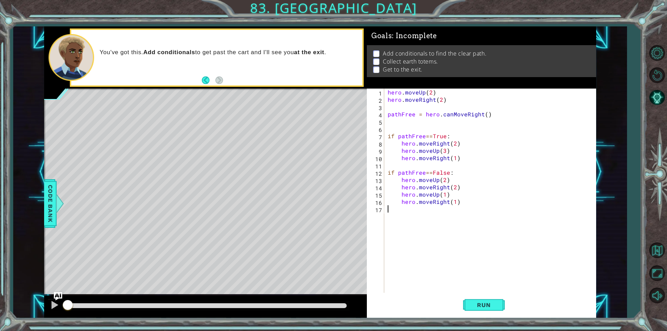
click at [327, 300] on div at bounding box center [205, 307] width 323 height 22
click at [326, 306] on div at bounding box center [207, 305] width 279 height 5
click at [54, 309] on div at bounding box center [54, 305] width 9 height 9
click at [52, 308] on div at bounding box center [54, 305] width 9 height 9
click at [472, 311] on button "Run" at bounding box center [484, 305] width 42 height 23
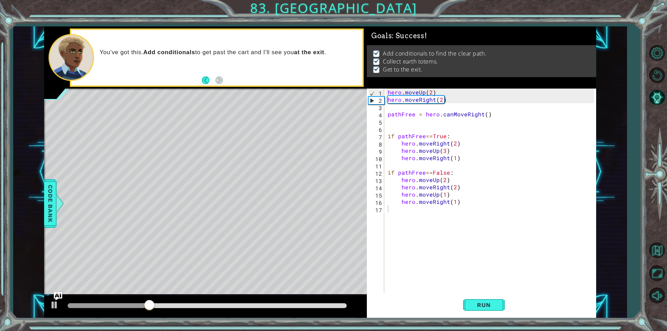
drag, startPoint x: 324, startPoint y: 302, endPoint x: 301, endPoint y: 307, distance: 23.4
click at [321, 302] on div at bounding box center [207, 306] width 285 height 10
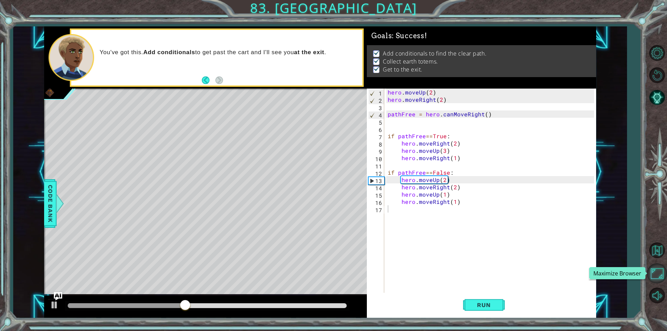
click at [656, 272] on button "Maximize Browser" at bounding box center [657, 273] width 20 height 20
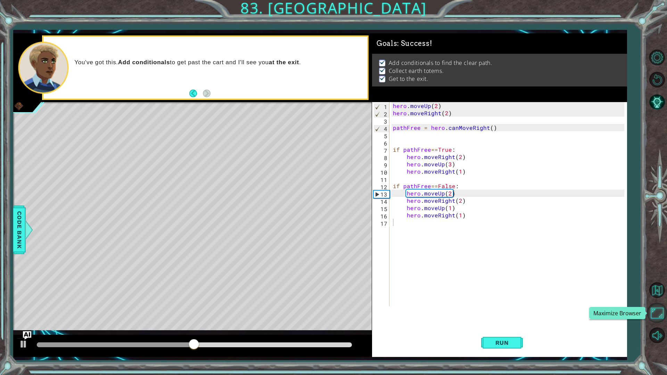
drag, startPoint x: 656, startPoint y: 313, endPoint x: 653, endPoint y: 272, distance: 41.1
click at [658, 311] on button "Maximize Browser" at bounding box center [657, 313] width 20 height 20
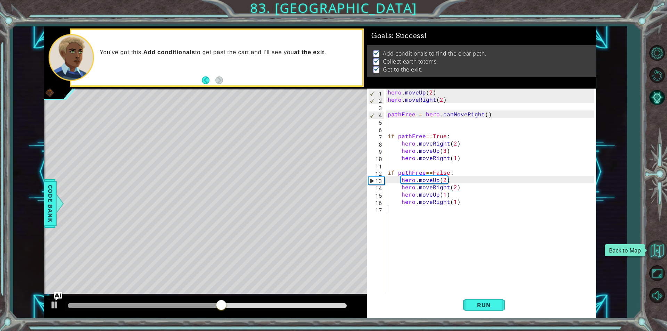
click at [662, 251] on button "Back to Map" at bounding box center [657, 250] width 20 height 20
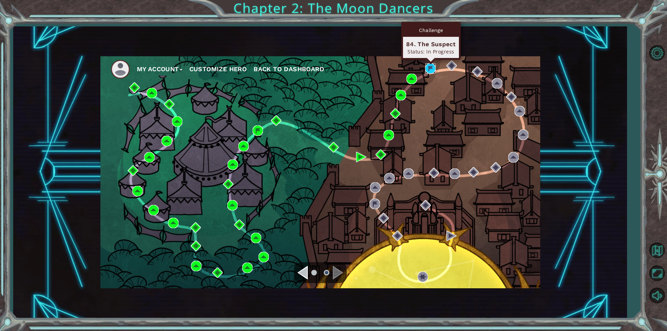
click at [431, 67] on img at bounding box center [430, 68] width 10 height 10
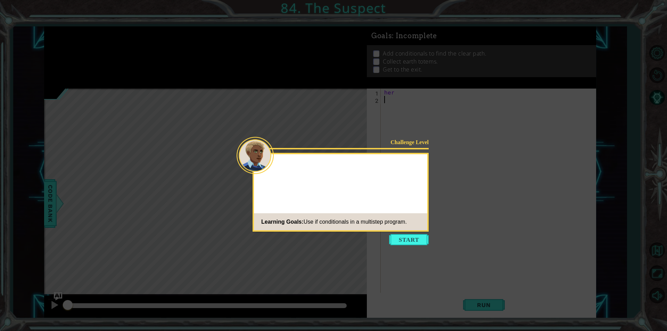
click at [404, 239] on button "Start" at bounding box center [409, 239] width 40 height 11
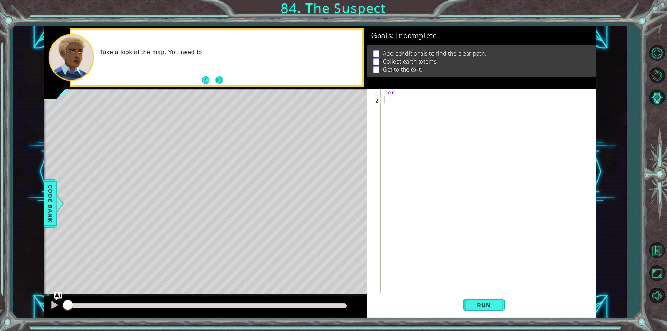
click at [215, 79] on button "Next" at bounding box center [219, 80] width 8 height 8
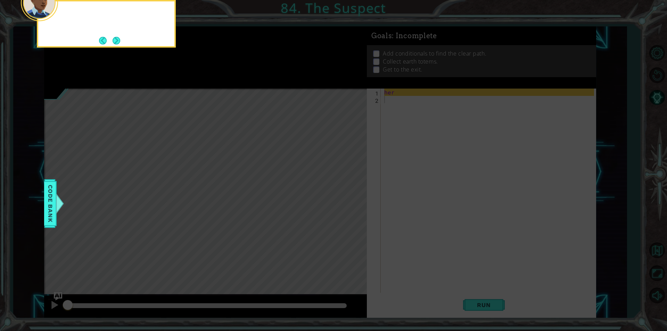
click at [214, 79] on icon at bounding box center [333, 49] width 667 height 563
click at [117, 42] on button "Next" at bounding box center [117, 41] width 8 height 8
click at [110, 45] on footer at bounding box center [109, 40] width 21 height 10
click at [113, 42] on button "Next" at bounding box center [116, 40] width 9 height 9
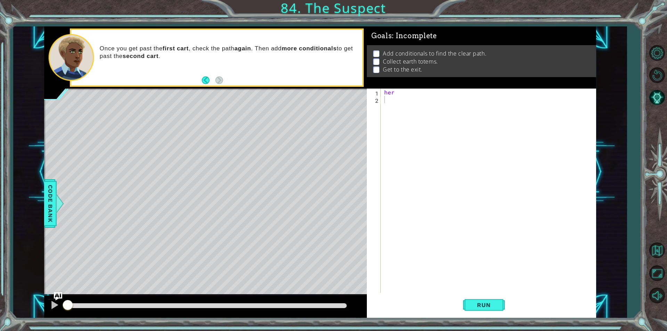
click at [210, 75] on footer at bounding box center [212, 80] width 21 height 10
click at [428, 91] on div "her" at bounding box center [490, 198] width 215 height 219
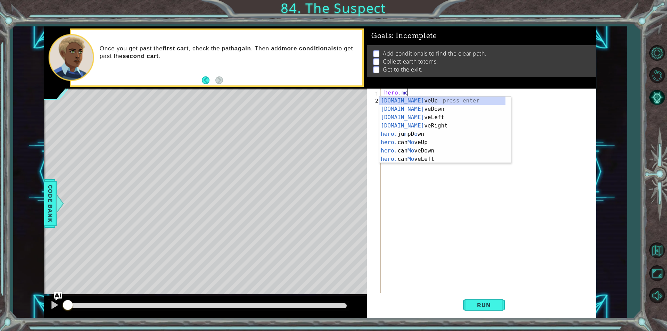
scroll to position [0, 1]
click at [439, 115] on div "[DOMAIN_NAME] veUp press enter [DOMAIN_NAME] veDown press enter [DOMAIN_NAME] v…" at bounding box center [442, 138] width 126 height 83
type textarea "hero.moveLeft(1)"
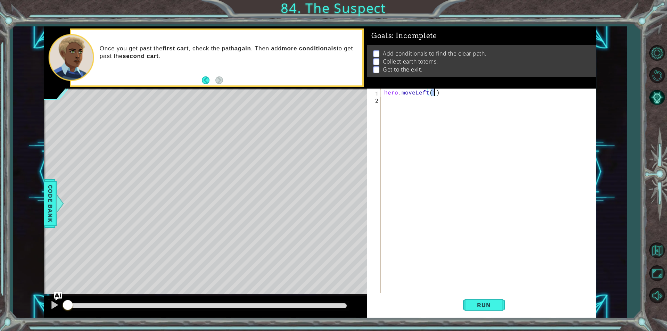
click at [426, 112] on div "hero . moveLeft ( 1 )" at bounding box center [490, 198] width 215 height 219
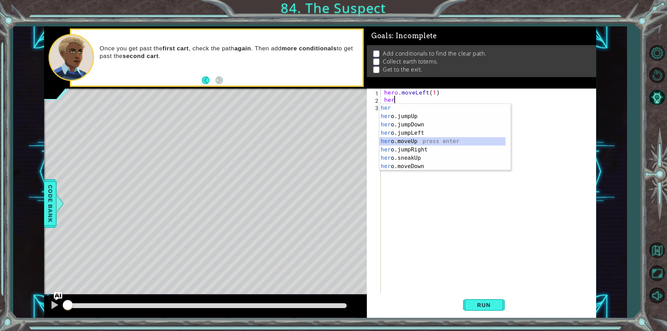
click at [421, 142] on div "her press enter her o.jumpUp press enter her o.jumpDown press enter her o.jumpL…" at bounding box center [442, 145] width 126 height 83
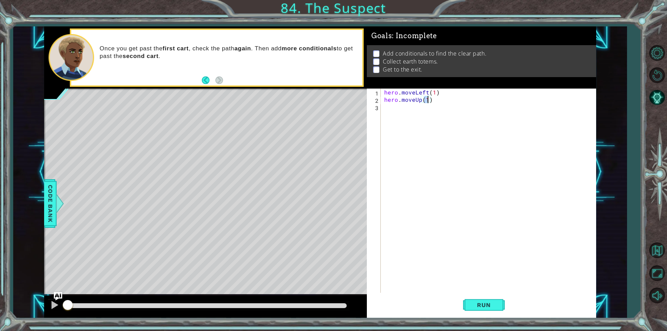
type textarea "hero.moveUp(2)"
click at [426, 118] on div "hero . moveLeft ( 1 ) hero . moveUp ( 2 )" at bounding box center [490, 198] width 215 height 219
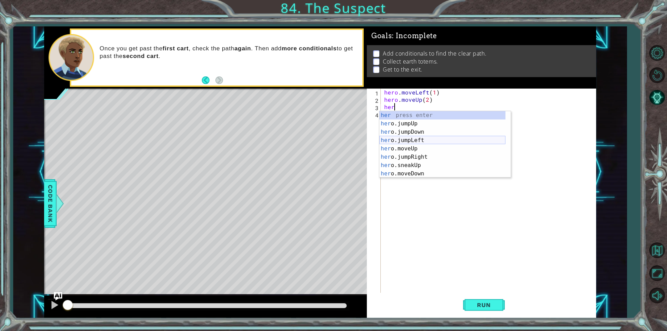
scroll to position [42, 0]
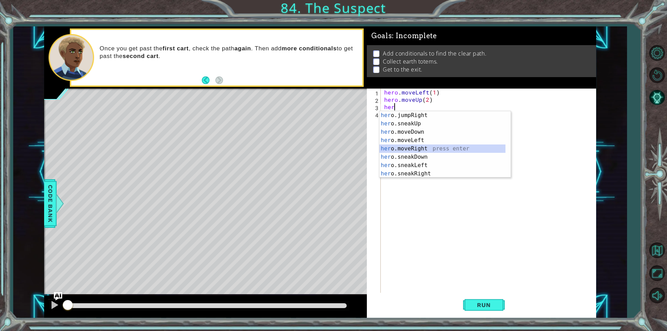
click at [431, 152] on div "her o.jumpRight press enter her o.sneakUp press enter her o.moveDown press ente…" at bounding box center [442, 152] width 126 height 83
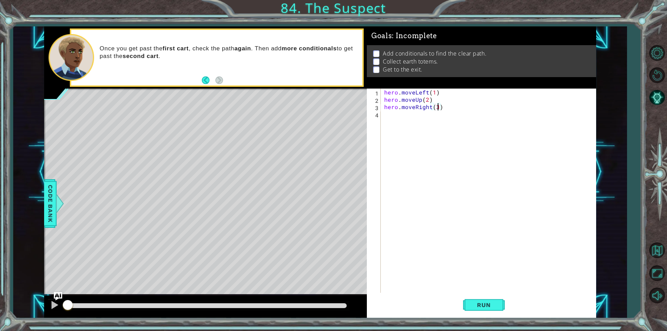
scroll to position [0, 3]
click at [485, 312] on button "Run" at bounding box center [484, 305] width 42 height 23
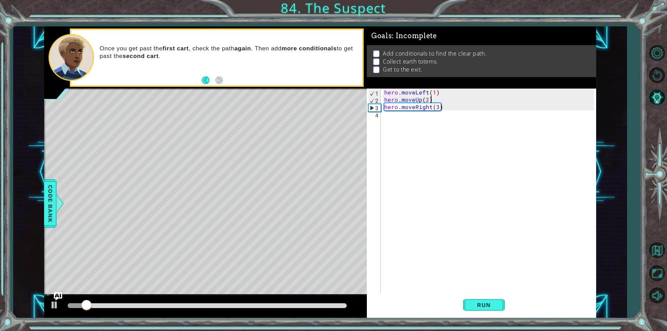
click at [431, 96] on div "hero . moveLeft ( 1 ) hero . moveUp ( 2 ) hero . moveRight ( 3 )" at bounding box center [490, 198] width 215 height 219
click at [437, 93] on div "hero . moveLeft ( 1 ) hero . moveUp ( 2 ) hero . moveRight ( 3 )" at bounding box center [490, 198] width 215 height 219
click at [434, 92] on div "hero . moveLeft ( 1 ) hero . moveUp ( 2 ) hero . moveRight ( 3 )" at bounding box center [490, 198] width 215 height 219
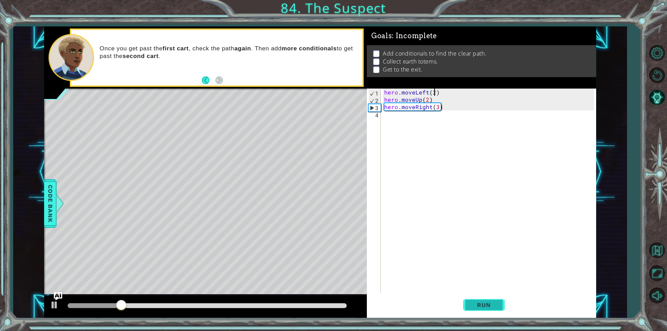
type textarea "hero.moveLeft(2)"
click at [502, 310] on button "Run" at bounding box center [484, 305] width 42 height 23
click at [413, 148] on div "hero . moveLeft ( 2 ) hero . moveUp ( 2 ) hero . moveRight ( 3 )" at bounding box center [490, 198] width 215 height 219
click at [372, 112] on div "4" at bounding box center [374, 115] width 13 height 7
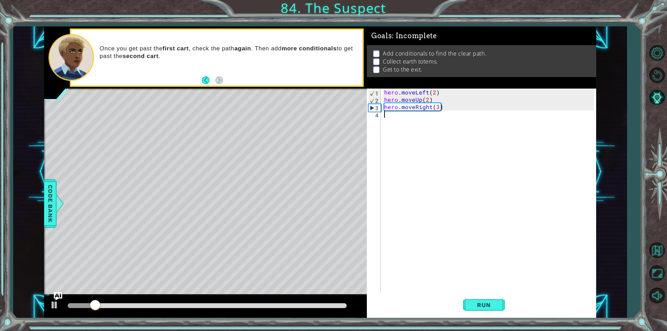
click at [372, 107] on div "3" at bounding box center [375, 107] width 12 height 7
click at [485, 299] on button "Run" at bounding box center [484, 305] width 42 height 23
click at [385, 91] on div "hero . moveLeft ( 2 ) hero . moveUp ( 2 ) hero . moveRight ( 3 )" at bounding box center [490, 198] width 215 height 219
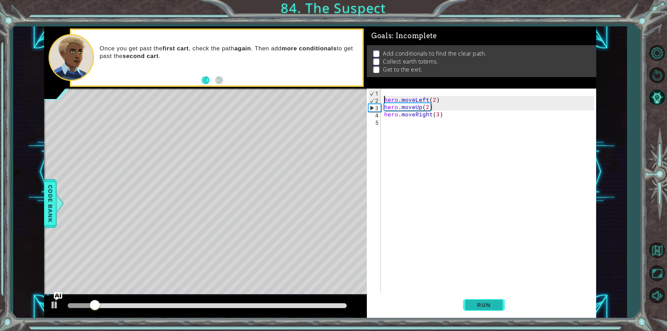
click at [470, 310] on button "Run" at bounding box center [484, 305] width 42 height 23
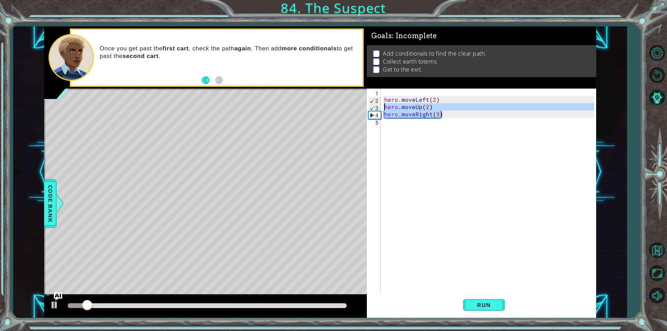
drag, startPoint x: 443, startPoint y: 116, endPoint x: 373, endPoint y: 110, distance: 70.4
click at [373, 110] on div "hero.moveLeft(2) 1 2 3 4 5 hero . moveLeft ( 2 ) hero . moveUp ( 2 ) hero . mov…" at bounding box center [480, 191] width 227 height 204
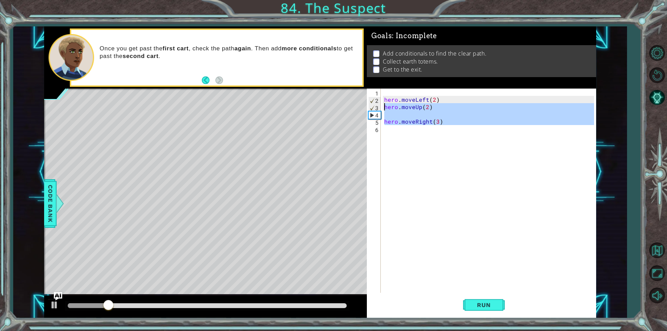
click at [349, 109] on div "1 ההההההההההההההההההההההההההההההההההההההההההההההההההההההההההההההההההההההההההההה…" at bounding box center [320, 172] width 552 height 292
type textarea "hero.moveUp(2)"
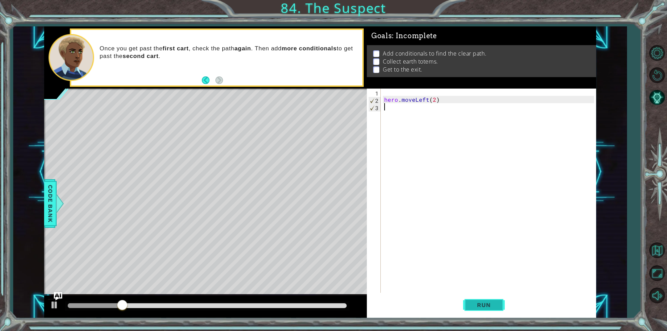
click at [485, 306] on span "Run" at bounding box center [483, 305] width 27 height 7
click at [338, 98] on div "1 ההההההההההההההההההההההההההההההההההההההההההההההההההההההההההההההההההההההההההההה…" at bounding box center [320, 172] width 552 height 292
type textarea "hero.moveLeft(2)"
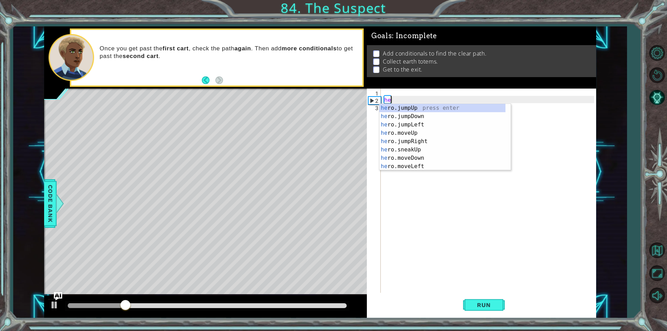
type textarea "h"
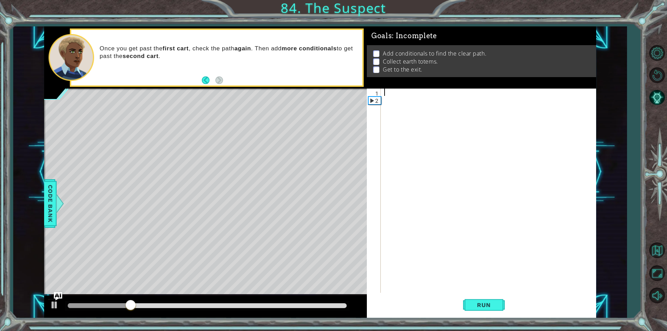
paste textarea "hero.moveUp(2)"
click at [408, 96] on div "hero . moveUp ( 2 ) hero . moveRight ( 3 )" at bounding box center [490, 198] width 215 height 219
type textarea "hero.moveUp(2)"
click at [384, 93] on div "hero . moveUp ( 2 ) hero . moveRight ( 3 )" at bounding box center [490, 198] width 215 height 219
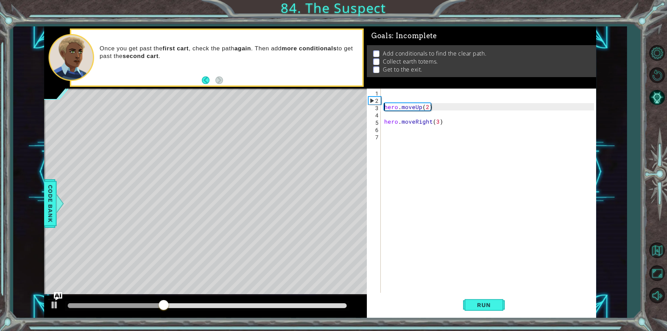
click at [385, 93] on div "hero . moveUp ( 2 ) hero . moveRight ( 3 )" at bounding box center [490, 198] width 215 height 219
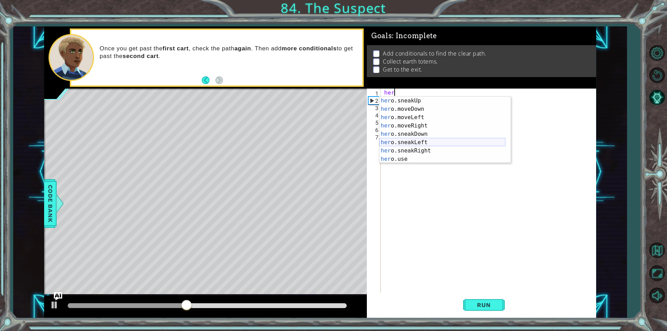
scroll to position [42, 0]
click at [420, 128] on div "her o.sneakUp press enter her o.moveDown press enter her o.moveLeft press enter…" at bounding box center [442, 138] width 126 height 83
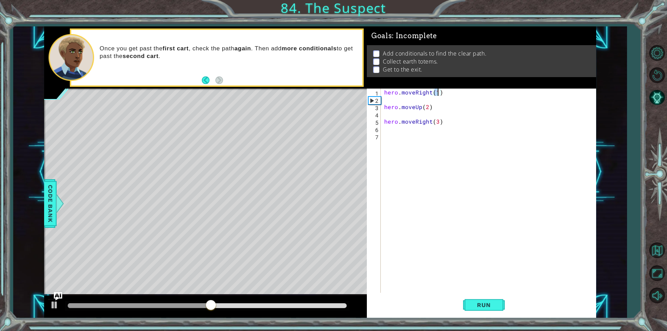
click at [430, 119] on div "hero . moveRight ( 1 ) hero . moveUp ( 2 ) hero . moveRight ( 3 )" at bounding box center [490, 198] width 215 height 219
type textarea "hero.moveRight(3)"
click at [476, 296] on button "Run" at bounding box center [484, 305] width 42 height 23
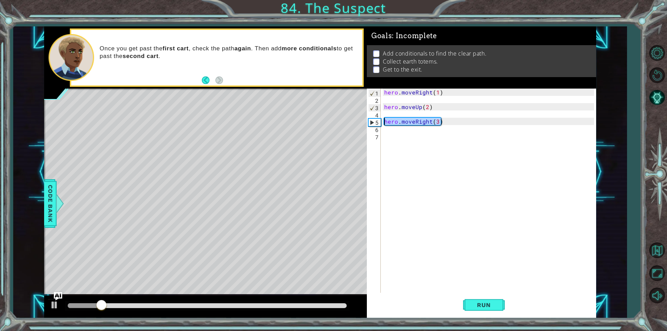
drag, startPoint x: 444, startPoint y: 123, endPoint x: 375, endPoint y: 121, distance: 69.5
click at [375, 121] on div "hero.moveRight(3) 1 2 3 4 5 6 7 hero . moveRight ( 1 ) hero . moveUp ( 2 ) hero…" at bounding box center [480, 191] width 227 height 204
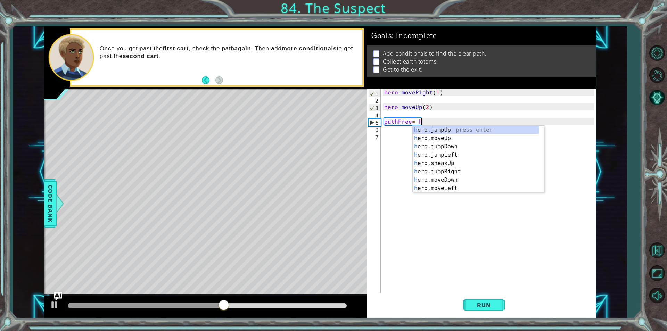
scroll to position [0, 0]
type textarea "pathFree= her"
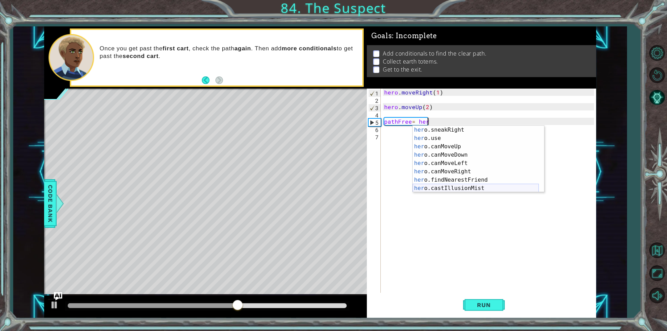
scroll to position [92, 0]
click at [447, 172] on div "her o.sneakRight press enter her o.use press enter her o.canMoveUp press enter …" at bounding box center [476, 167] width 126 height 83
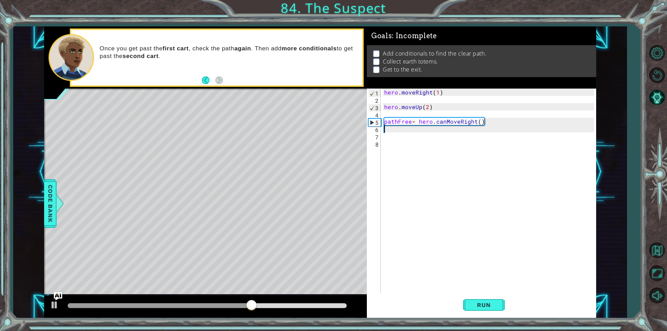
scroll to position [0, 0]
click at [478, 124] on div "hero . moveRight ( 1 ) hero . moveUp ( 2 ) pathFree = hero . canMoveRight ( )" at bounding box center [490, 198] width 215 height 219
type textarea "pathFree= hero.canMoveRight()"
click at [464, 133] on div "hero . moveRight ( 1 ) hero . moveUp ( 2 ) pathFree = hero . canMoveRight ( )" at bounding box center [490, 198] width 215 height 219
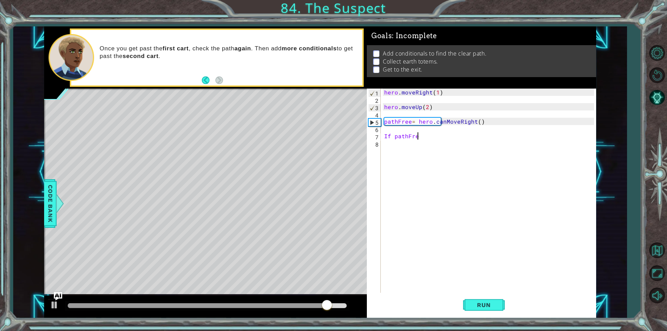
scroll to position [0, 2]
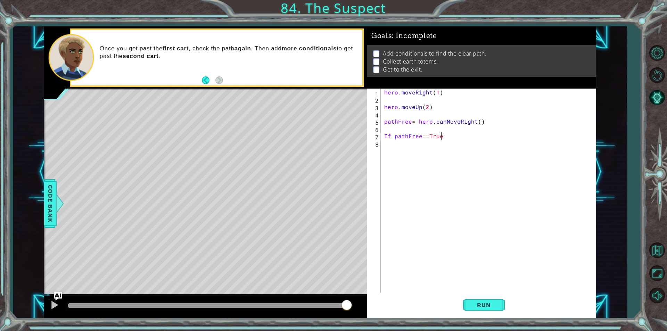
type textarea "If pathFree==True:"
paste textarea "hero.moveRight(3)"
type textarea "hero.moveRight(3)"
click at [414, 152] on div "hero . moveRight ( 1 ) hero . moveUp ( 2 ) pathFree = hero . canMoveRight ( ) I…" at bounding box center [490, 198] width 215 height 219
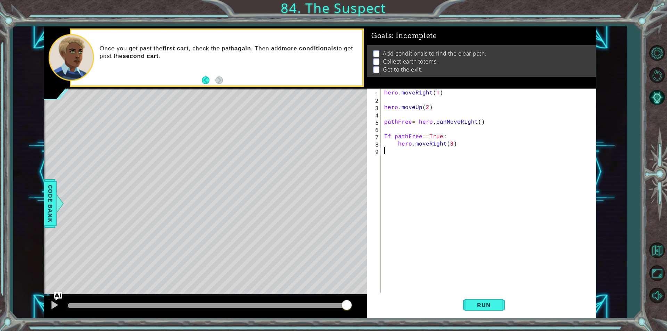
scroll to position [0, 0]
click at [426, 166] on div "hero . moveRight ( 1 ) hero . moveUp ( 2 ) pathFree = hero . canMoveRight ( ) I…" at bounding box center [490, 198] width 215 height 219
click at [469, 311] on button "Run" at bounding box center [484, 305] width 42 height 23
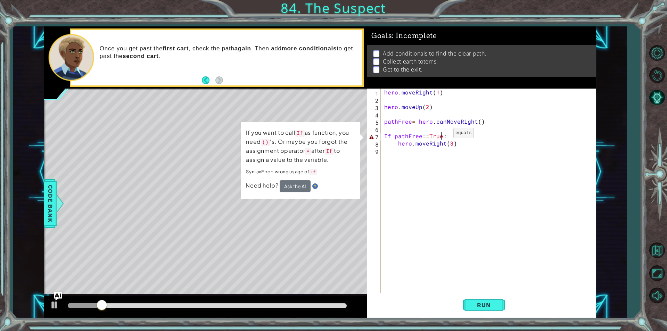
click at [442, 135] on div "hero . moveRight ( 1 ) hero . moveUp ( 2 ) pathFree = hero . canMoveRight ( ) I…" at bounding box center [490, 198] width 215 height 219
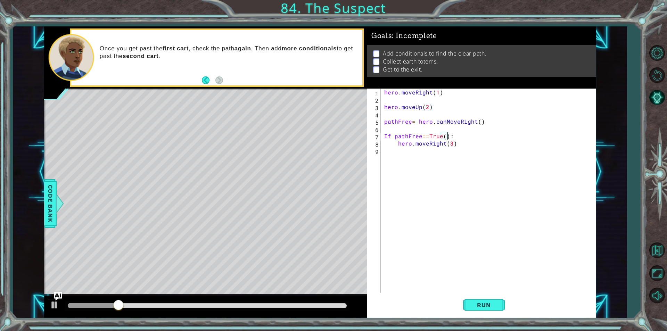
scroll to position [0, 4]
click at [486, 316] on button "Run" at bounding box center [484, 305] width 42 height 23
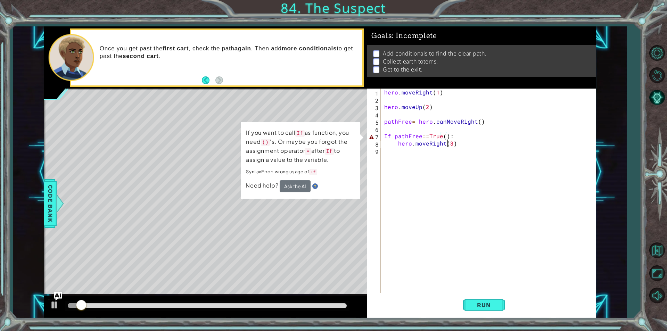
click at [447, 140] on div "hero . moveRight ( 1 ) hero . moveUp ( 2 ) pathFree = hero . canMoveRight ( ) I…" at bounding box center [490, 198] width 215 height 219
click at [446, 138] on div "hero . moveRight ( 1 ) hero . moveUp ( 2 ) pathFree = hero . canMoveRight ( ) I…" at bounding box center [490, 198] width 215 height 219
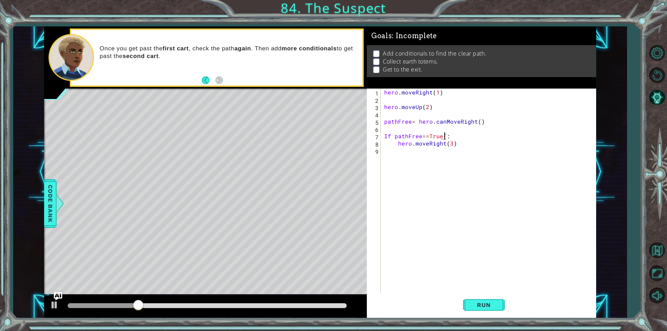
type textarea "If pathFree==True:"
click at [473, 139] on div "hero . moveRight ( 1 ) hero . moveUp ( 2 ) pathFree = hero . canMoveRight ( ) I…" at bounding box center [490, 198] width 215 height 219
click at [465, 310] on button "Run" at bounding box center [484, 305] width 42 height 23
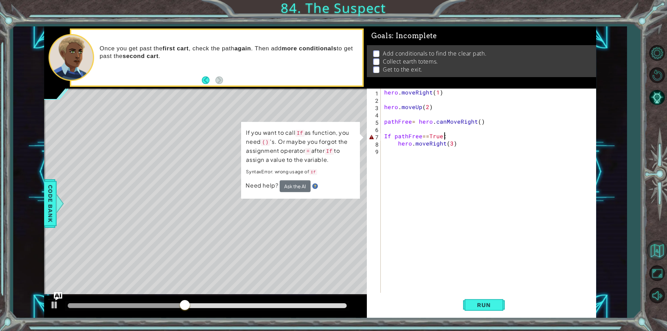
click at [659, 252] on button "Back to Map" at bounding box center [657, 250] width 20 height 20
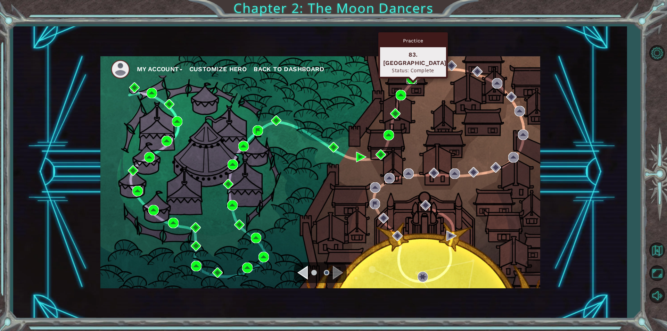
click at [413, 74] on img at bounding box center [412, 79] width 10 height 10
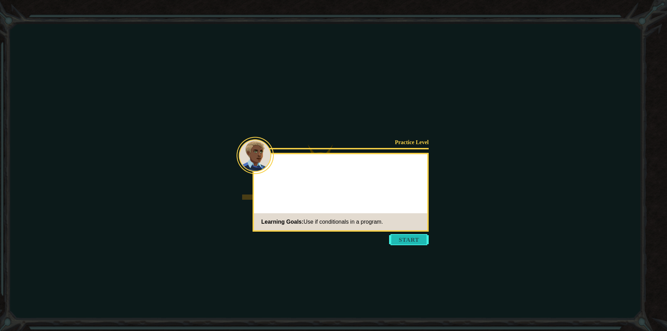
click at [408, 239] on button "Start" at bounding box center [409, 239] width 40 height 11
